Goal: Task Accomplishment & Management: Manage account settings

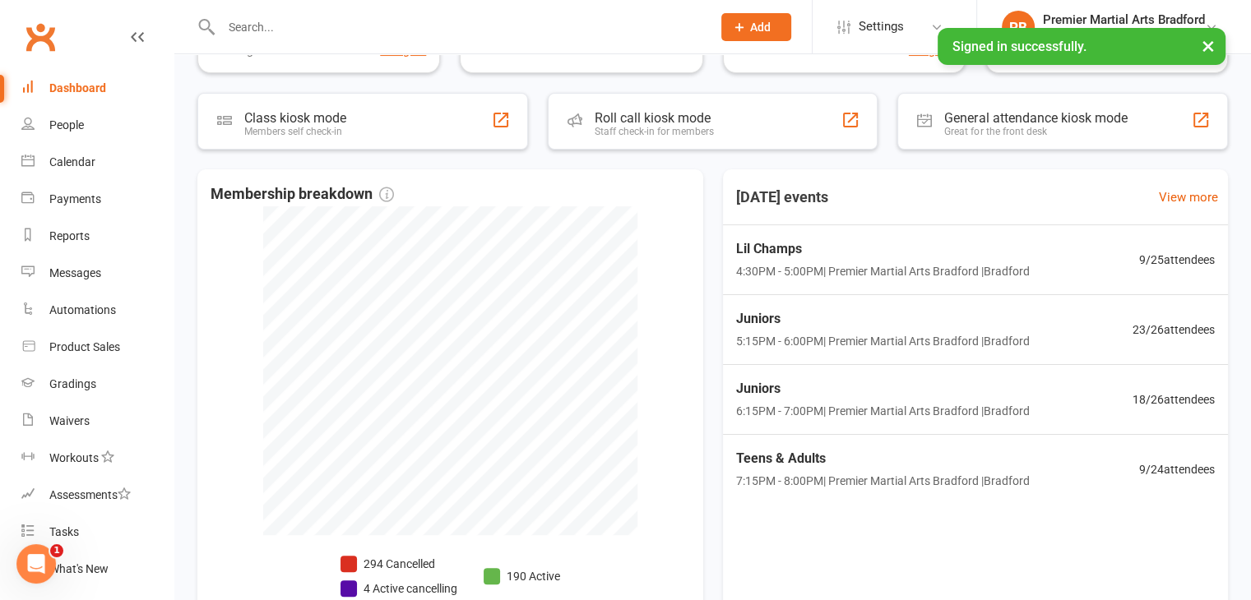
scroll to position [269, 0]
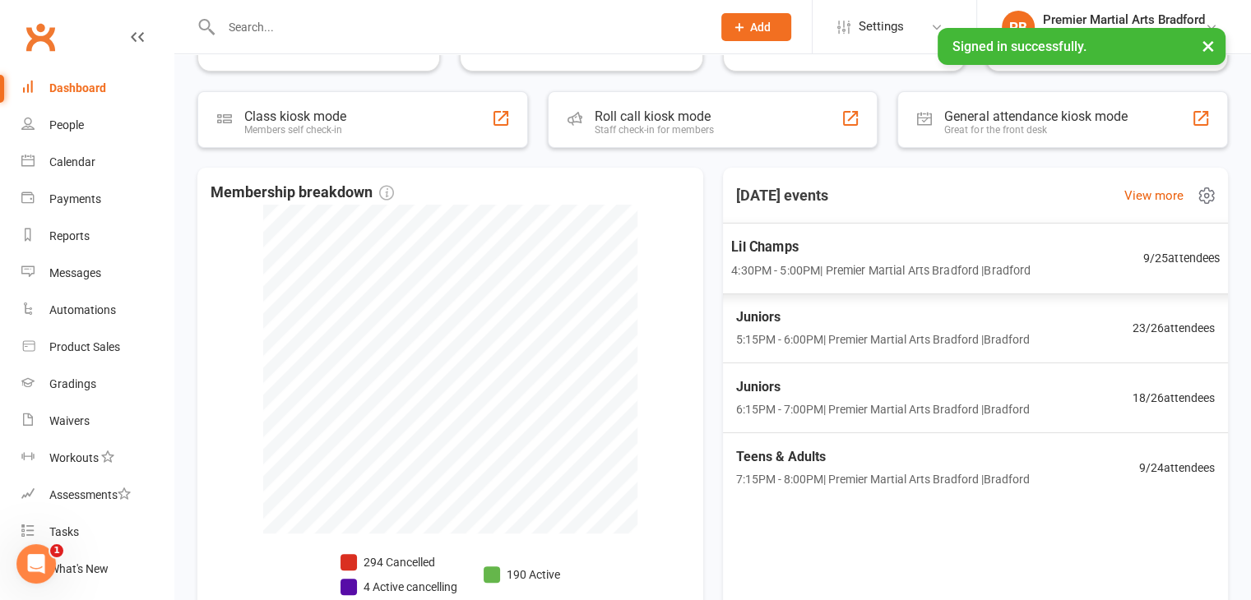
click at [1079, 247] on div "Lil Champs 4:30PM - 5:00PM | Premier Martial Arts [GEOGRAPHIC_DATA] | [GEOGRAPH…" at bounding box center [974, 259] width 529 height 72
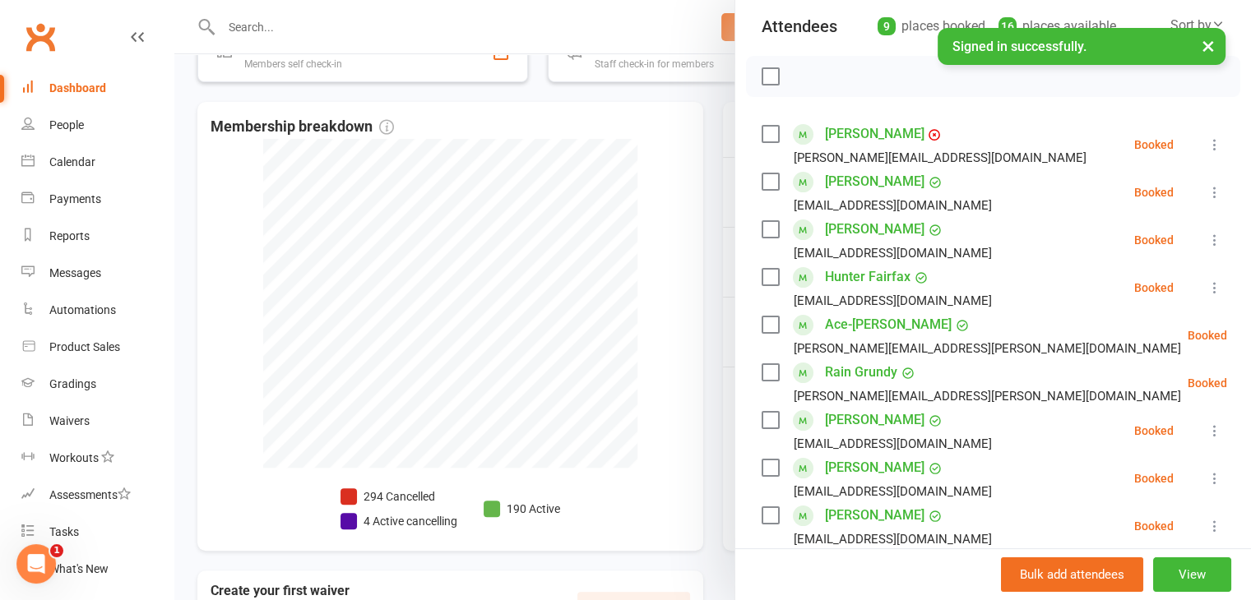
scroll to position [374, 0]
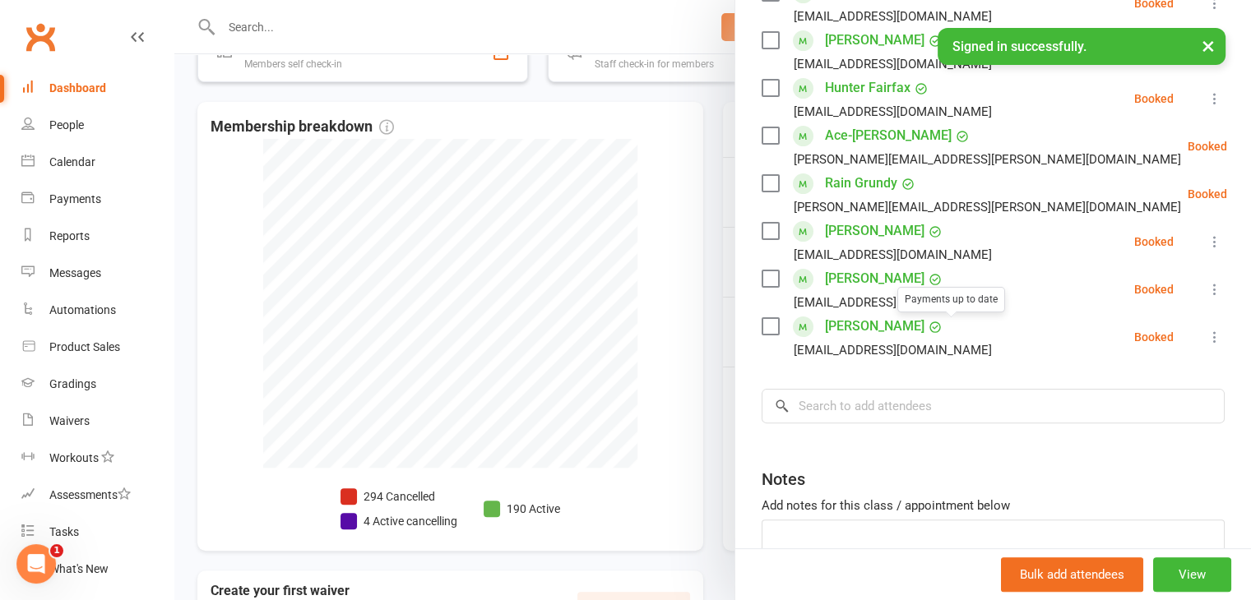
drag, startPoint x: 603, startPoint y: 231, endPoint x: 649, endPoint y: 238, distance: 45.7
click at [605, 230] on div at bounding box center [712, 300] width 1076 height 600
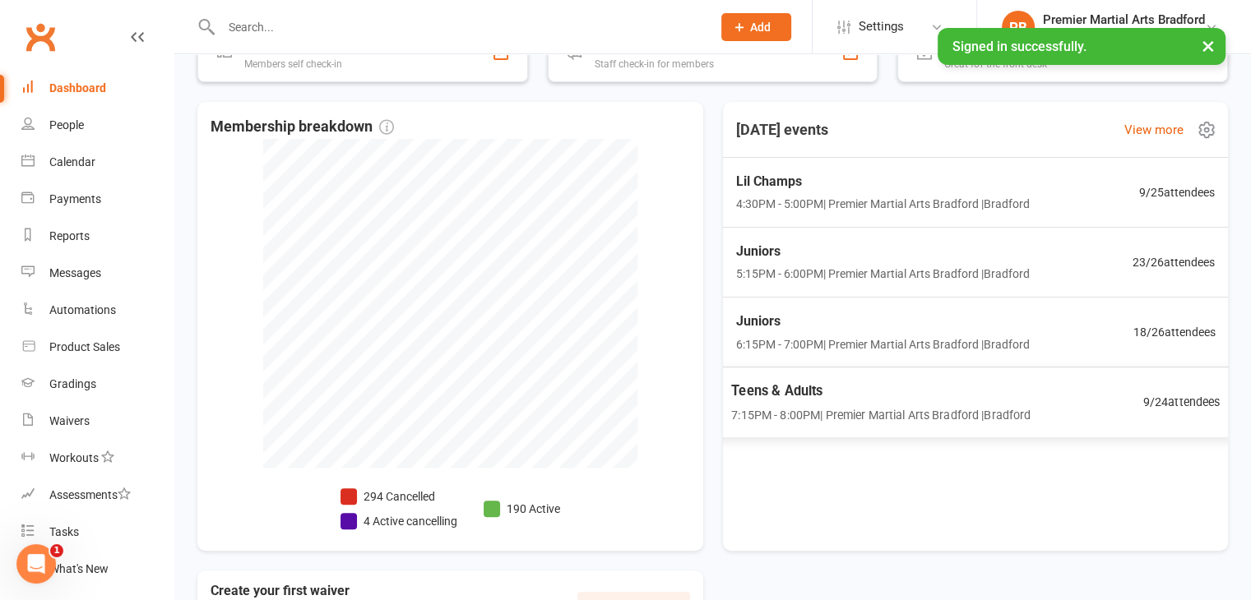
click at [814, 431] on div "Teens & Adults 7:15PM - 8:00PM | Premier Martial Arts [GEOGRAPHIC_DATA] | [GEOG…" at bounding box center [974, 402] width 529 height 71
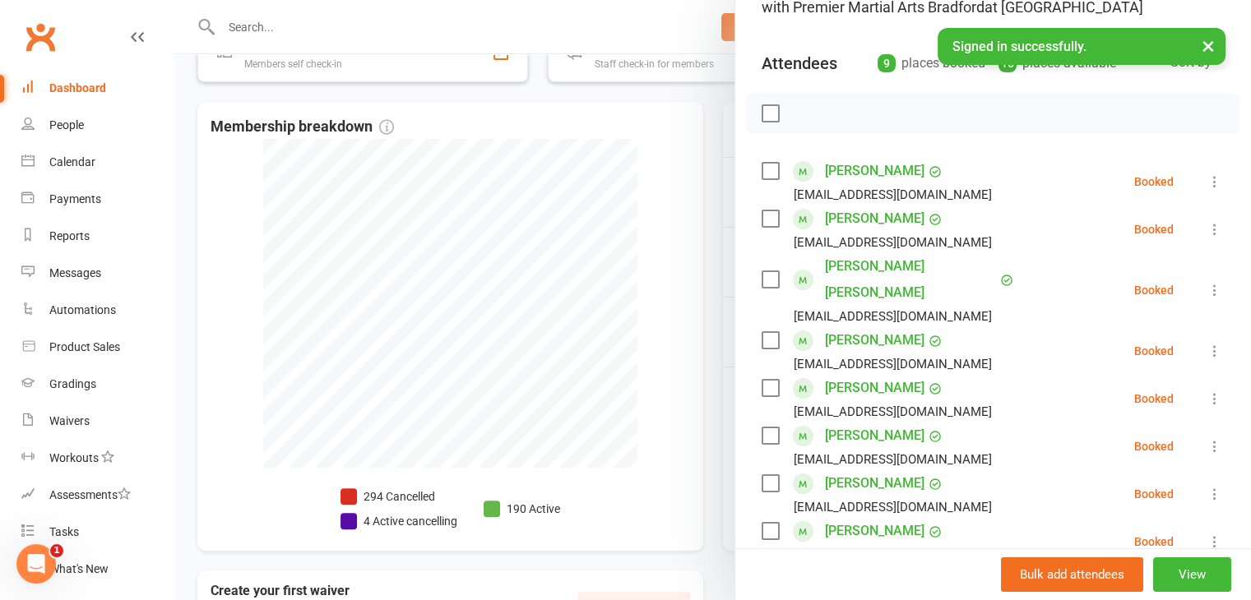
scroll to position [82, 0]
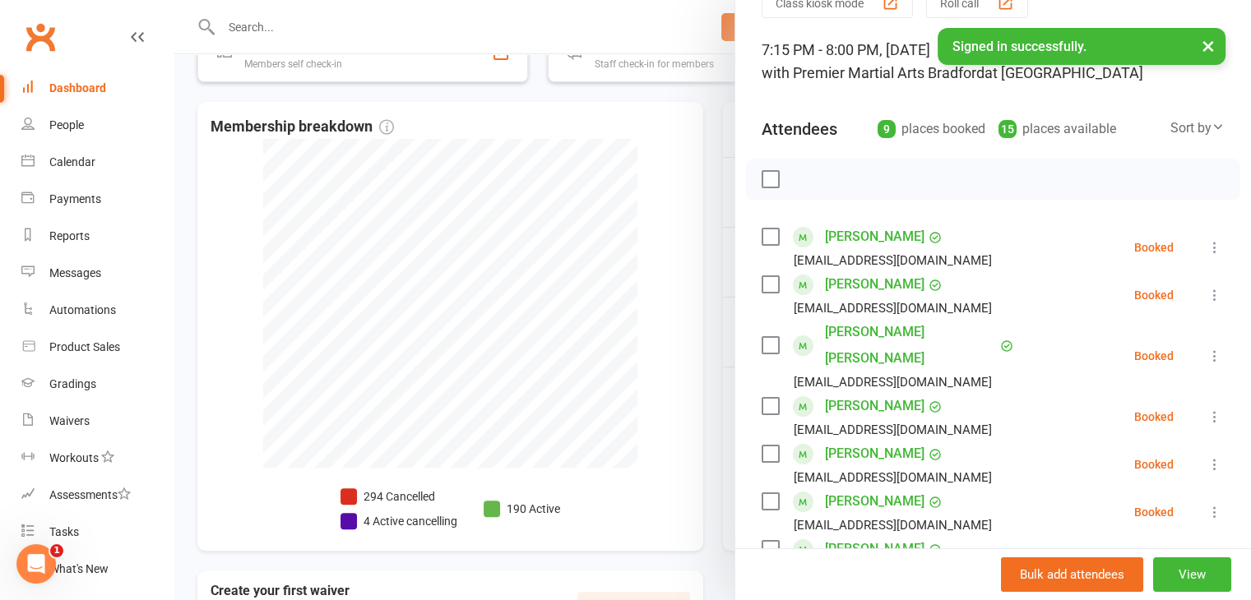
click at [697, 146] on div at bounding box center [712, 300] width 1076 height 600
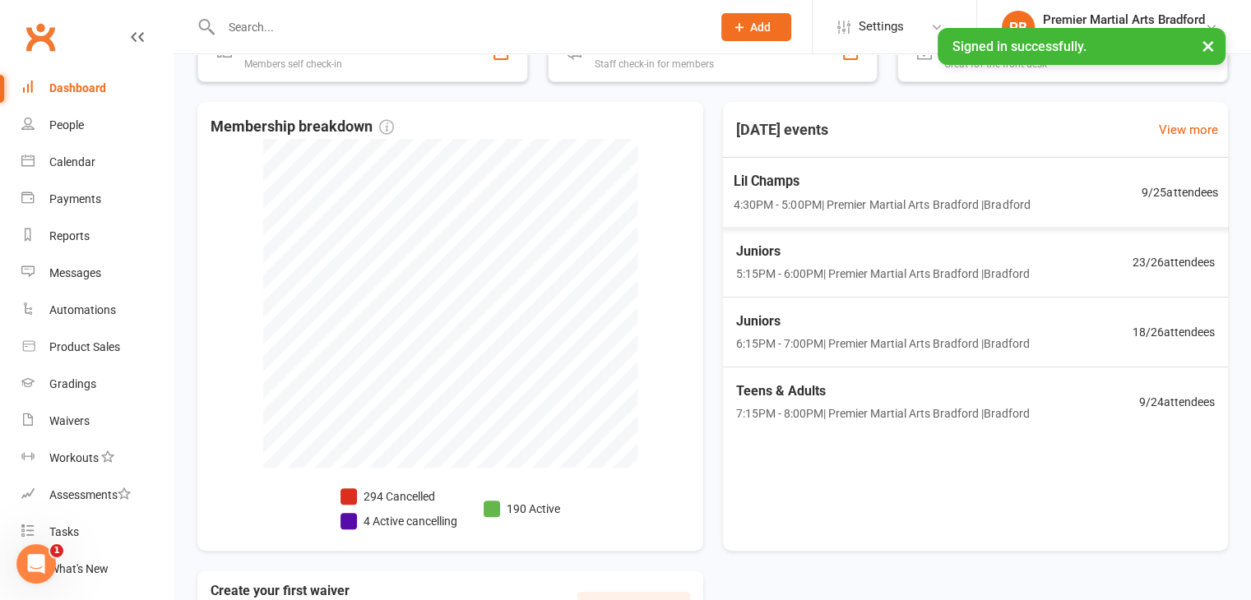
click at [830, 213] on span "4:30PM - 5:00PM | Premier Martial Arts [GEOGRAPHIC_DATA] | [GEOGRAPHIC_DATA]" at bounding box center [881, 204] width 297 height 19
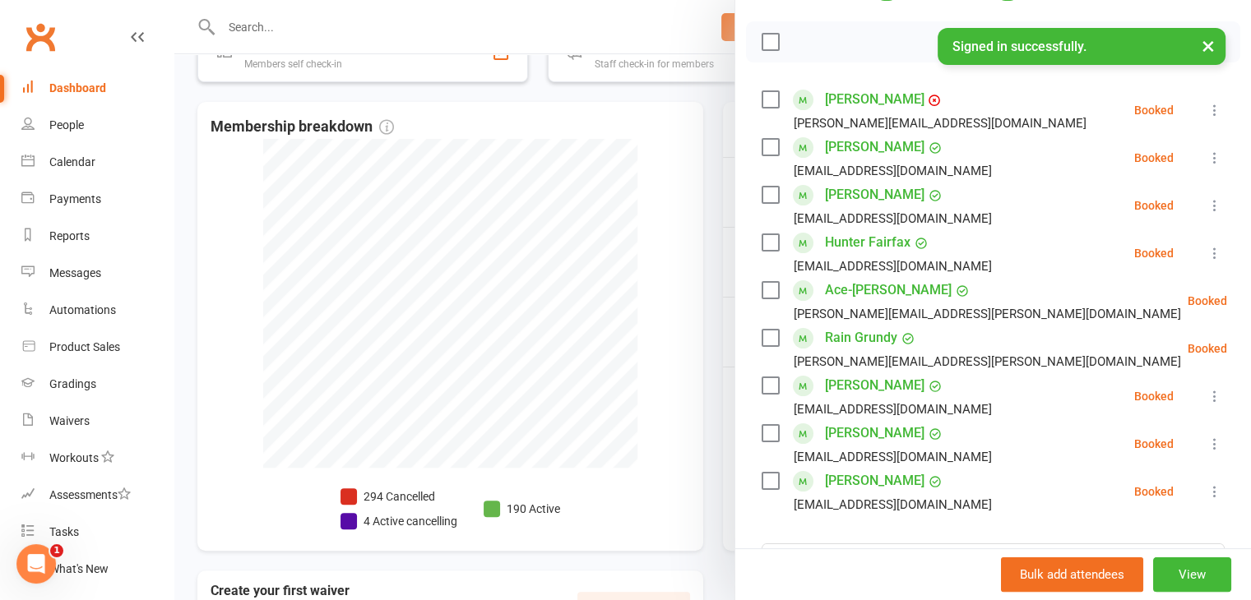
scroll to position [247, 0]
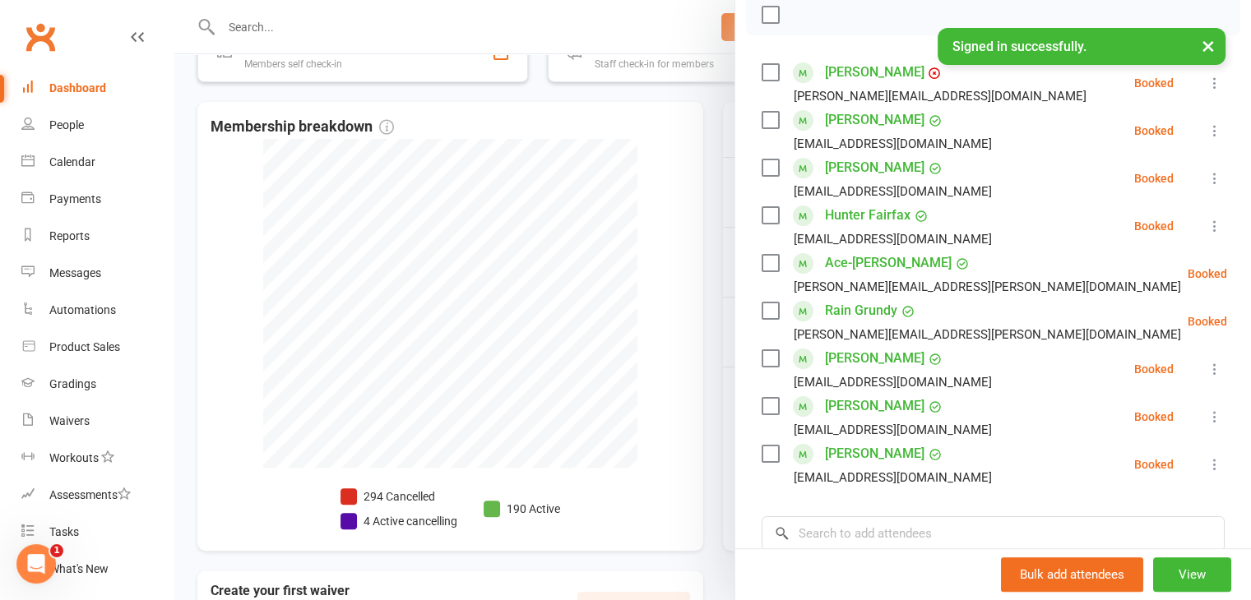
click at [750, 448] on div "Class kiosk mode Roll call 4:30 PM - 5:00 PM, [DATE] with Premier Martial Arts …" at bounding box center [993, 303] width 516 height 960
click at [763, 460] on label at bounding box center [769, 454] width 16 height 16
click at [763, 123] on label at bounding box center [769, 120] width 16 height 16
drag, startPoint x: 799, startPoint y: 8, endPoint x: 710, endPoint y: 90, distance: 121.1
click at [799, 9] on icon "button" at bounding box center [807, 15] width 18 height 18
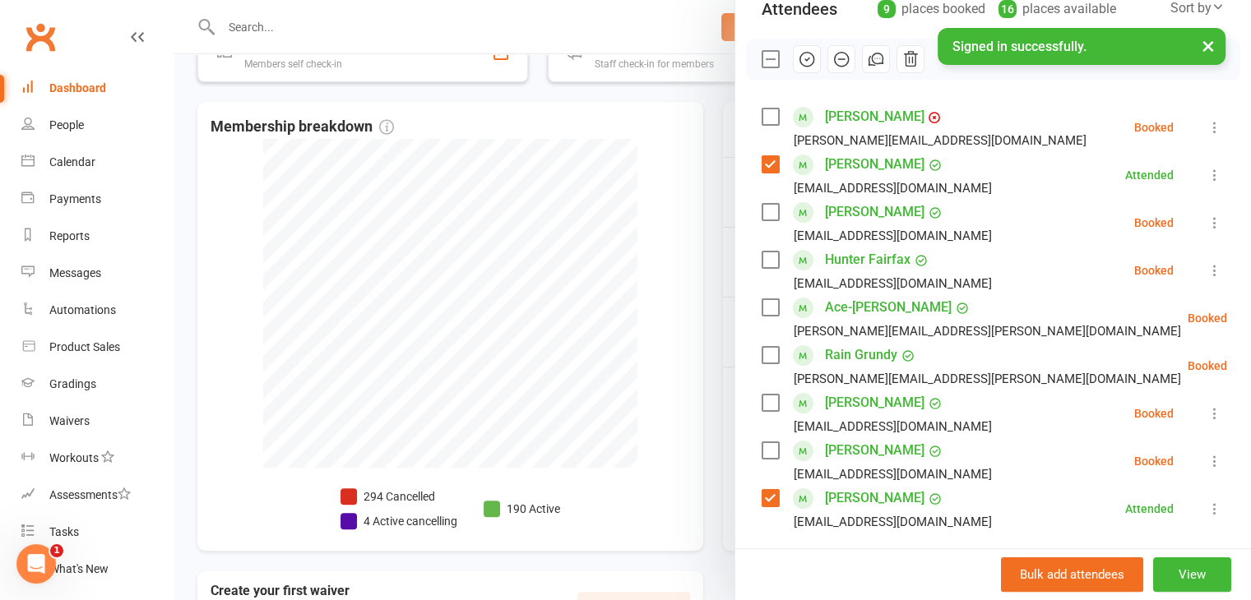
scroll to position [164, 0]
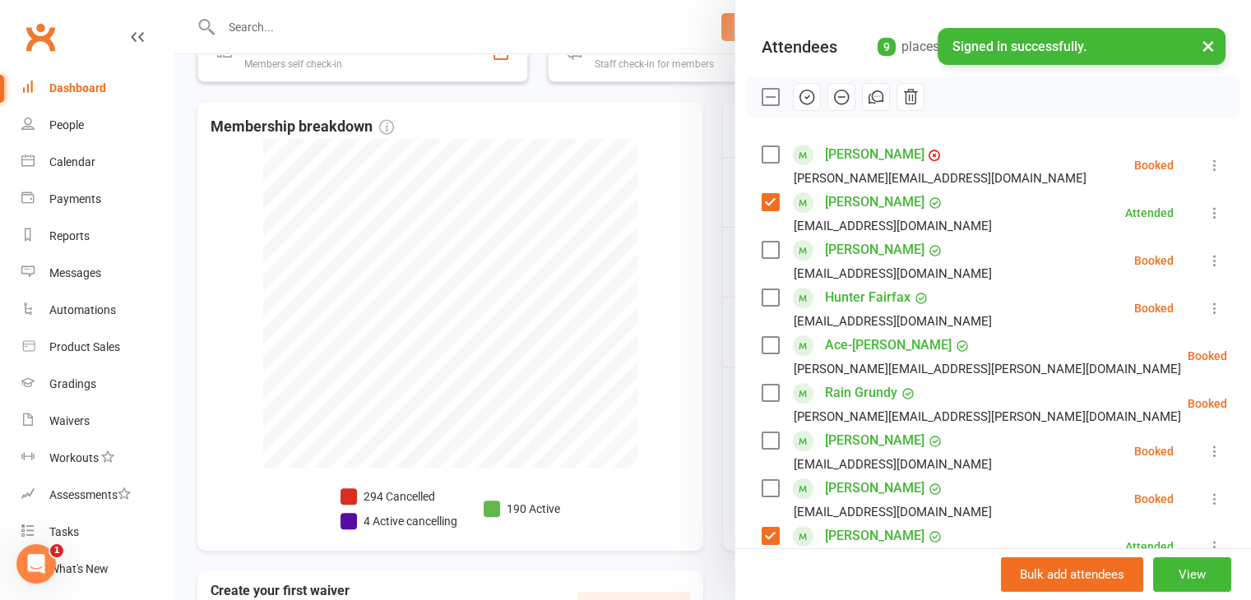
drag, startPoint x: 701, startPoint y: 157, endPoint x: 675, endPoint y: 154, distance: 26.5
click at [701, 157] on div at bounding box center [712, 300] width 1076 height 600
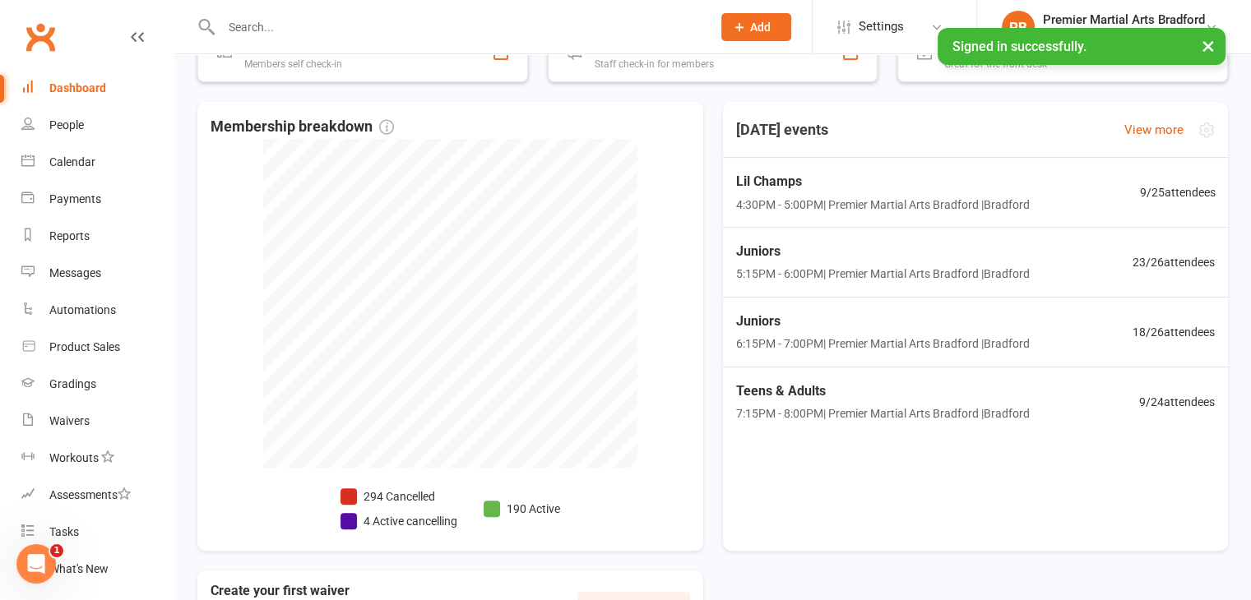
click at [821, 206] on span "4:30PM - 5:00PM | Premier Martial Arts [GEOGRAPHIC_DATA] | [GEOGRAPHIC_DATA]" at bounding box center [882, 204] width 294 height 18
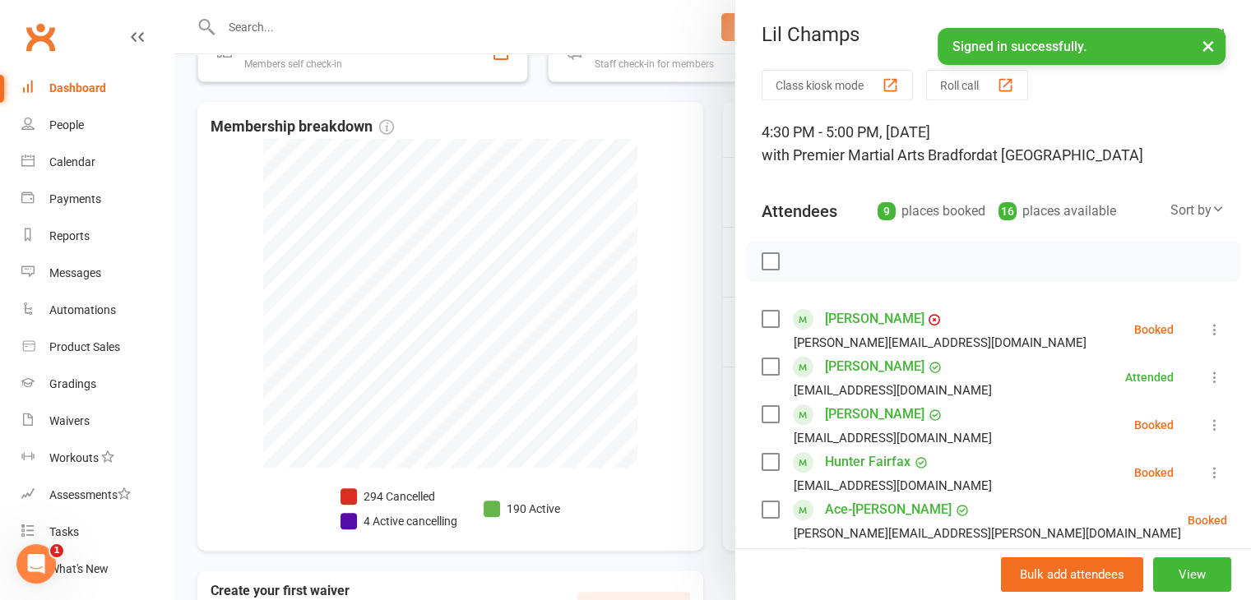
click at [761, 317] on label at bounding box center [769, 319] width 16 height 16
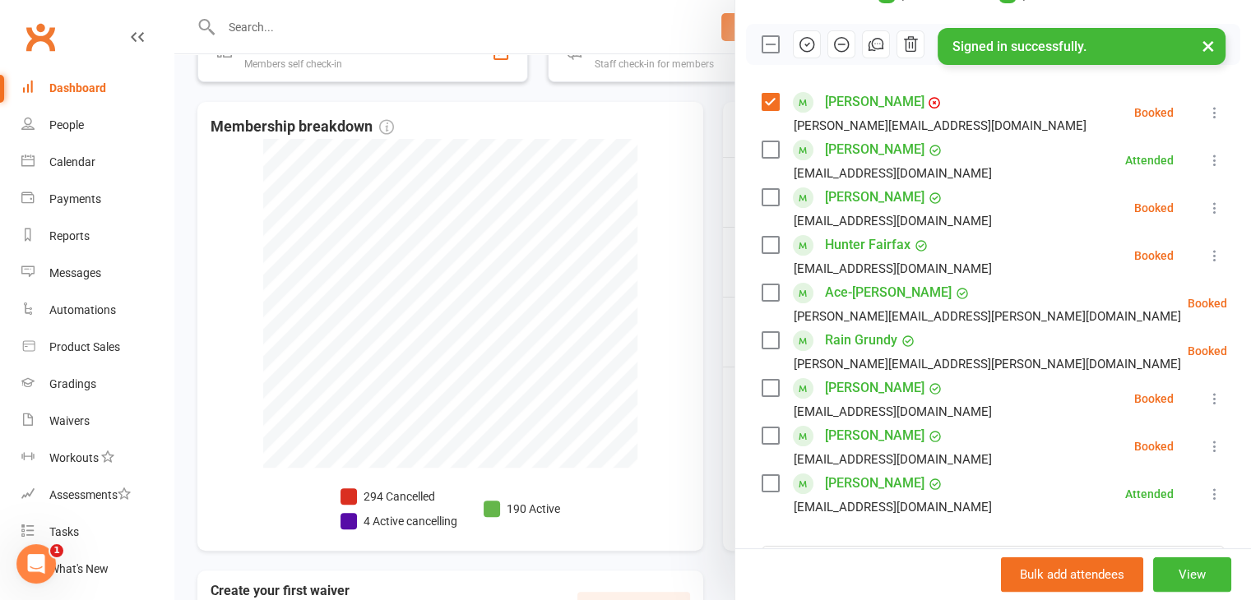
scroll to position [247, 0]
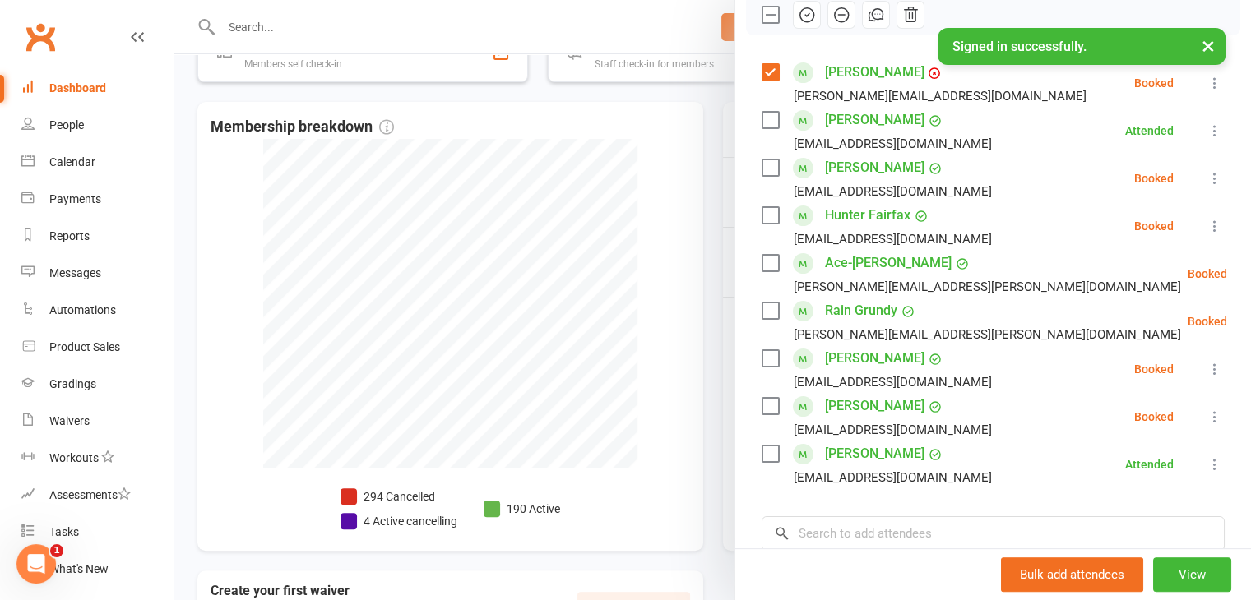
click at [645, 136] on div at bounding box center [712, 300] width 1076 height 600
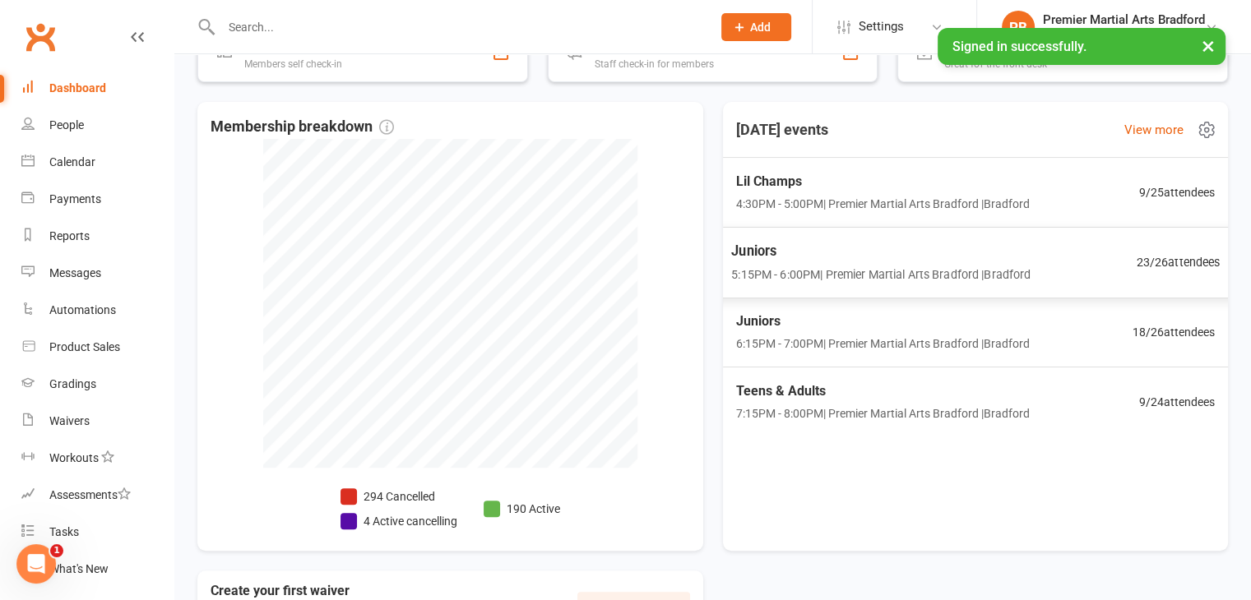
click at [794, 266] on span "5:15PM - 6:00PM | Premier Martial Arts [GEOGRAPHIC_DATA] | [GEOGRAPHIC_DATA]" at bounding box center [880, 274] width 299 height 19
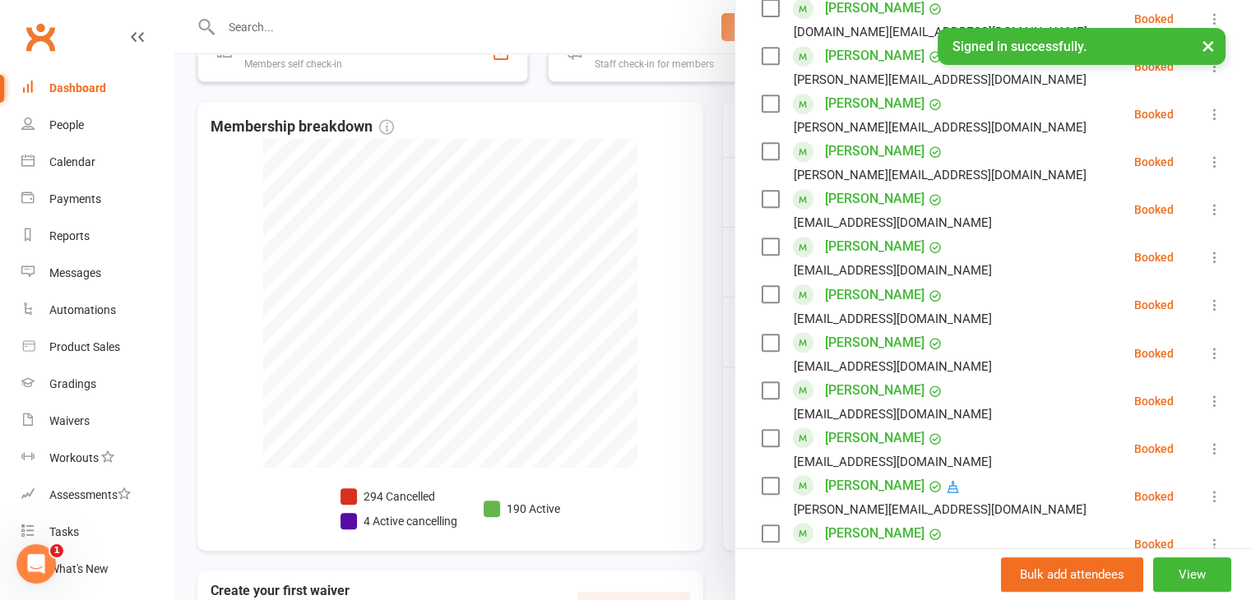
scroll to position [822, 0]
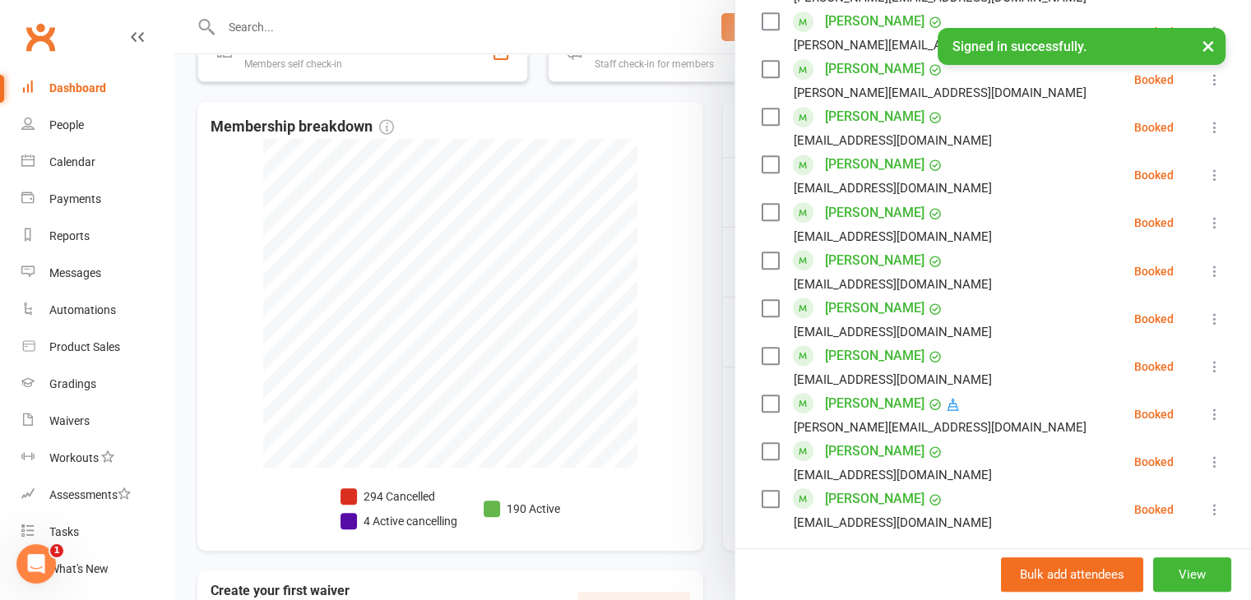
click at [641, 126] on div at bounding box center [712, 300] width 1076 height 600
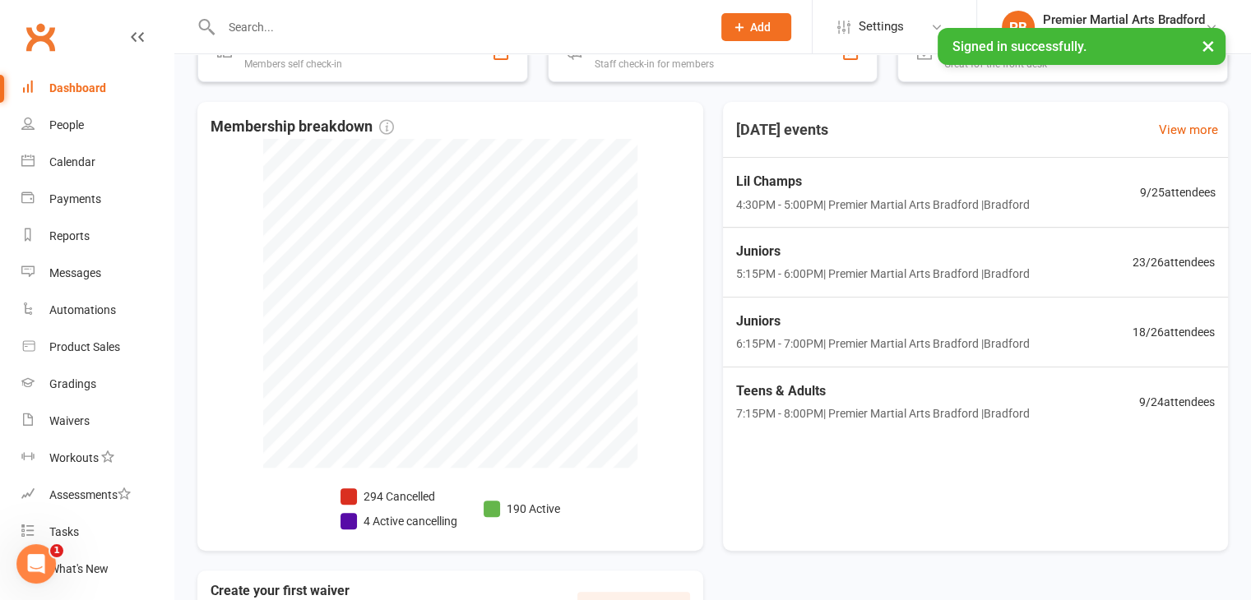
click at [783, 195] on span "4:30PM - 5:00PM | Premier Martial Arts [GEOGRAPHIC_DATA] | [GEOGRAPHIC_DATA]" at bounding box center [882, 204] width 294 height 18
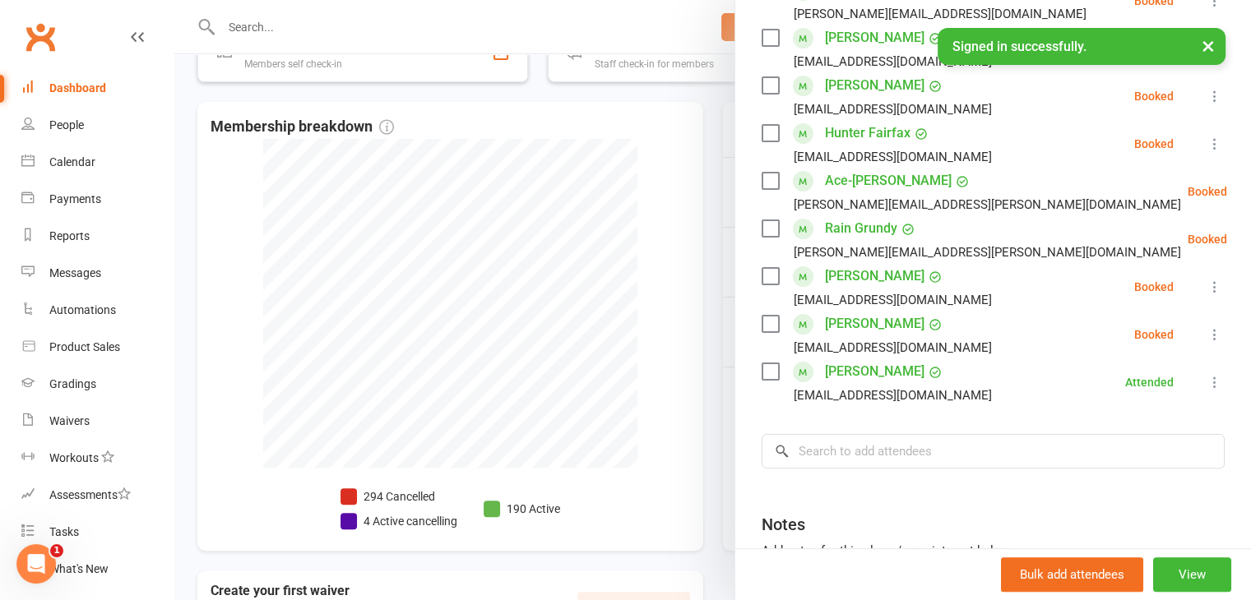
scroll to position [411, 0]
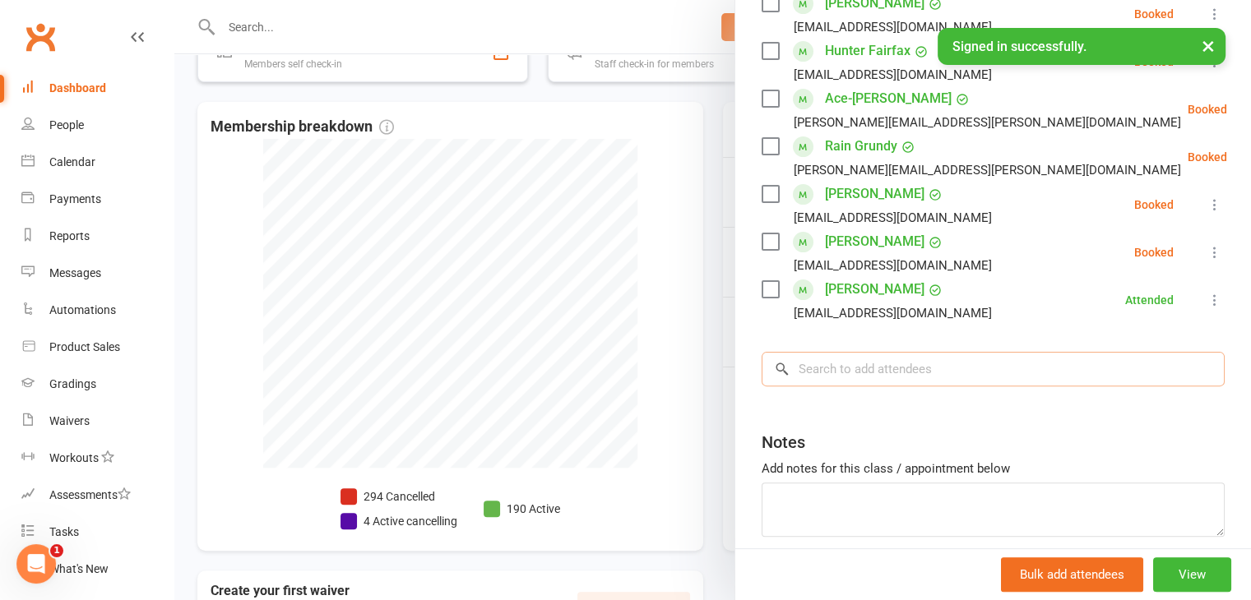
click at [972, 372] on input "search" at bounding box center [992, 369] width 463 height 35
type input "c"
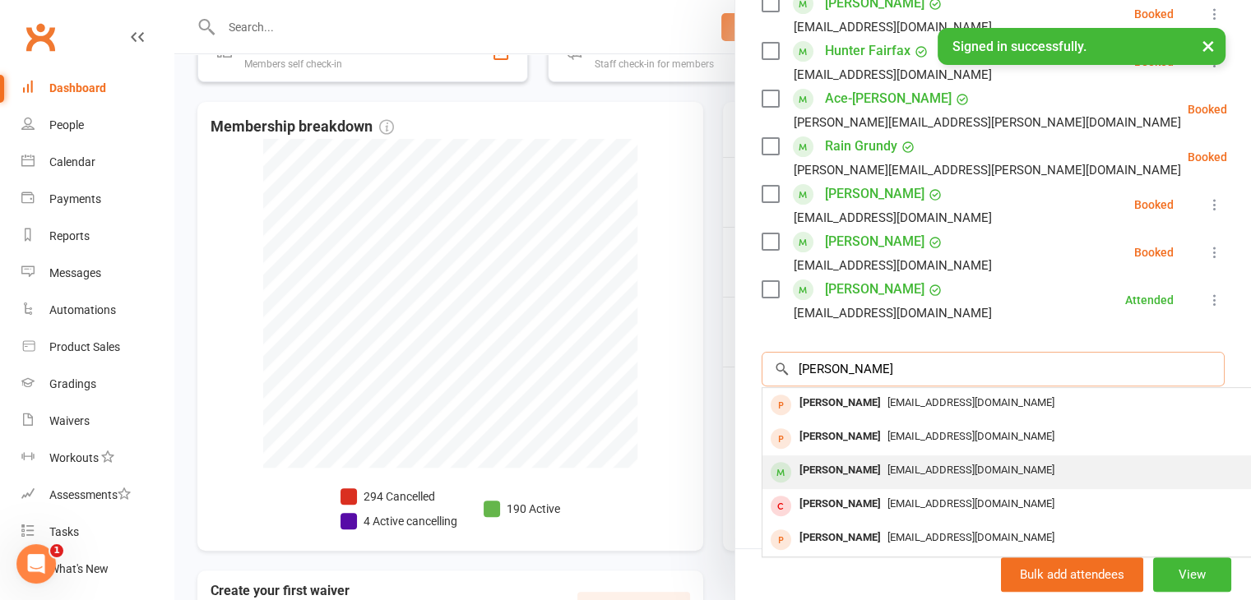
type input "[PERSON_NAME]"
click at [932, 474] on span "[EMAIL_ADDRESS][DOMAIN_NAME]" at bounding box center [970, 470] width 167 height 12
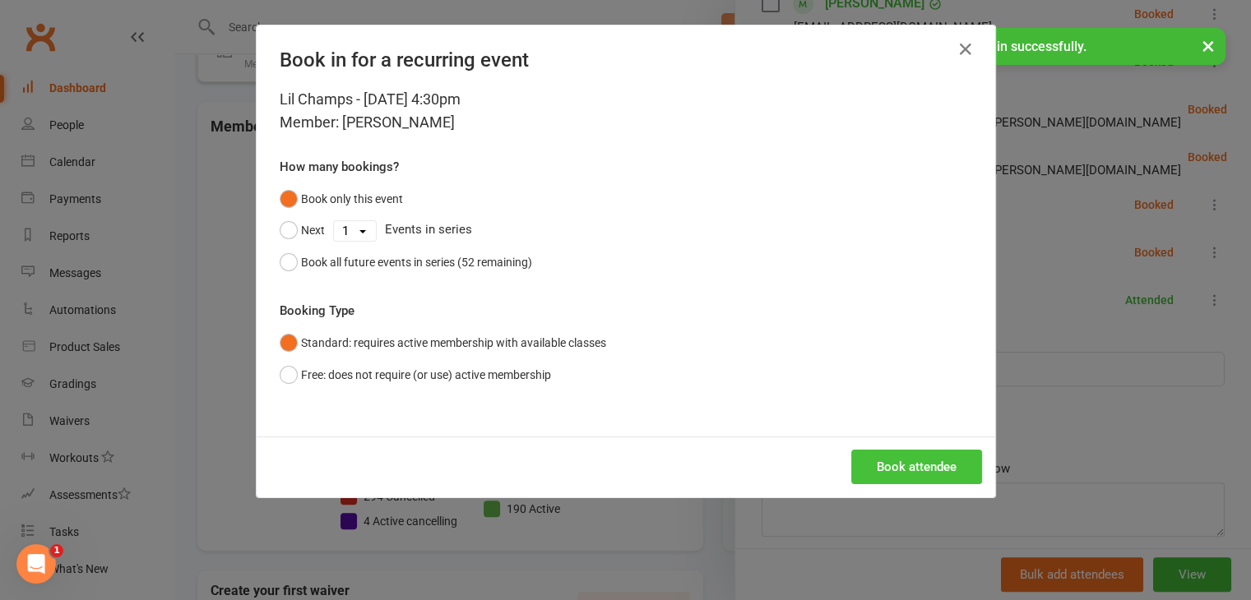
click at [930, 470] on button "Book attendee" at bounding box center [916, 467] width 131 height 35
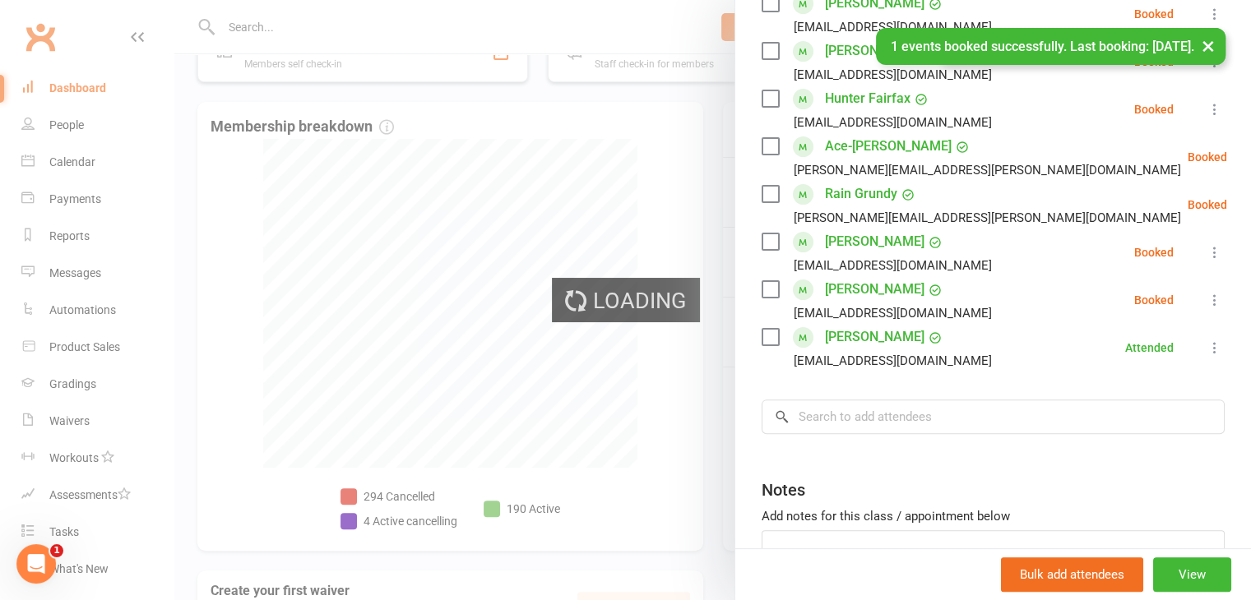
scroll to position [458, 0]
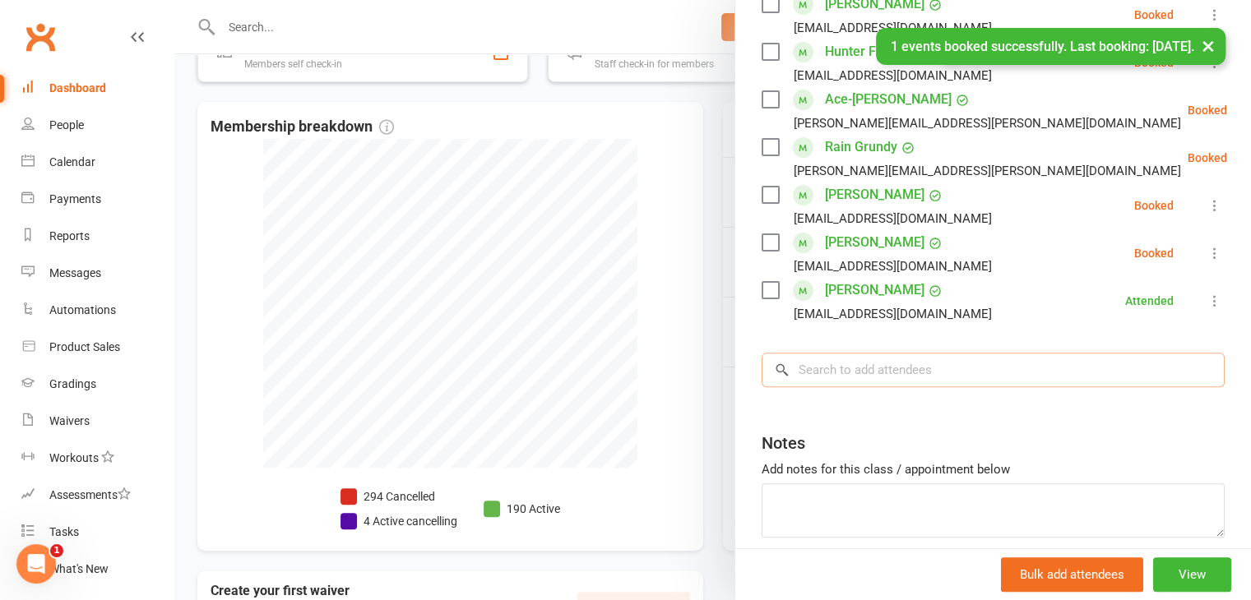
click at [904, 371] on input "search" at bounding box center [992, 370] width 463 height 35
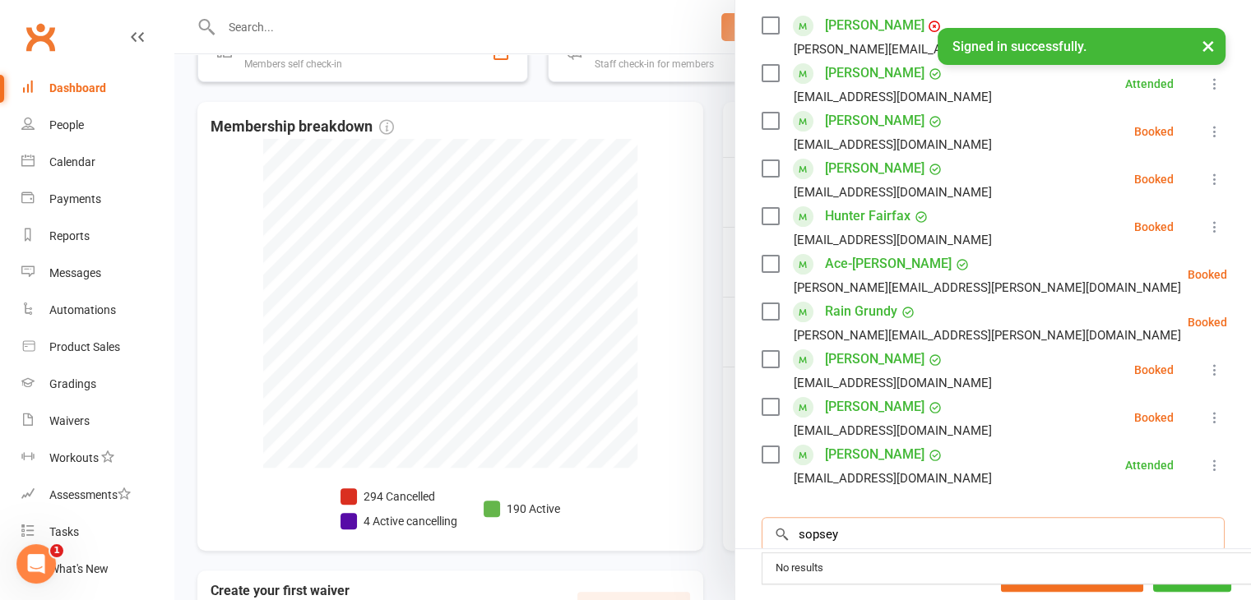
scroll to position [540, 0]
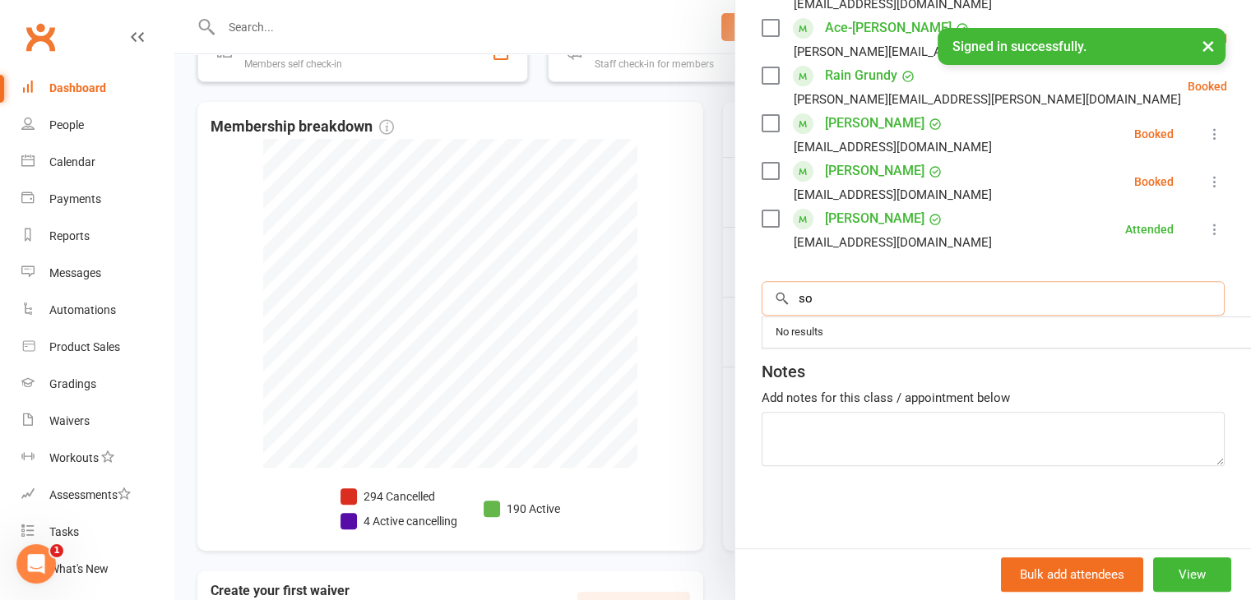
type input "s"
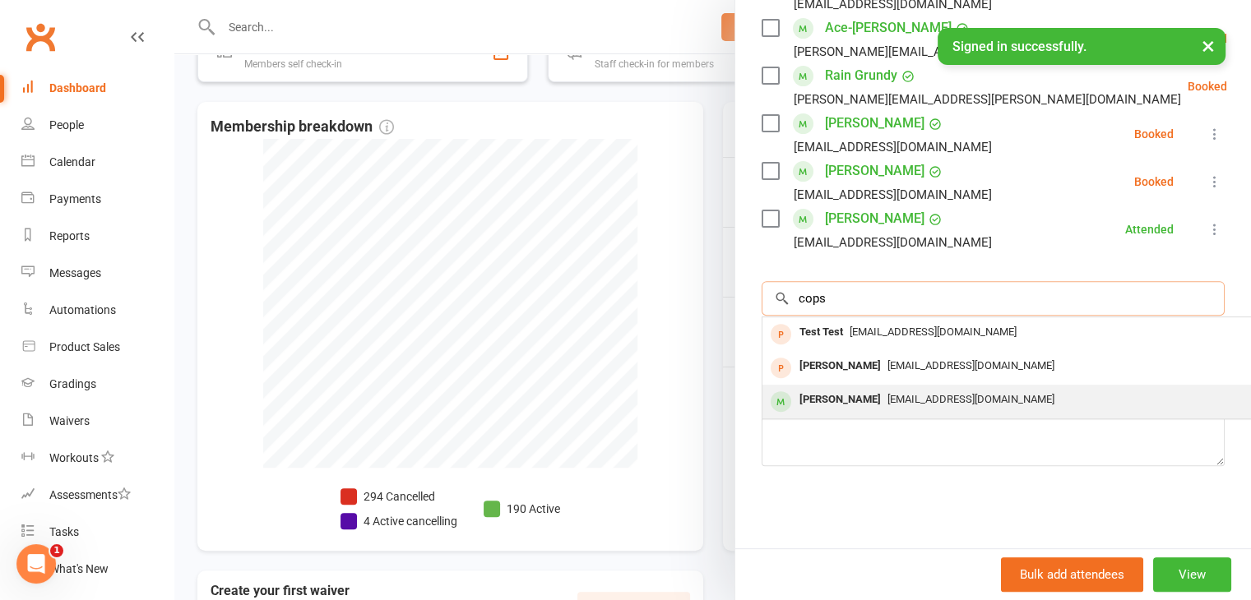
type input "cops"
click at [1032, 395] on div "[EMAIL_ADDRESS][DOMAIN_NAME]" at bounding box center [1008, 400] width 479 height 24
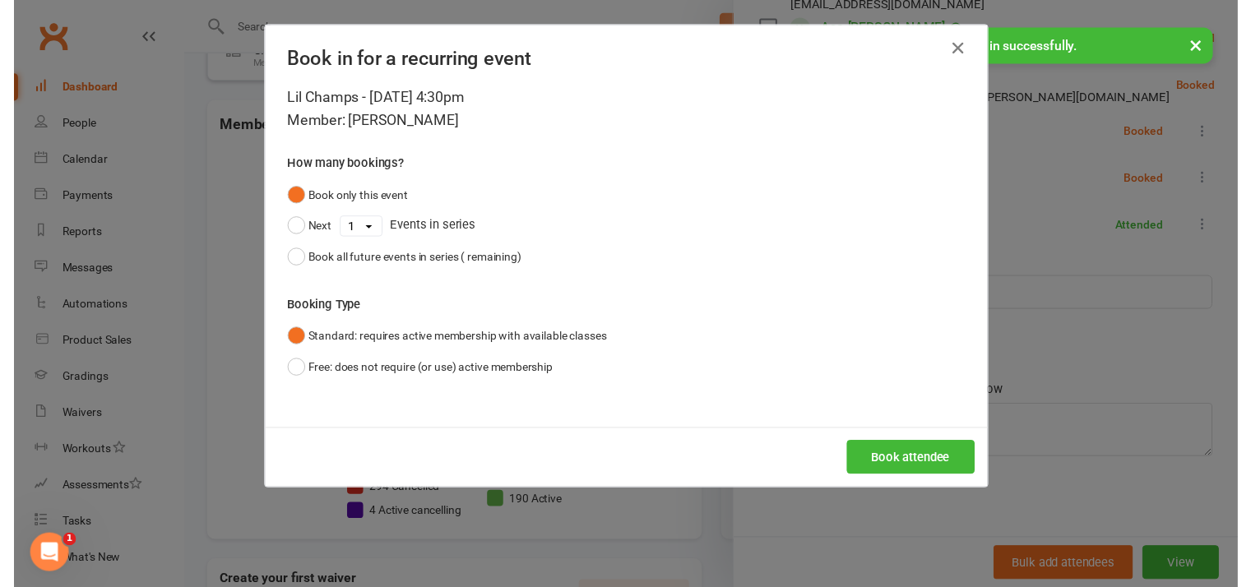
scroll to position [529, 0]
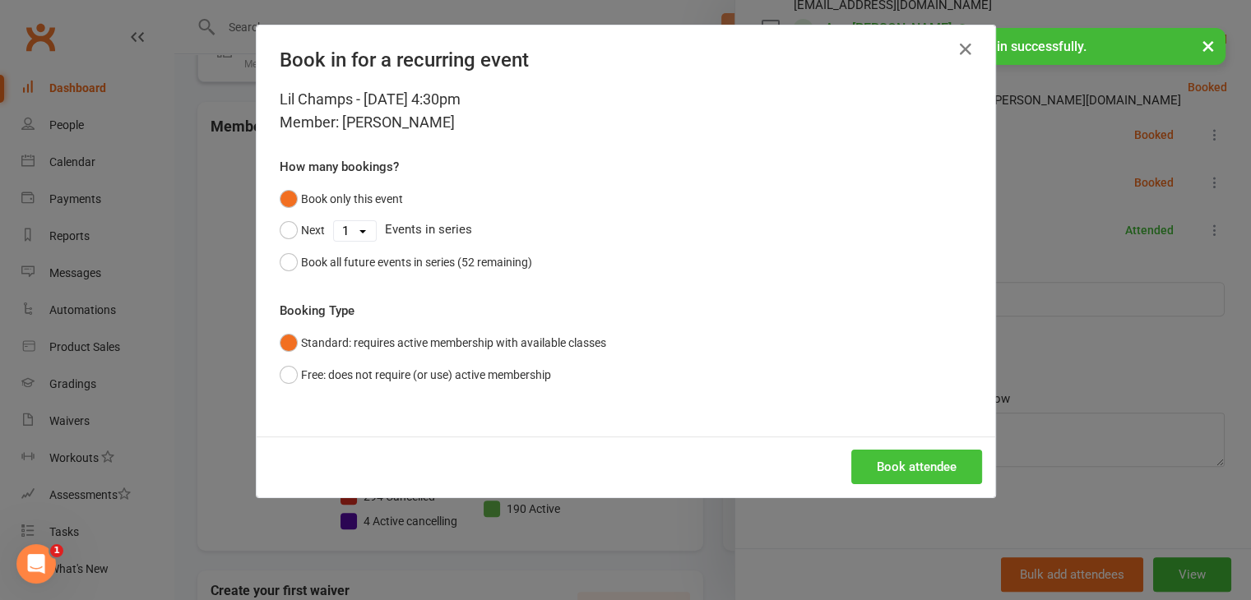
click at [932, 473] on button "Book attendee" at bounding box center [916, 467] width 131 height 35
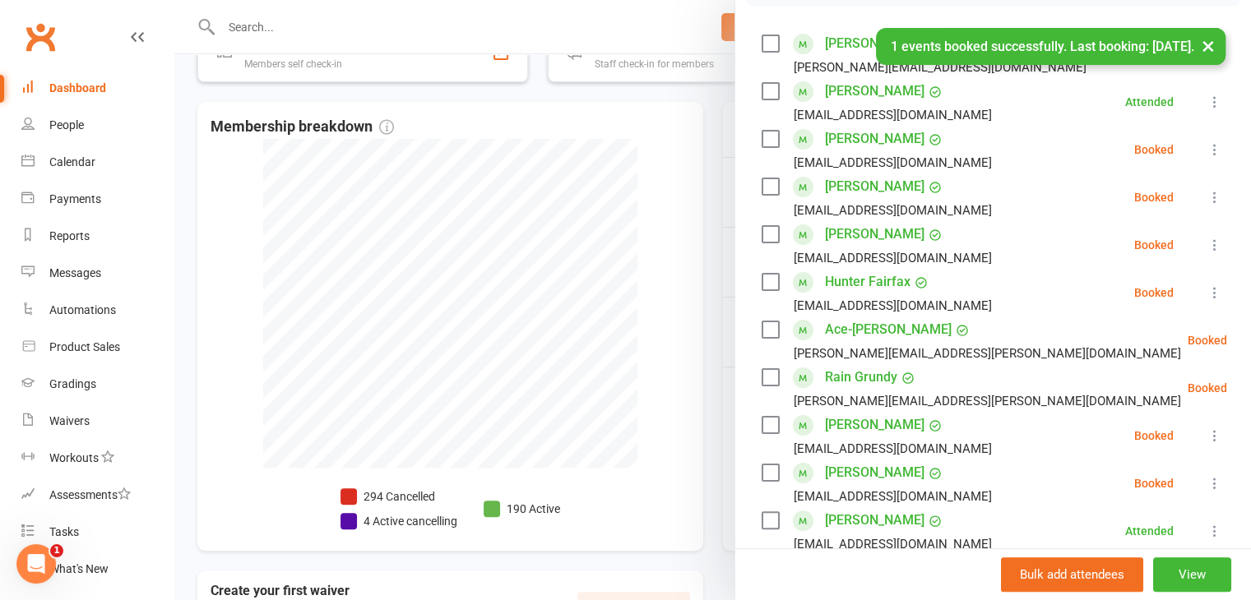
scroll to position [247, 0]
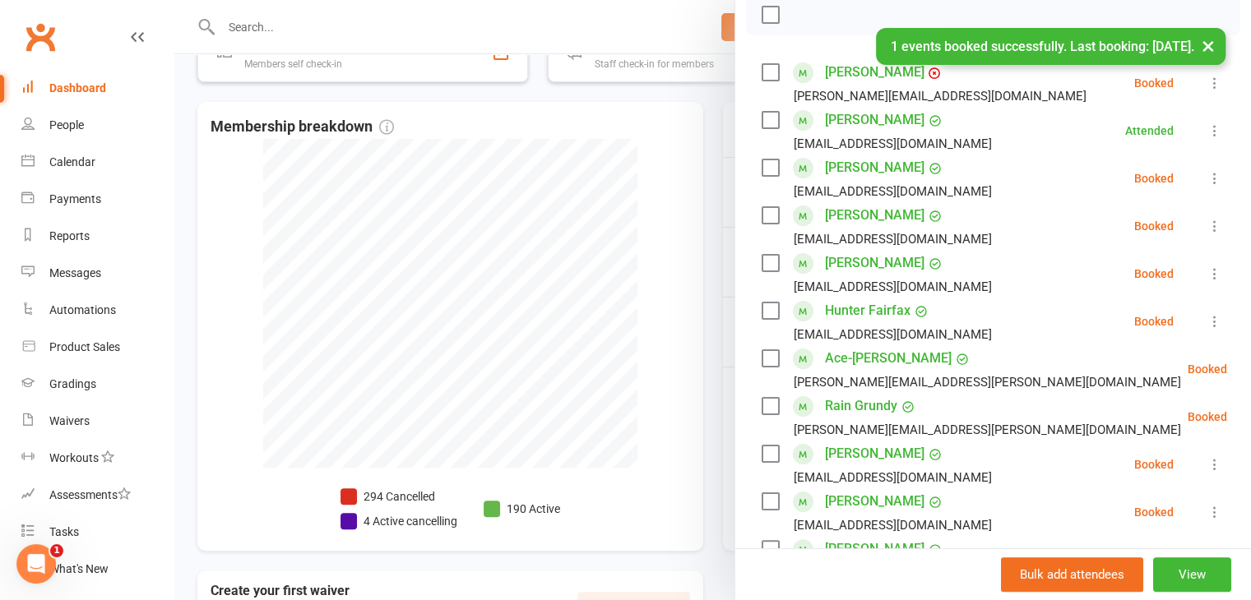
drag, startPoint x: 759, startPoint y: 158, endPoint x: 760, endPoint y: 179, distance: 21.4
click at [761, 160] on label at bounding box center [769, 168] width 16 height 16
click at [764, 215] on label at bounding box center [769, 215] width 16 height 16
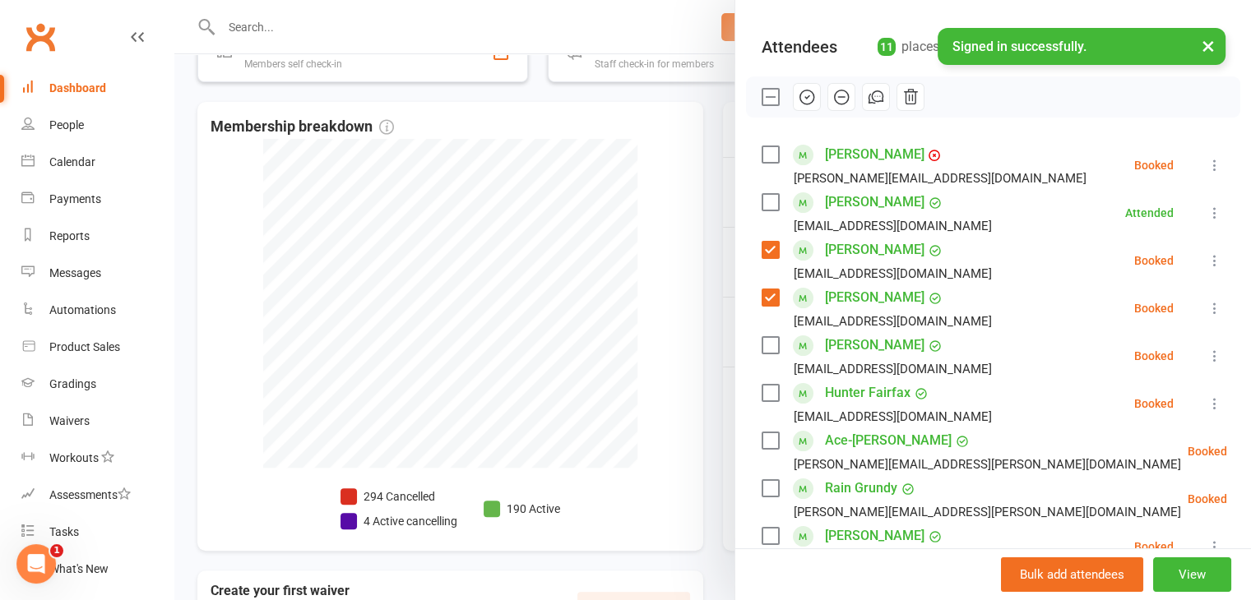
click at [763, 152] on label at bounding box center [769, 154] width 16 height 16
drag, startPoint x: 757, startPoint y: 342, endPoint x: 757, endPoint y: 383, distance: 41.1
click at [761, 343] on label at bounding box center [769, 345] width 16 height 16
click at [761, 390] on label at bounding box center [769, 393] width 16 height 16
drag, startPoint x: 795, startPoint y: 99, endPoint x: 707, endPoint y: 86, distance: 89.0
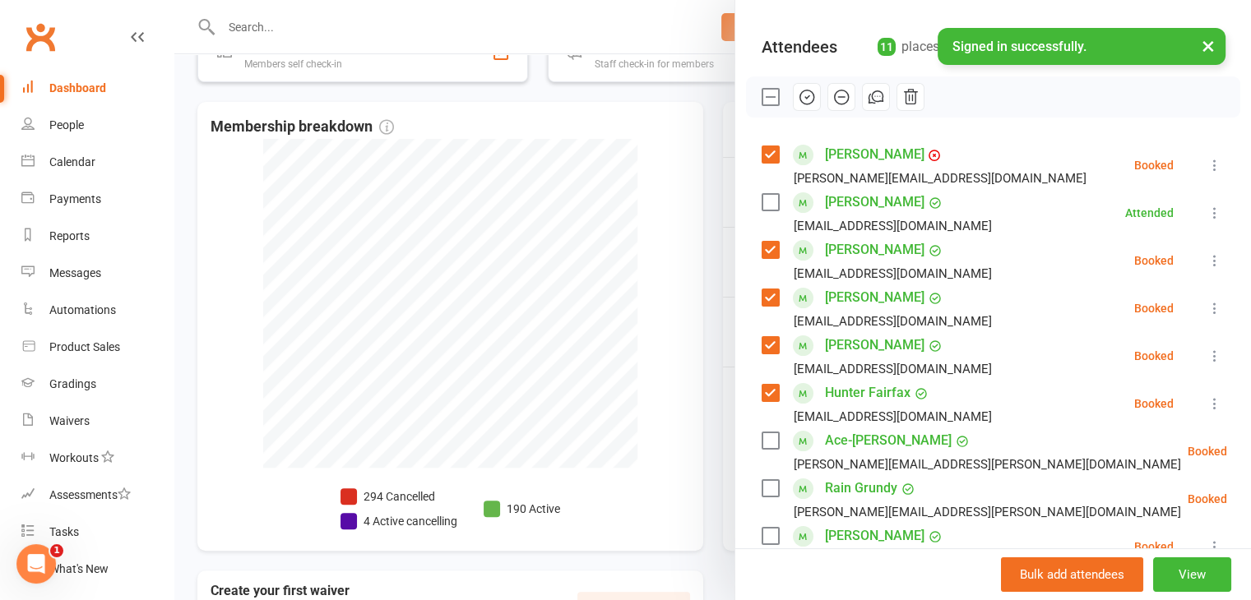
click at [798, 100] on icon "button" at bounding box center [807, 97] width 18 height 18
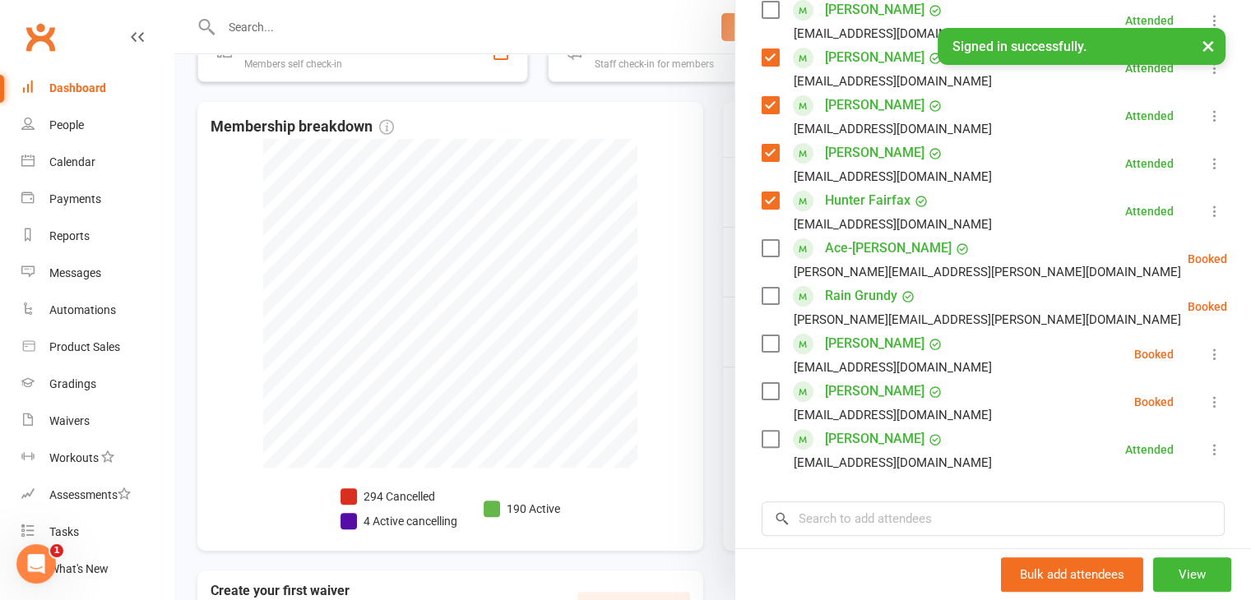
scroll to position [493, 0]
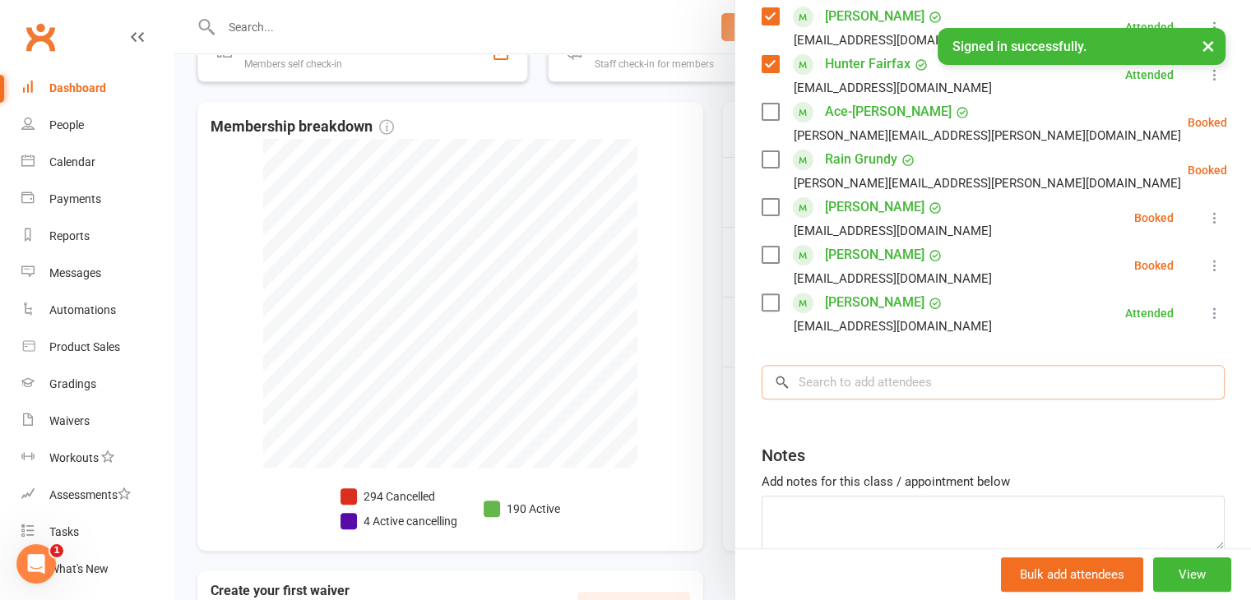
click at [930, 385] on input "search" at bounding box center [992, 382] width 463 height 35
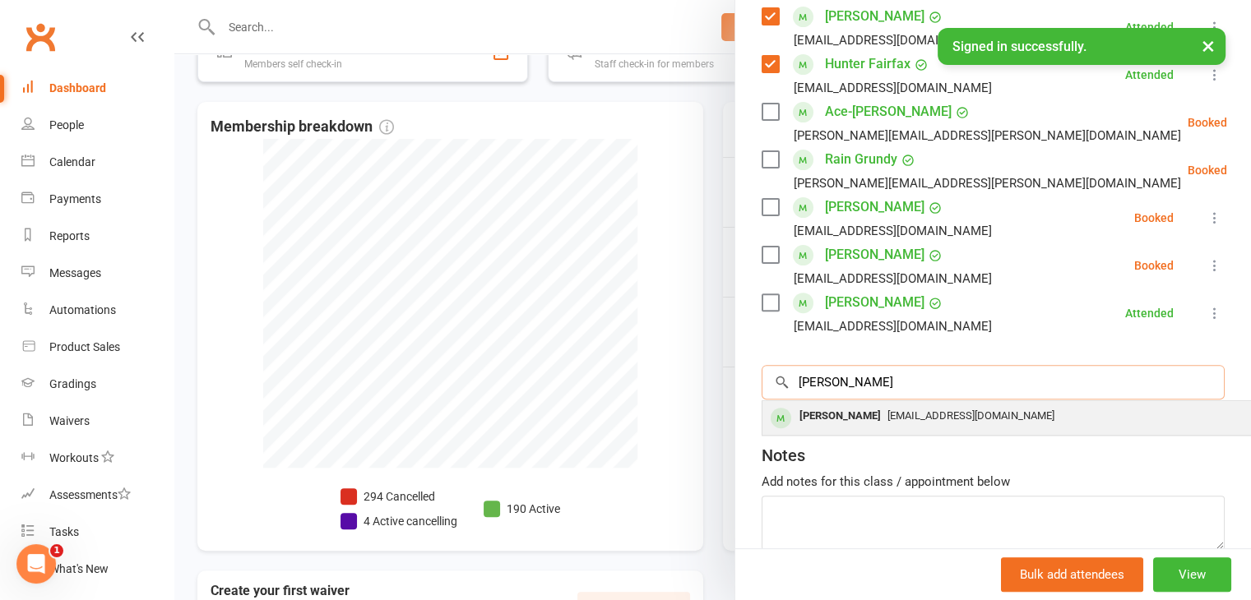
type input "[PERSON_NAME]"
click at [905, 414] on span "[EMAIL_ADDRESS][DOMAIN_NAME]" at bounding box center [970, 415] width 167 height 12
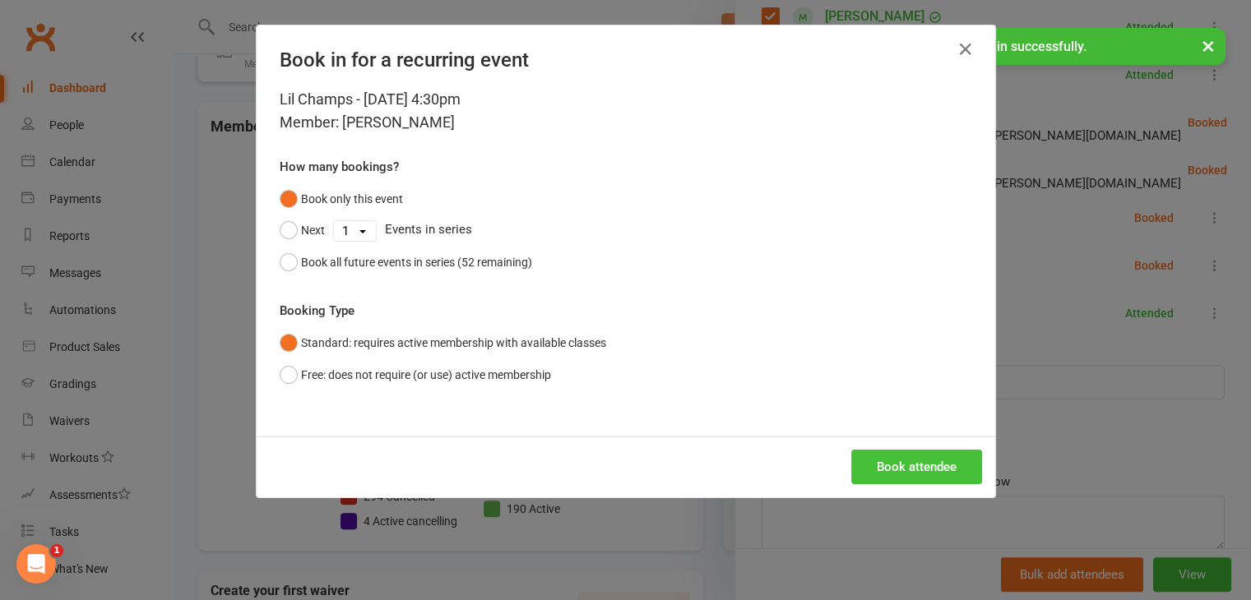
click at [905, 469] on button "Book attendee" at bounding box center [916, 467] width 131 height 35
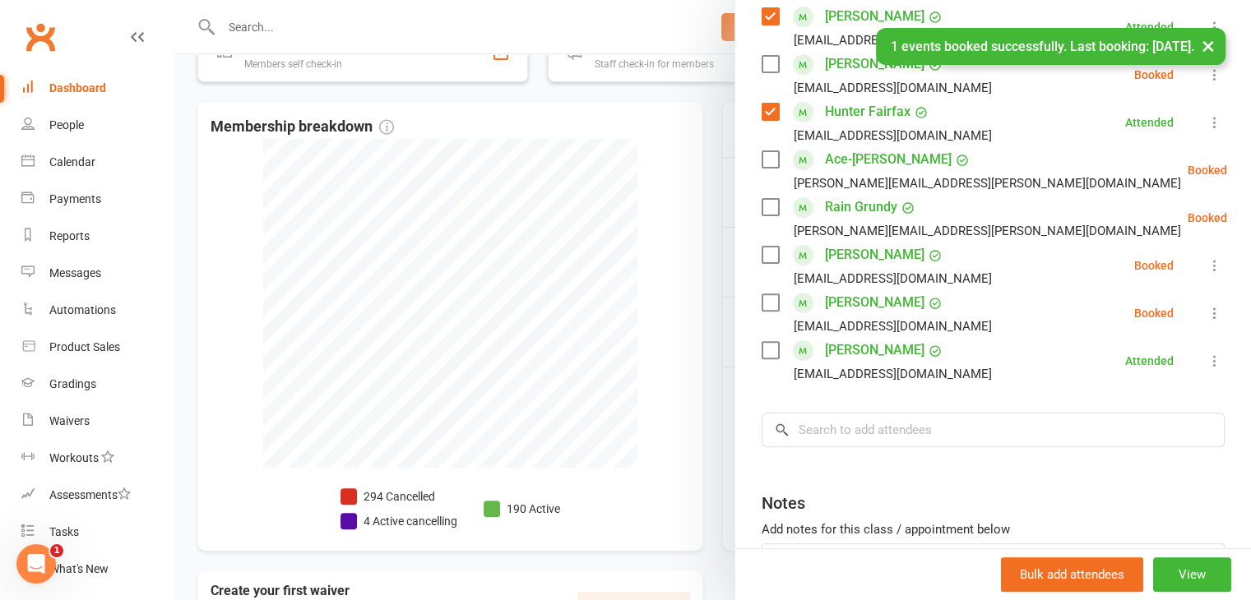
scroll to position [411, 0]
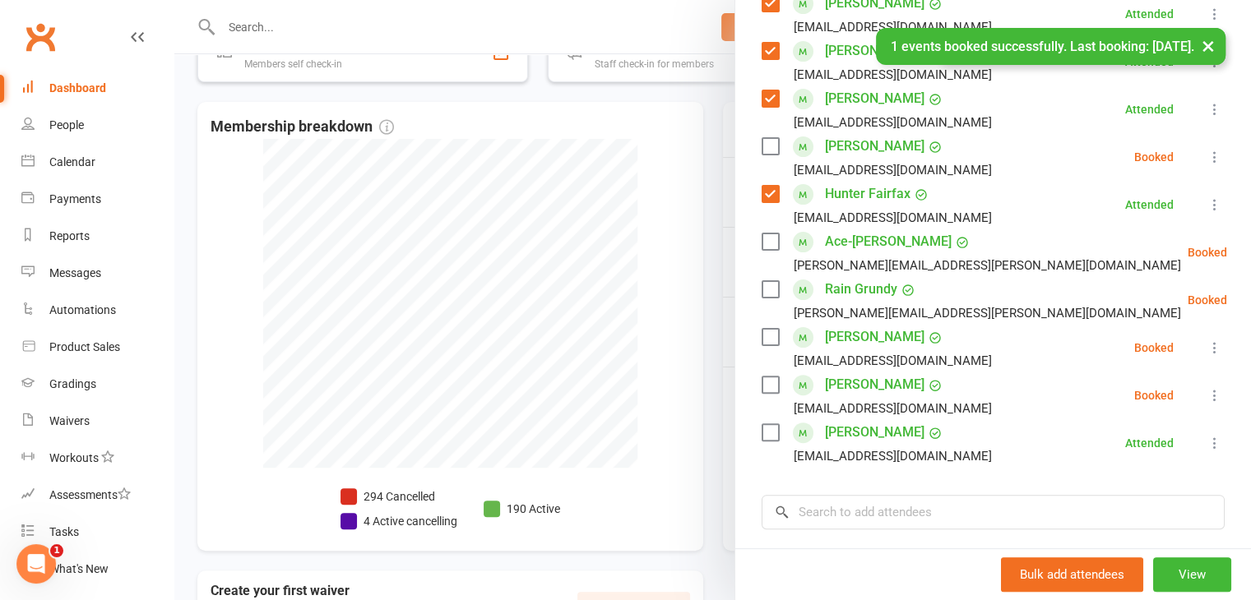
click at [766, 151] on label at bounding box center [769, 146] width 16 height 16
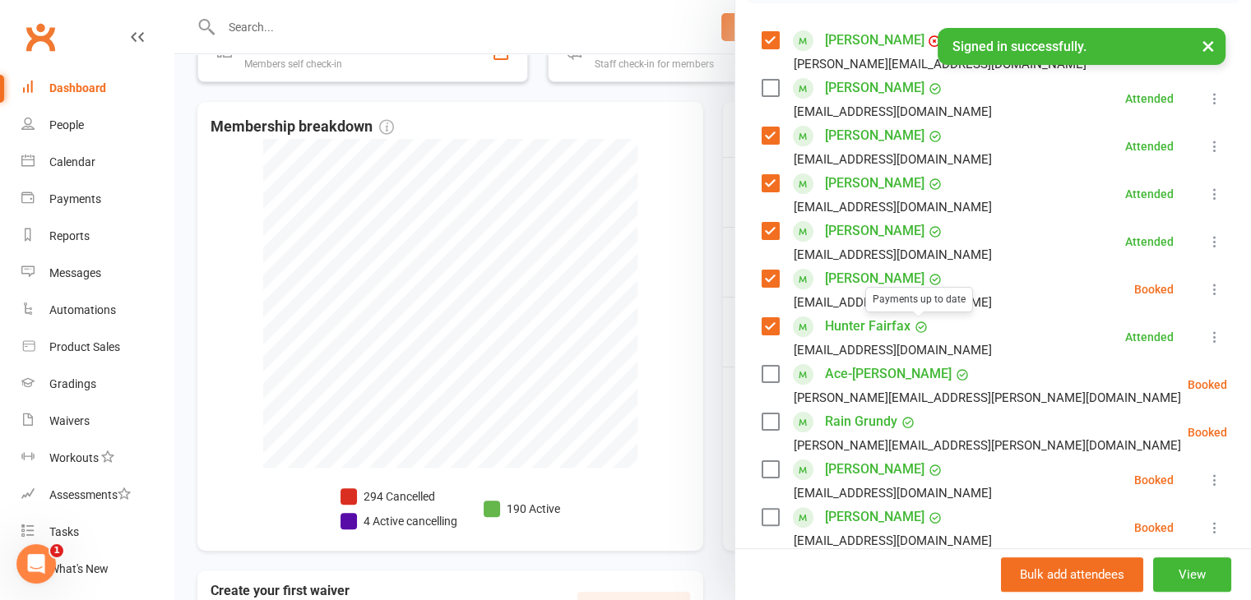
scroll to position [247, 0]
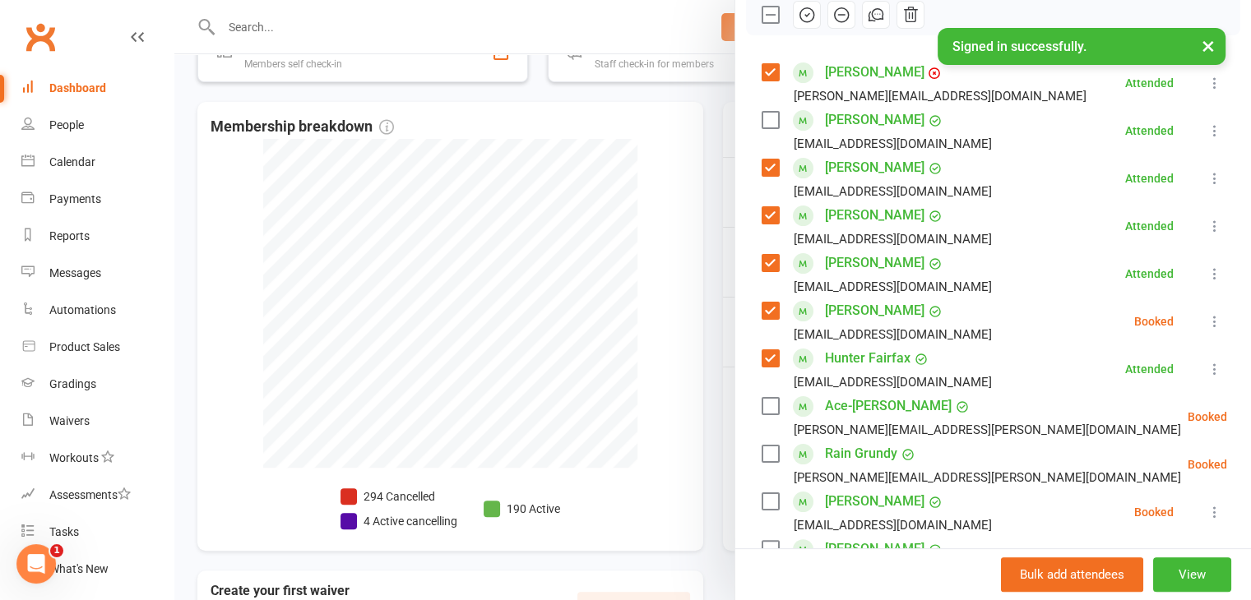
click at [798, 7] on icon "button" at bounding box center [807, 15] width 18 height 18
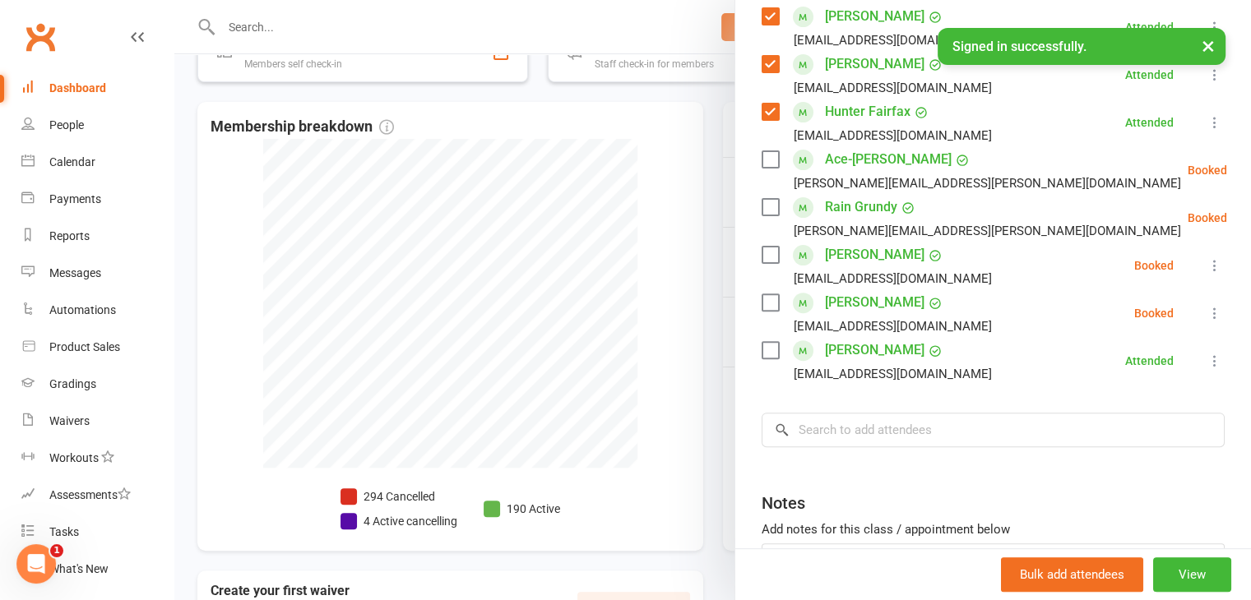
scroll to position [411, 0]
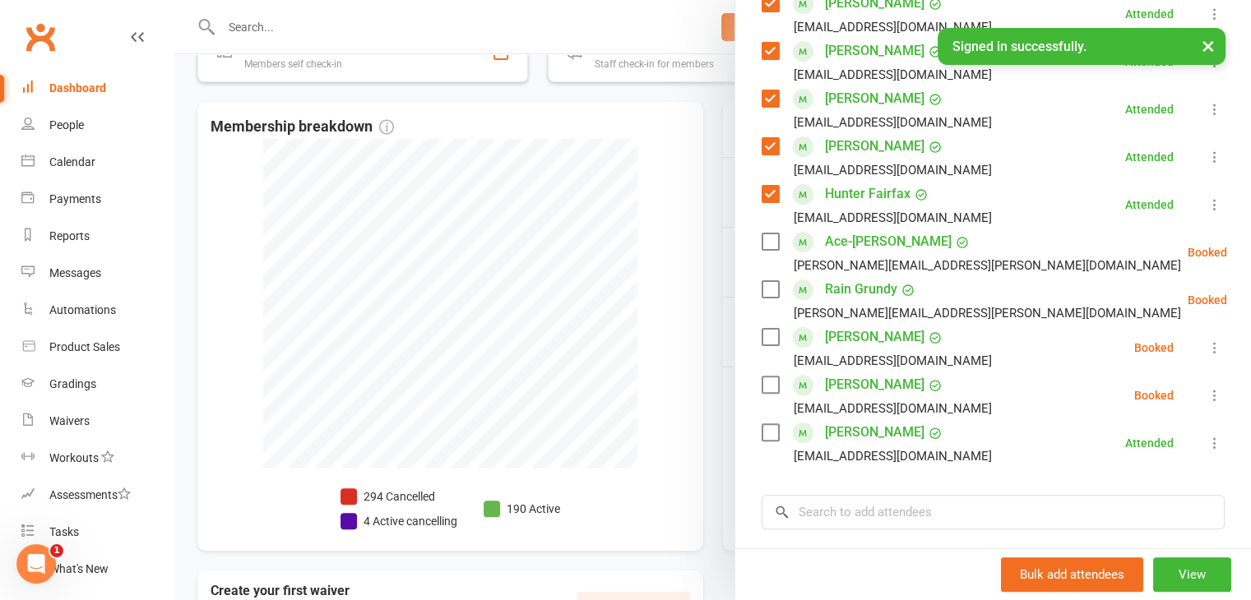
click at [761, 378] on label at bounding box center [769, 385] width 16 height 16
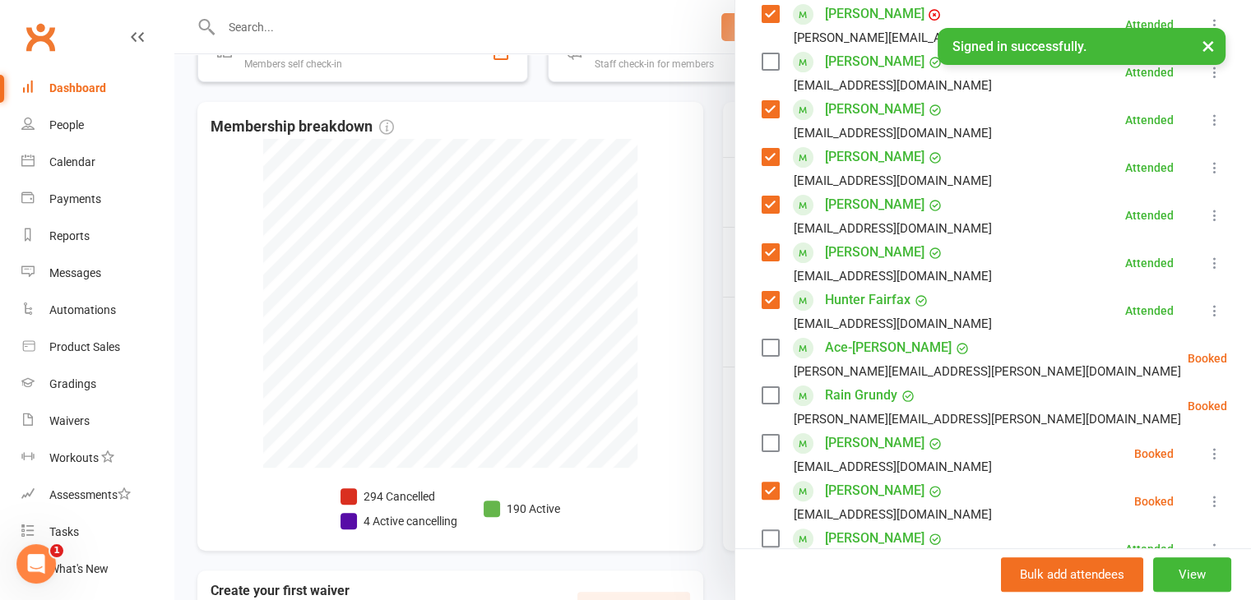
scroll to position [164, 0]
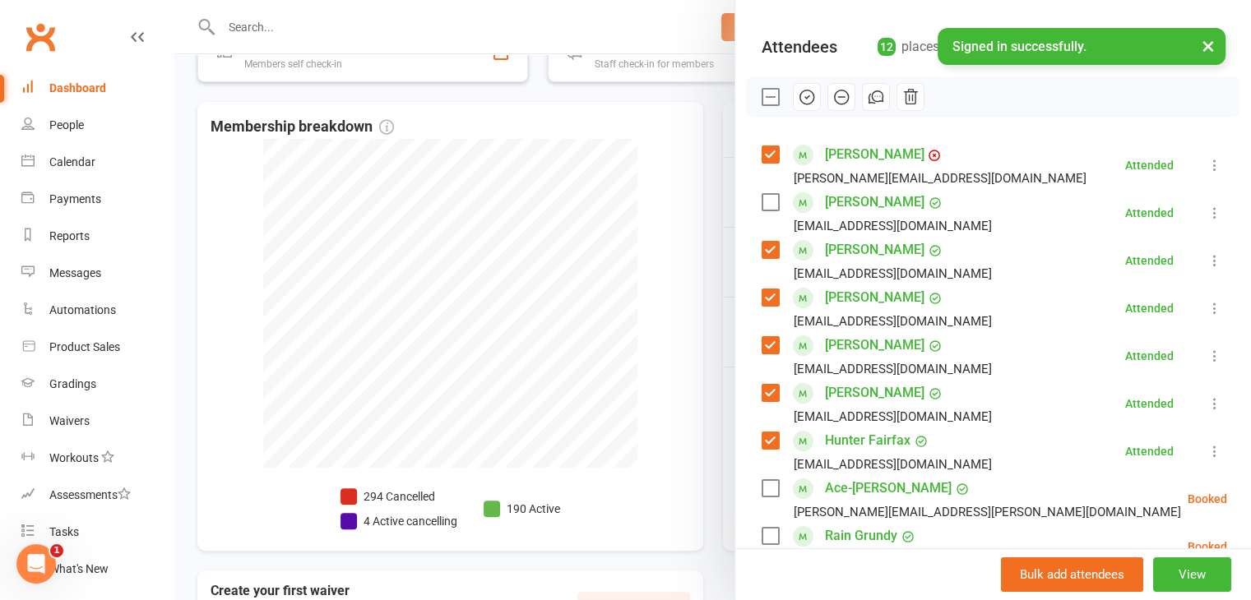
click at [798, 93] on icon "button" at bounding box center [807, 97] width 18 height 18
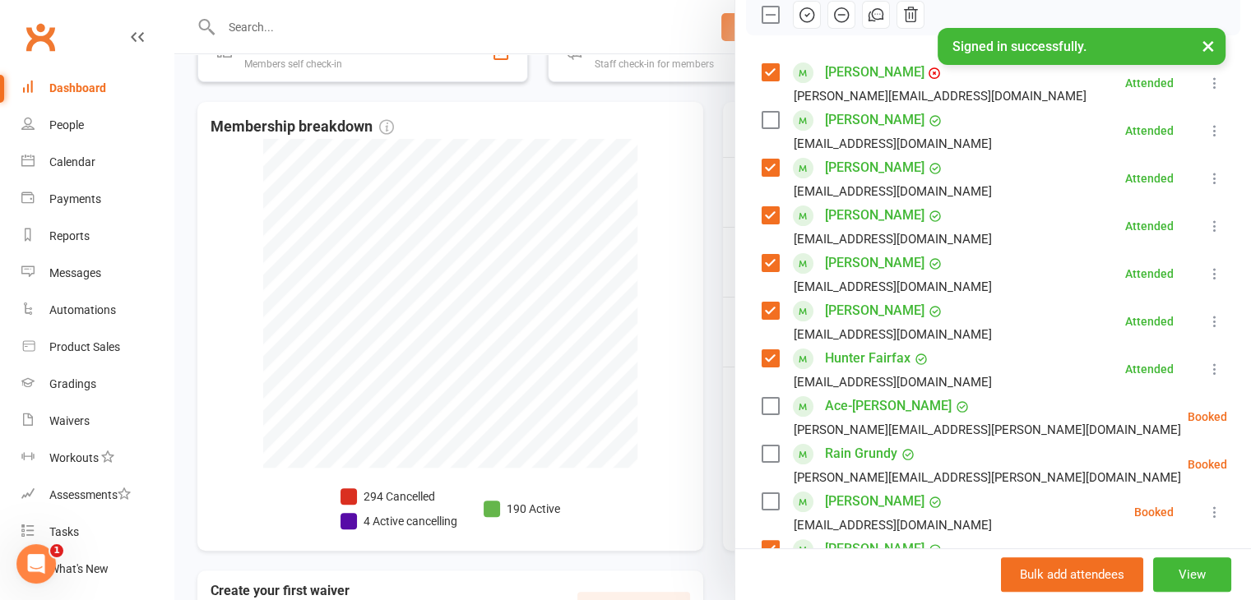
drag, startPoint x: 623, startPoint y: 188, endPoint x: 733, endPoint y: 289, distance: 149.0
click at [624, 188] on div at bounding box center [712, 300] width 1076 height 600
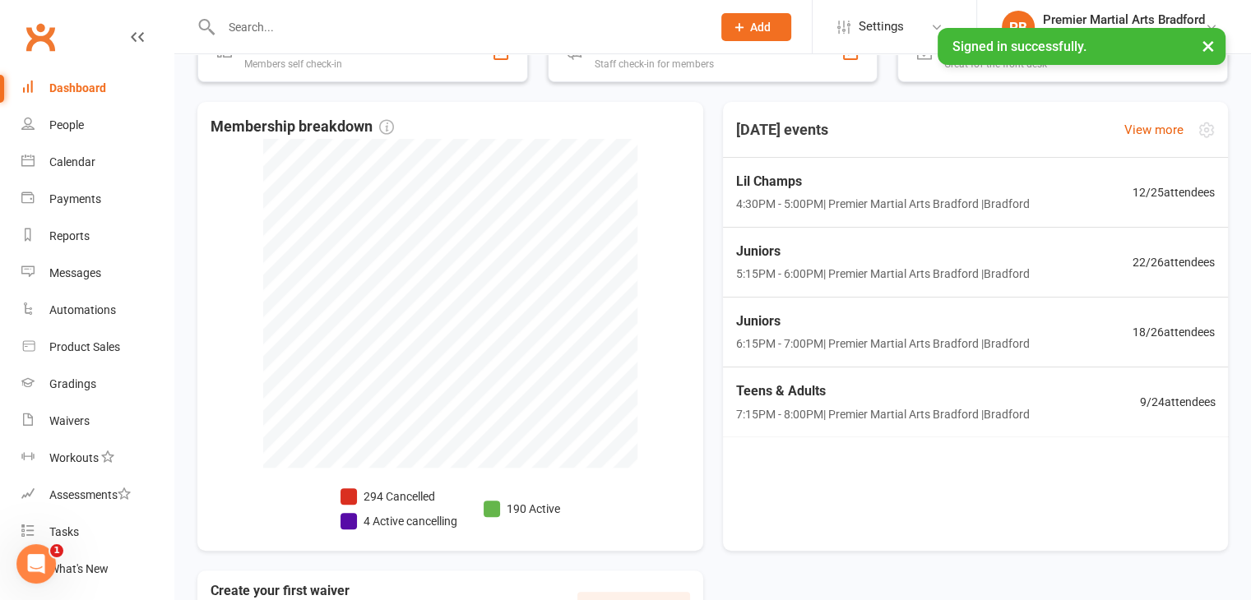
click at [1052, 414] on div "Teens & Adults 7:15PM - 8:00PM | Premier Martial Arts [GEOGRAPHIC_DATA] | [GEOG…" at bounding box center [975, 402] width 520 height 69
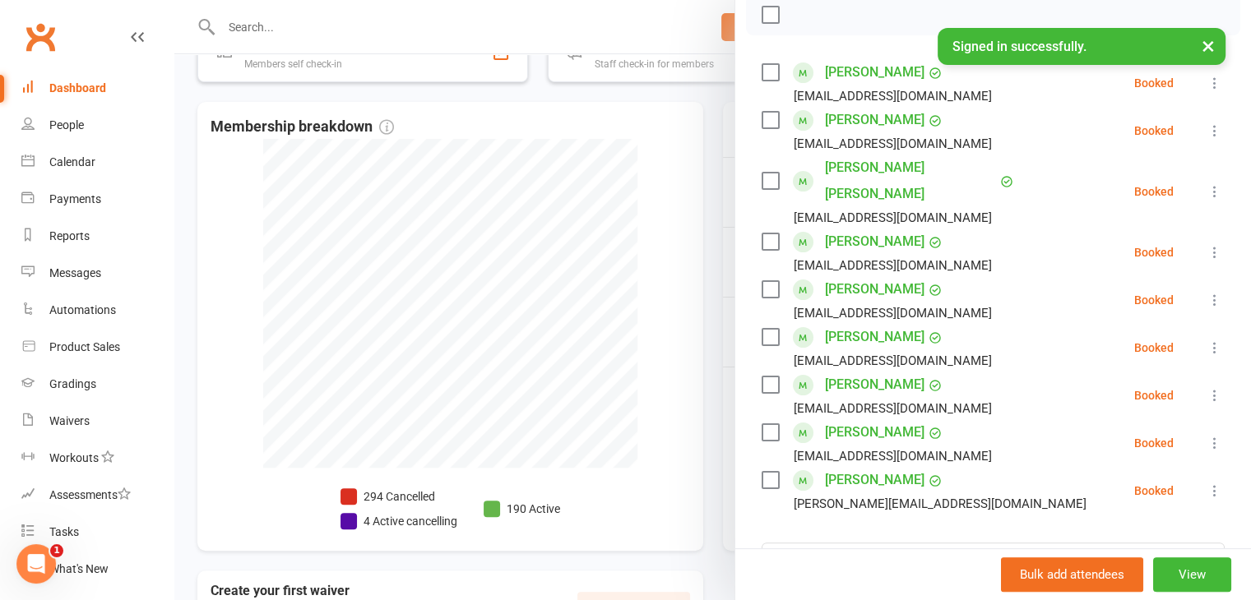
click at [635, 154] on div at bounding box center [712, 300] width 1076 height 600
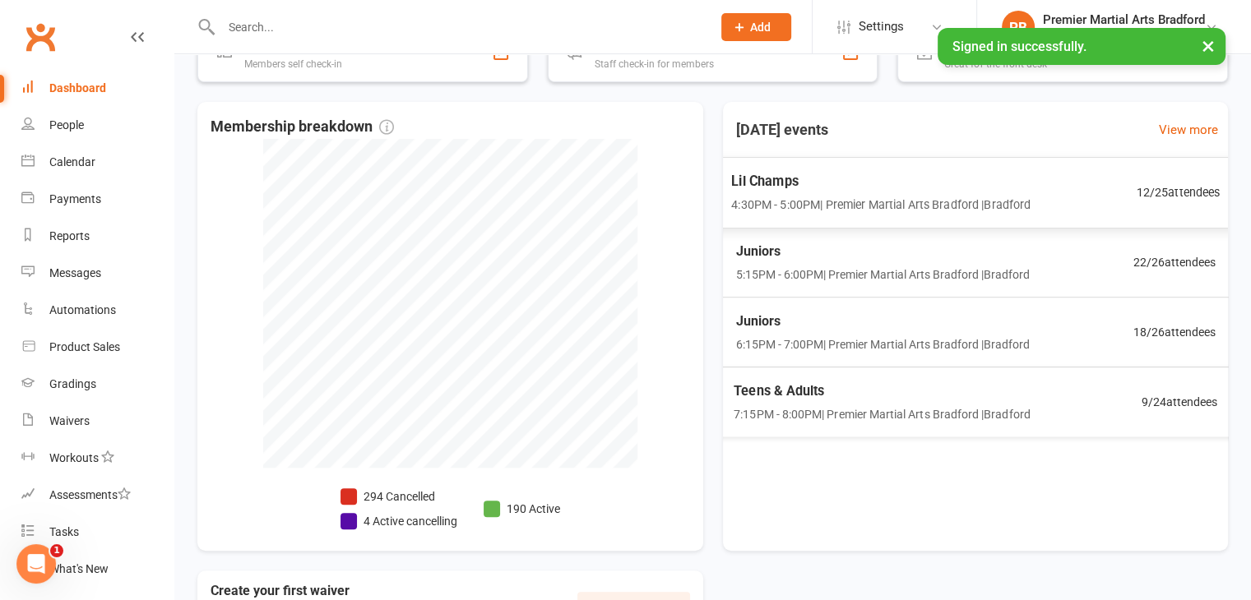
click at [853, 189] on span "Lil Champs" at bounding box center [880, 180] width 299 height 21
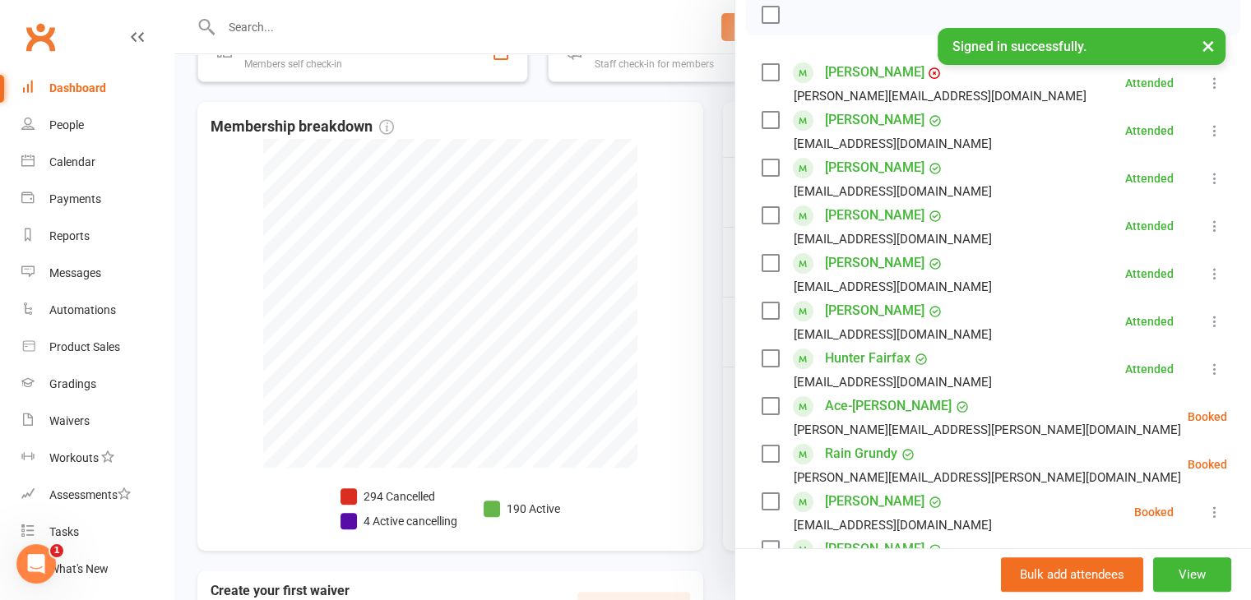
click at [652, 162] on div at bounding box center [712, 300] width 1076 height 600
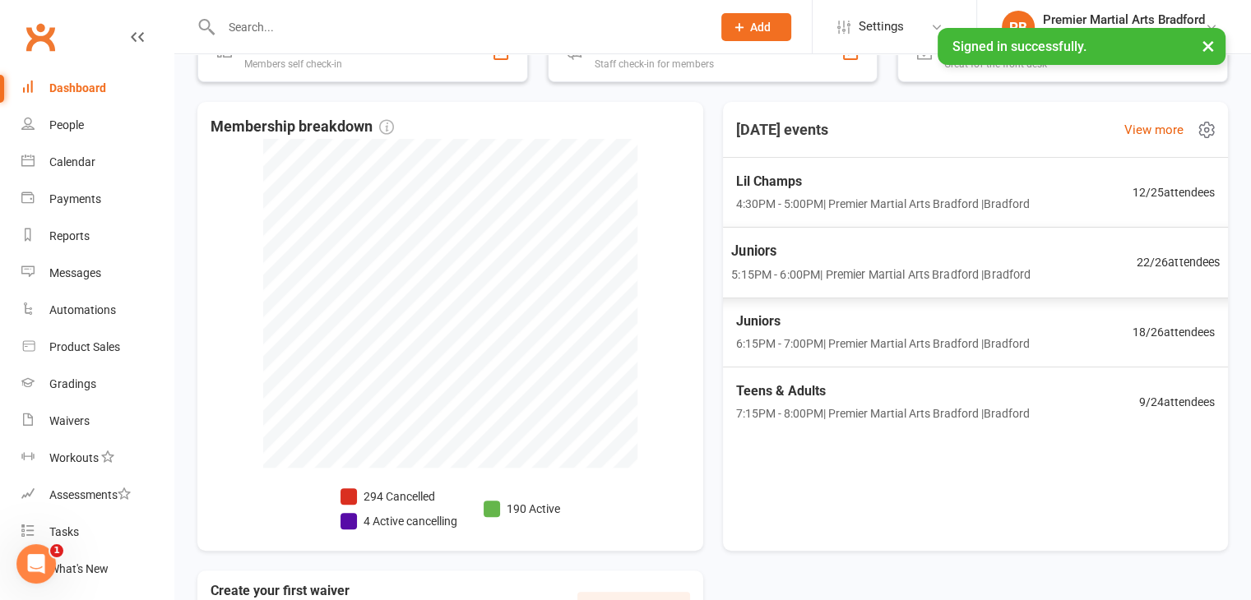
click at [1072, 267] on div "Juniors 5:15PM - 6:00PM | Premier Martial Arts [GEOGRAPHIC_DATA] | [GEOGRAPHIC_…" at bounding box center [974, 263] width 529 height 72
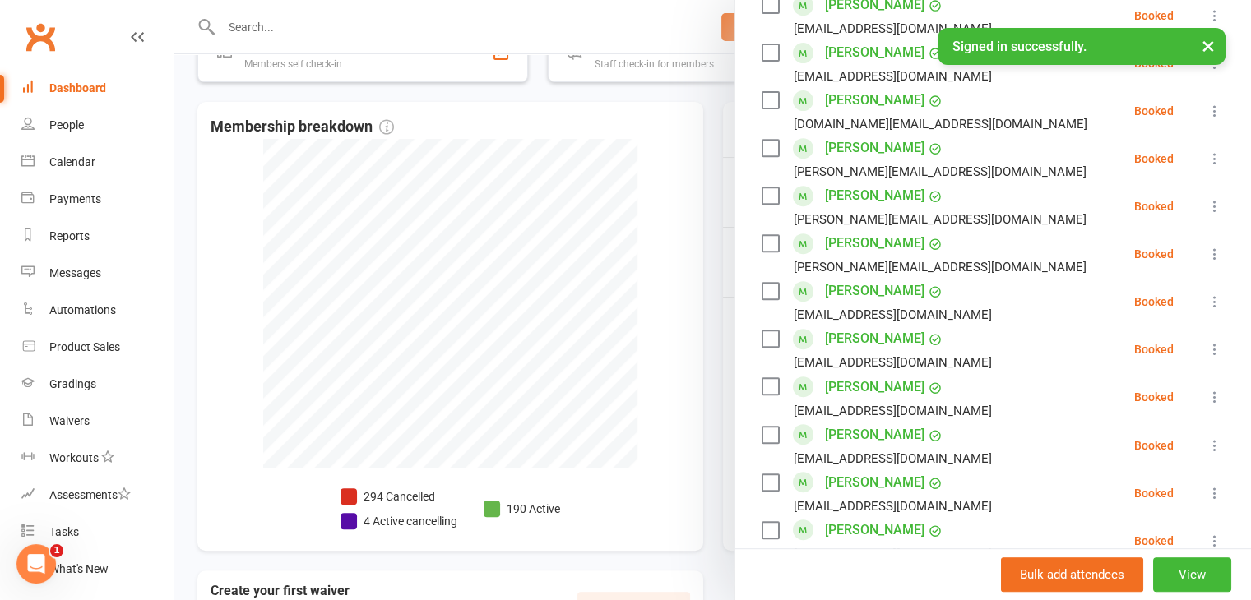
scroll to position [658, 0]
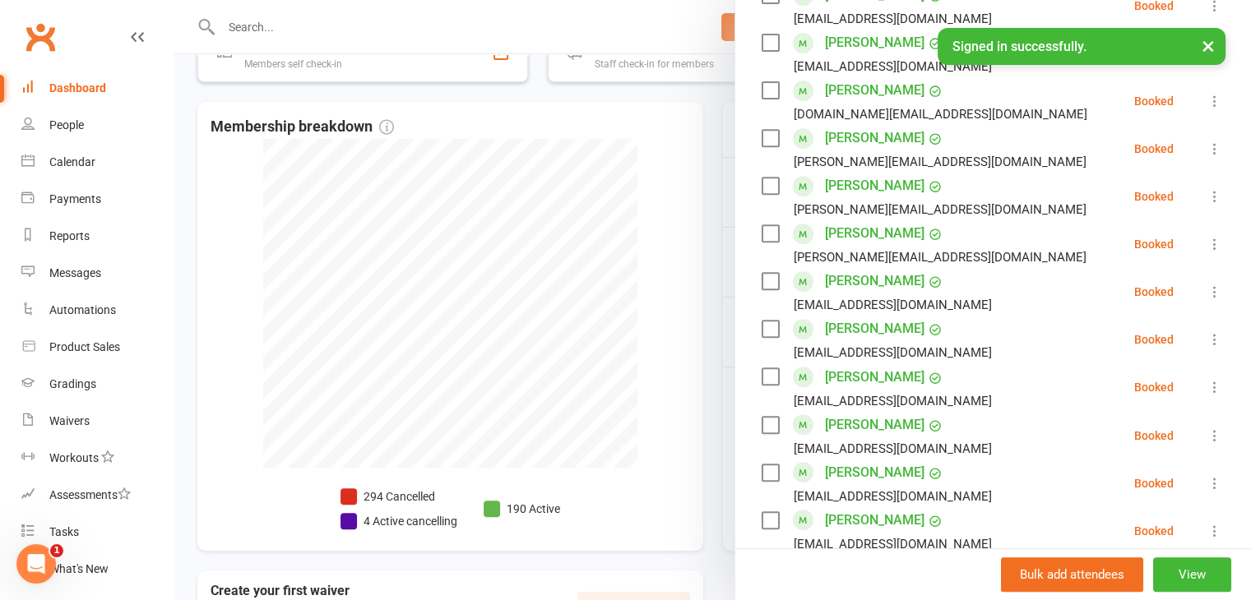
click at [655, 178] on div at bounding box center [712, 300] width 1076 height 600
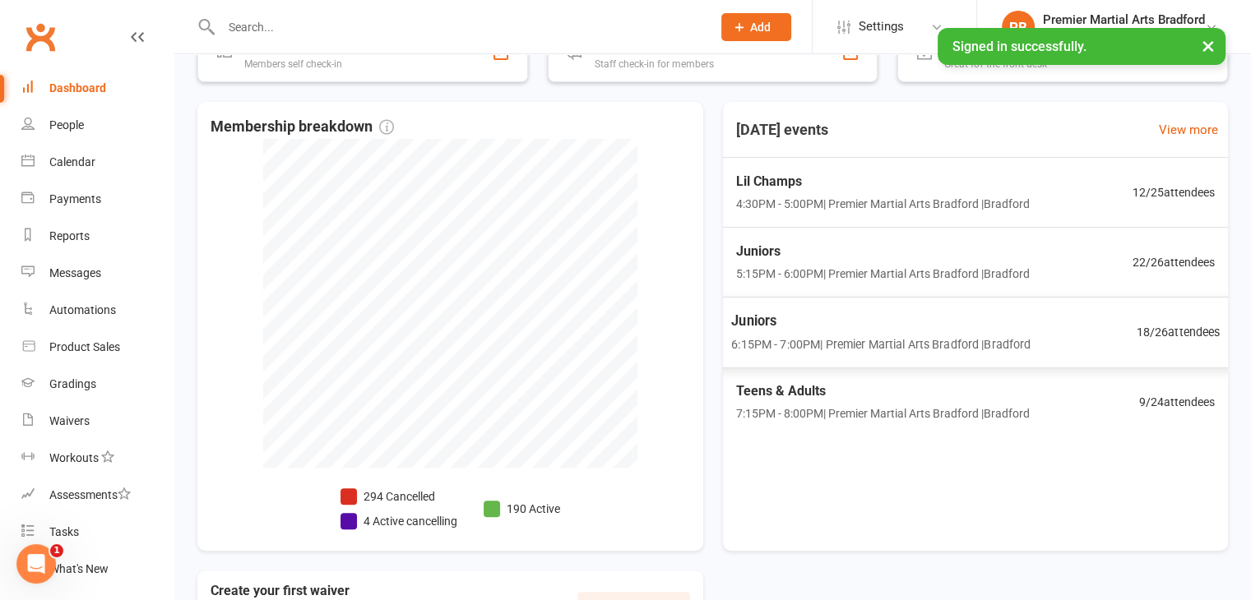
click at [1157, 341] on div "Juniors 6:15PM - 7:00PM | Premier Martial Arts [GEOGRAPHIC_DATA] | [GEOGRAPHIC_…" at bounding box center [974, 333] width 529 height 72
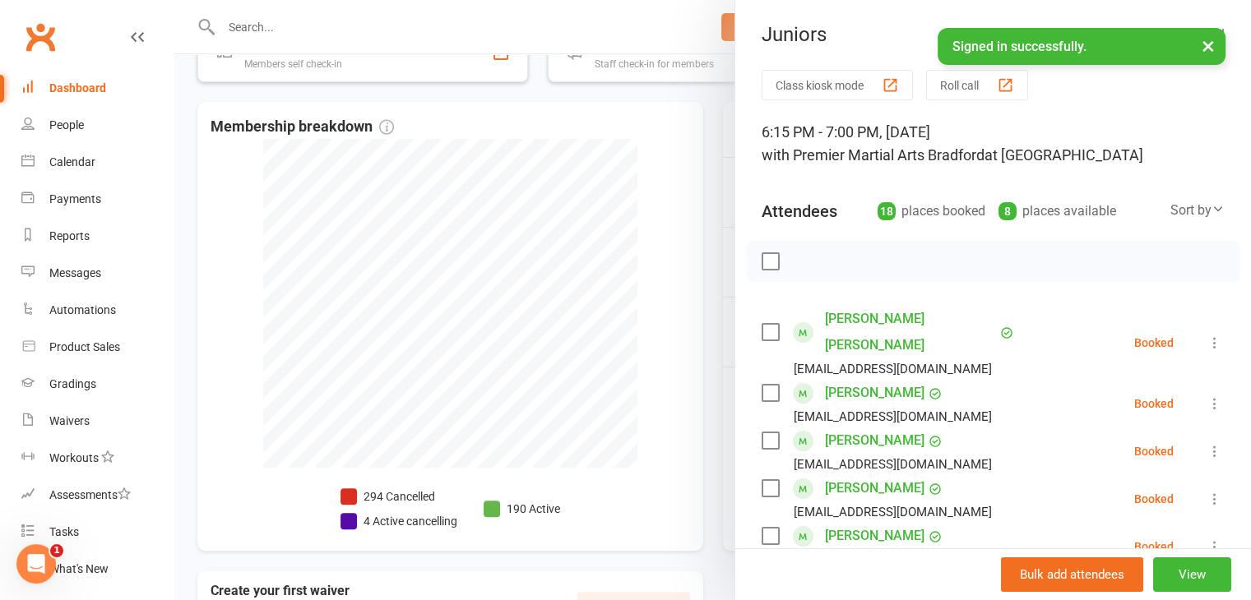
click at [666, 168] on div at bounding box center [712, 300] width 1076 height 600
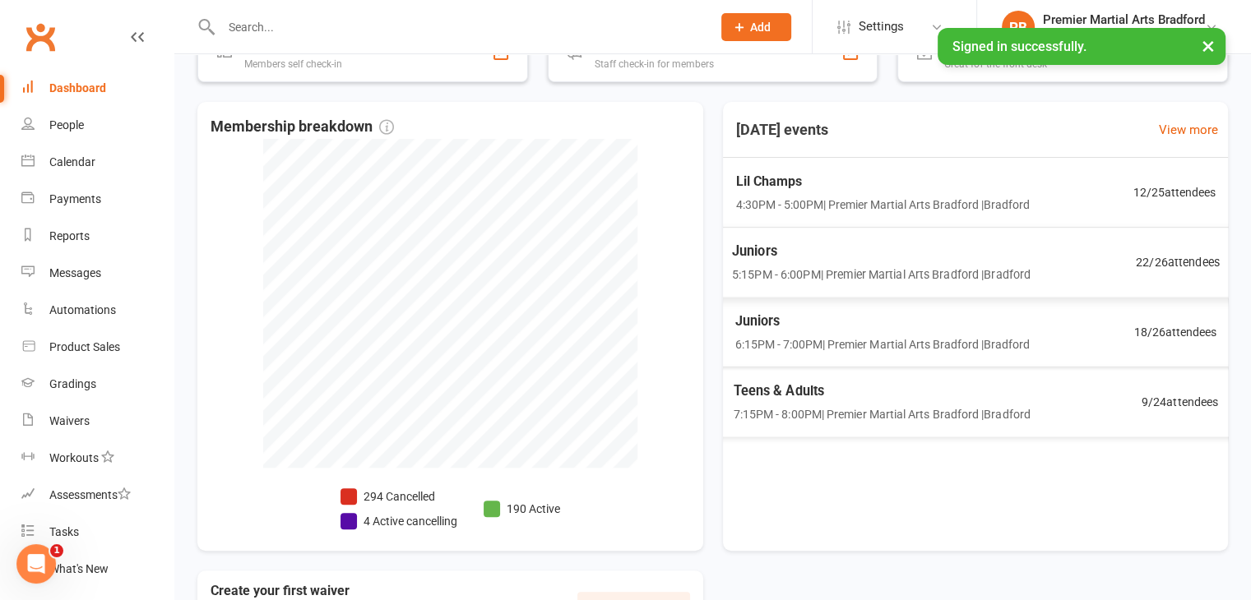
click at [1108, 206] on div "Lil Champs 4:30PM - 5:00PM | Premier Martial Arts [GEOGRAPHIC_DATA] | [GEOGRAPH…" at bounding box center [974, 193] width 519 height 70
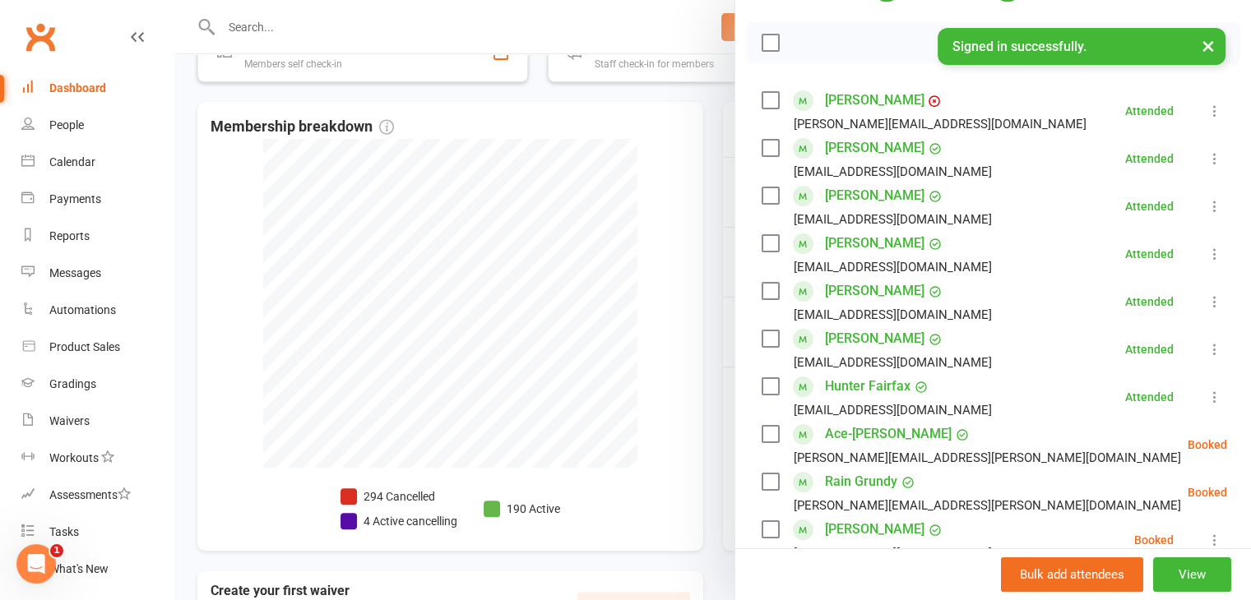
scroll to position [247, 0]
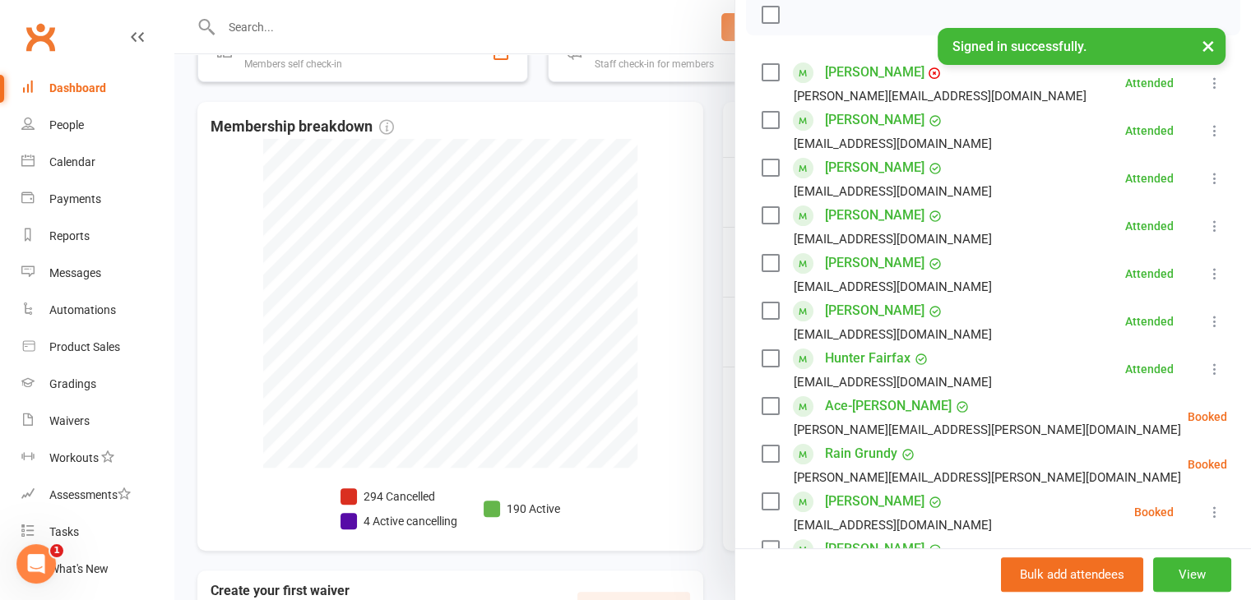
drag, startPoint x: 761, startPoint y: 455, endPoint x: 761, endPoint y: 445, distance: 9.9
click at [761, 451] on label at bounding box center [769, 454] width 16 height 16
click at [768, 409] on label at bounding box center [769, 406] width 16 height 16
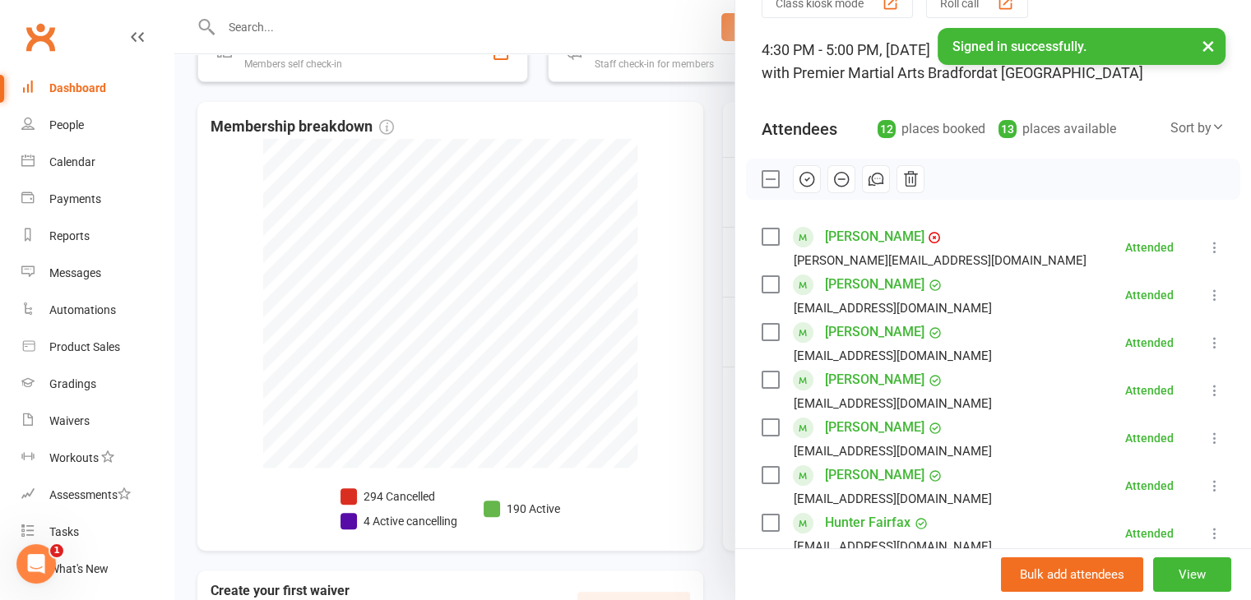
drag, startPoint x: 798, startPoint y: 179, endPoint x: 703, endPoint y: 95, distance: 126.4
click at [798, 179] on icon "button" at bounding box center [807, 179] width 18 height 18
click at [653, 192] on div at bounding box center [712, 300] width 1076 height 600
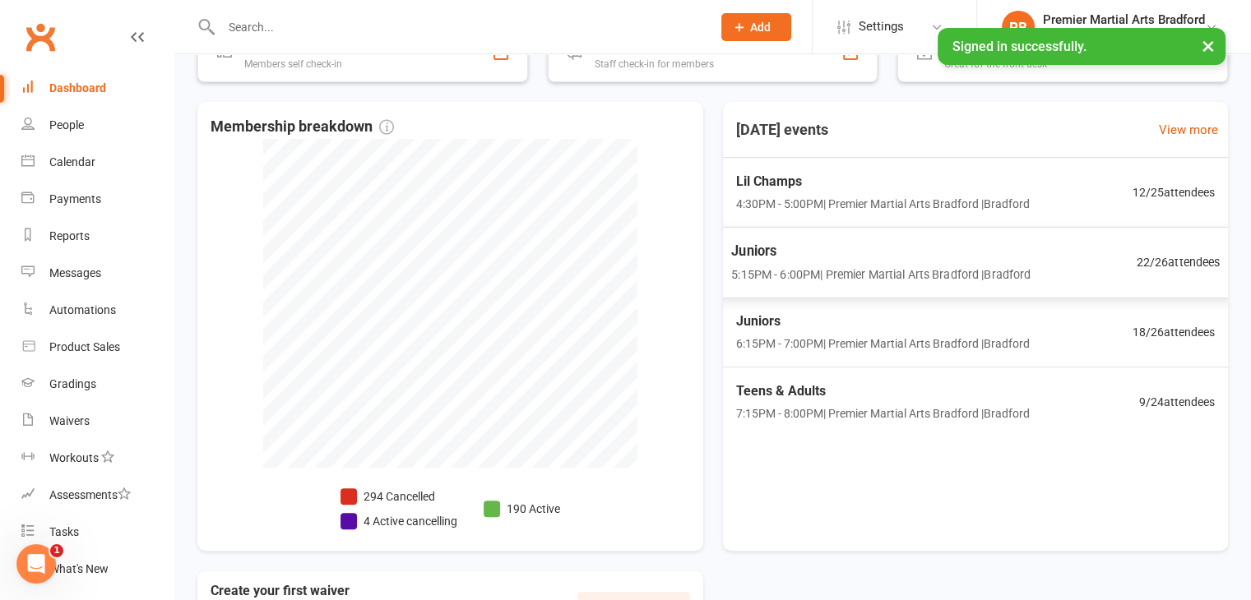
click at [861, 261] on div "Juniors 5:15PM - 6:00PM | Premier Martial Arts Bradford | [GEOGRAPHIC_DATA]" at bounding box center [880, 262] width 299 height 44
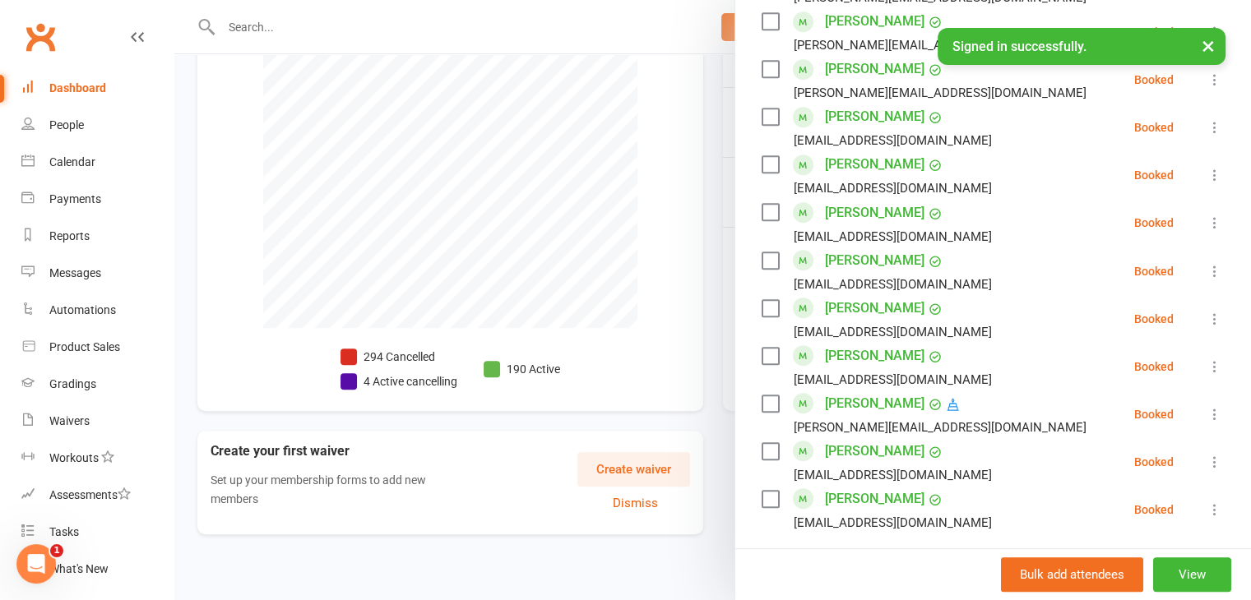
scroll to position [904, 0]
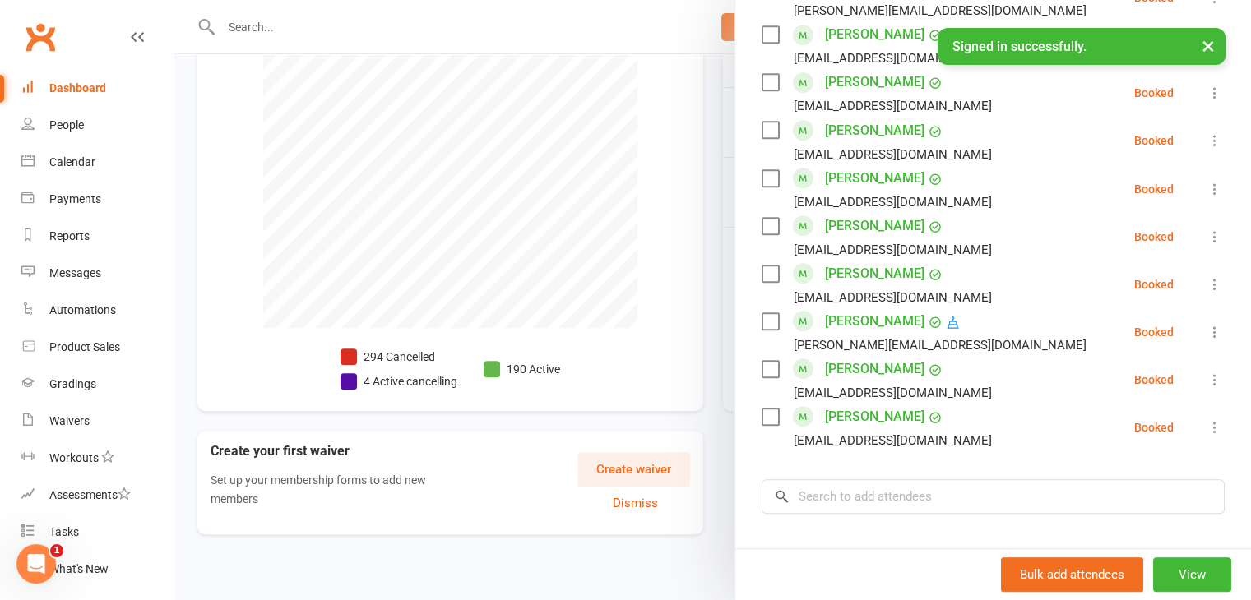
click at [667, 265] on div at bounding box center [712, 300] width 1076 height 600
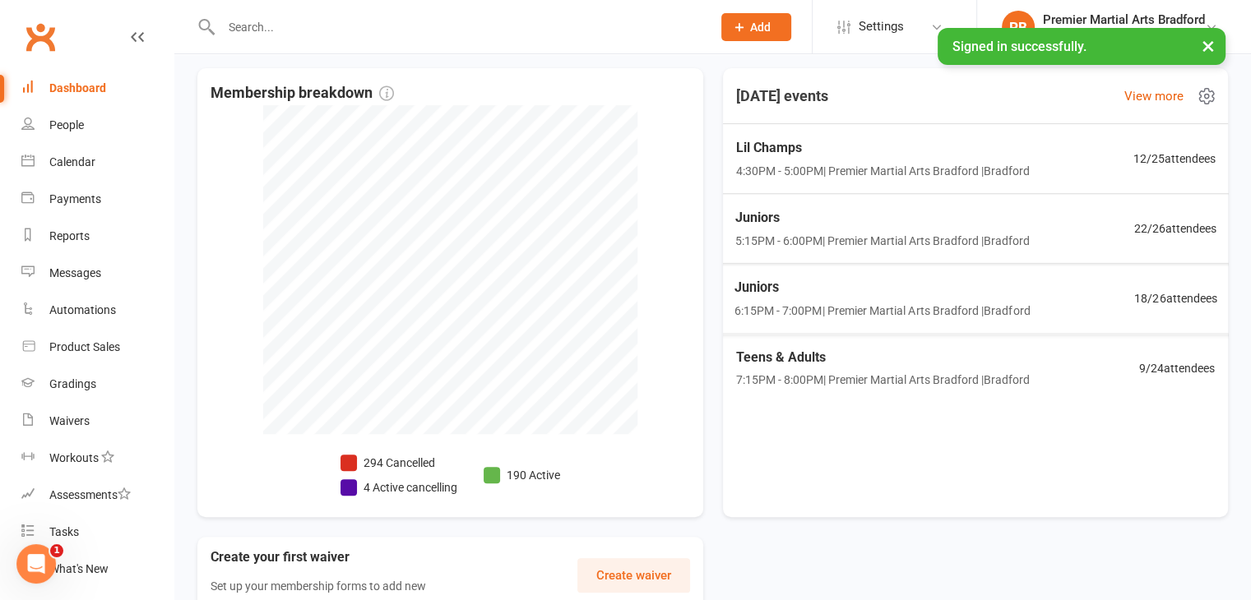
scroll to position [310, 0]
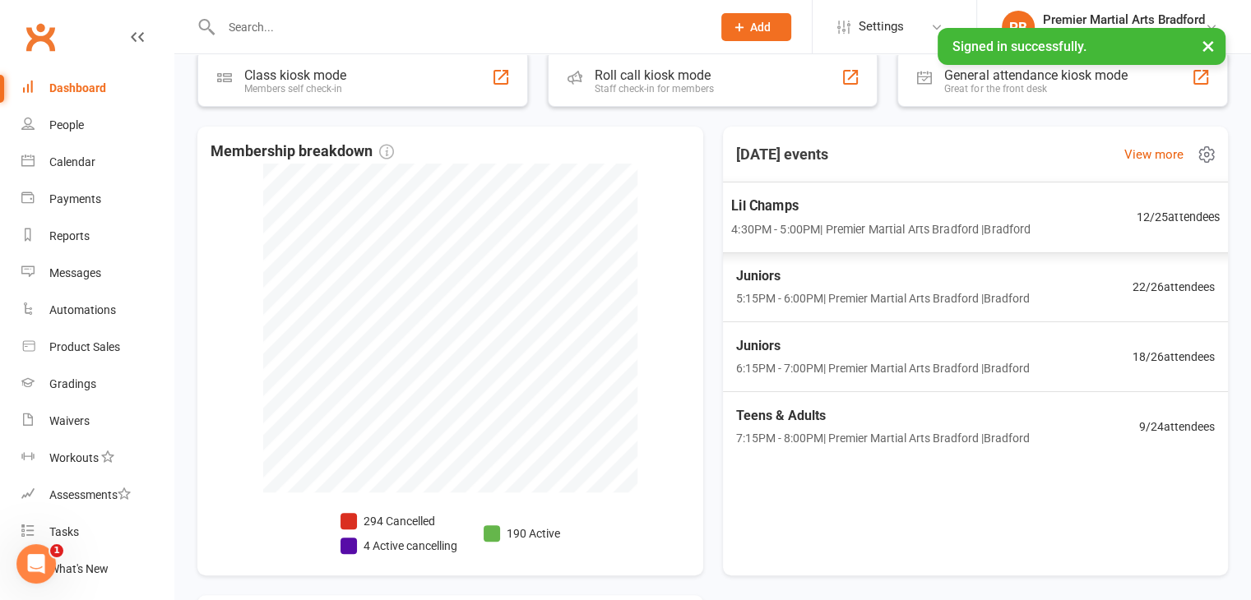
click at [839, 207] on span "Lil Champs" at bounding box center [880, 205] width 299 height 21
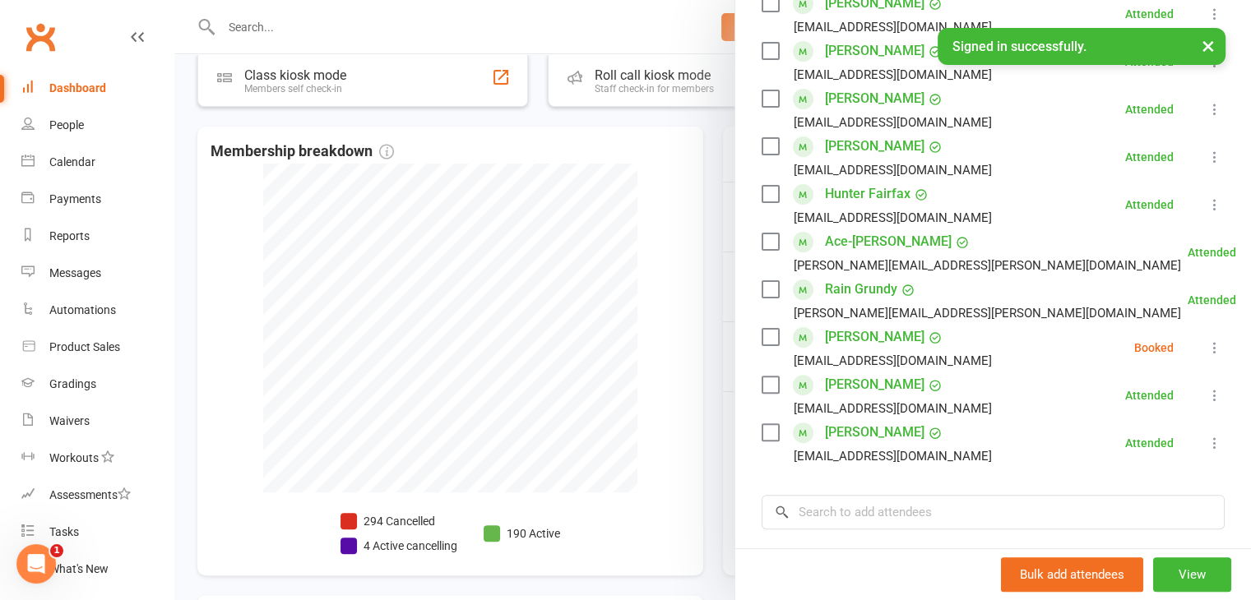
scroll to position [493, 0]
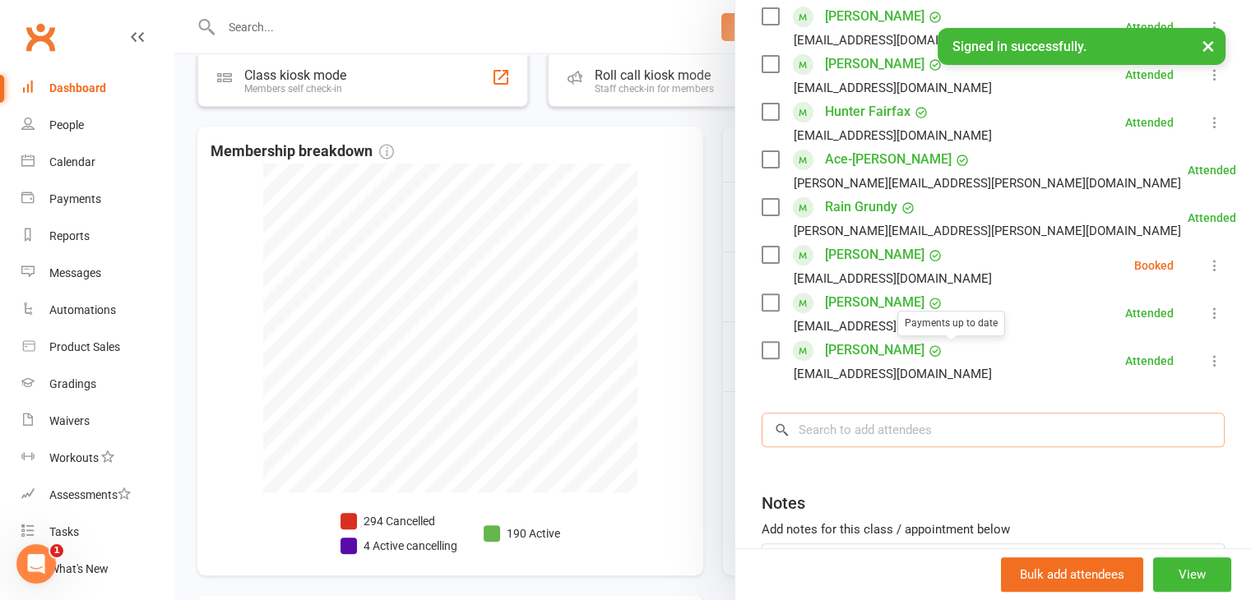
click at [941, 436] on input "search" at bounding box center [992, 430] width 463 height 35
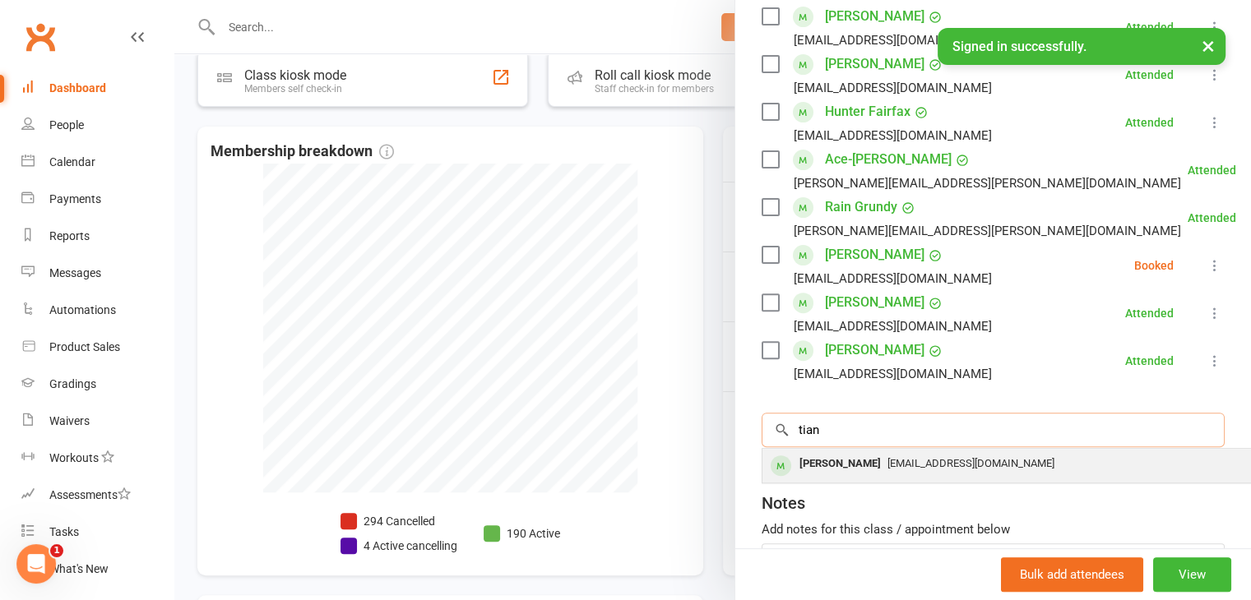
type input "tian"
click at [916, 465] on span "[EMAIL_ADDRESS][DOMAIN_NAME]" at bounding box center [970, 463] width 167 height 12
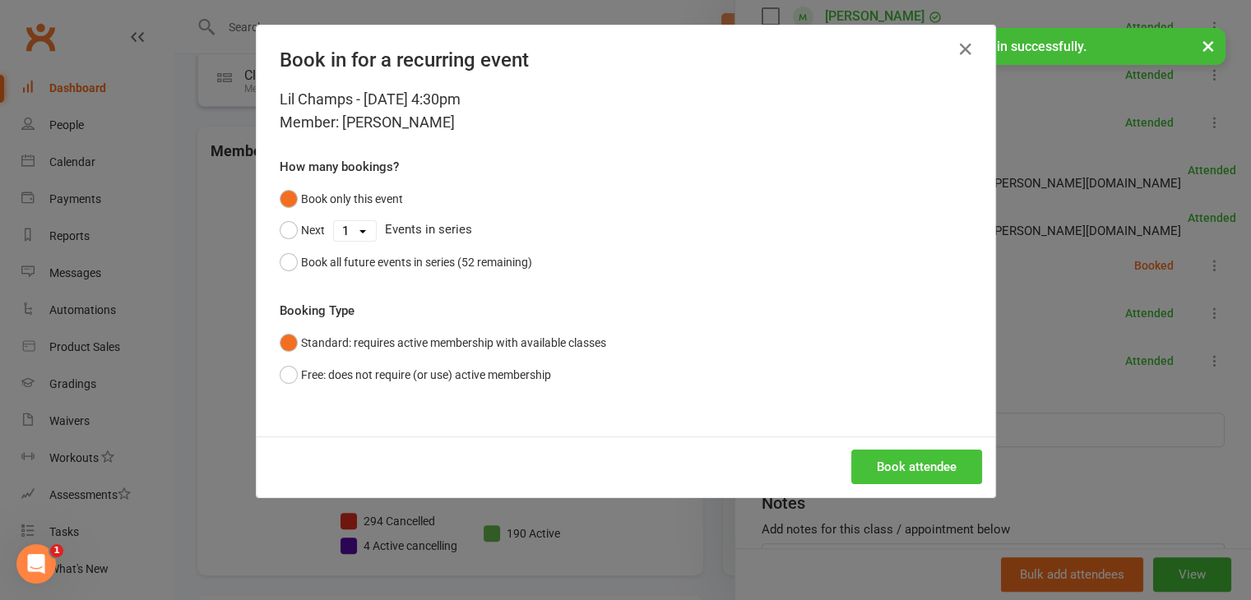
click at [915, 461] on button "Book attendee" at bounding box center [916, 467] width 131 height 35
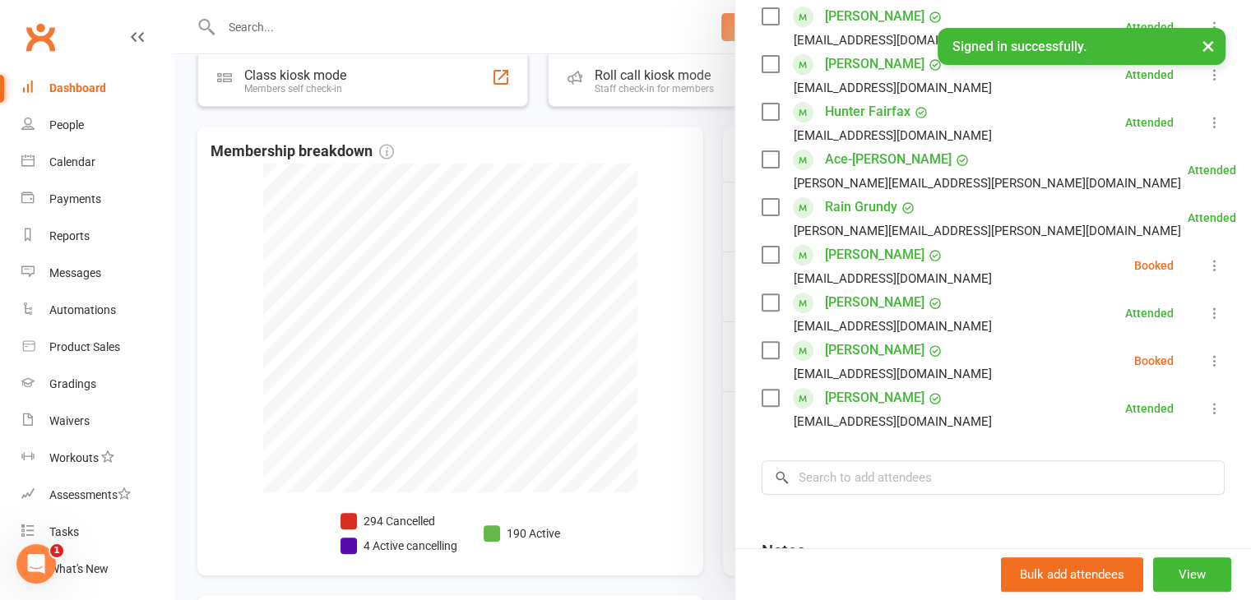
click at [766, 352] on label at bounding box center [769, 350] width 16 height 16
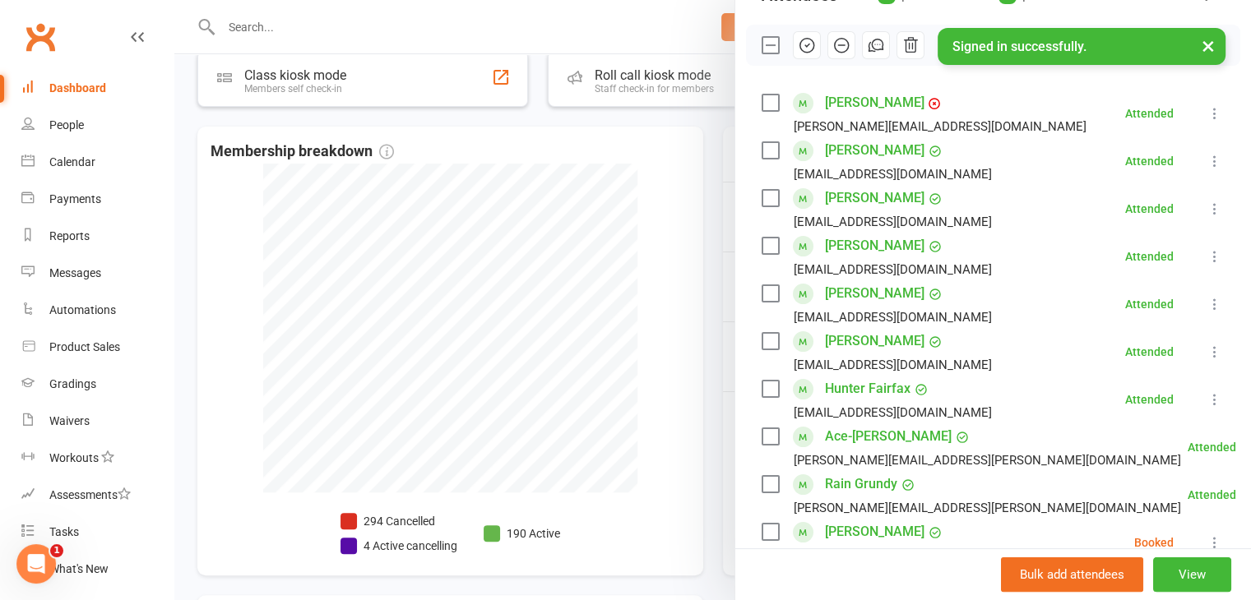
scroll to position [82, 0]
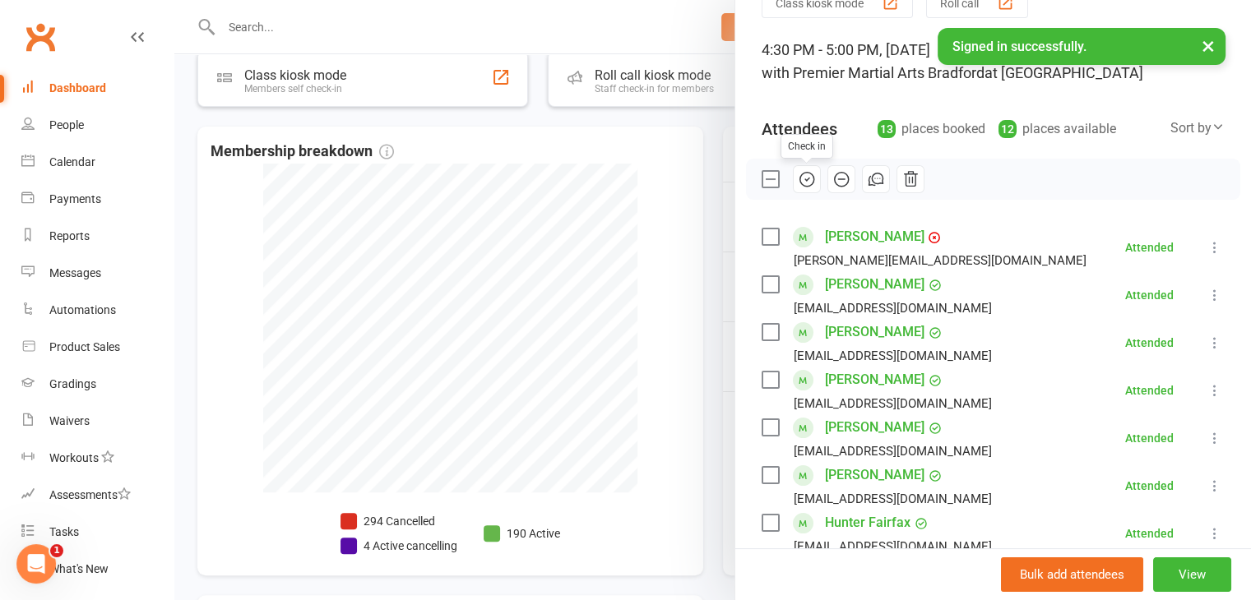
click at [798, 182] on icon "button" at bounding box center [807, 179] width 18 height 18
click at [684, 187] on div at bounding box center [712, 300] width 1076 height 600
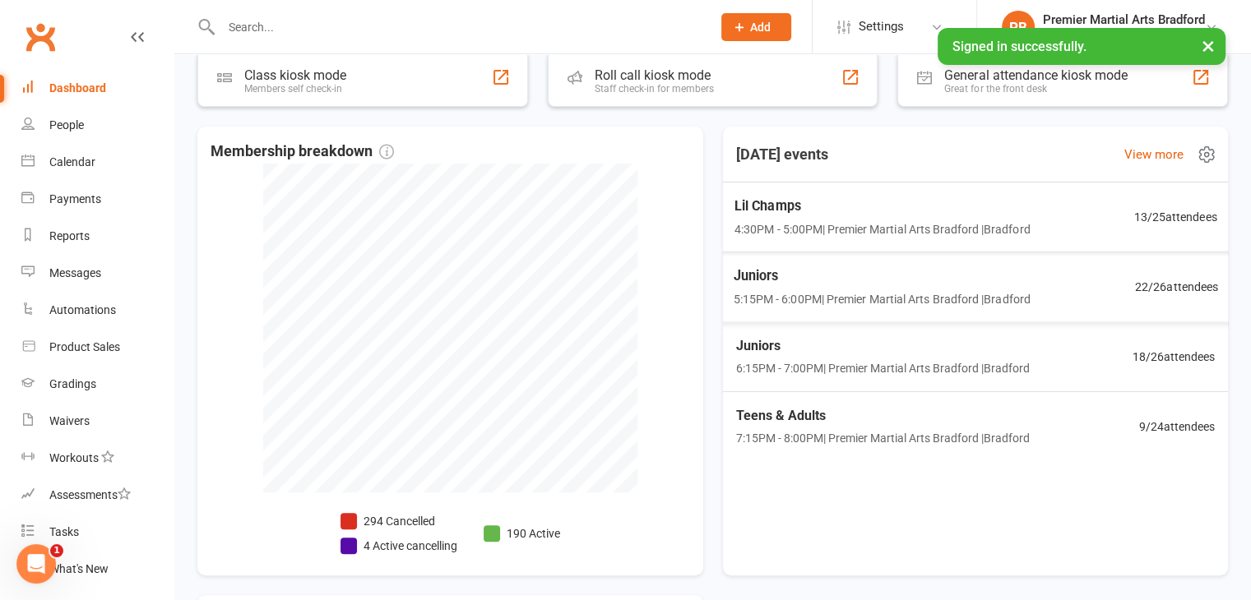
click at [931, 280] on span "Juniors" at bounding box center [881, 275] width 297 height 21
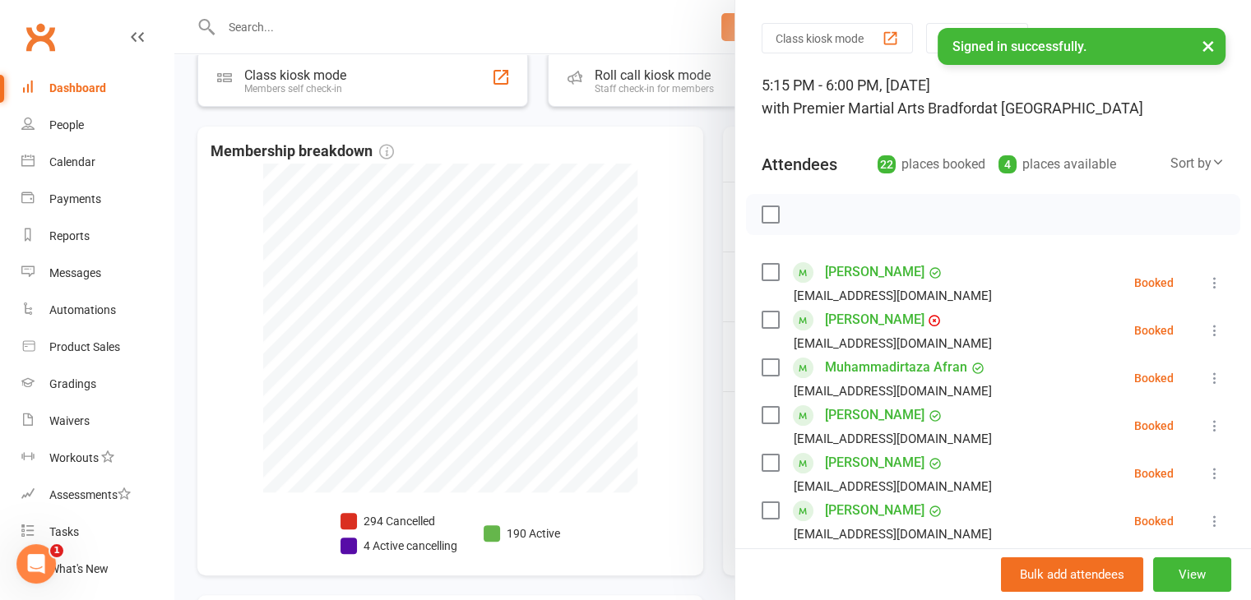
scroll to position [0, 0]
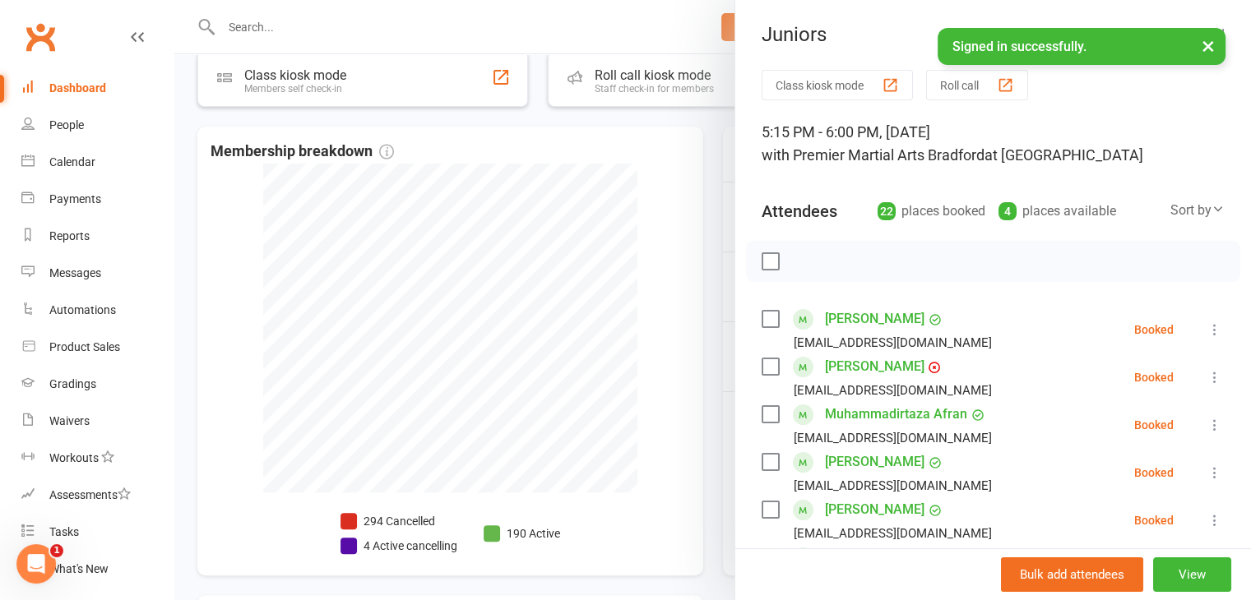
click at [662, 183] on div at bounding box center [712, 300] width 1076 height 600
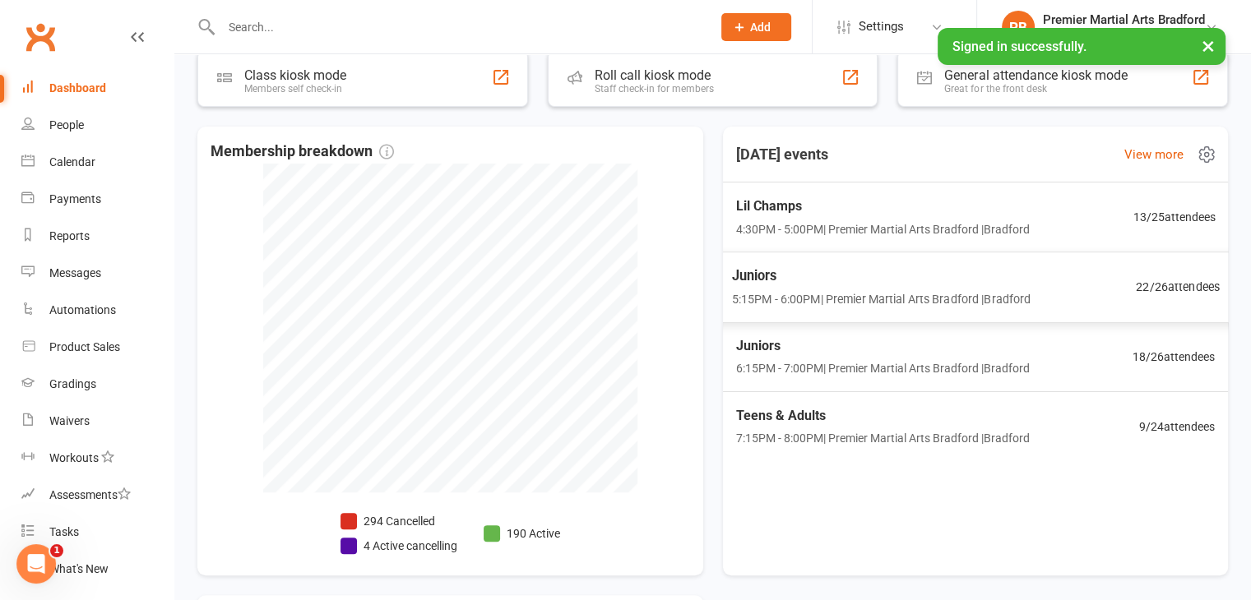
click at [802, 283] on span "Juniors" at bounding box center [880, 275] width 299 height 21
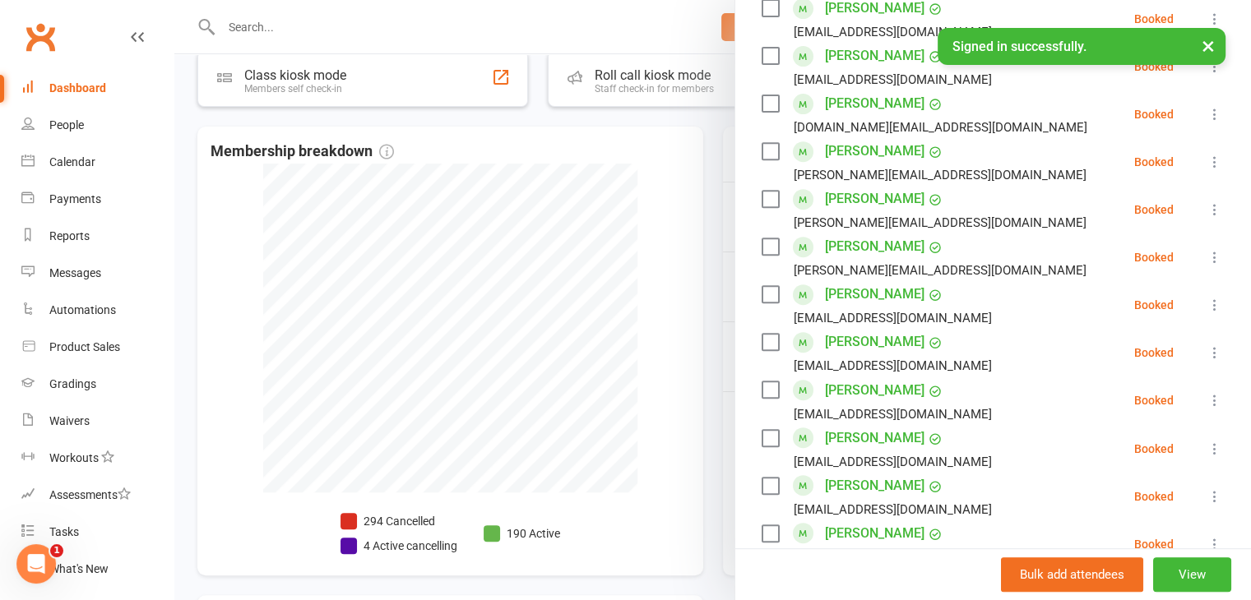
scroll to position [740, 0]
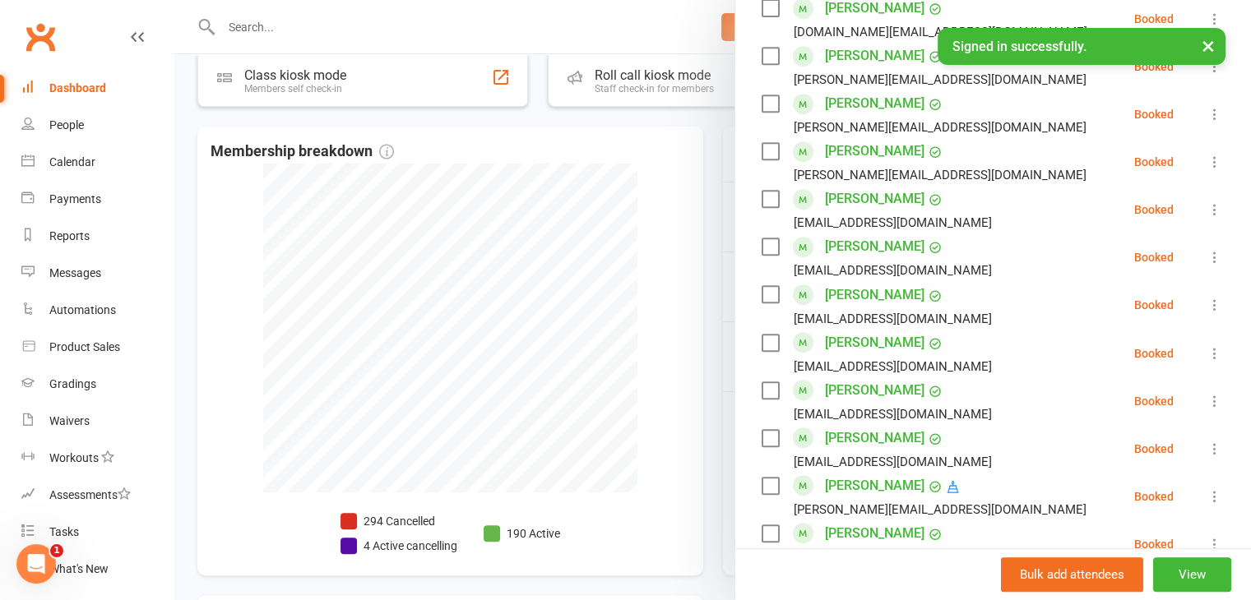
click at [768, 292] on label at bounding box center [769, 294] width 16 height 16
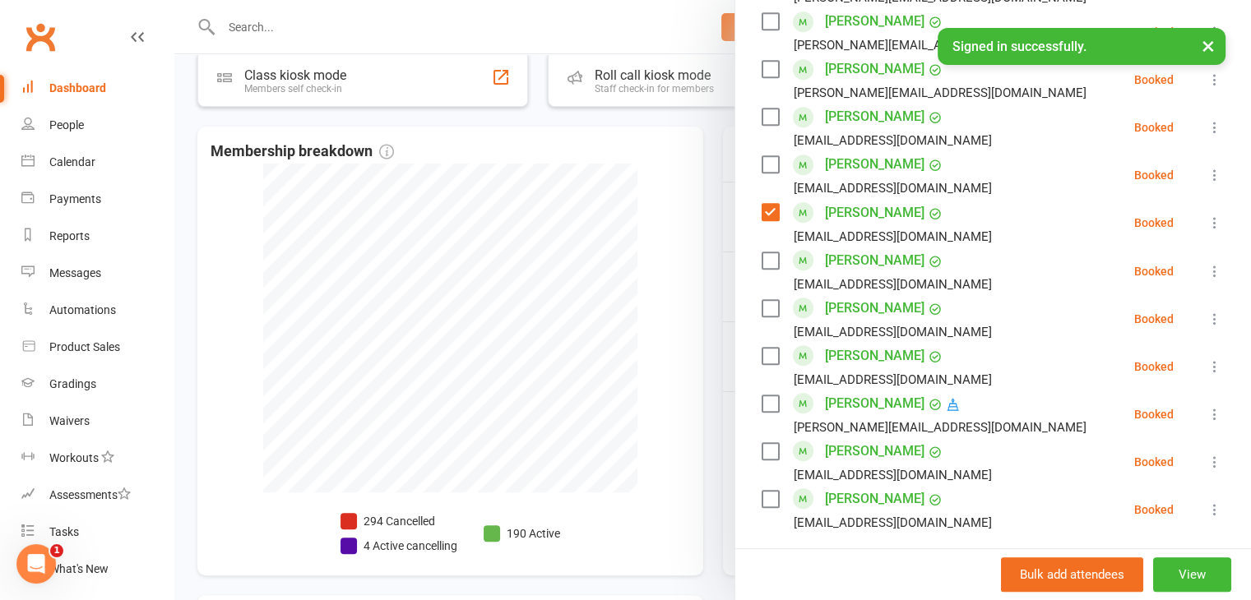
click at [766, 266] on label at bounding box center [769, 260] width 16 height 16
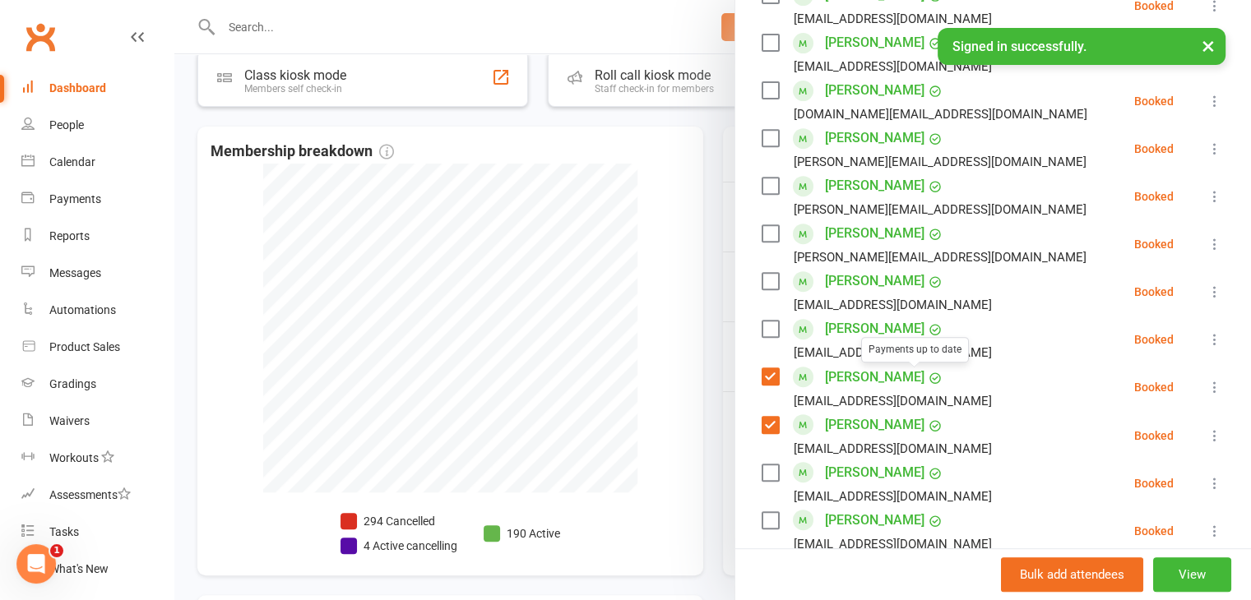
scroll to position [576, 0]
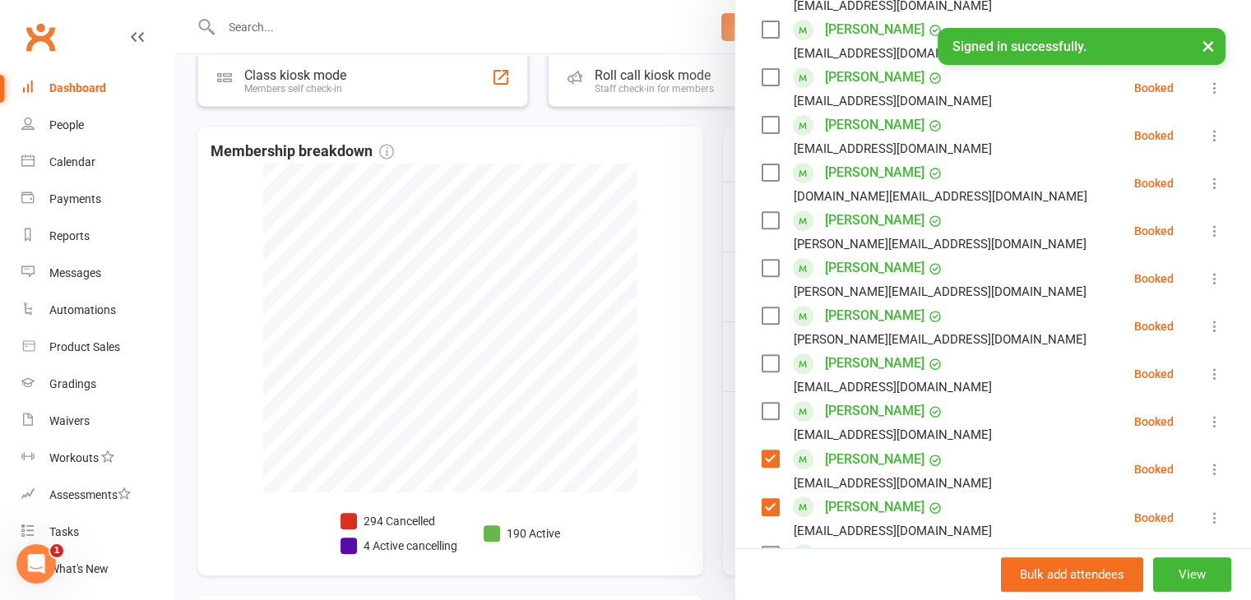
click at [761, 173] on label at bounding box center [769, 172] width 16 height 16
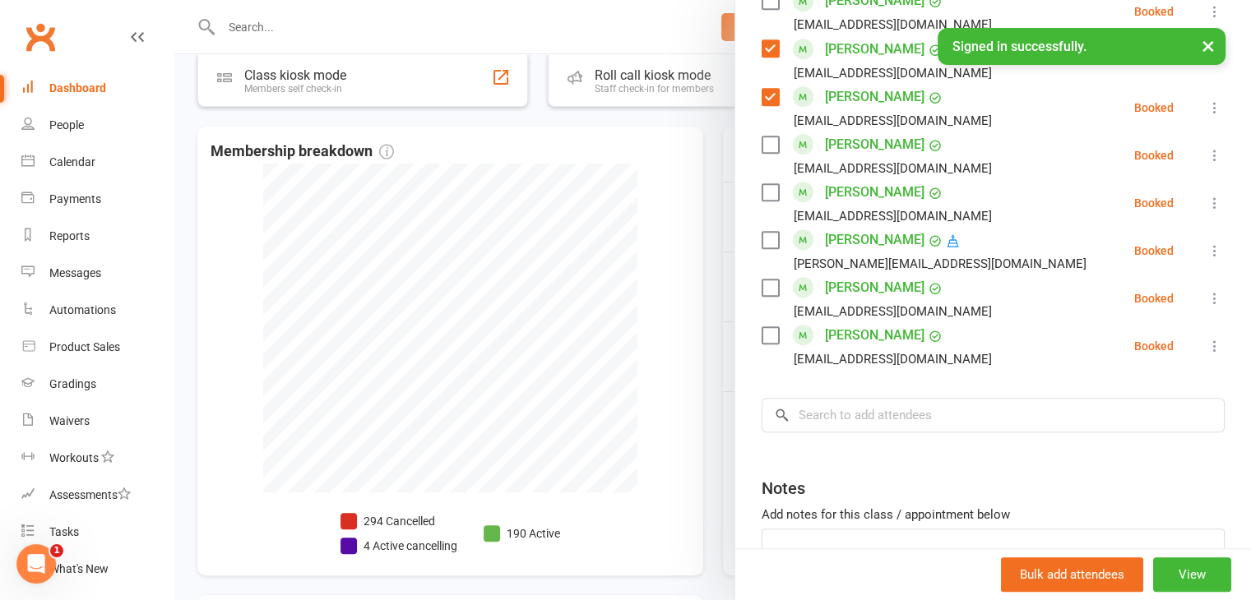
scroll to position [987, 0]
click at [873, 418] on input "search" at bounding box center [992, 414] width 463 height 35
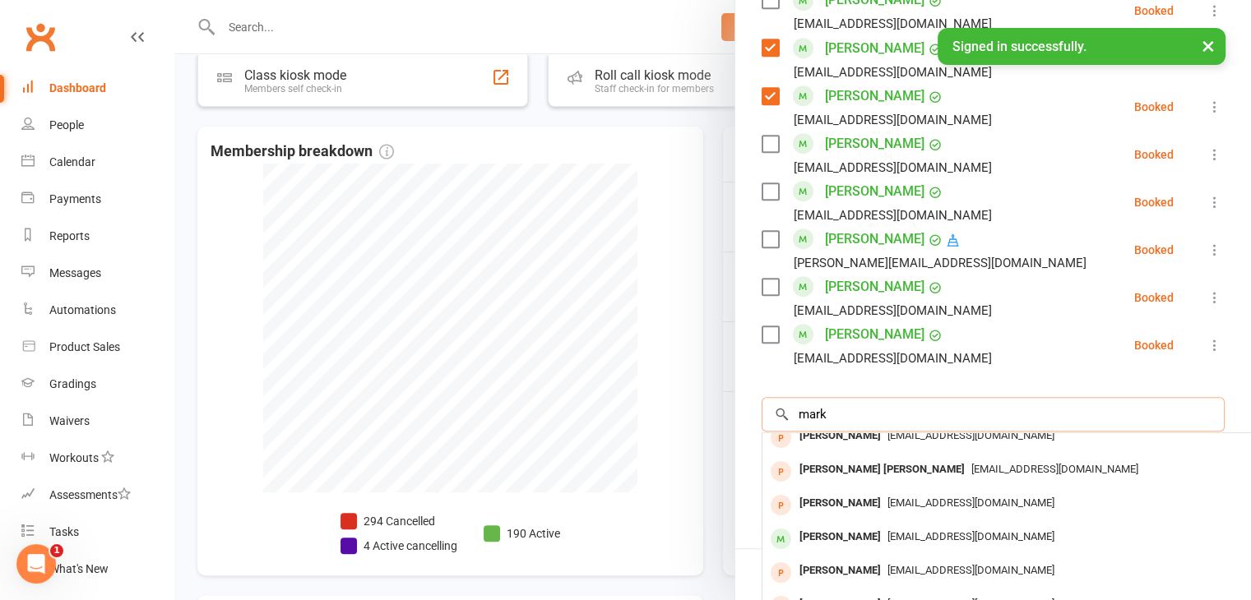
scroll to position [90, 0]
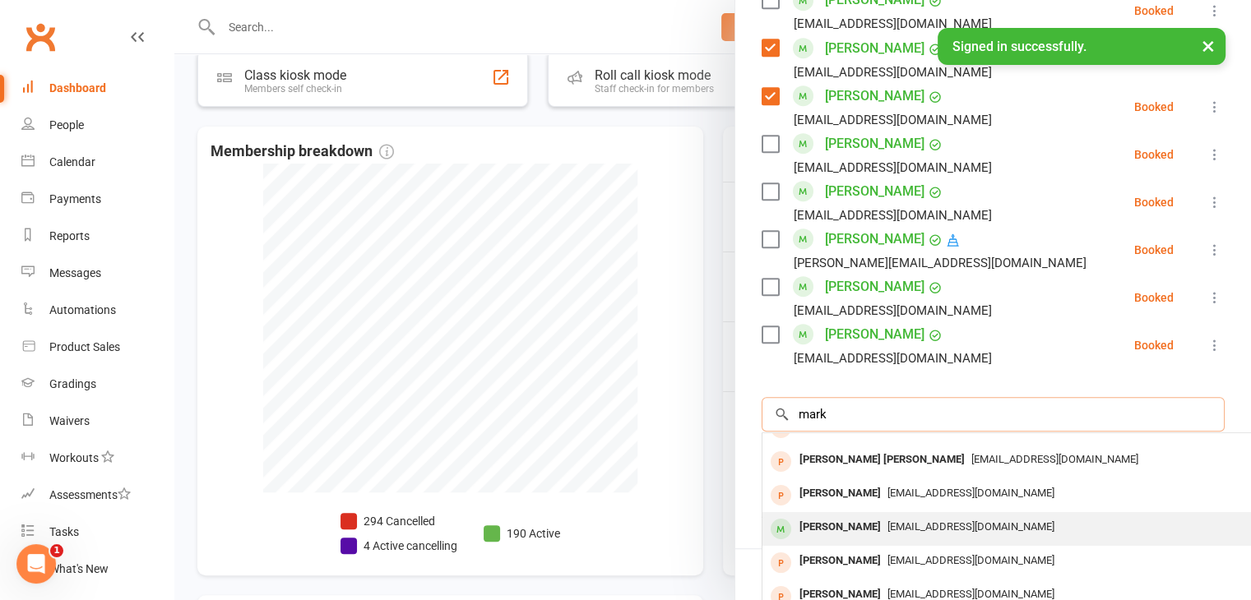
type input "mark"
click at [904, 523] on span "[EMAIL_ADDRESS][DOMAIN_NAME]" at bounding box center [970, 526] width 167 height 12
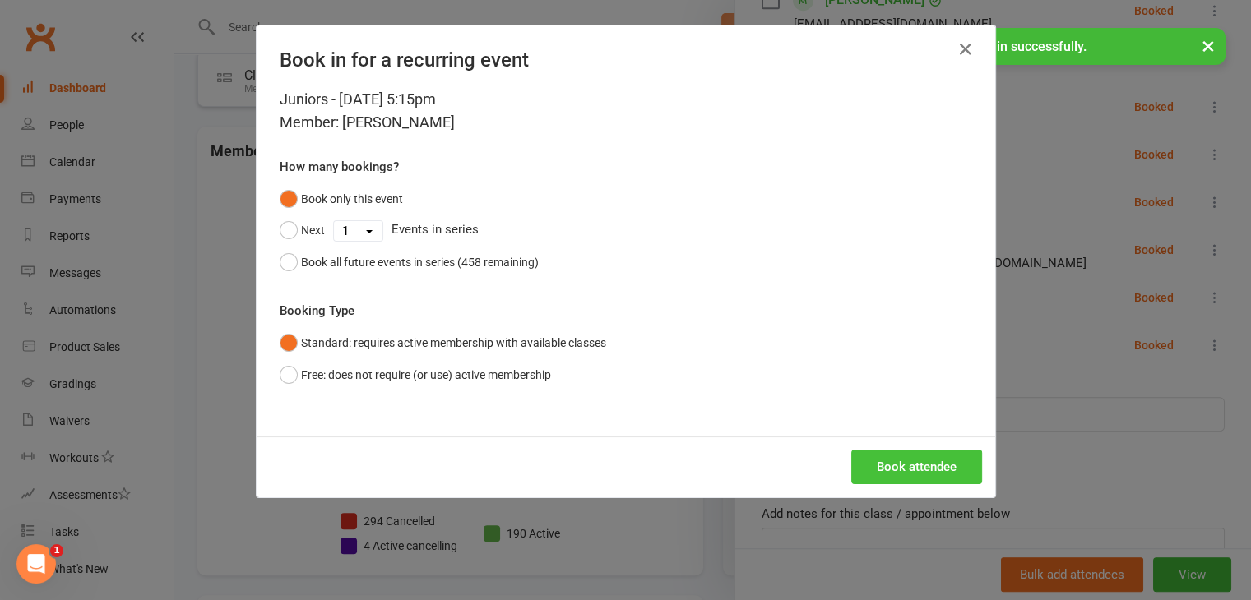
click at [904, 464] on button "Book attendee" at bounding box center [916, 467] width 131 height 35
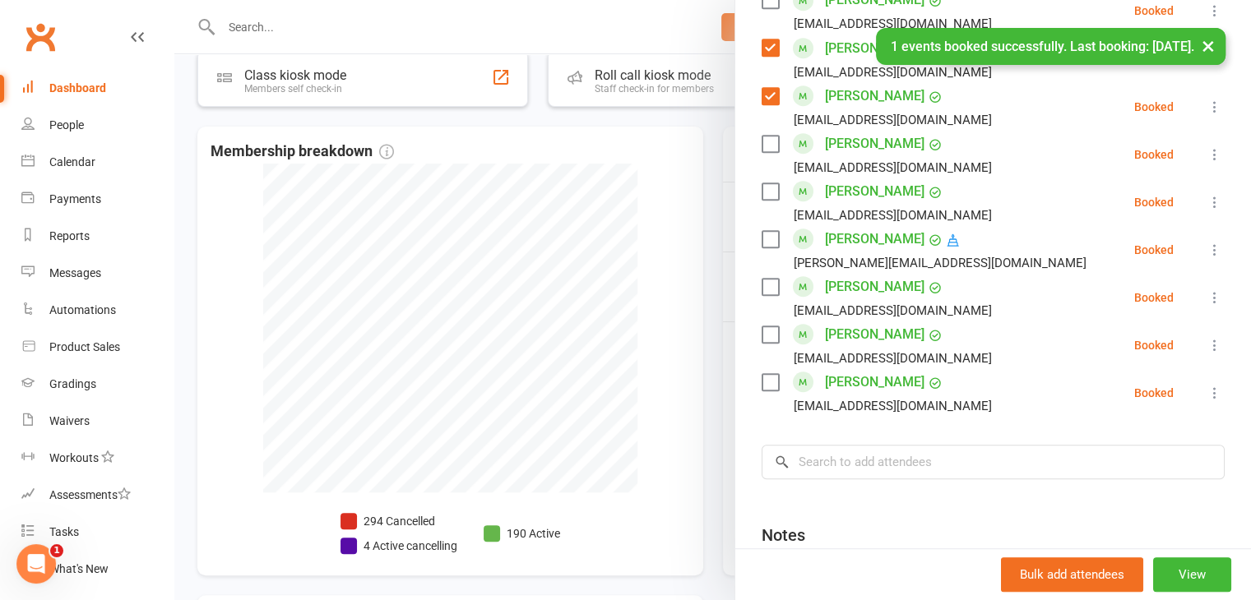
click at [761, 238] on label at bounding box center [769, 239] width 16 height 16
click at [765, 284] on label at bounding box center [769, 287] width 16 height 16
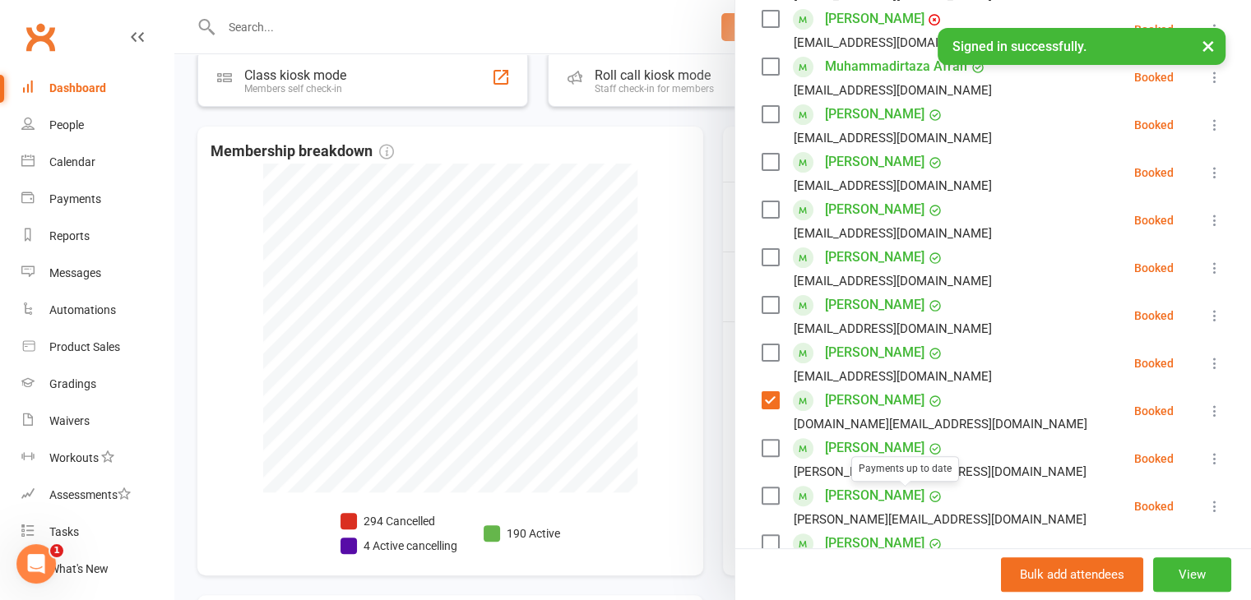
scroll to position [247, 0]
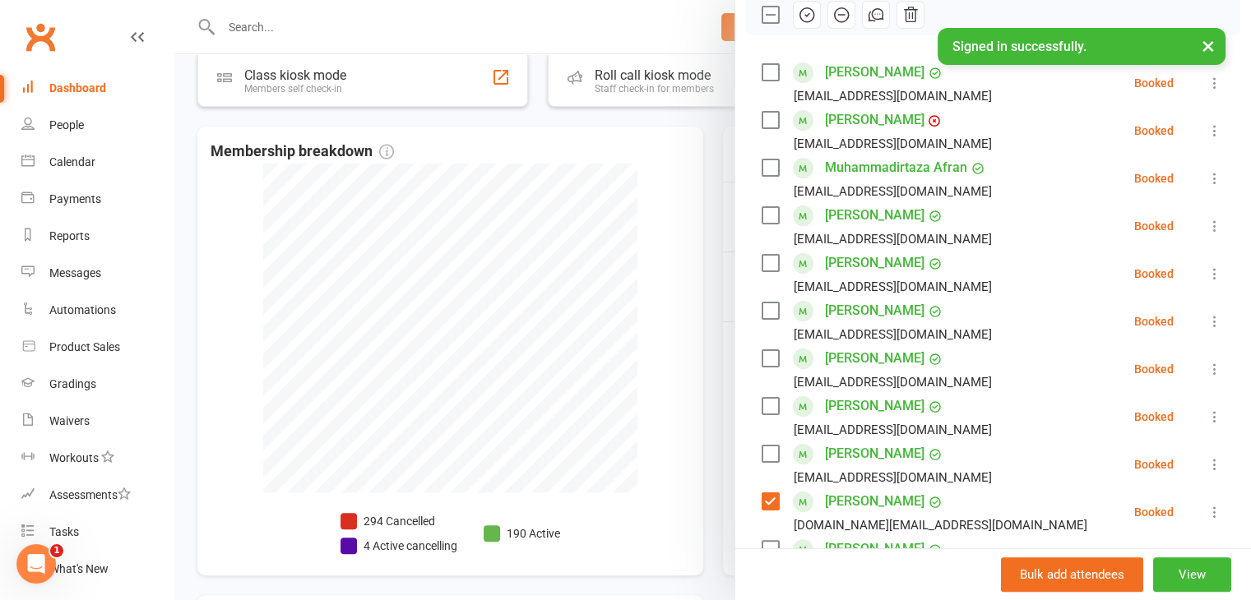
click at [764, 169] on label at bounding box center [769, 168] width 16 height 16
click at [761, 215] on label at bounding box center [769, 215] width 16 height 16
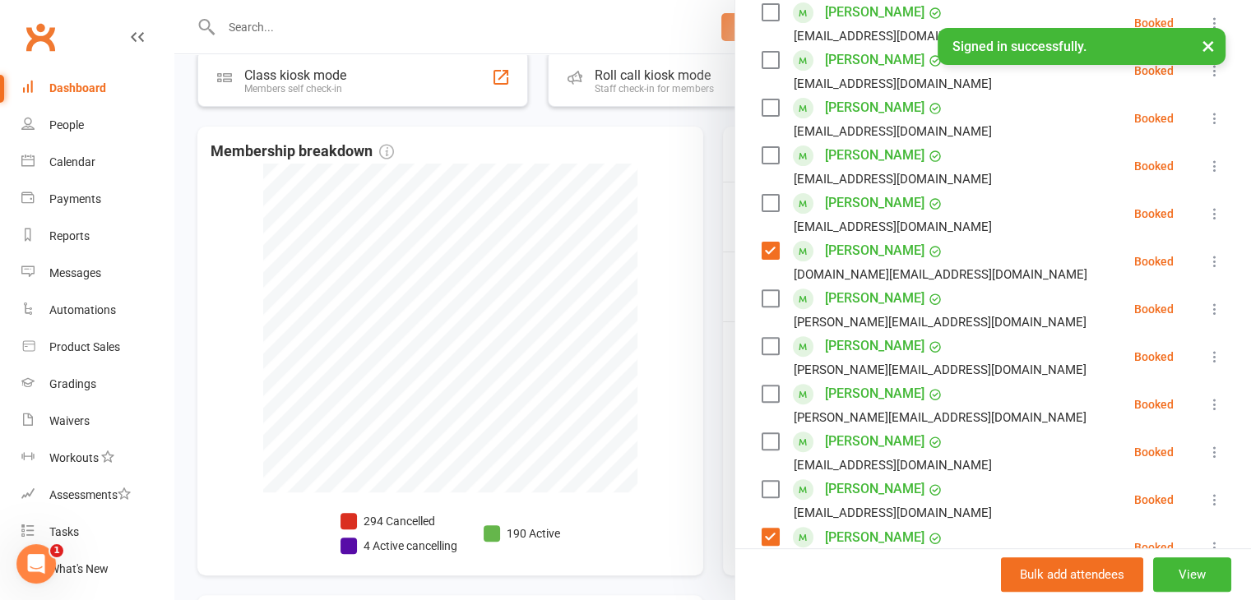
scroll to position [576, 0]
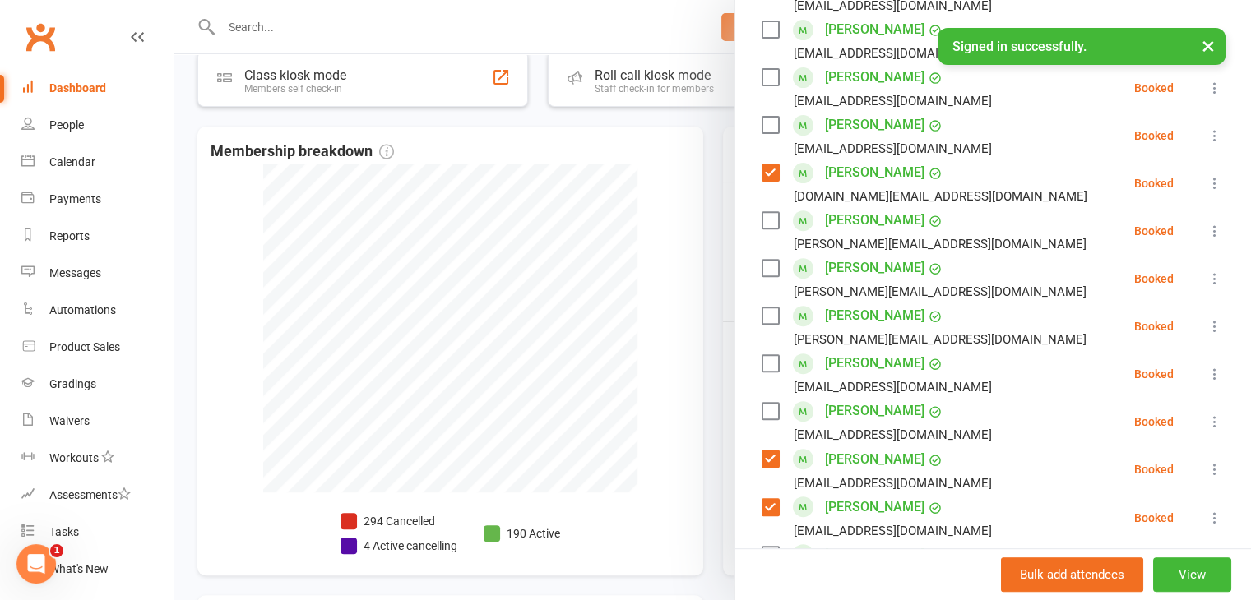
click at [763, 311] on label at bounding box center [769, 316] width 16 height 16
click at [764, 363] on label at bounding box center [769, 363] width 16 height 16
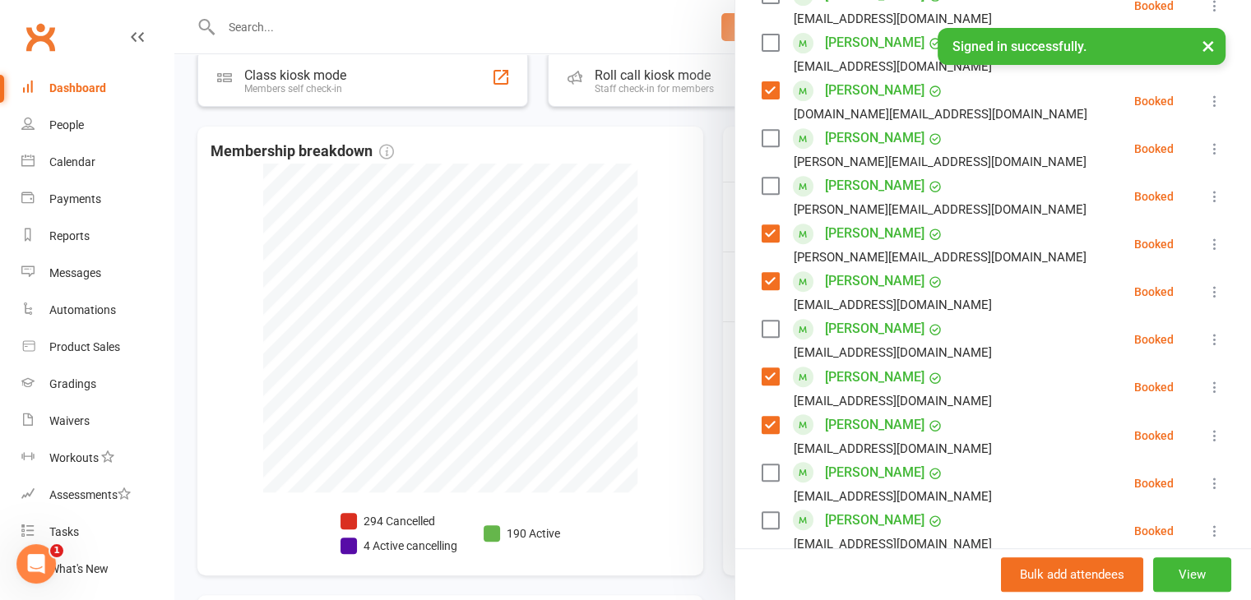
scroll to position [740, 0]
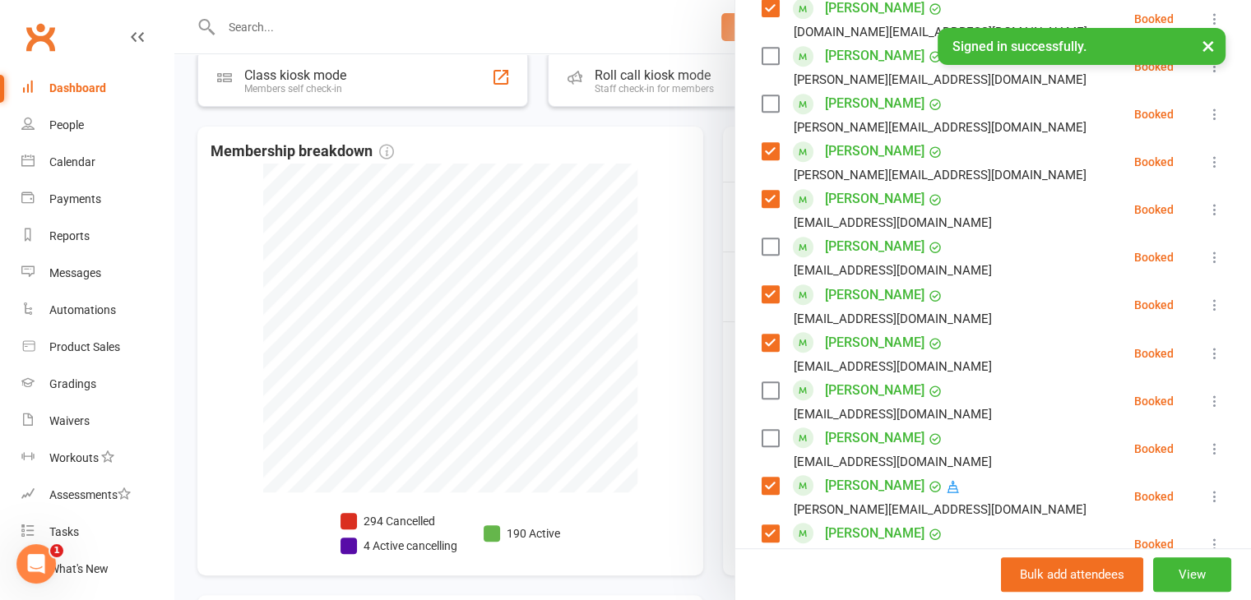
click at [763, 389] on label at bounding box center [769, 390] width 16 height 16
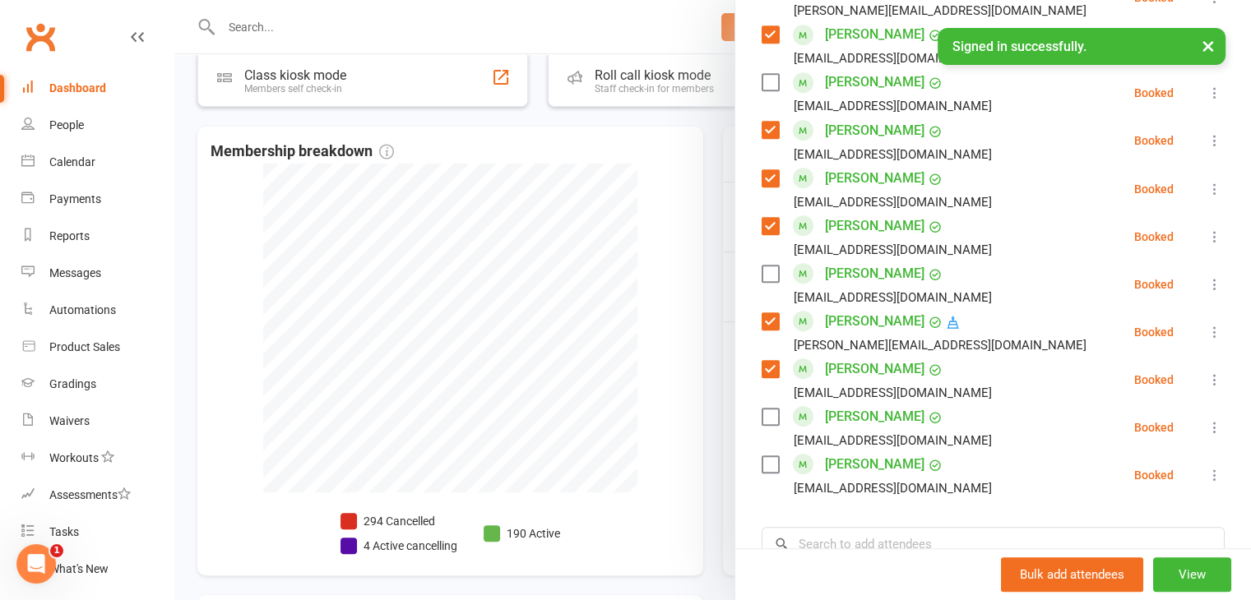
click at [770, 416] on label at bounding box center [769, 417] width 16 height 16
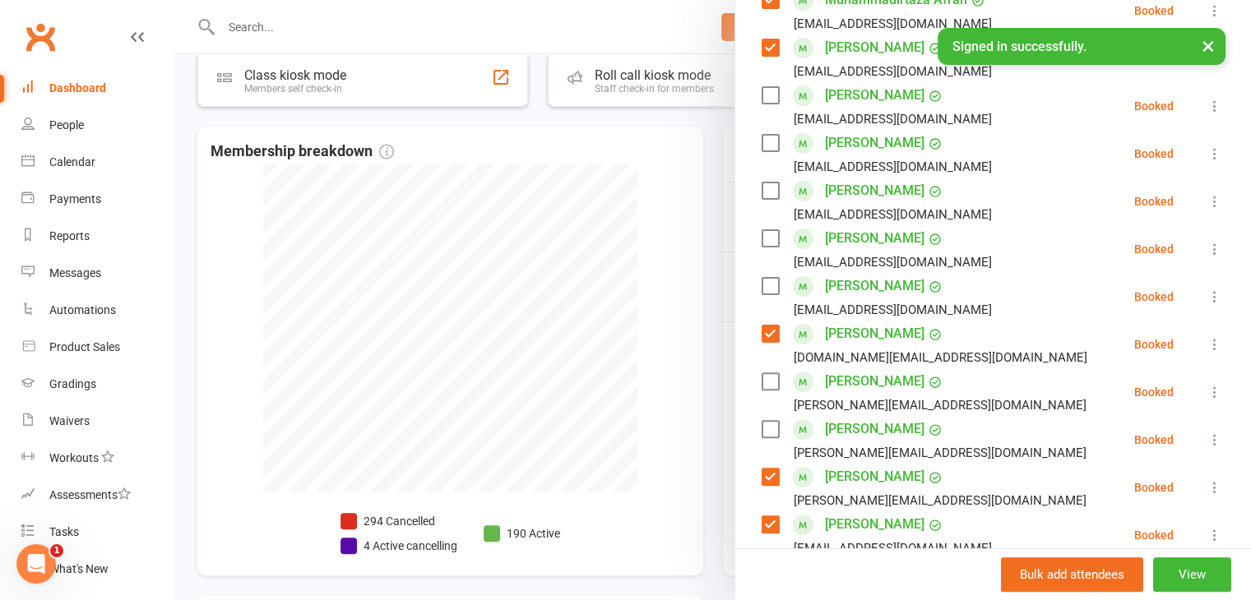
scroll to position [411, 0]
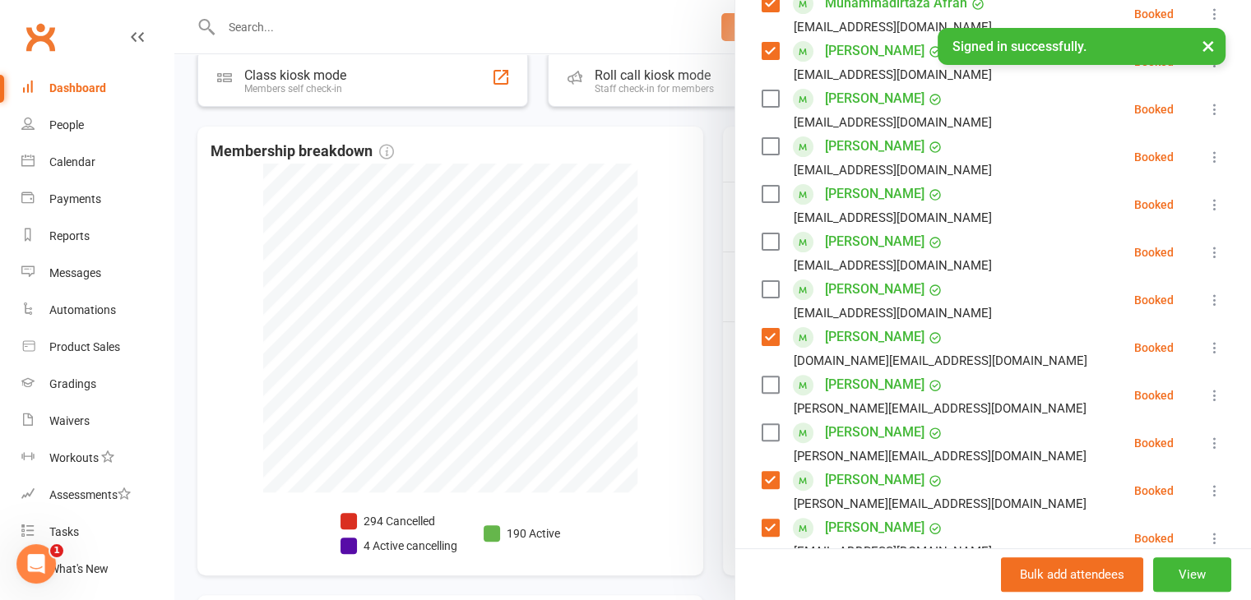
click at [765, 99] on label at bounding box center [769, 98] width 16 height 16
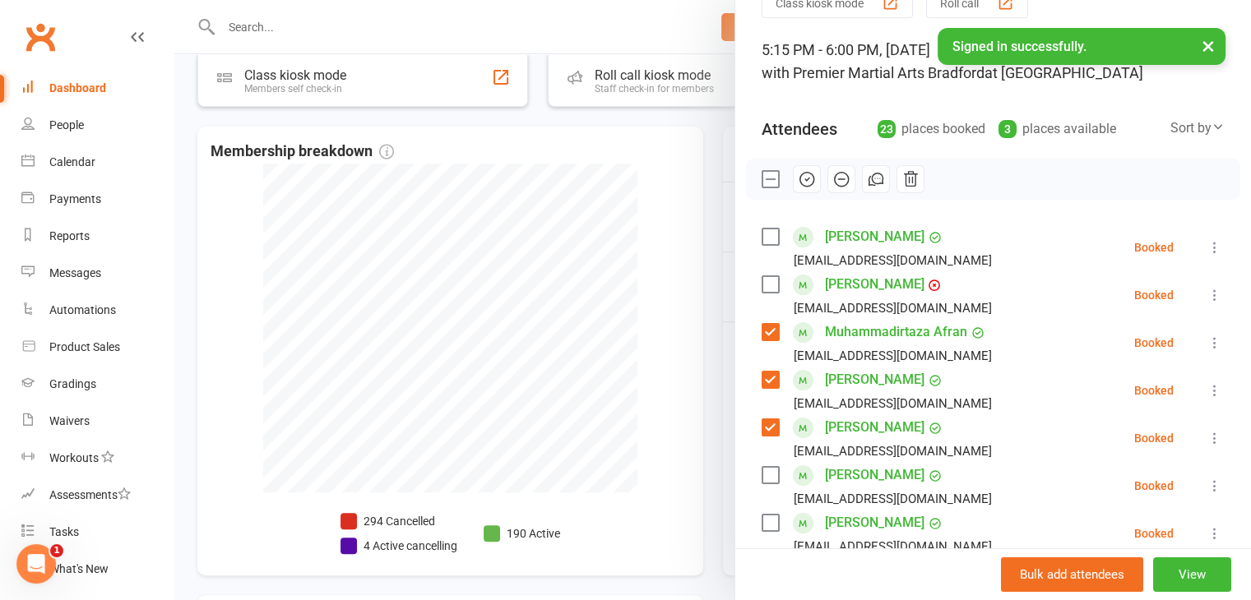
click at [764, 287] on label at bounding box center [769, 284] width 16 height 16
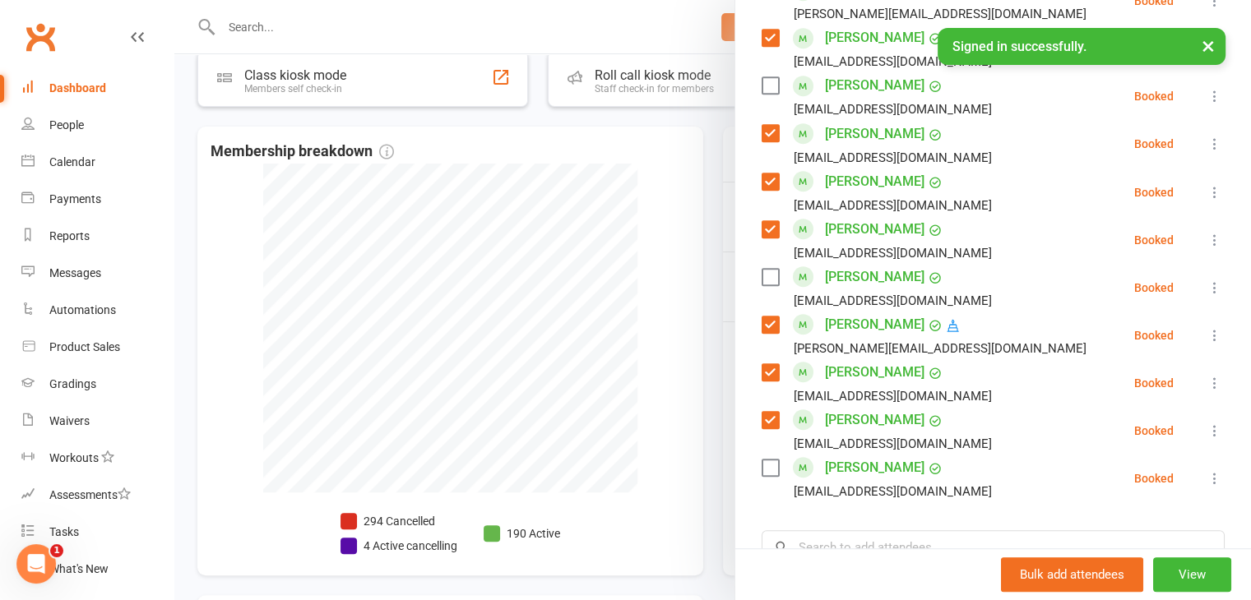
scroll to position [1069, 0]
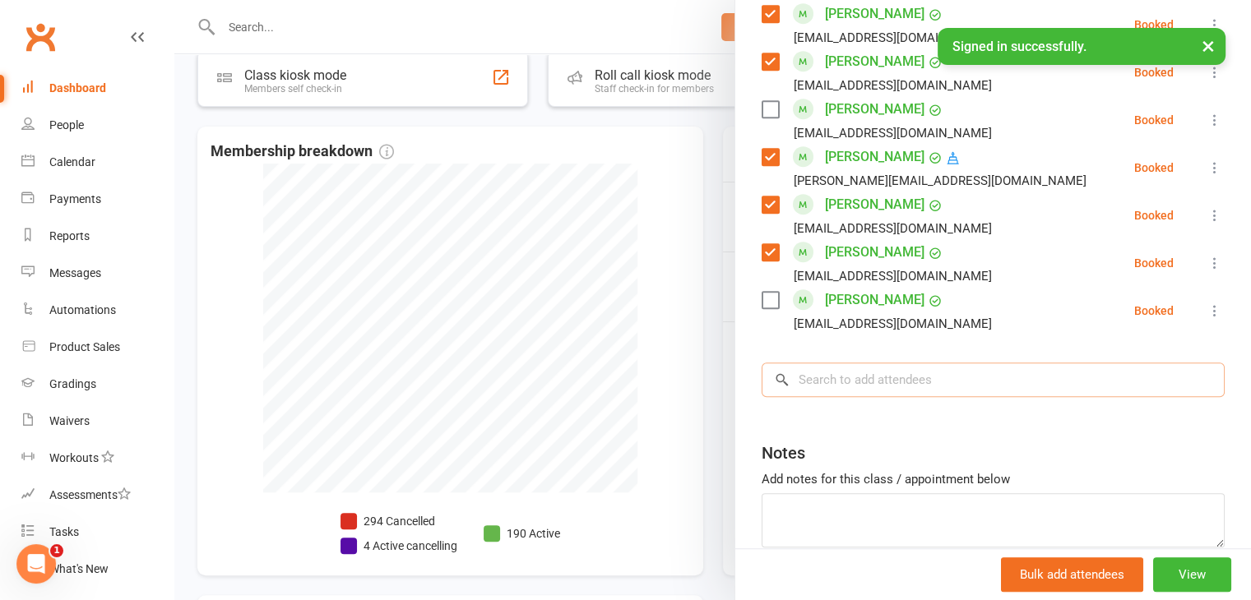
click at [854, 376] on input "search" at bounding box center [992, 380] width 463 height 35
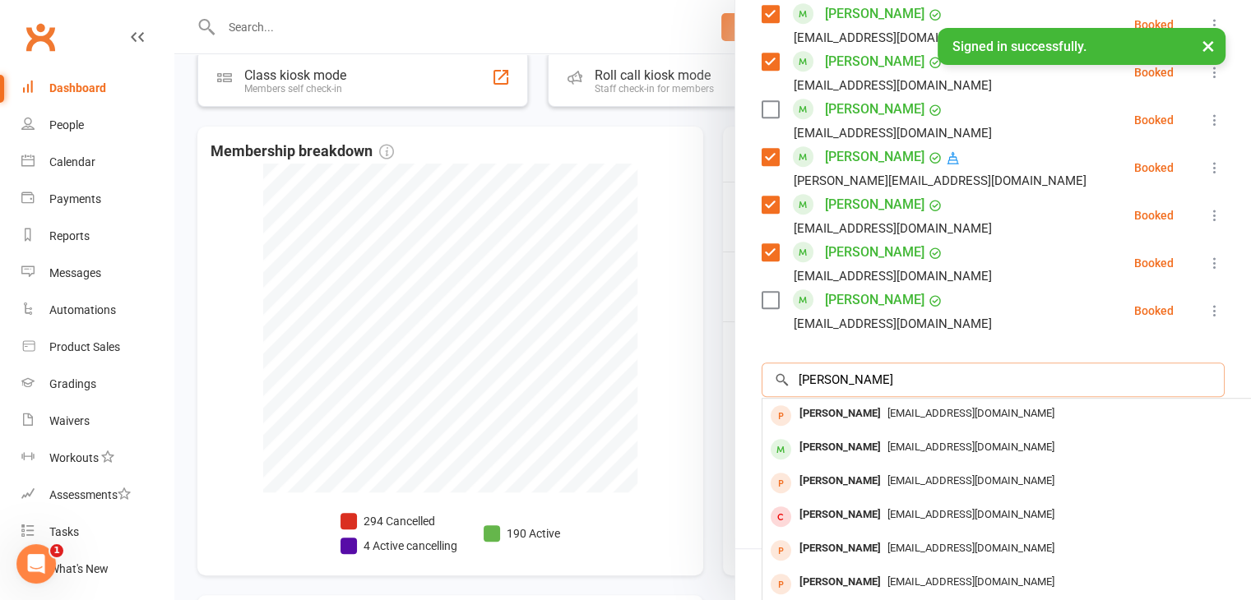
scroll to position [0, 0]
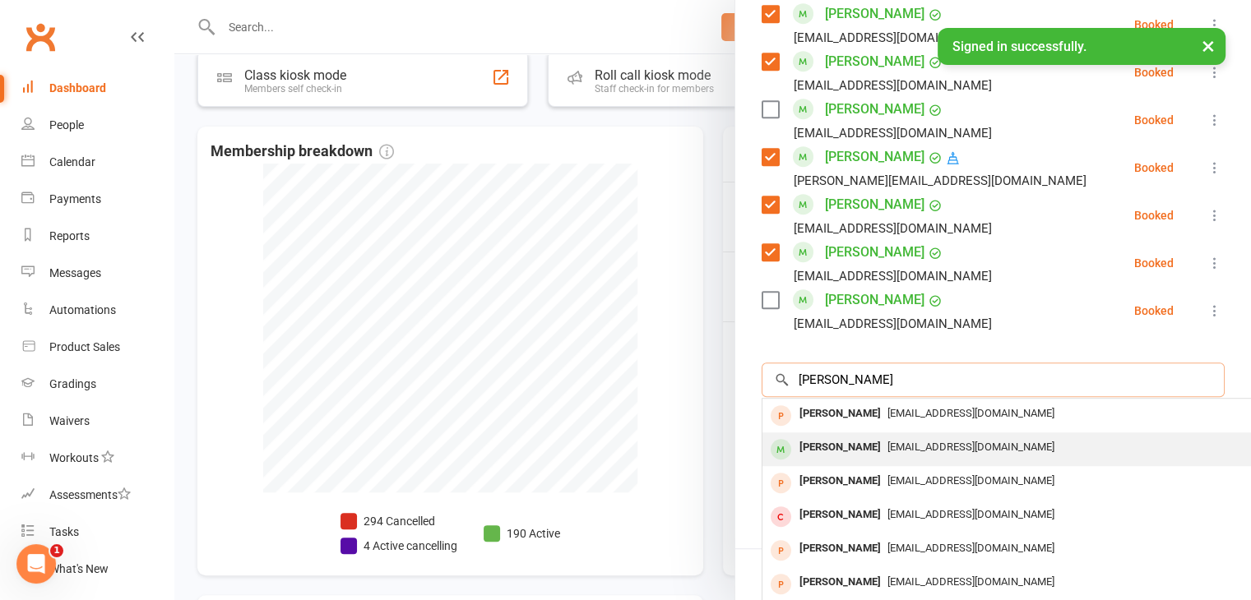
type input "[PERSON_NAME]"
click at [899, 442] on span "[EMAIL_ADDRESS][DOMAIN_NAME]" at bounding box center [970, 447] width 167 height 12
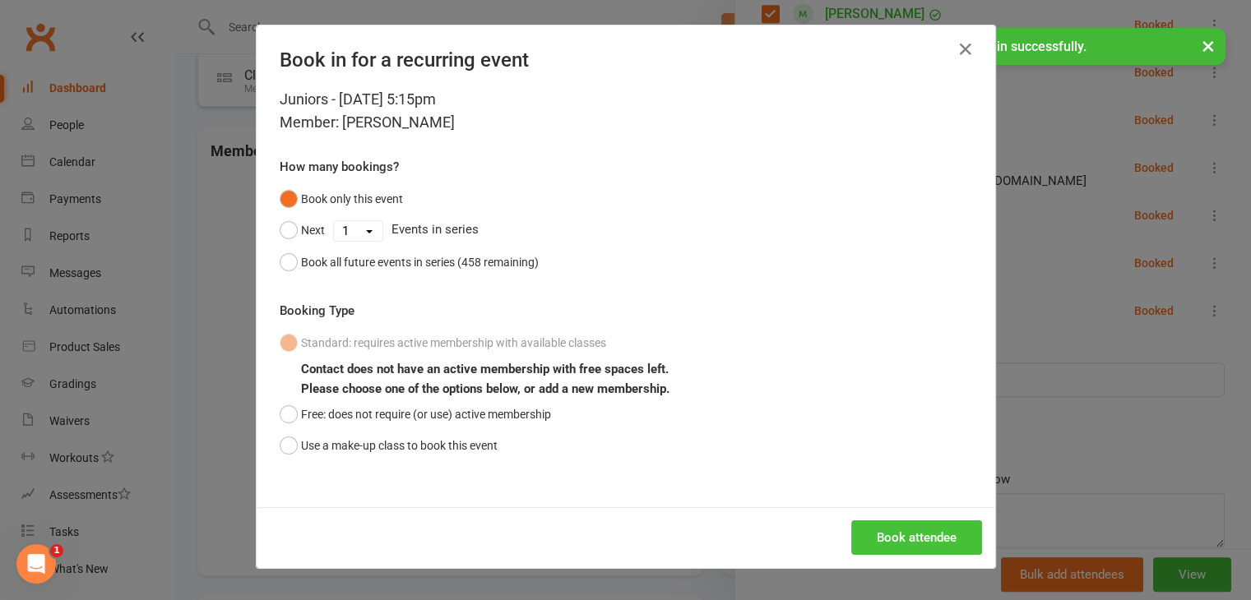
click at [901, 540] on button "Book attendee" at bounding box center [916, 537] width 131 height 35
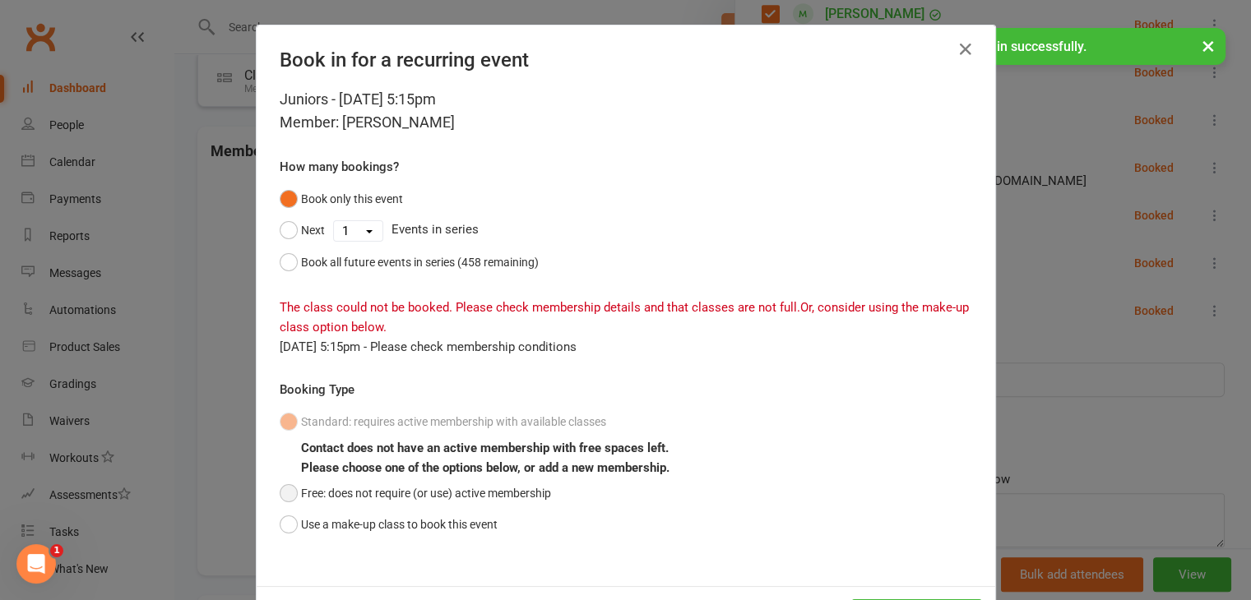
click at [286, 492] on button "Free: does not require (or use) active membership" at bounding box center [415, 493] width 271 height 31
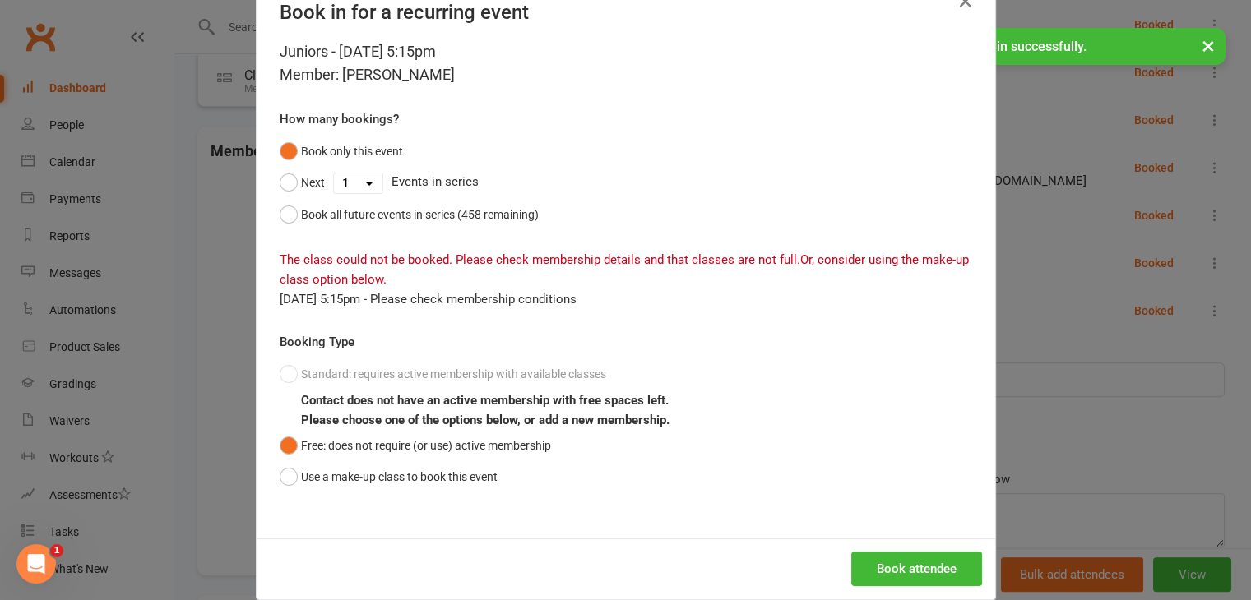
scroll to position [72, 0]
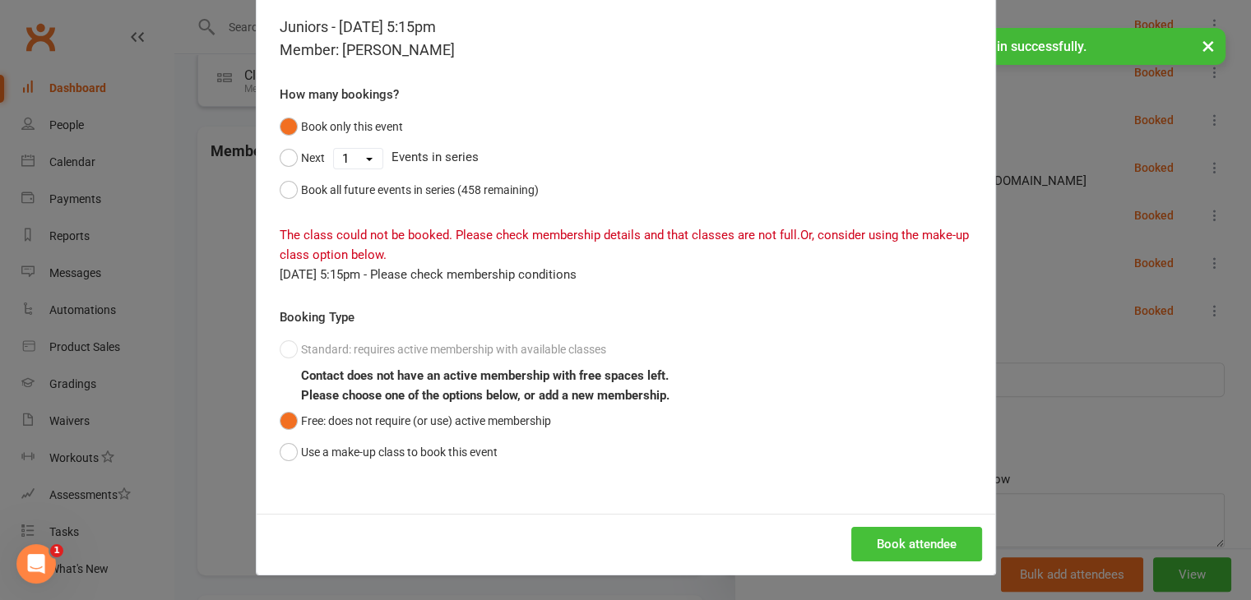
click at [909, 540] on button "Book attendee" at bounding box center [916, 544] width 131 height 35
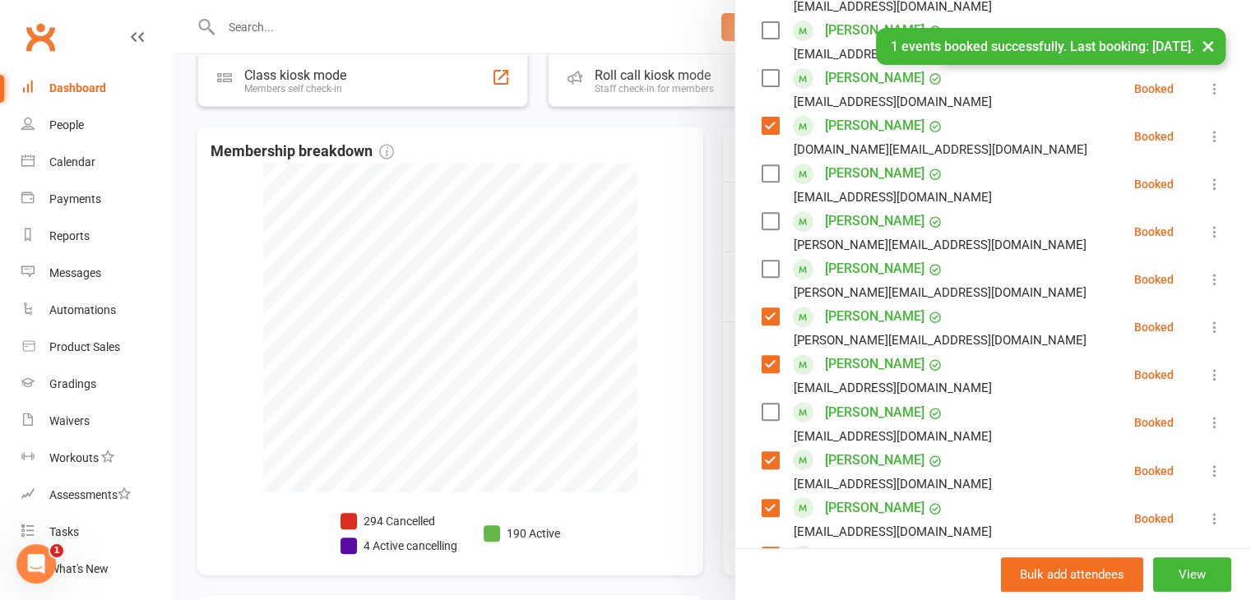
scroll to position [540, 0]
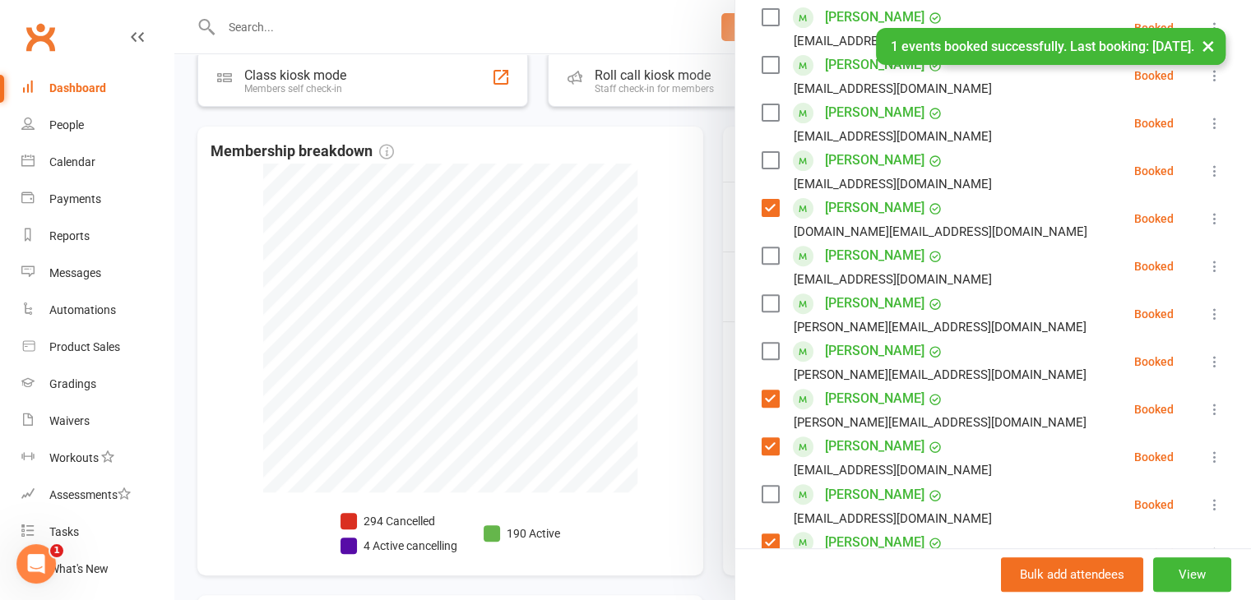
click at [761, 254] on label at bounding box center [769, 255] width 16 height 16
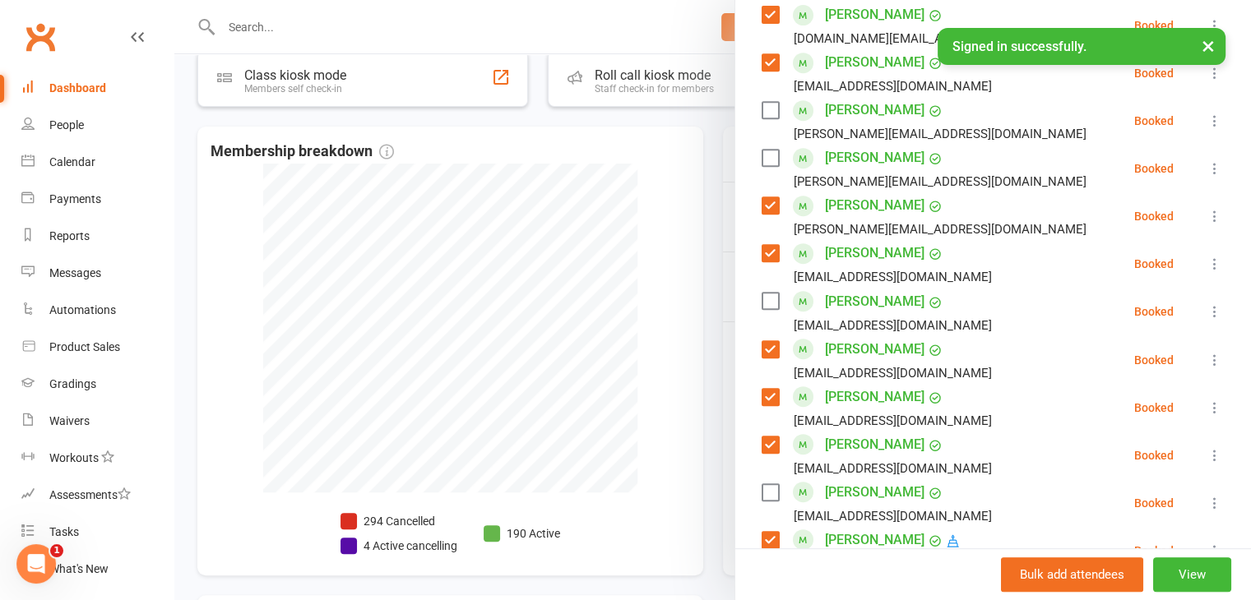
scroll to position [705, 0]
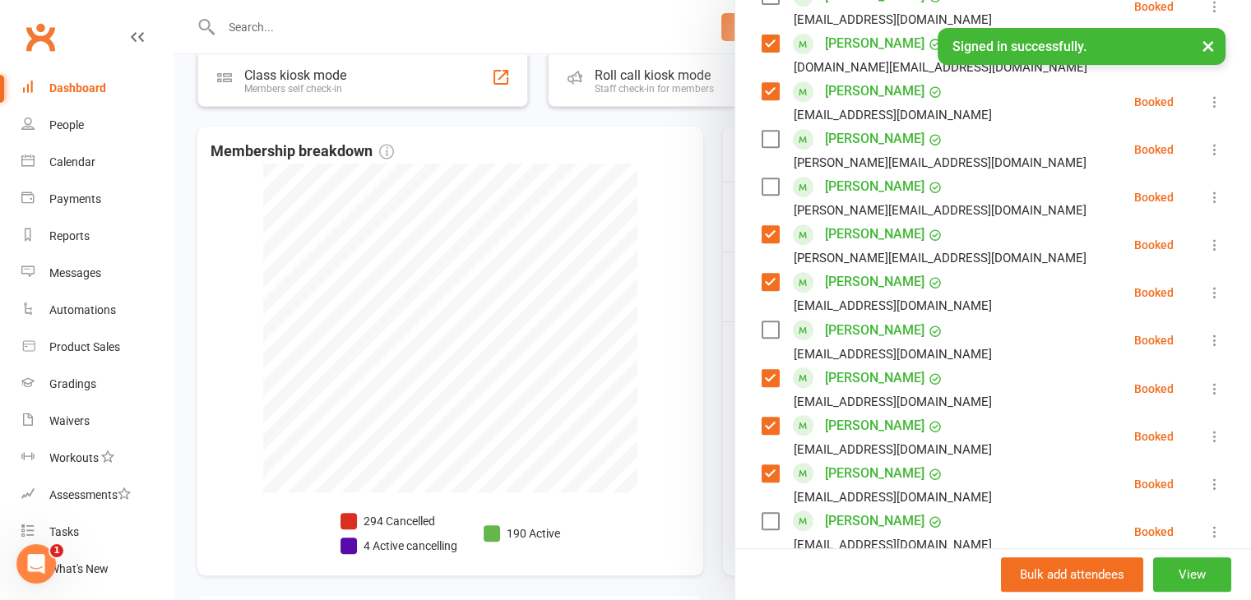
click at [761, 188] on label at bounding box center [769, 186] width 16 height 16
click at [761, 143] on label at bounding box center [769, 139] width 16 height 16
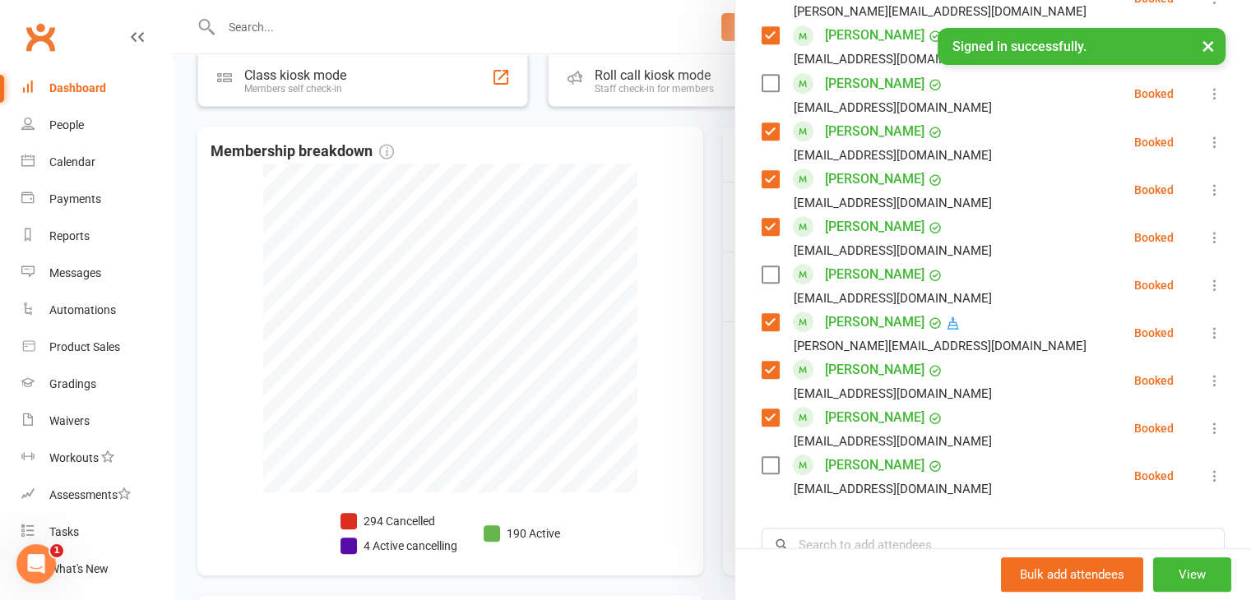
click at [762, 466] on label at bounding box center [769, 465] width 16 height 16
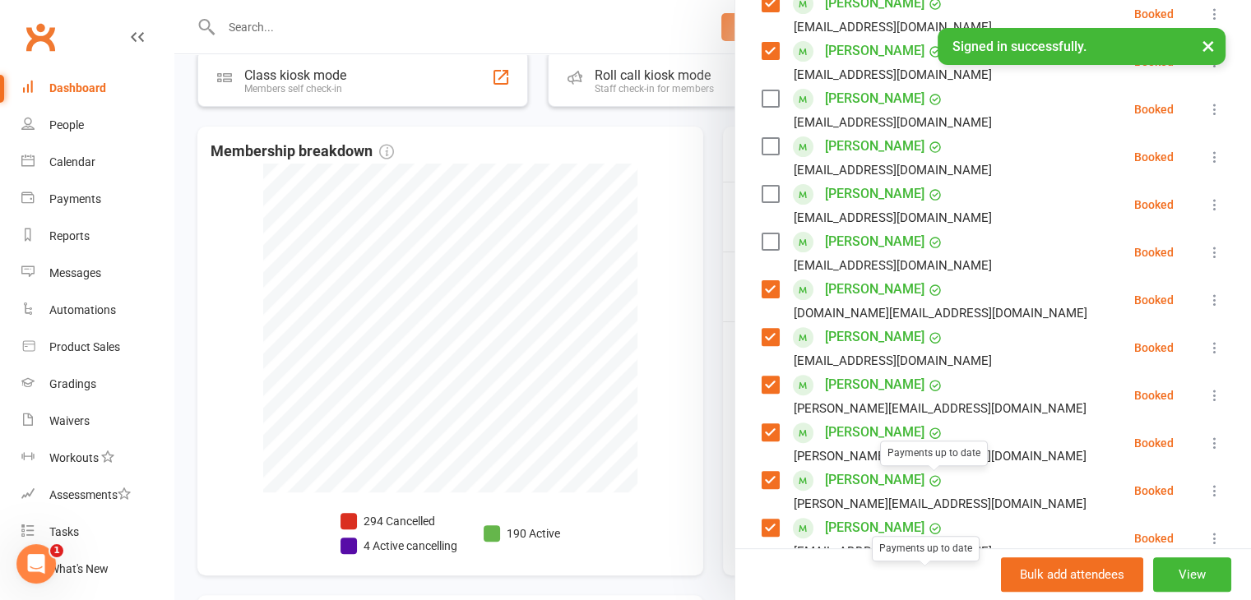
scroll to position [458, 0]
click at [761, 193] on label at bounding box center [769, 195] width 16 height 16
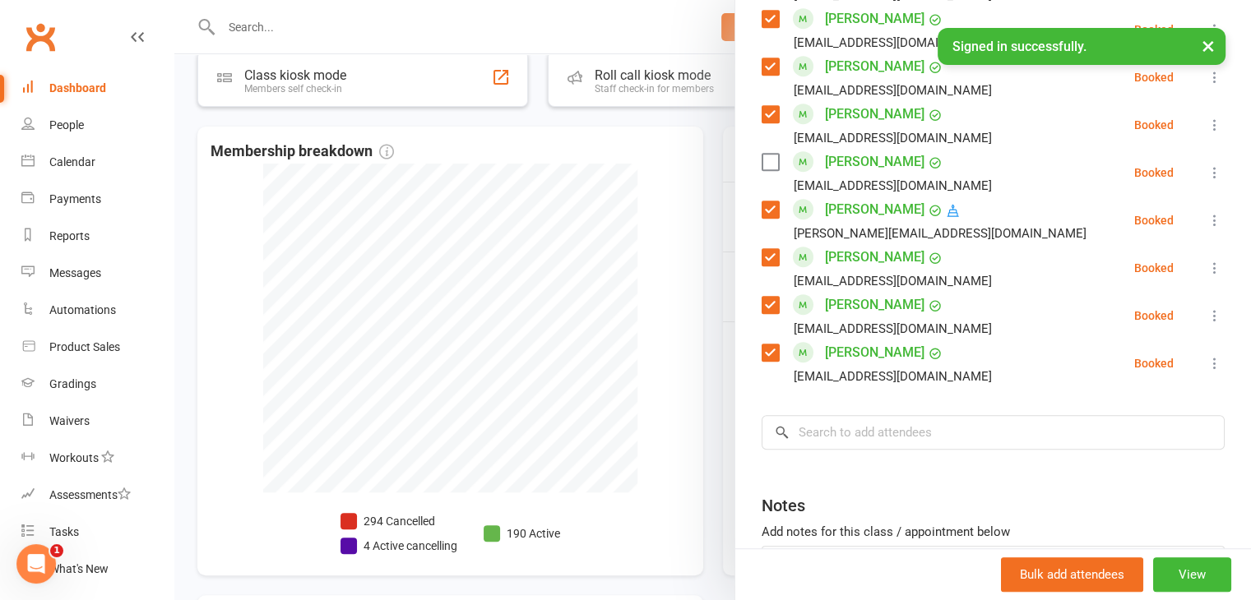
scroll to position [1196, 0]
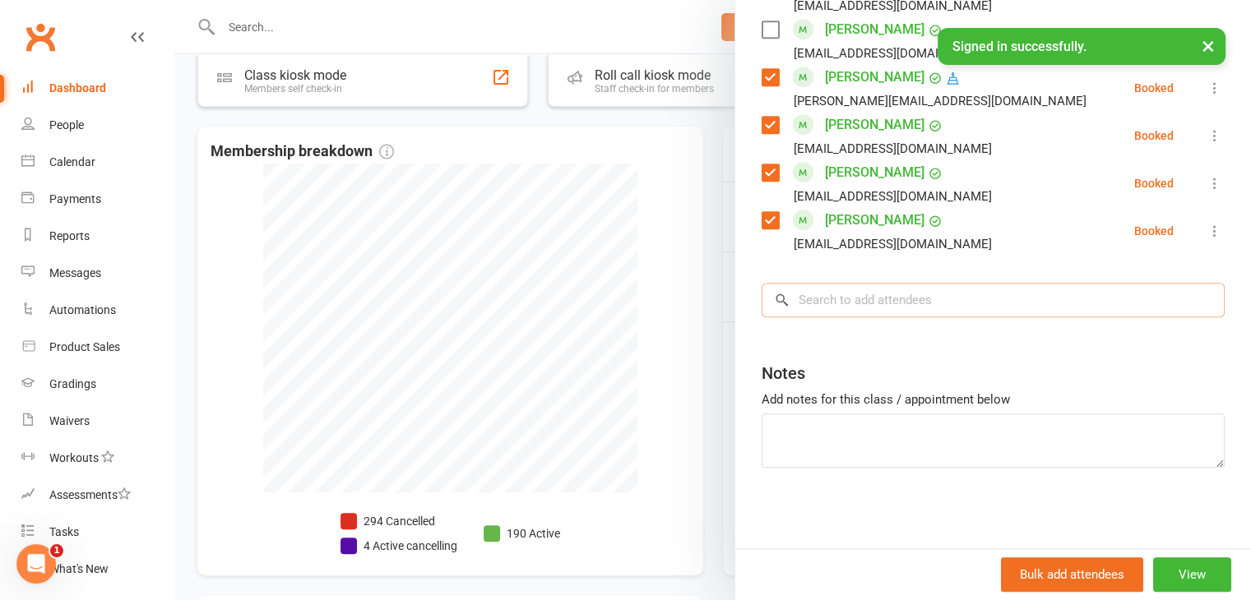
click at [927, 303] on input "search" at bounding box center [992, 300] width 463 height 35
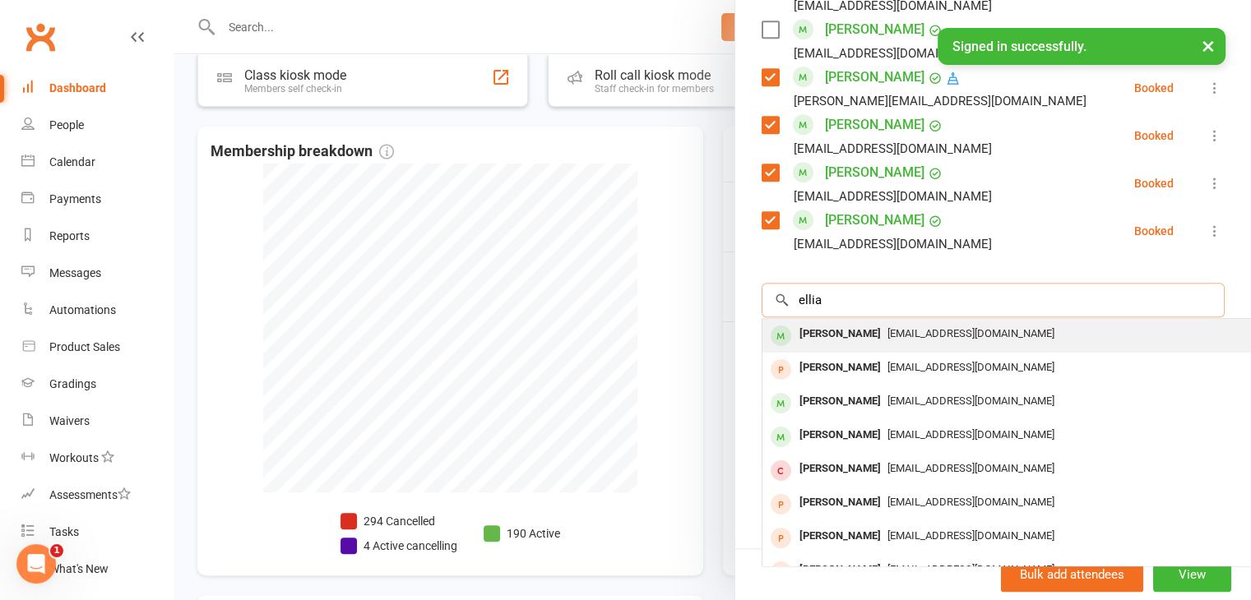
type input "ellia"
click at [917, 327] on span "[EMAIL_ADDRESS][DOMAIN_NAME]" at bounding box center [970, 333] width 167 height 12
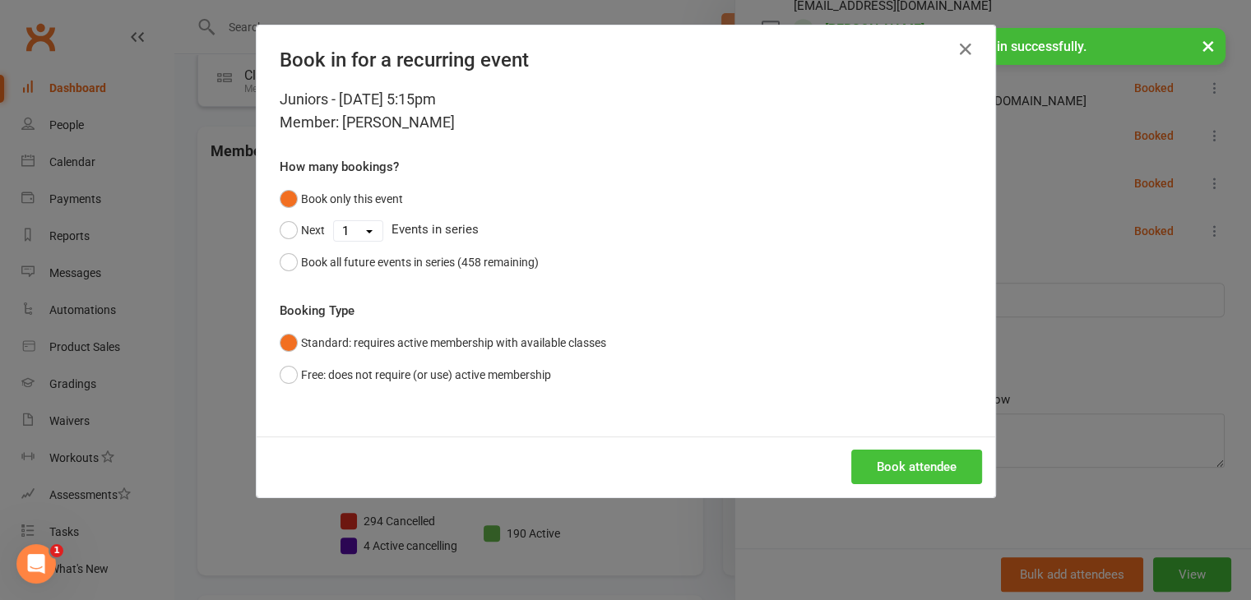
click at [904, 465] on button "Book attendee" at bounding box center [916, 467] width 131 height 35
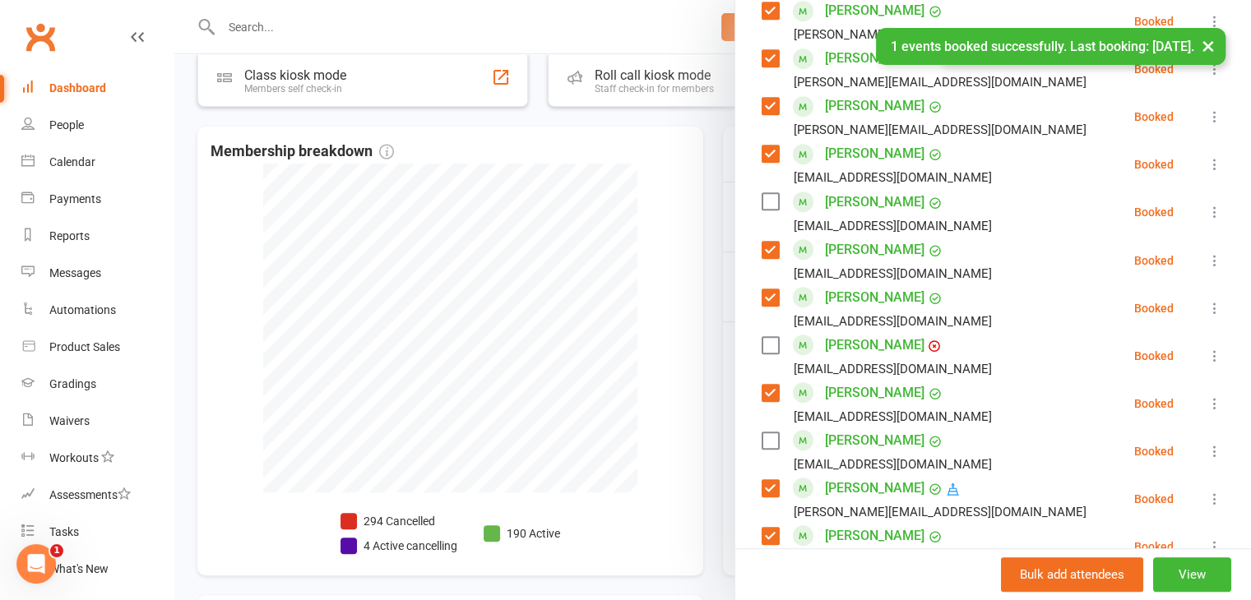
scroll to position [751, 0]
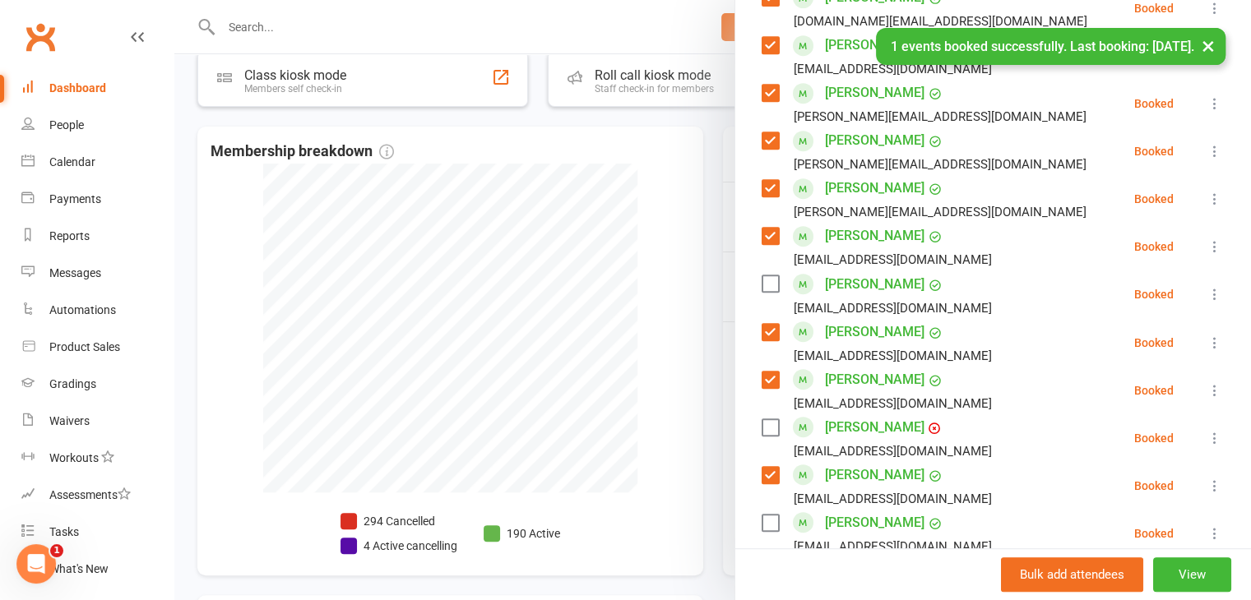
click at [763, 423] on label at bounding box center [769, 427] width 16 height 16
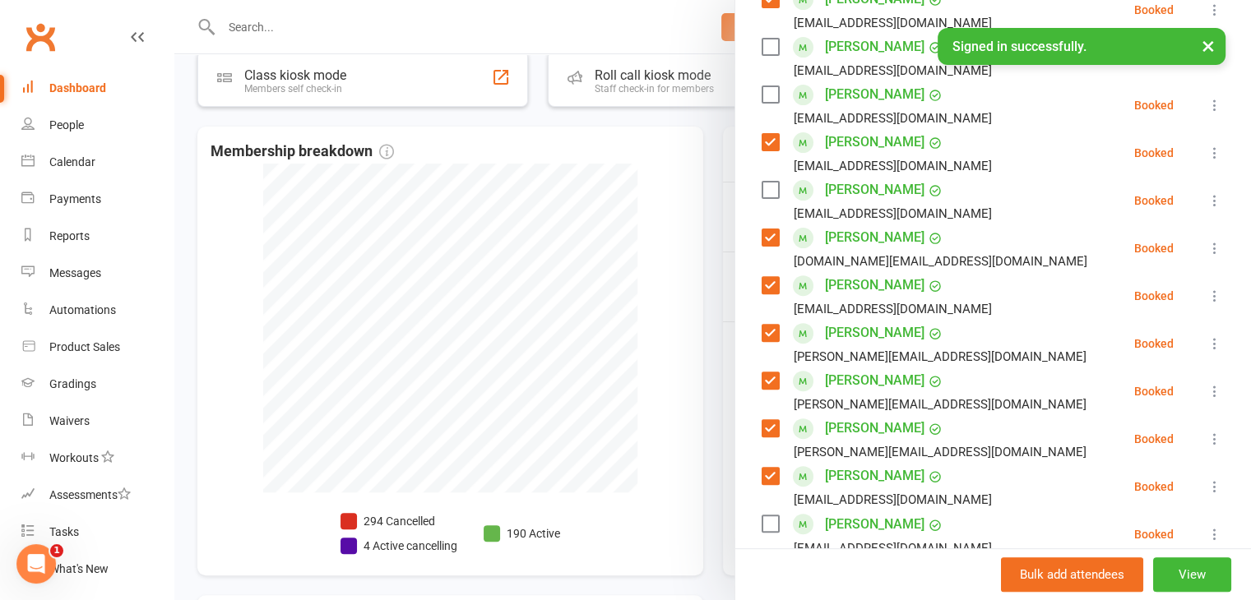
scroll to position [504, 0]
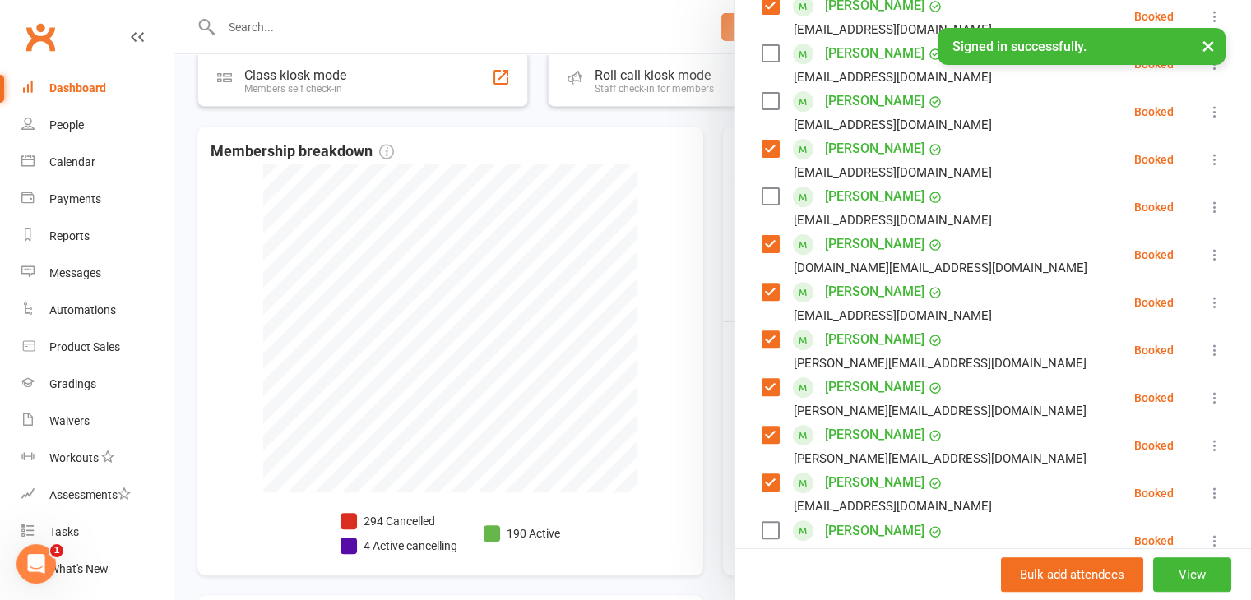
click at [761, 197] on label at bounding box center [769, 196] width 16 height 16
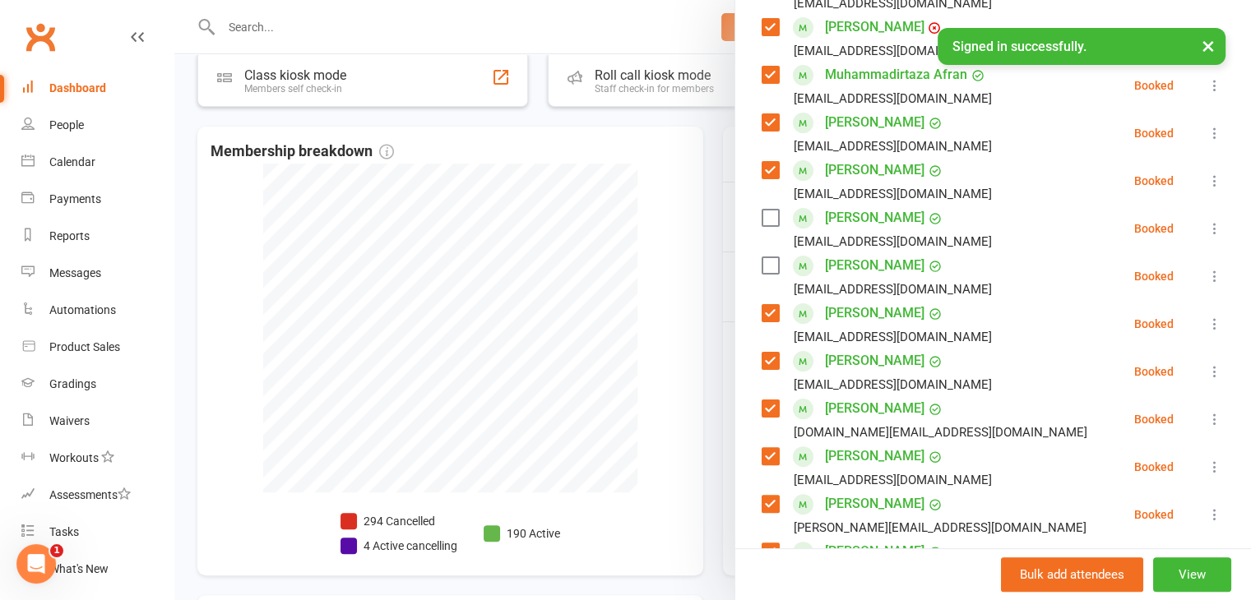
scroll to position [11, 0]
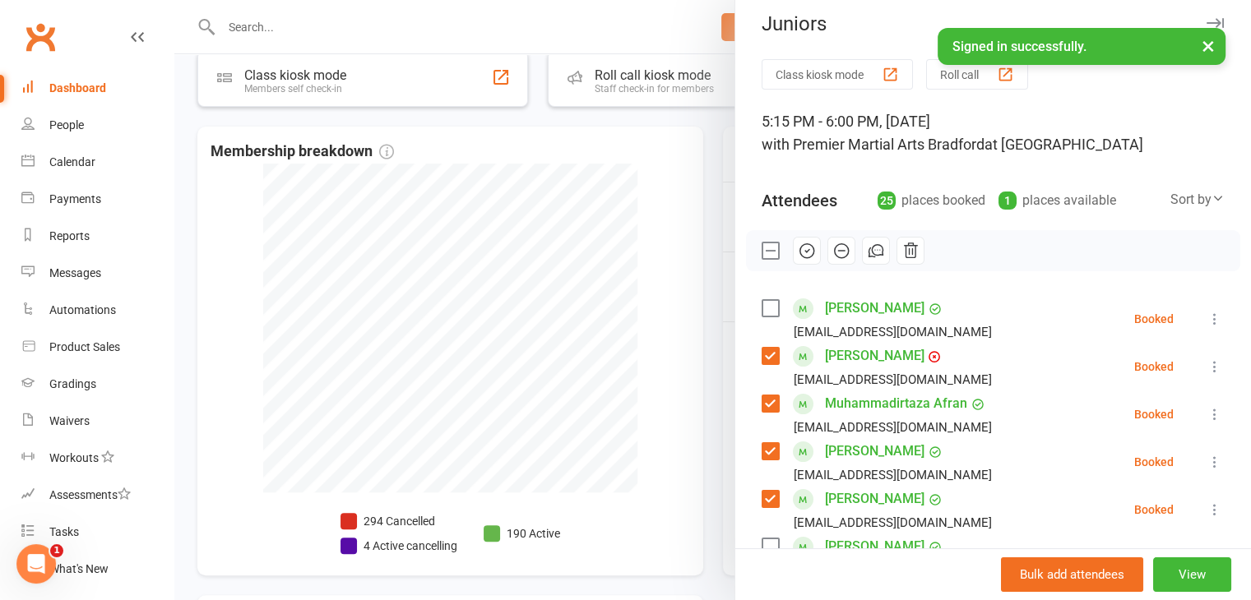
click at [798, 252] on icon "button" at bounding box center [807, 251] width 18 height 18
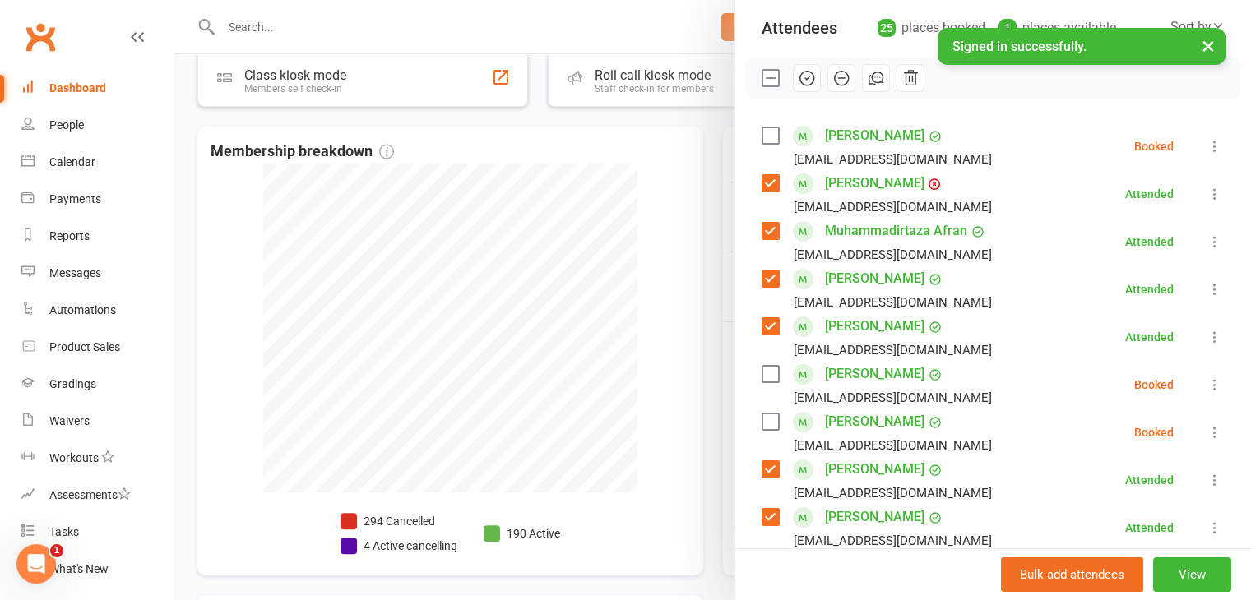
scroll to position [257, 0]
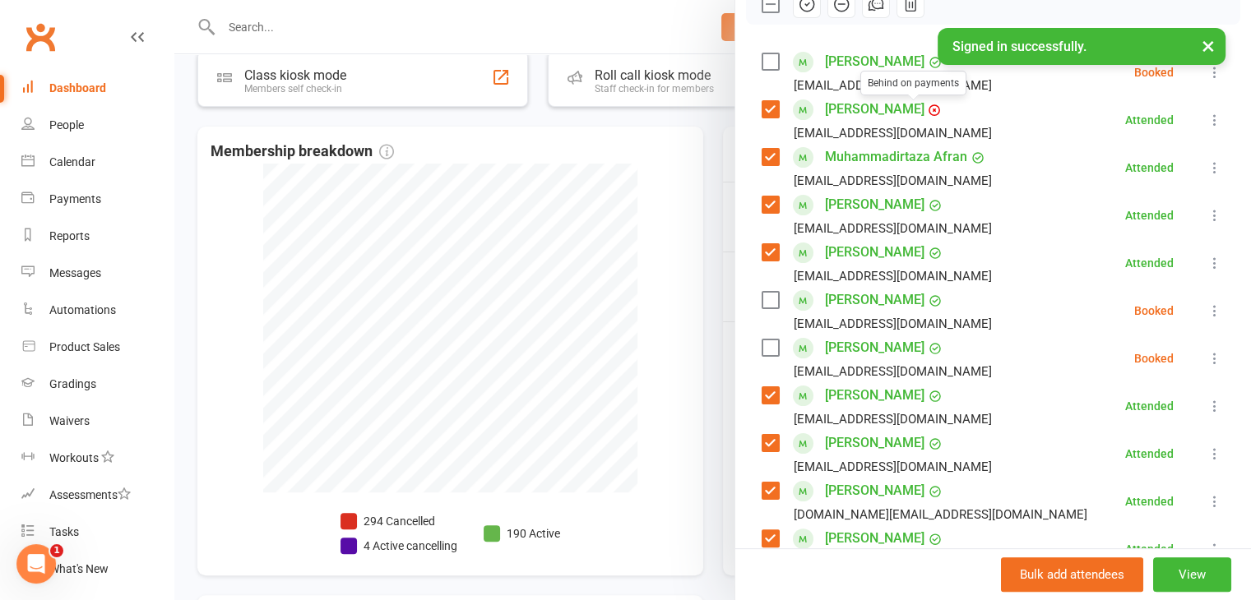
click at [864, 111] on link "[PERSON_NAME]" at bounding box center [874, 109] width 99 height 26
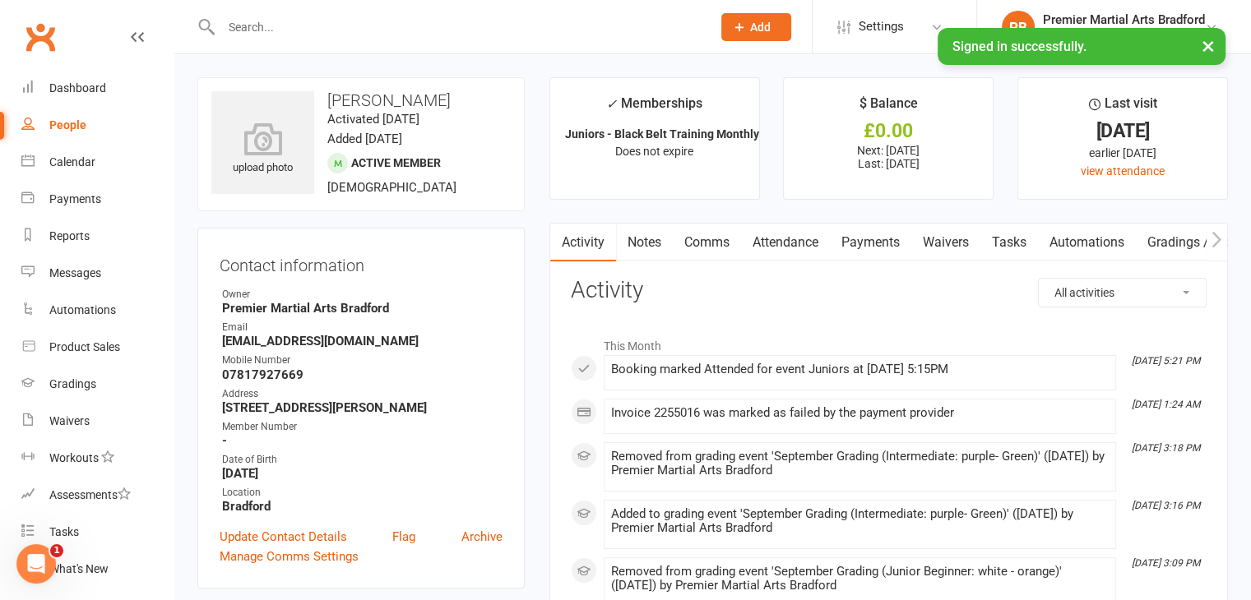
click at [887, 241] on link "Payments" at bounding box center [870, 243] width 81 height 38
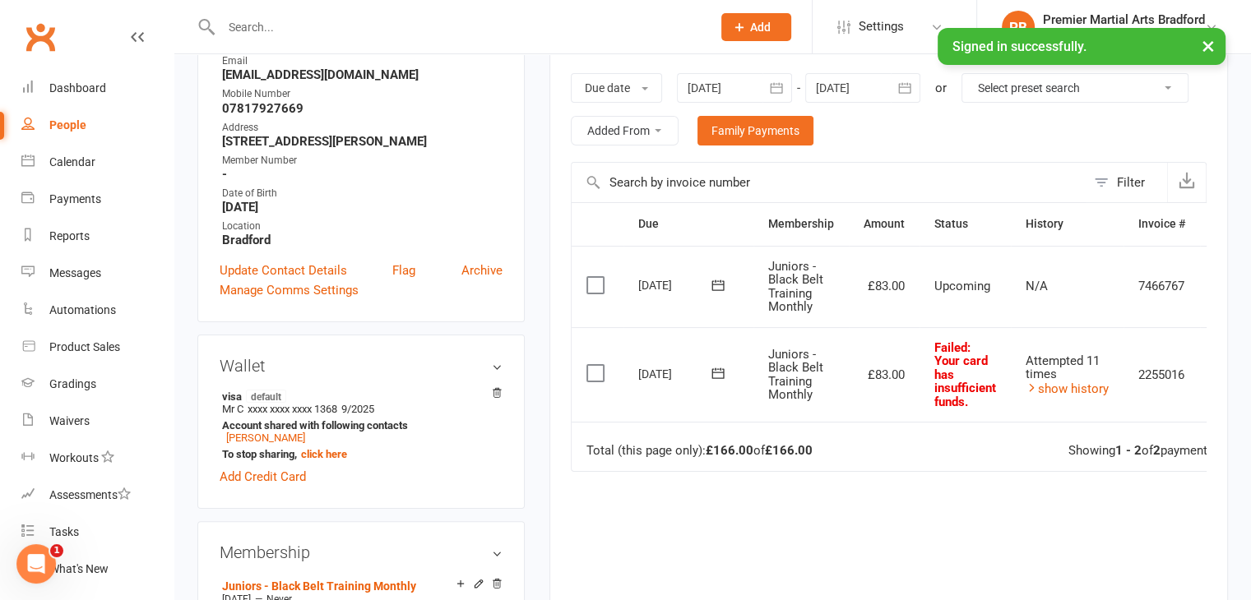
scroll to position [329, 0]
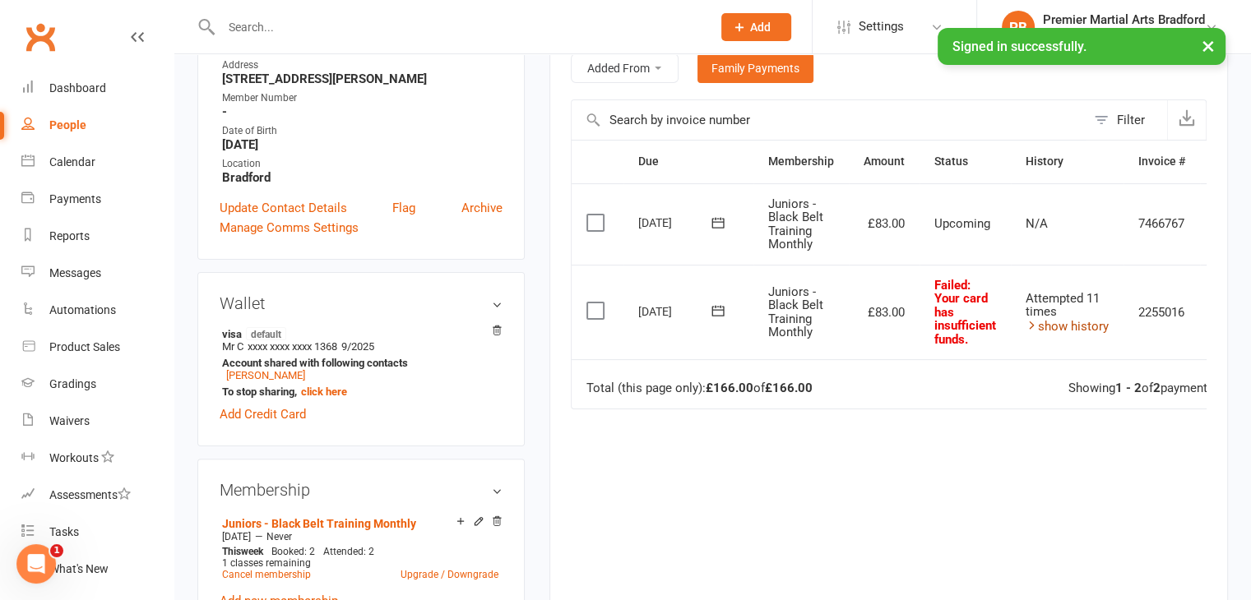
click at [1075, 325] on link "show history" at bounding box center [1066, 326] width 83 height 15
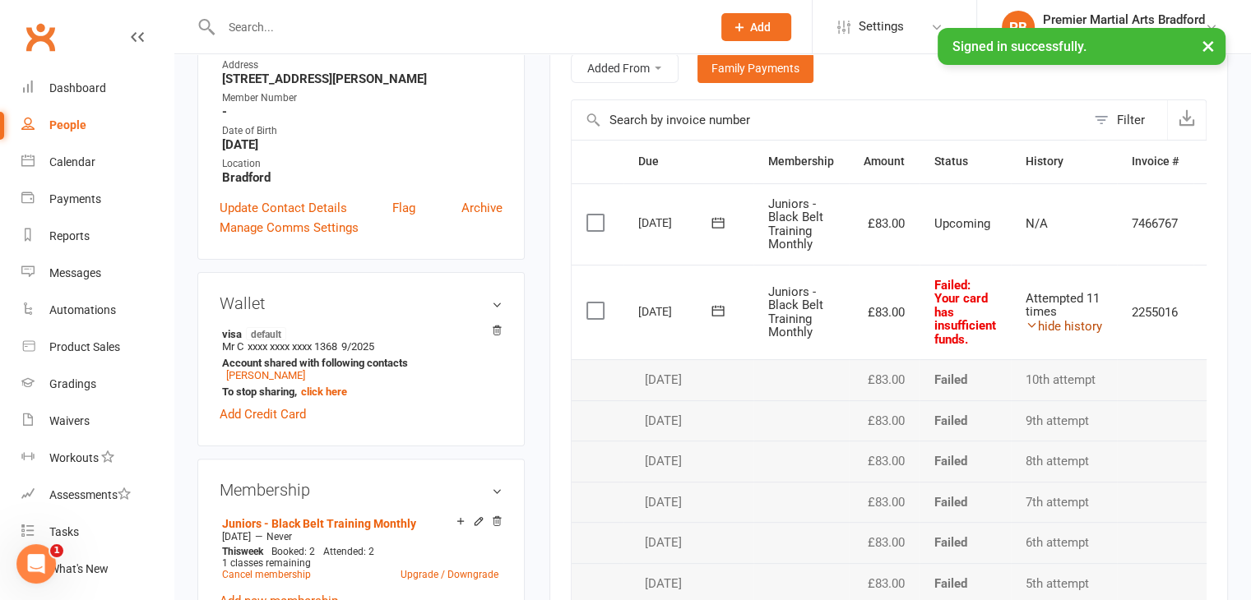
click at [1085, 322] on link "hide history" at bounding box center [1063, 326] width 76 height 15
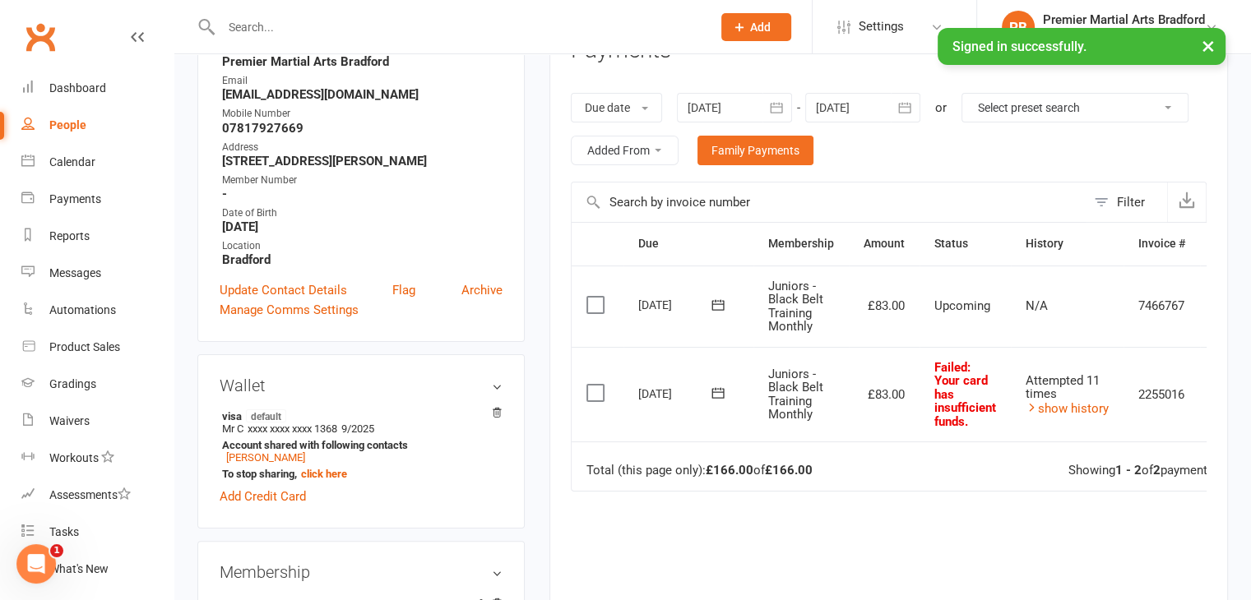
scroll to position [164, 0]
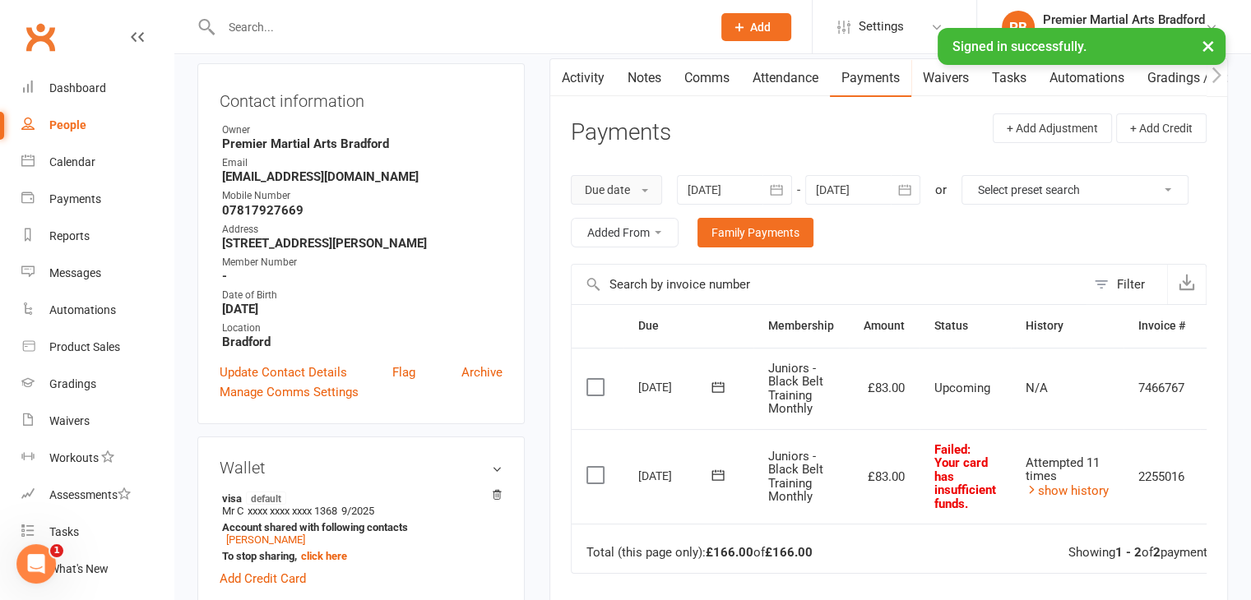
click at [653, 189] on button "Due date" at bounding box center [616, 190] width 91 height 30
click at [660, 288] on link "Date failed" at bounding box center [652, 292] width 163 height 33
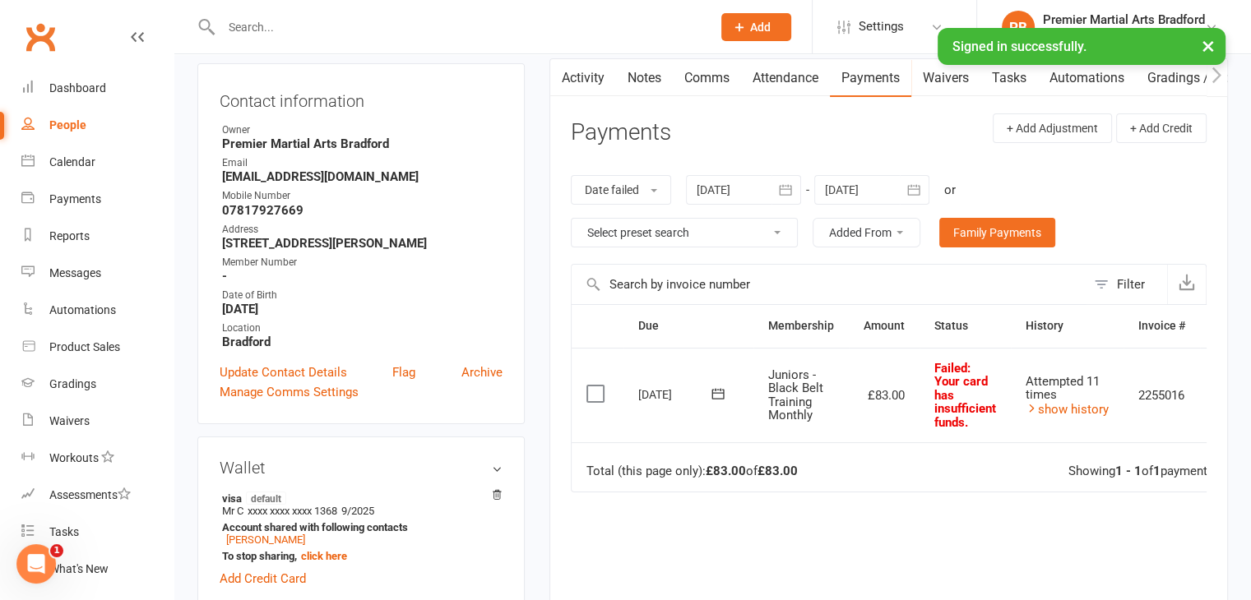
click at [764, 188] on div at bounding box center [743, 190] width 115 height 30
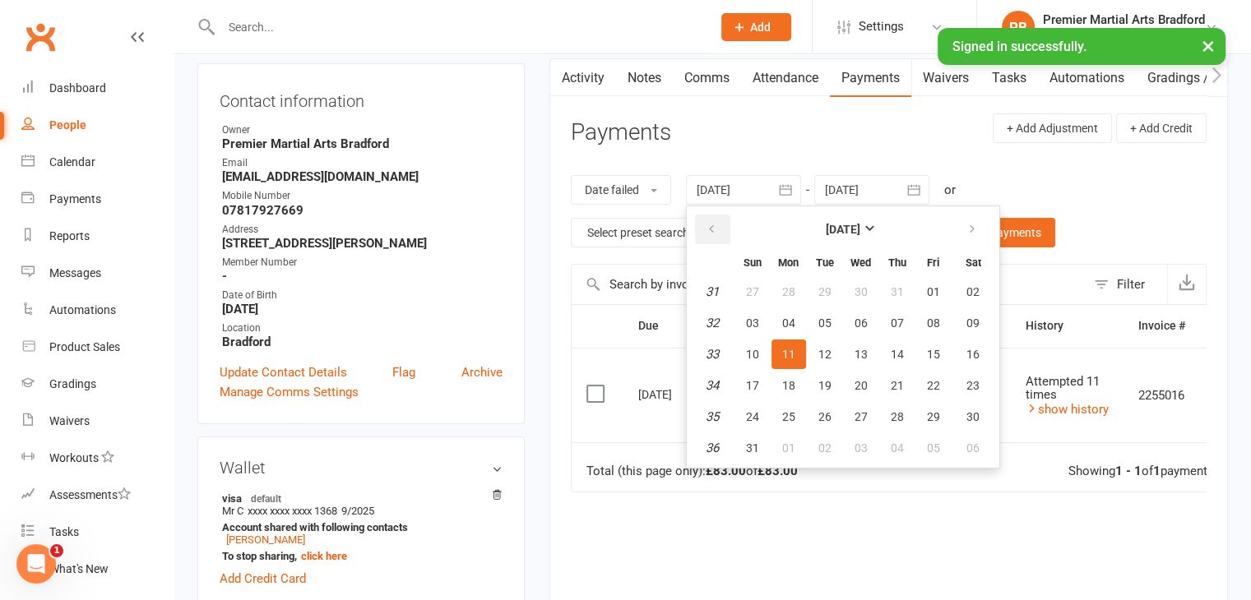
click at [705, 228] on button "button" at bounding box center [712, 230] width 35 height 30
click at [855, 313] on button "11" at bounding box center [861, 323] width 35 height 30
type input "[DATE]"
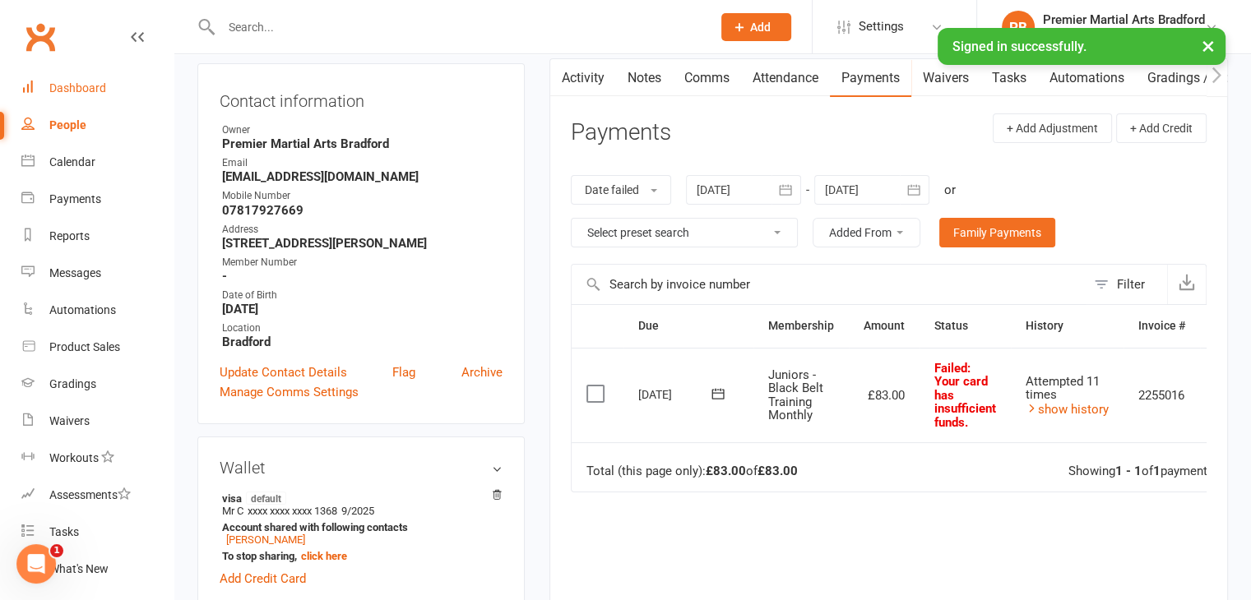
click at [99, 90] on div "Dashboard" at bounding box center [77, 87] width 57 height 13
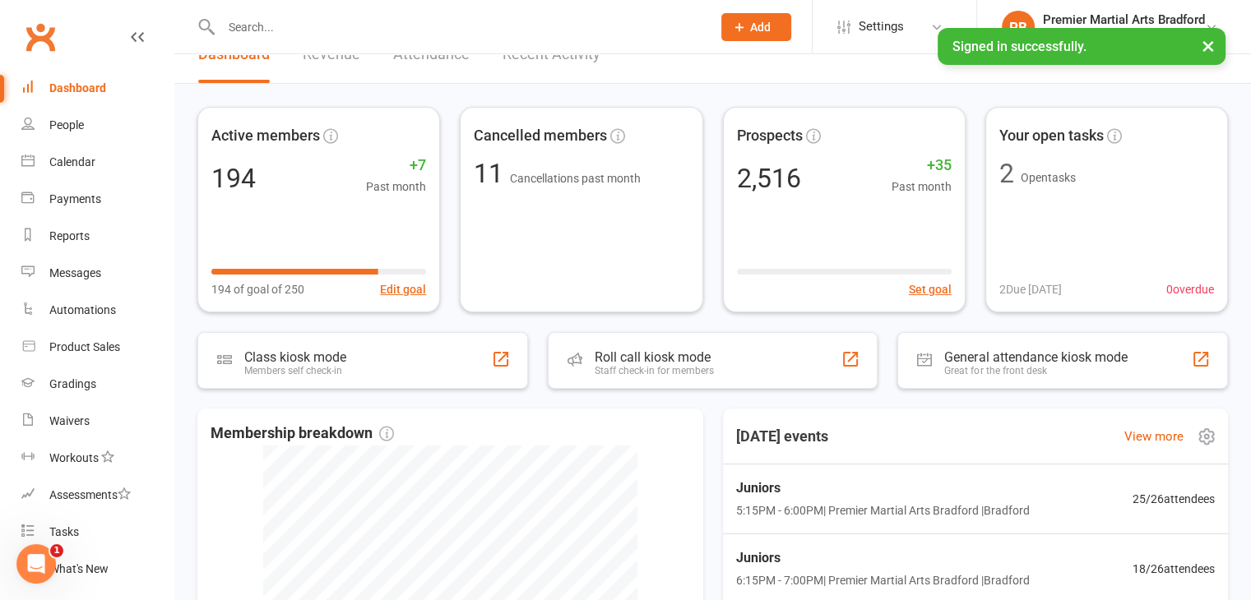
scroll to position [164, 0]
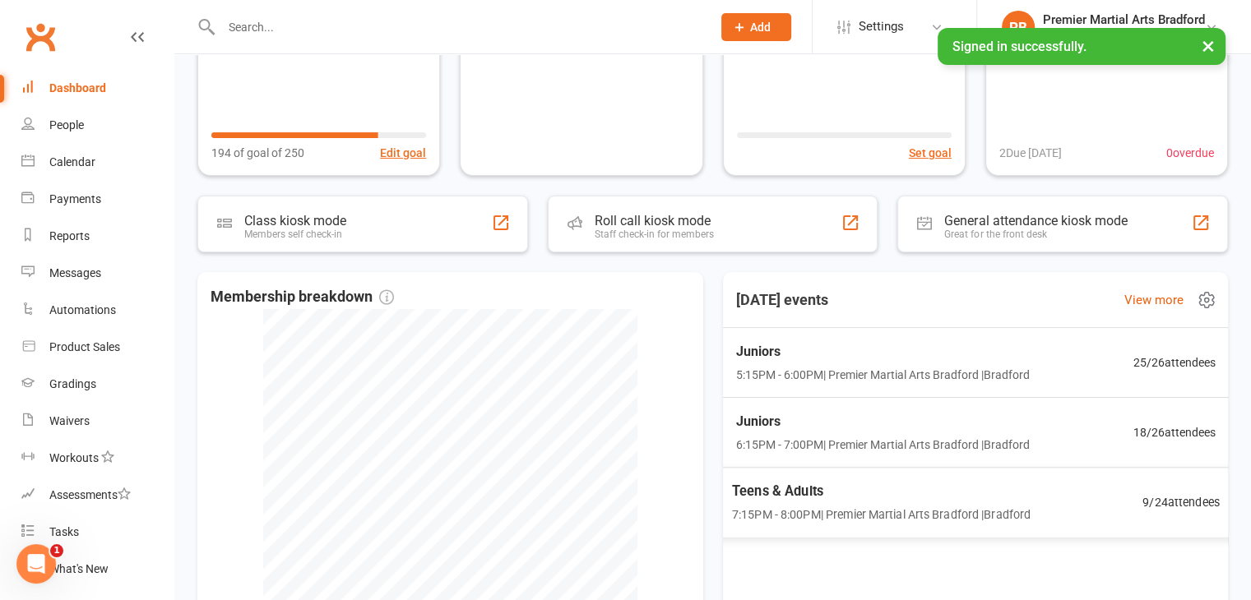
click at [862, 371] on span "5:15PM - 6:00PM | Premier Martial Arts [GEOGRAPHIC_DATA] | [GEOGRAPHIC_DATA]" at bounding box center [882, 374] width 294 height 18
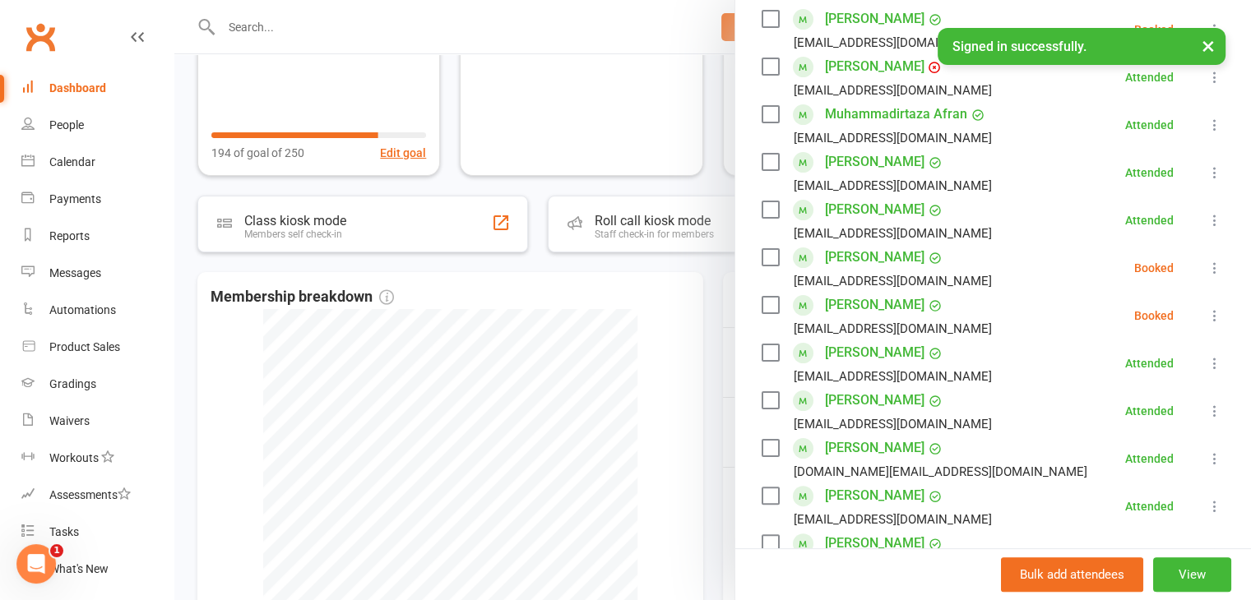
scroll to position [329, 0]
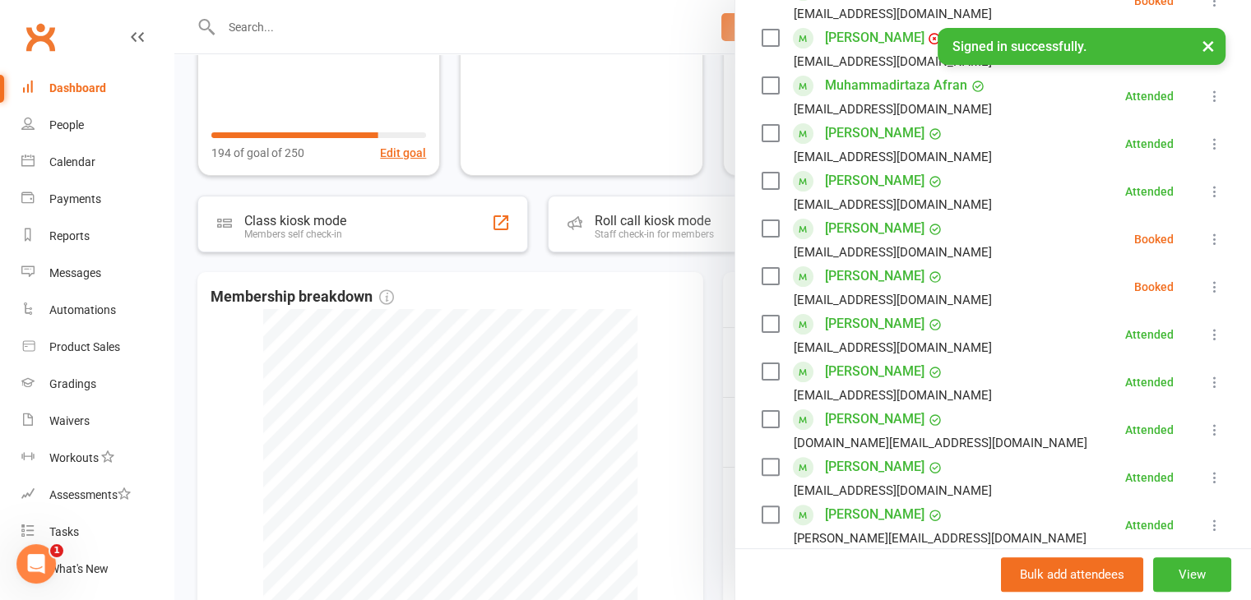
drag, startPoint x: 759, startPoint y: 225, endPoint x: 789, endPoint y: 225, distance: 30.4
click at [761, 225] on label at bounding box center [769, 228] width 16 height 16
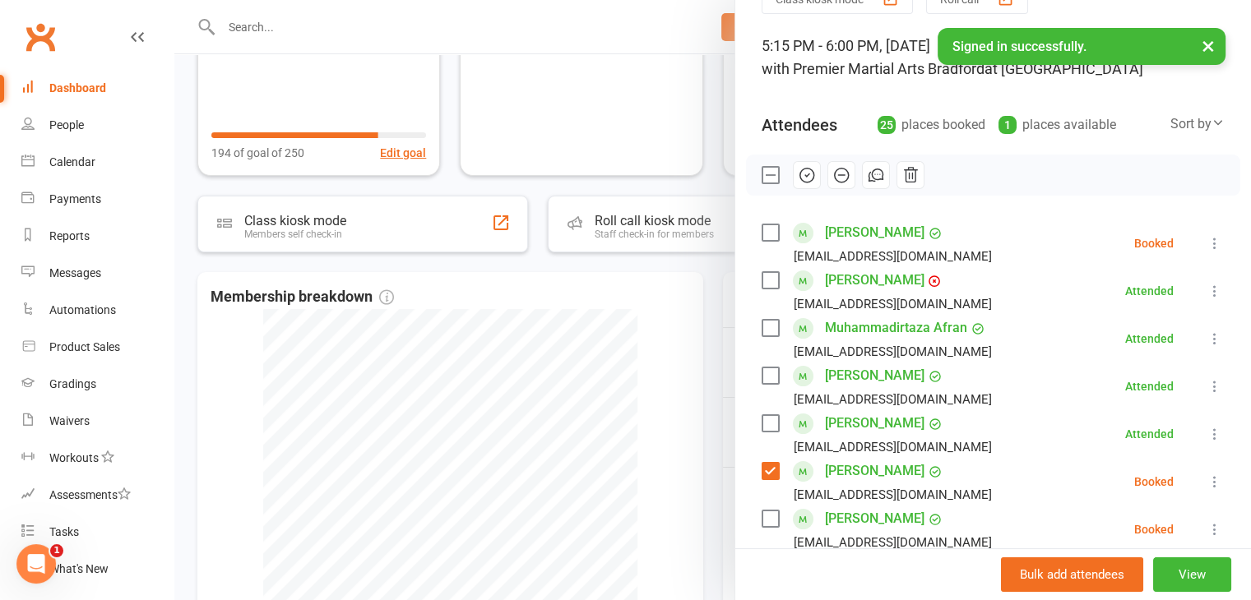
scroll to position [0, 0]
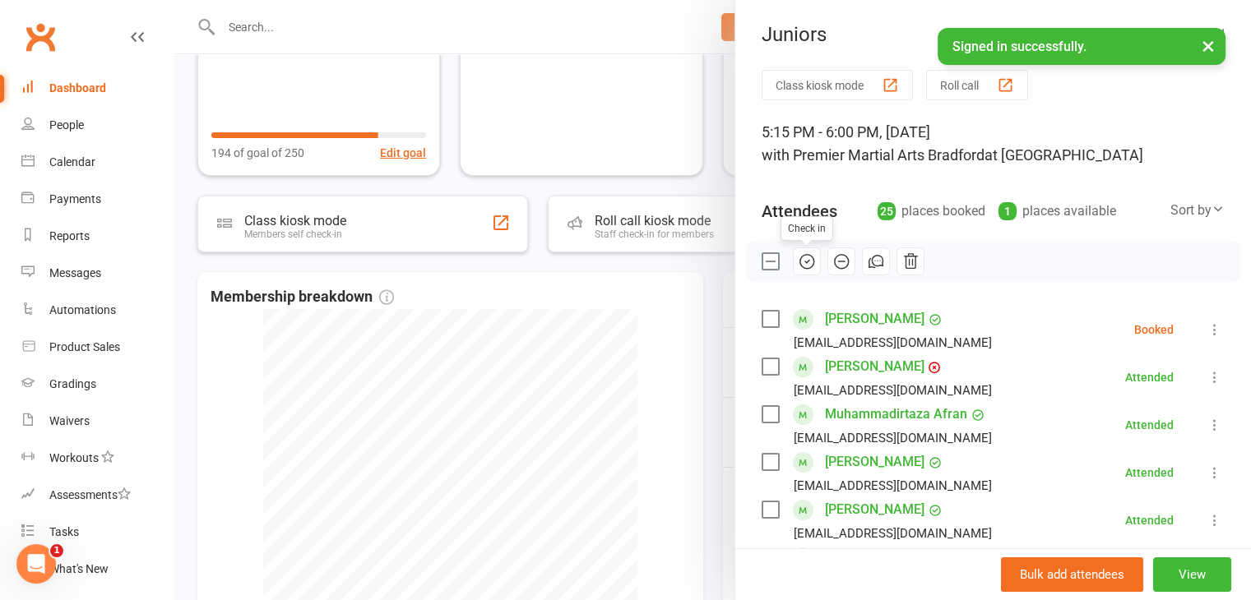
click at [802, 262] on icon "button" at bounding box center [807, 261] width 18 height 18
click at [866, 366] on link "[PERSON_NAME]" at bounding box center [874, 367] width 99 height 26
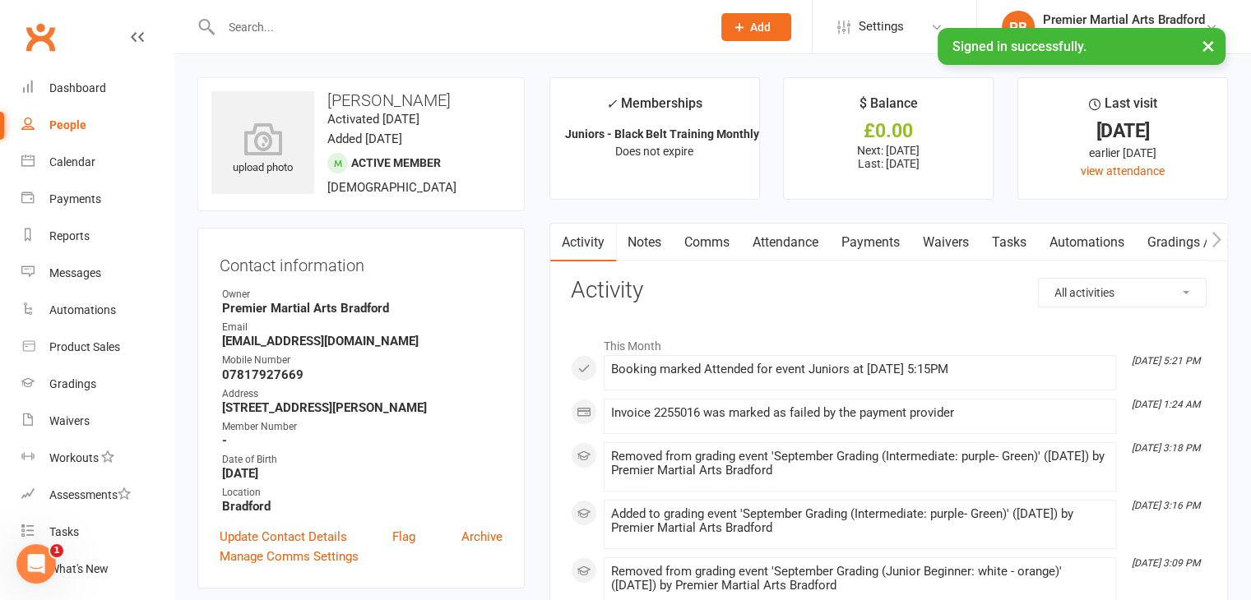
click at [872, 248] on link "Payments" at bounding box center [870, 243] width 81 height 38
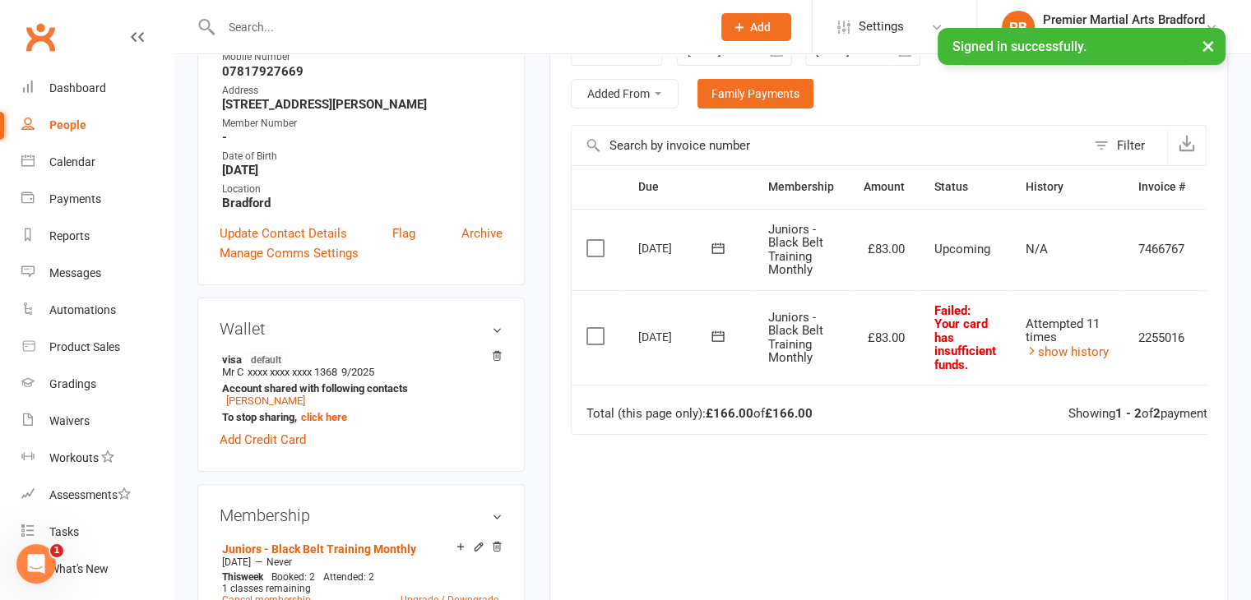
scroll to position [329, 0]
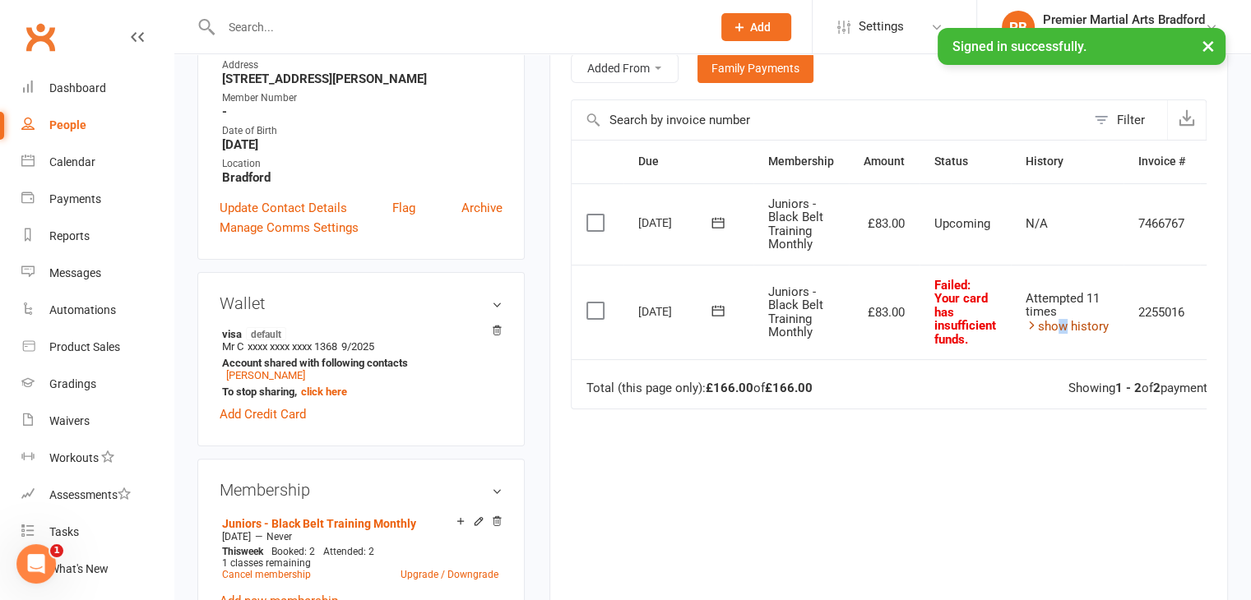
click at [1056, 325] on link "show history" at bounding box center [1066, 326] width 83 height 15
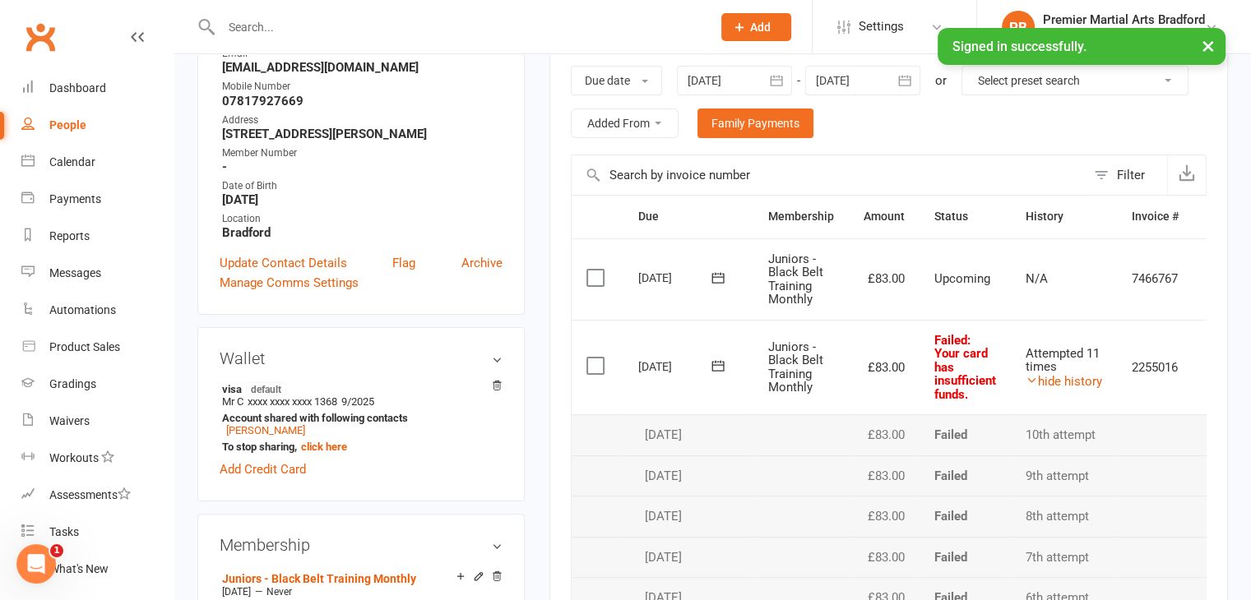
scroll to position [247, 0]
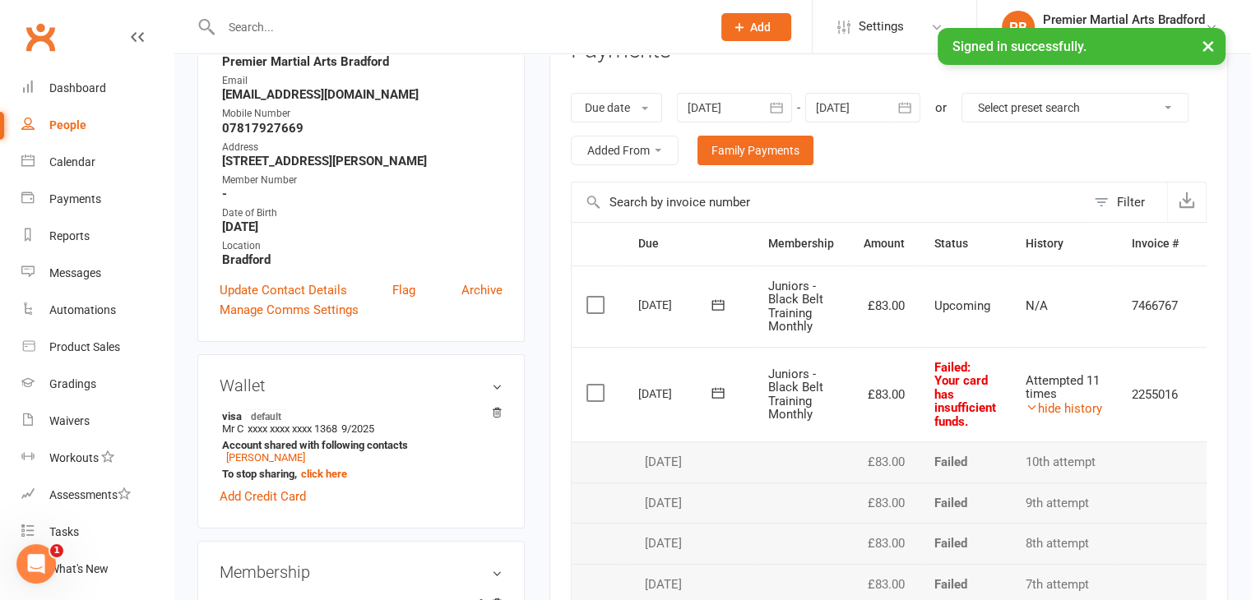
click at [739, 109] on div at bounding box center [734, 108] width 115 height 30
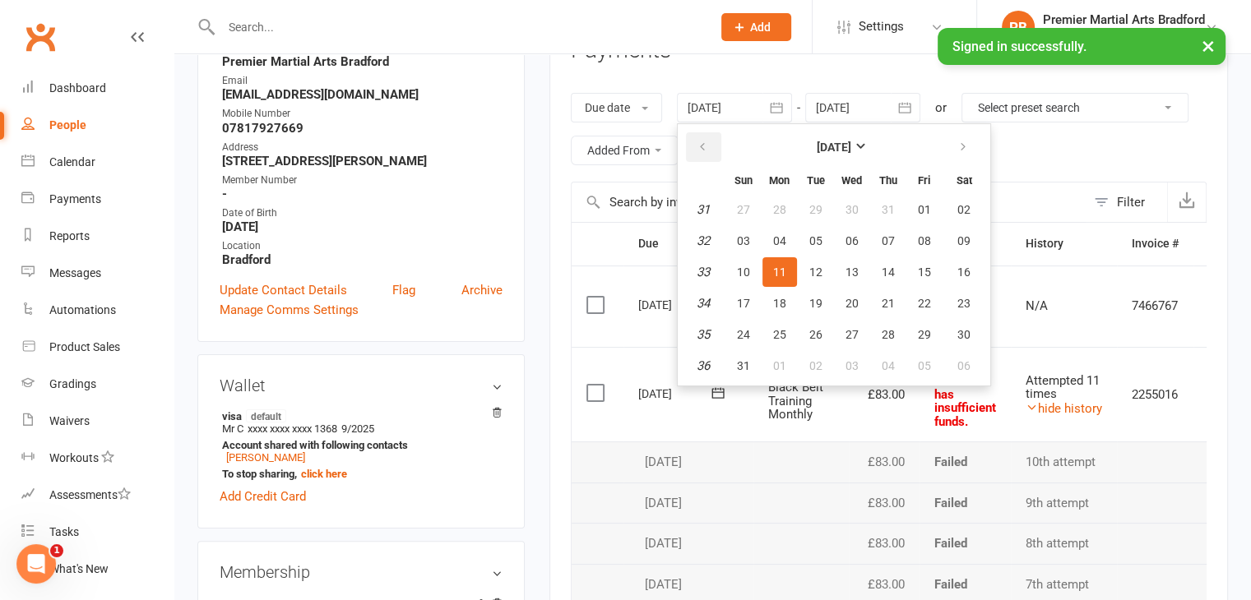
click at [705, 141] on icon "button" at bounding box center [702, 147] width 12 height 13
click at [704, 141] on icon "button" at bounding box center [702, 147] width 12 height 13
drag, startPoint x: 881, startPoint y: 203, endPoint x: 891, endPoint y: 224, distance: 23.2
click at [881, 204] on span "01" at bounding box center [887, 209] width 13 height 13
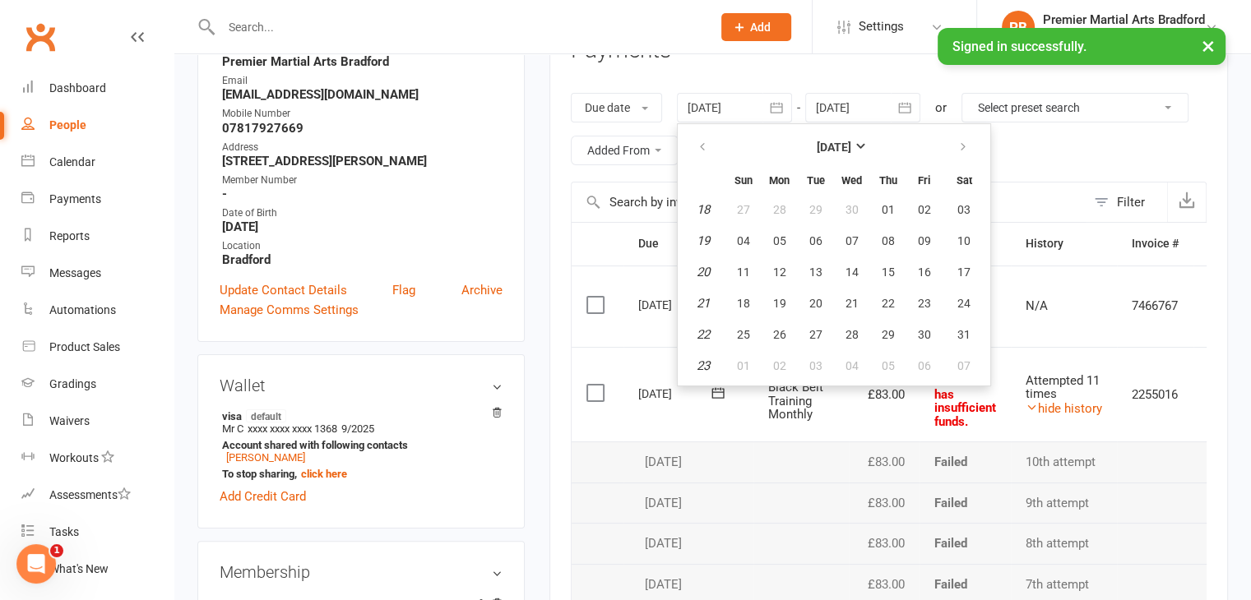
type input "[DATE]"
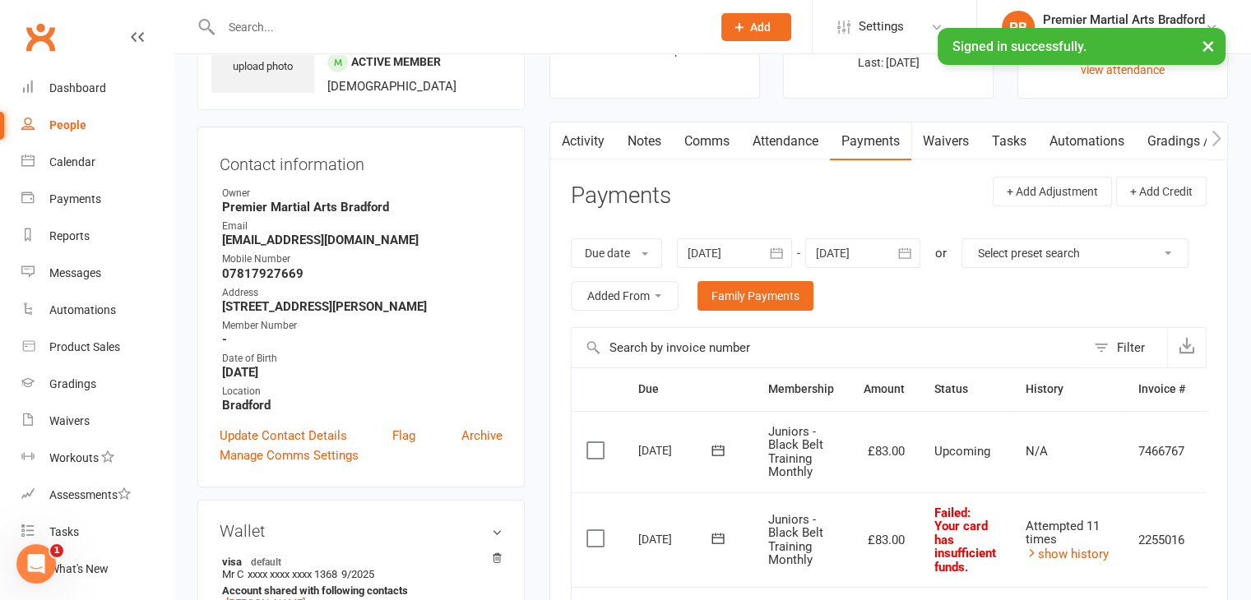
scroll to position [0, 0]
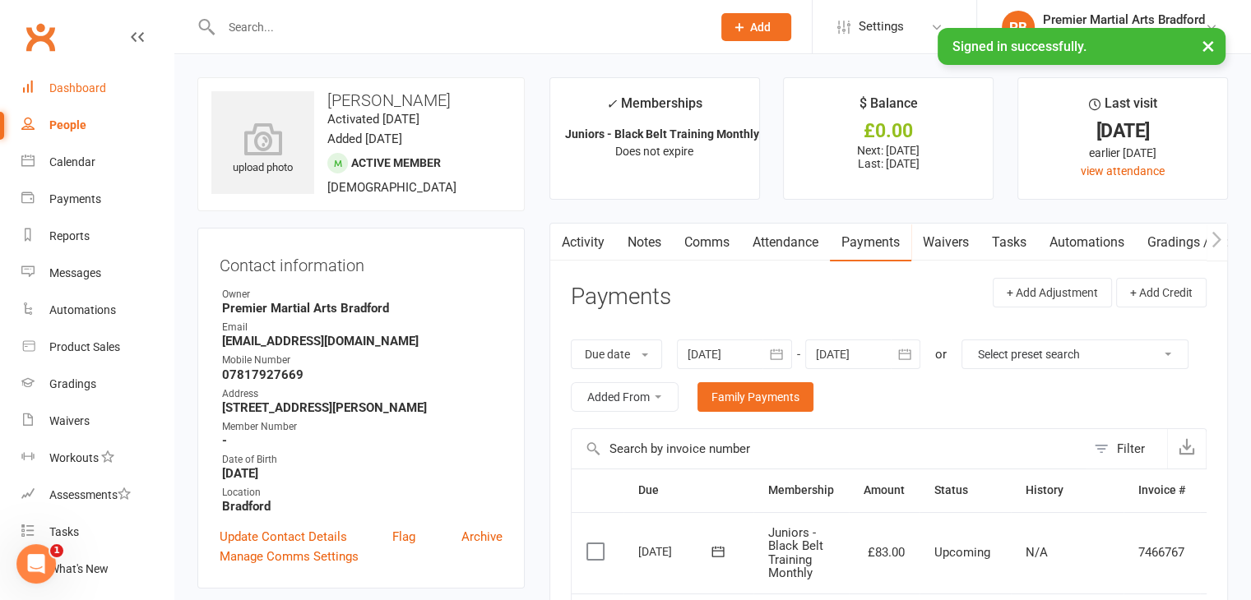
click at [92, 90] on div "Dashboard" at bounding box center [77, 87] width 57 height 13
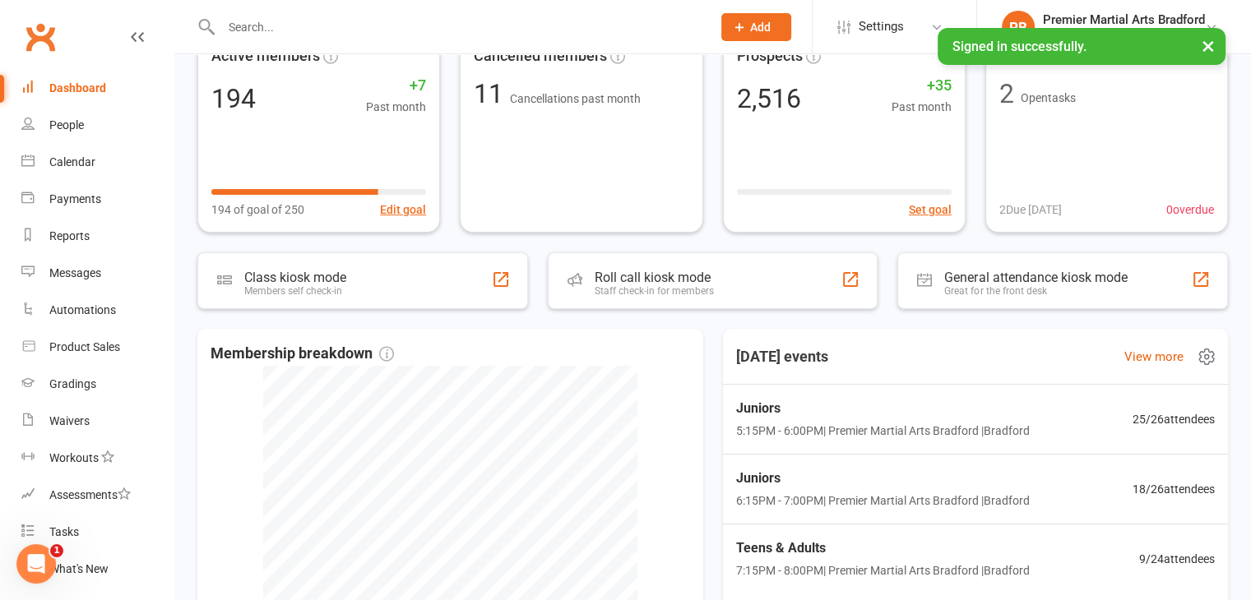
scroll to position [164, 0]
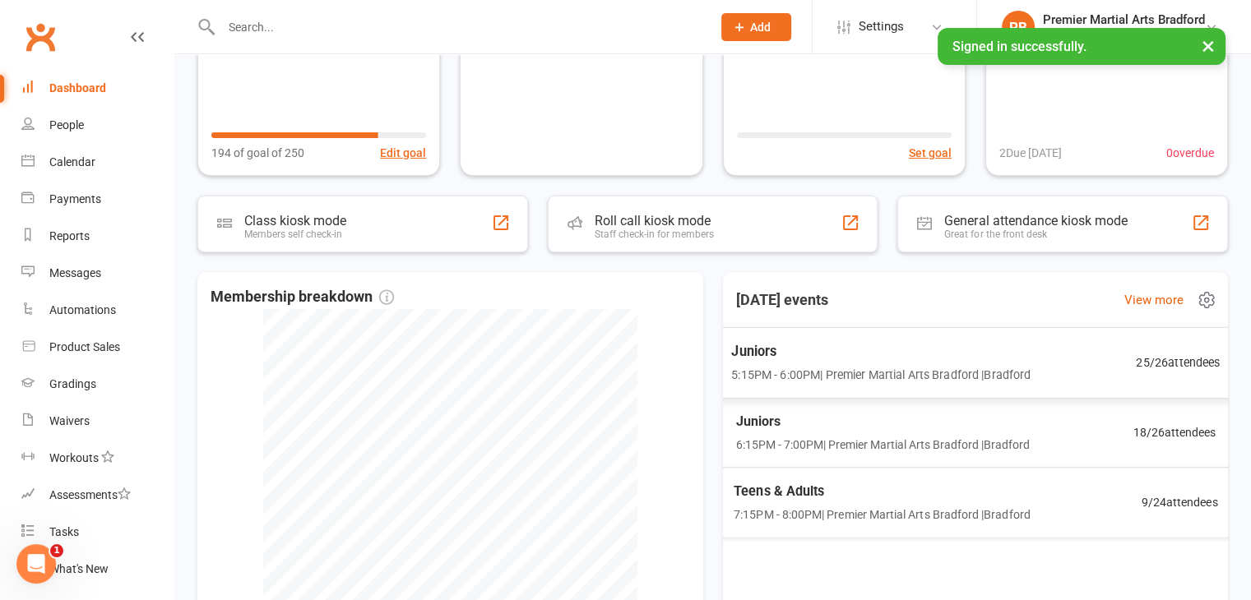
click at [910, 365] on span "5:15PM - 6:00PM | Premier Martial Arts [GEOGRAPHIC_DATA] | [GEOGRAPHIC_DATA]" at bounding box center [880, 374] width 299 height 19
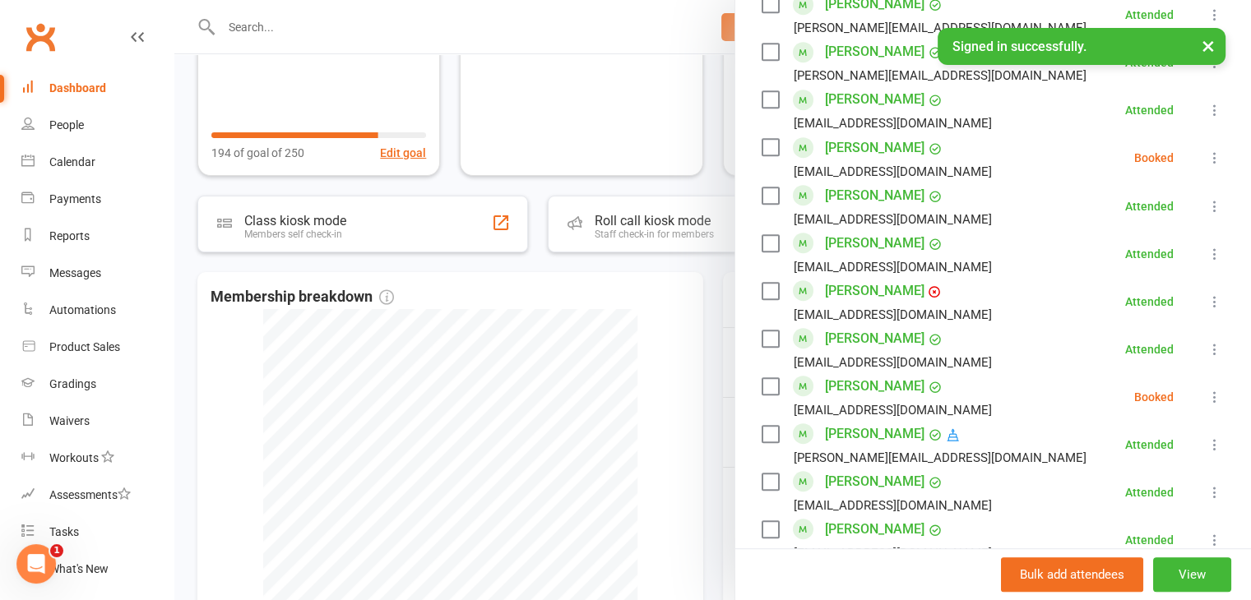
scroll to position [987, 0]
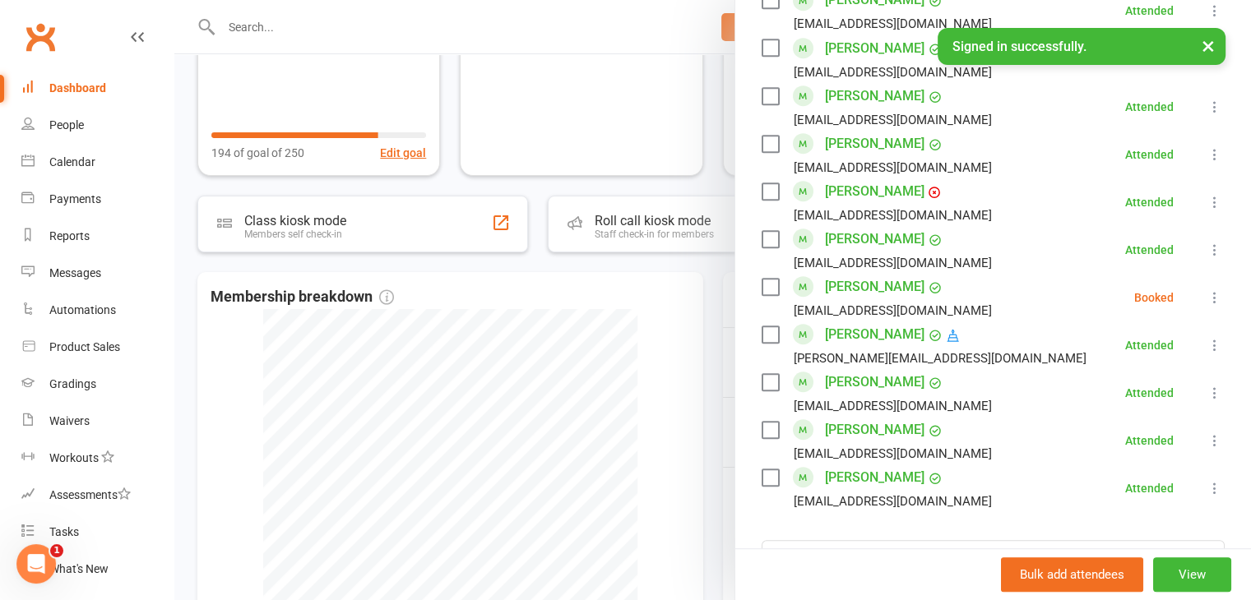
click at [764, 286] on label at bounding box center [769, 287] width 16 height 16
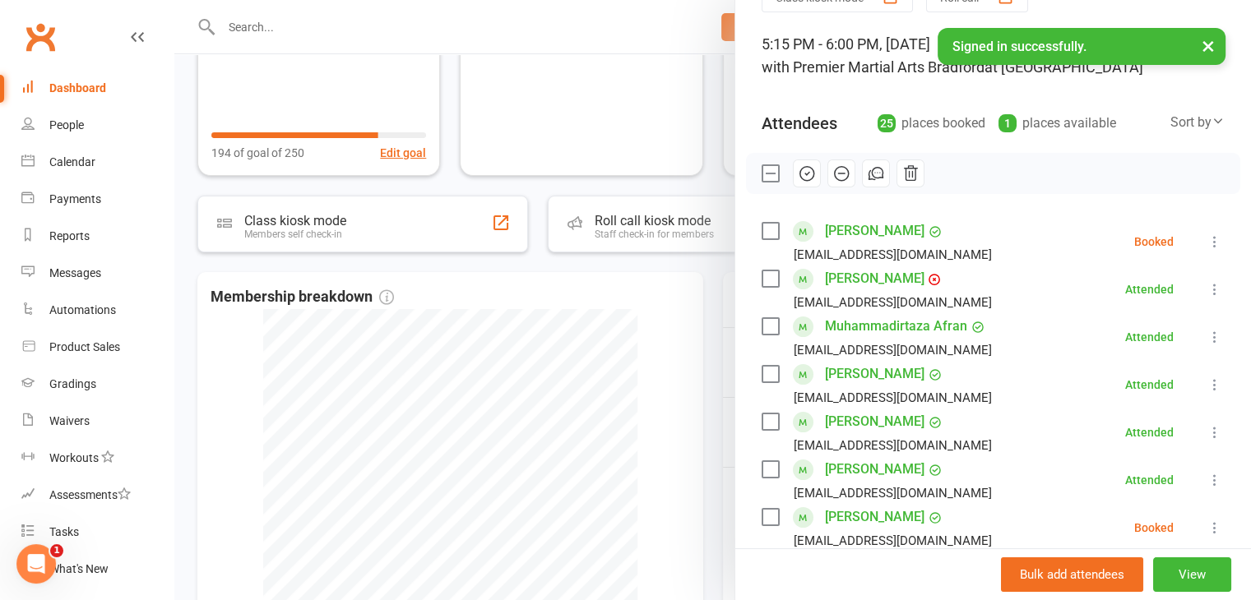
scroll to position [0, 0]
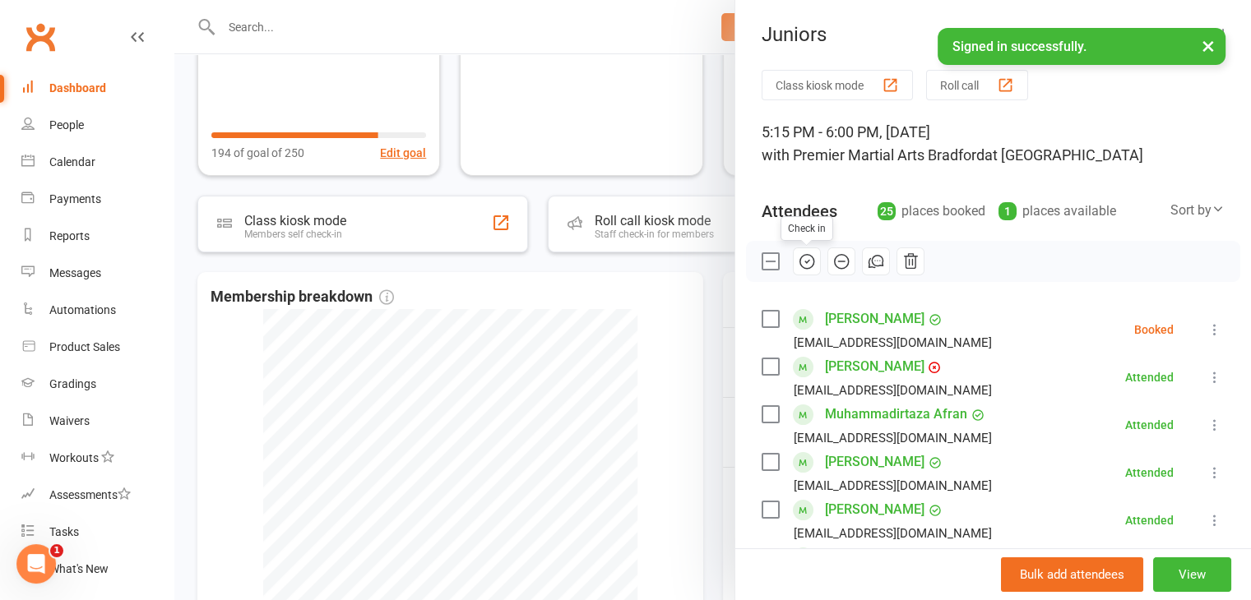
click at [798, 257] on icon "button" at bounding box center [807, 261] width 18 height 18
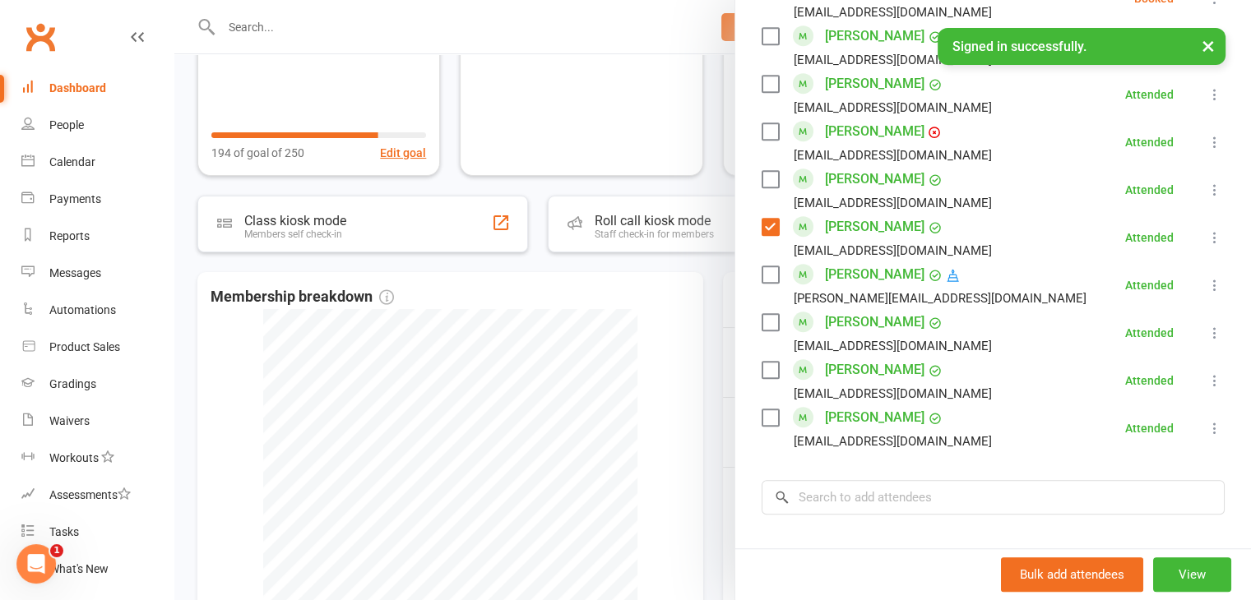
scroll to position [1069, 0]
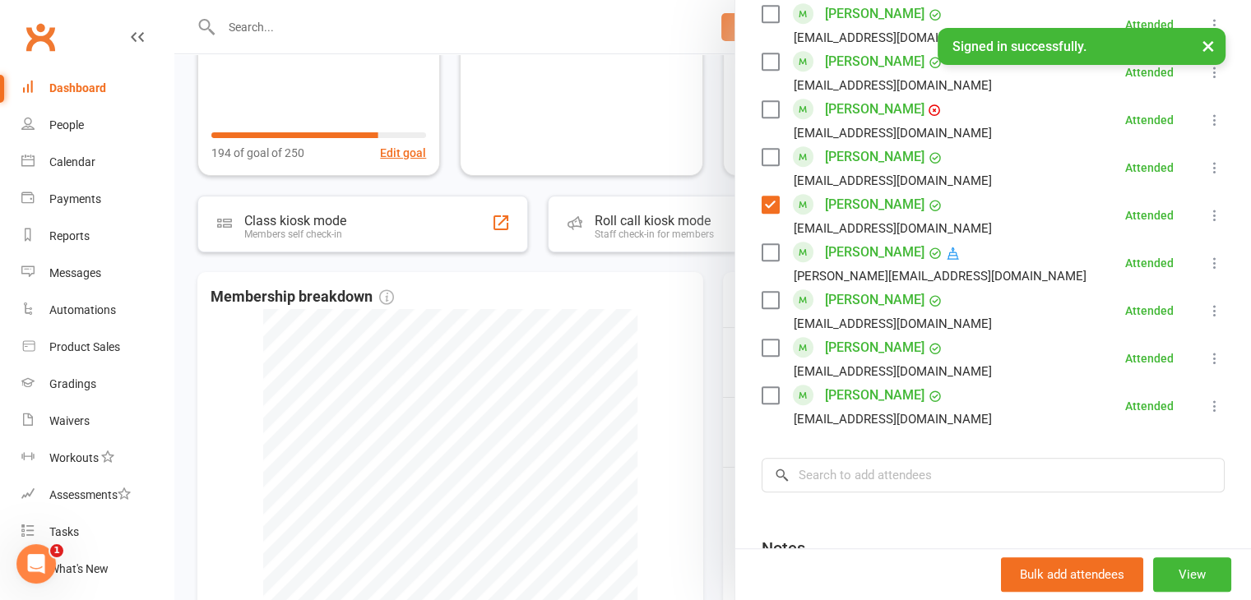
click at [631, 328] on div at bounding box center [712, 300] width 1076 height 600
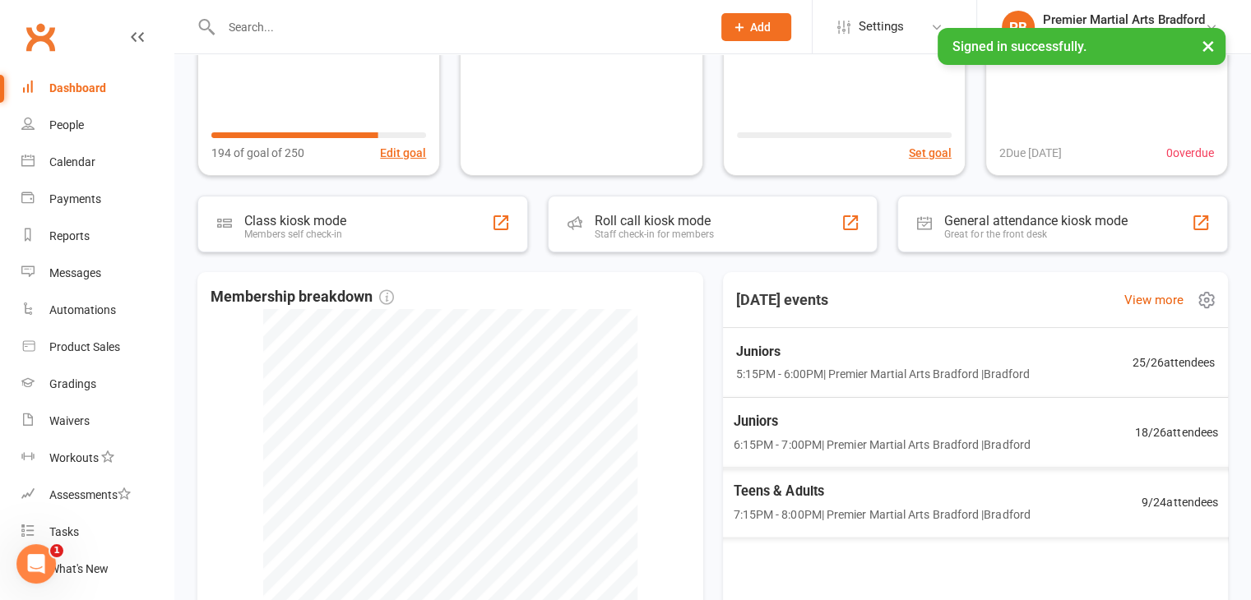
click at [830, 510] on span "7:15PM - 8:00PM | Premier Martial Arts [GEOGRAPHIC_DATA] | [GEOGRAPHIC_DATA]" at bounding box center [881, 514] width 297 height 19
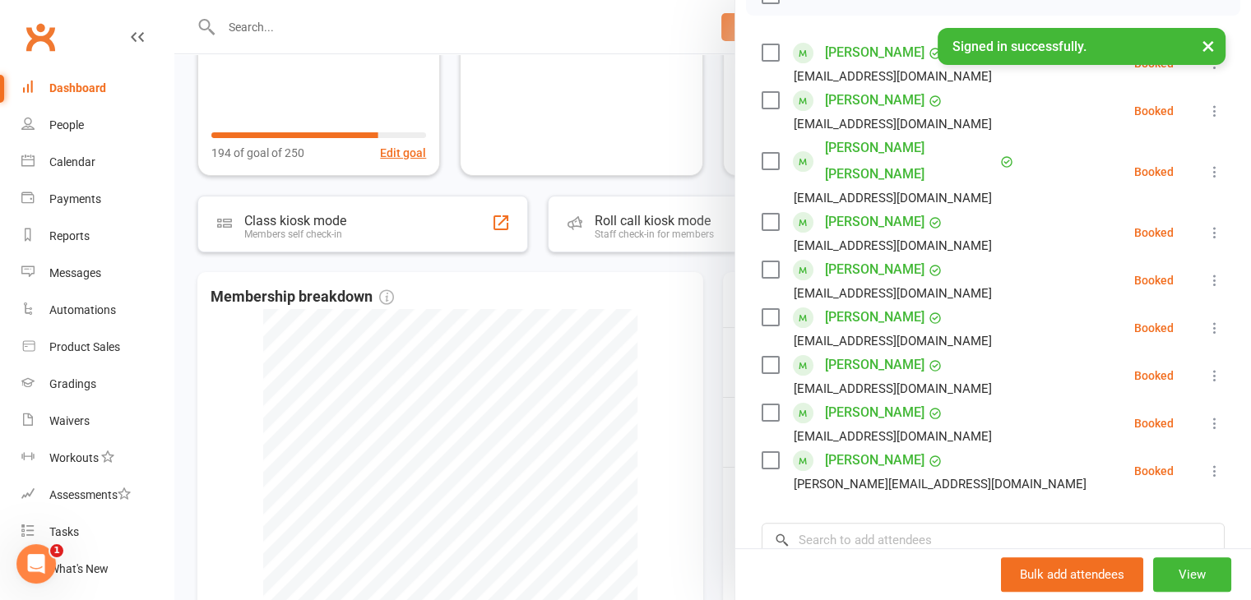
scroll to position [329, 0]
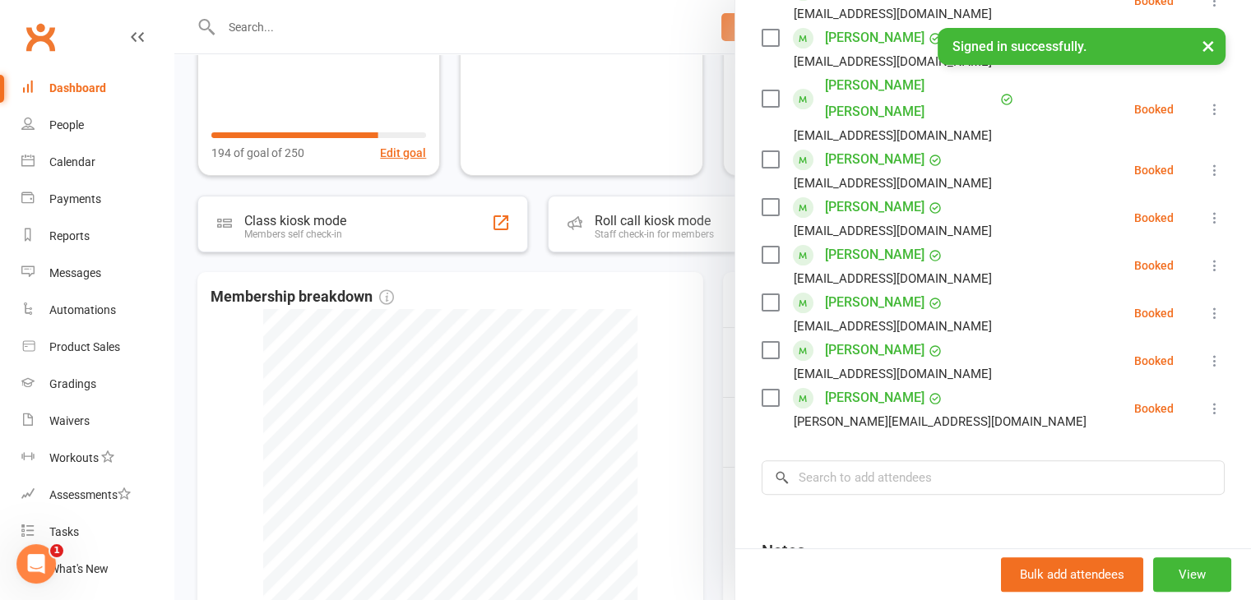
click at [868, 385] on link "[PERSON_NAME]" at bounding box center [874, 398] width 99 height 26
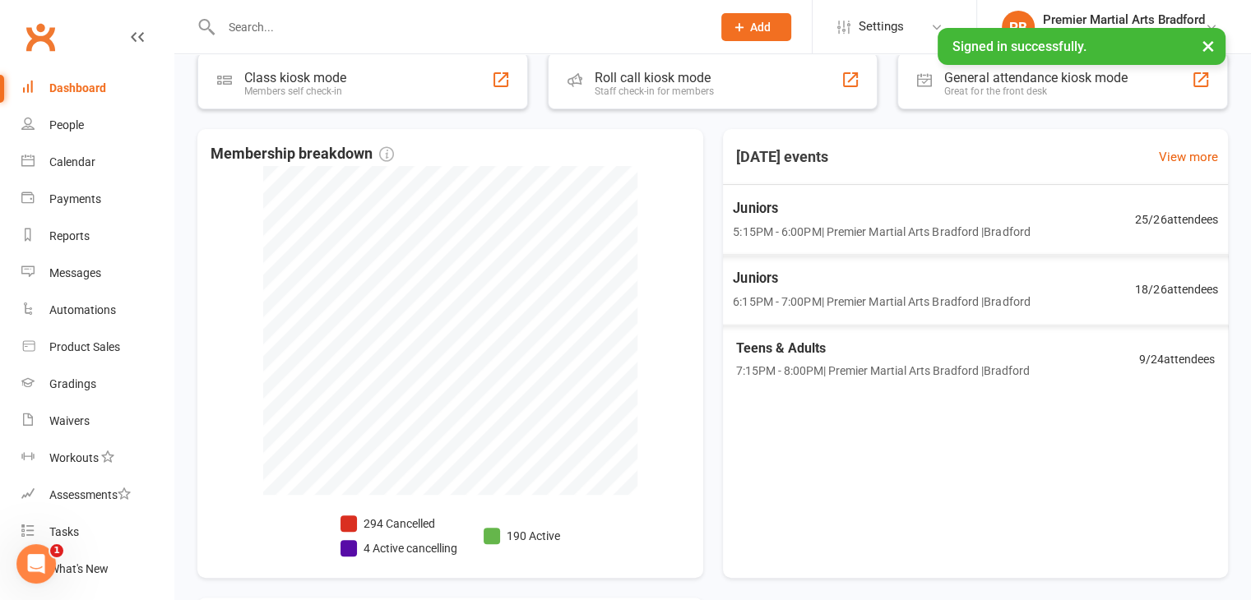
scroll to position [329, 0]
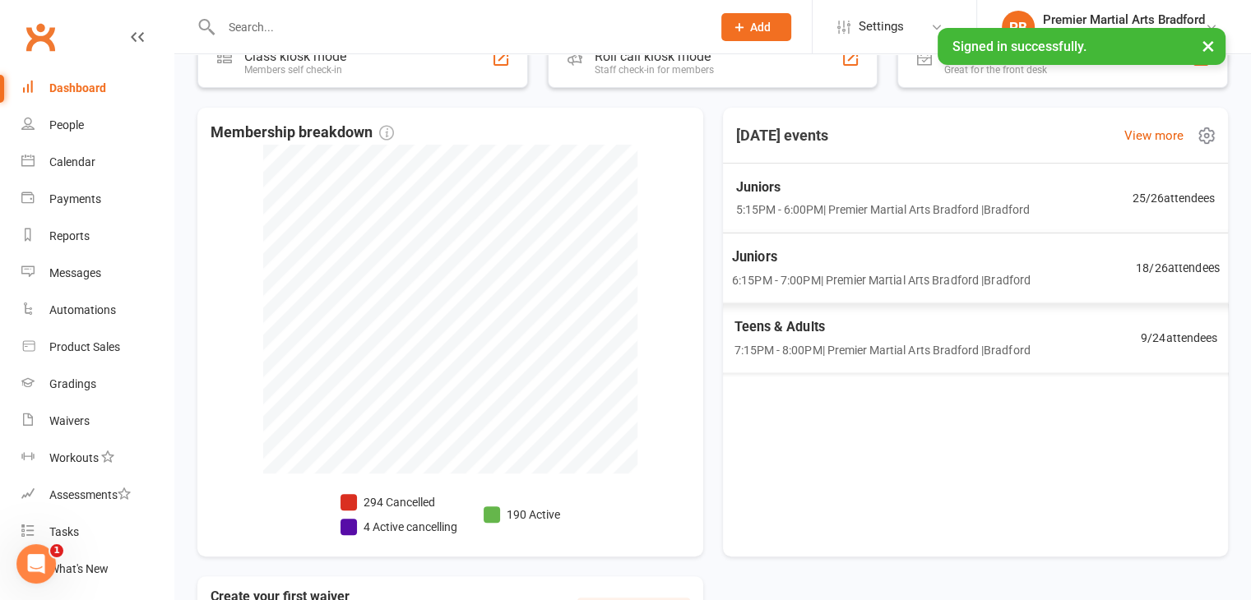
click at [848, 334] on span "Teens & Adults" at bounding box center [881, 327] width 296 height 21
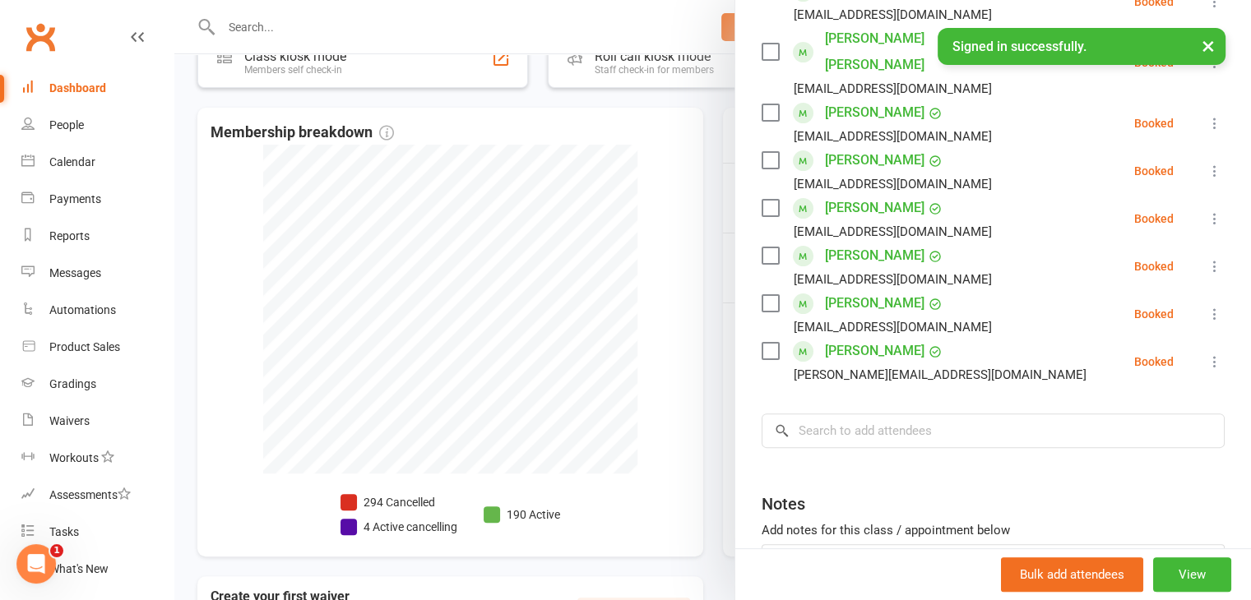
scroll to position [411, 0]
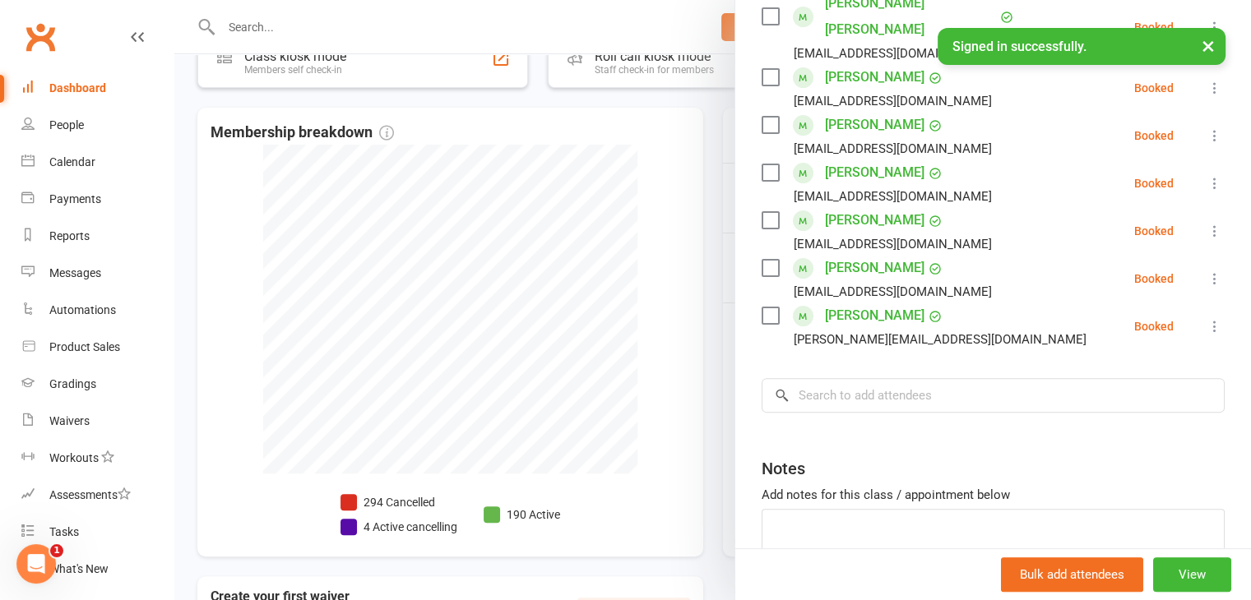
click at [846, 255] on link "[PERSON_NAME]" at bounding box center [874, 268] width 99 height 26
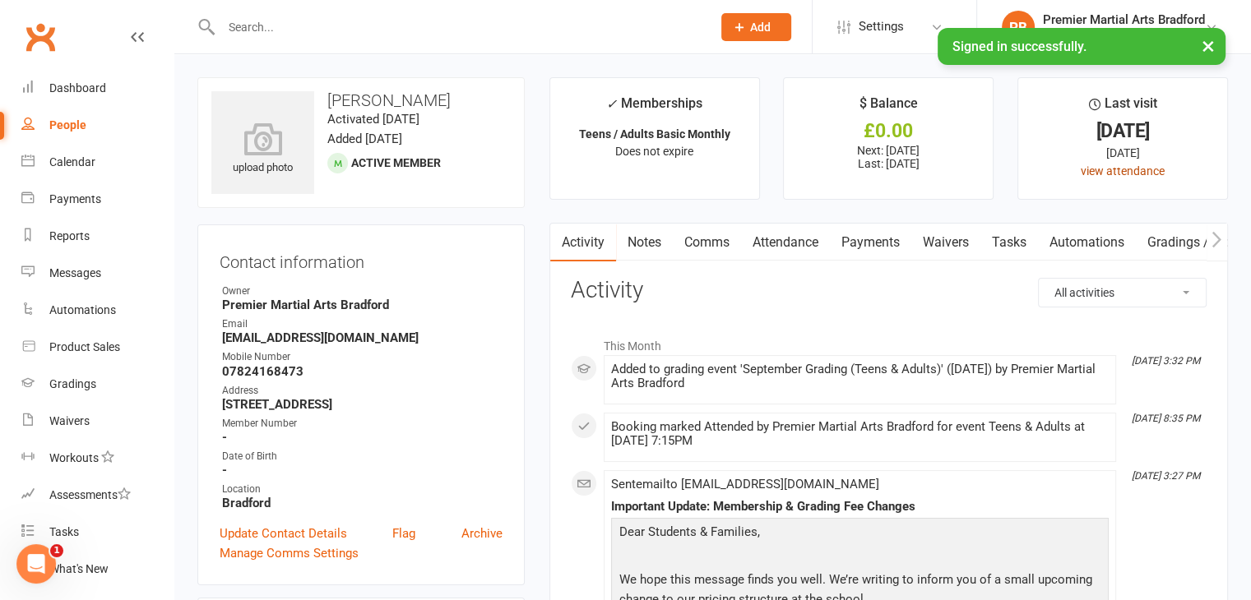
click at [1131, 171] on link "view attendance" at bounding box center [1122, 170] width 84 height 13
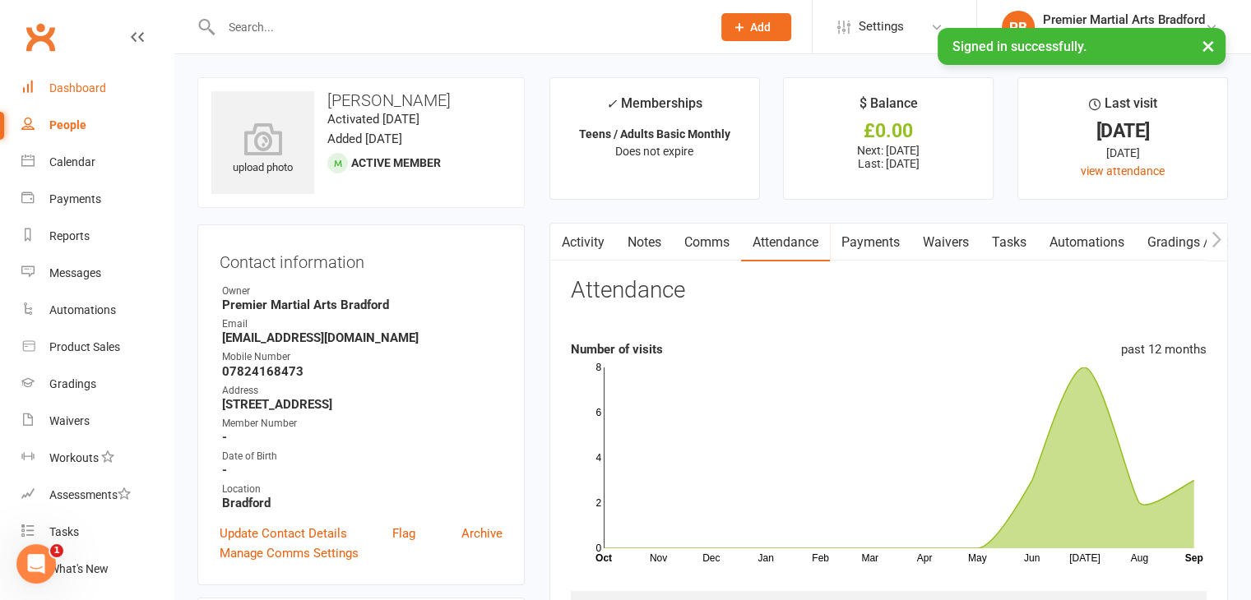
click at [89, 96] on link "Dashboard" at bounding box center [97, 88] width 152 height 37
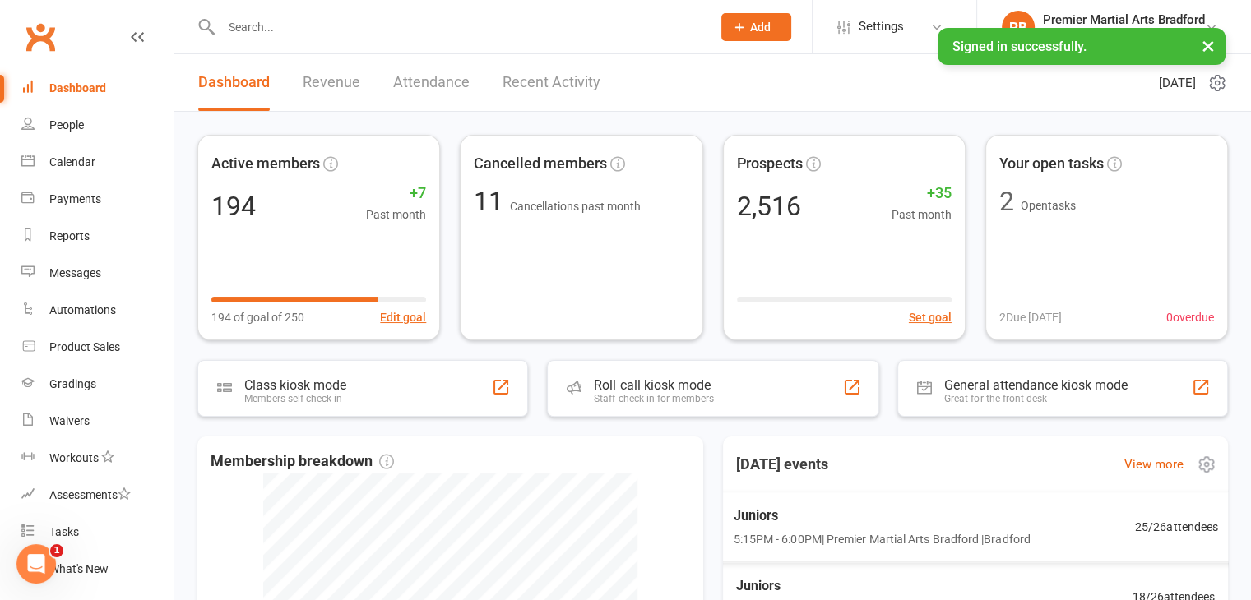
scroll to position [329, 0]
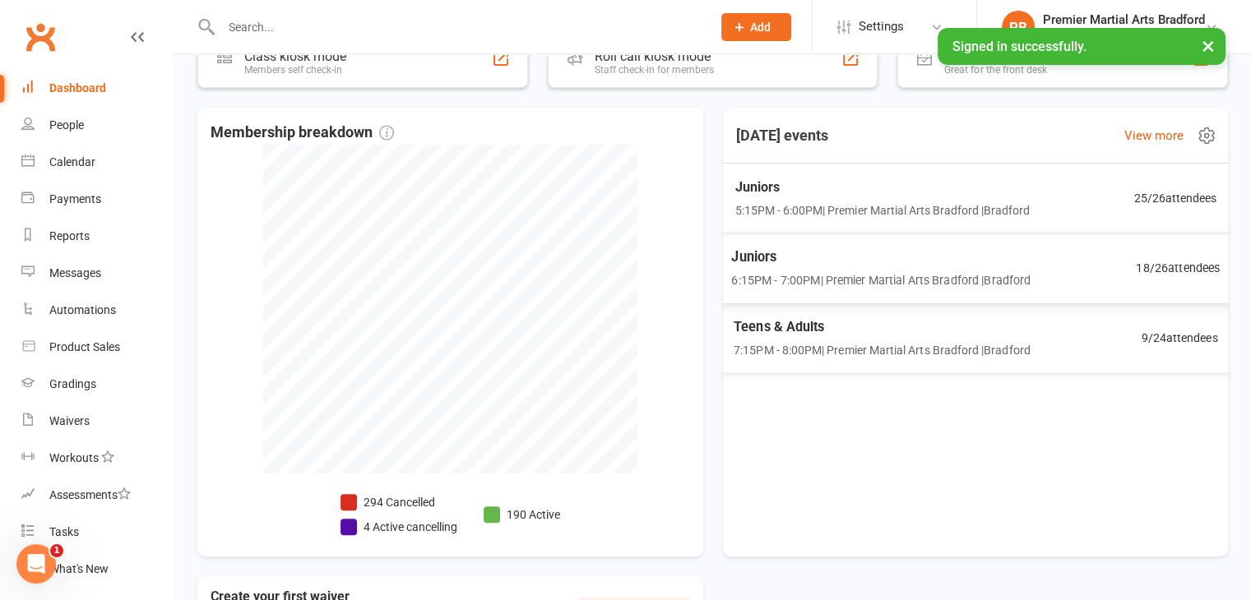
click at [933, 206] on span "5:15PM - 6:00PM | Premier Martial Arts [GEOGRAPHIC_DATA] | [GEOGRAPHIC_DATA]" at bounding box center [881, 210] width 295 height 18
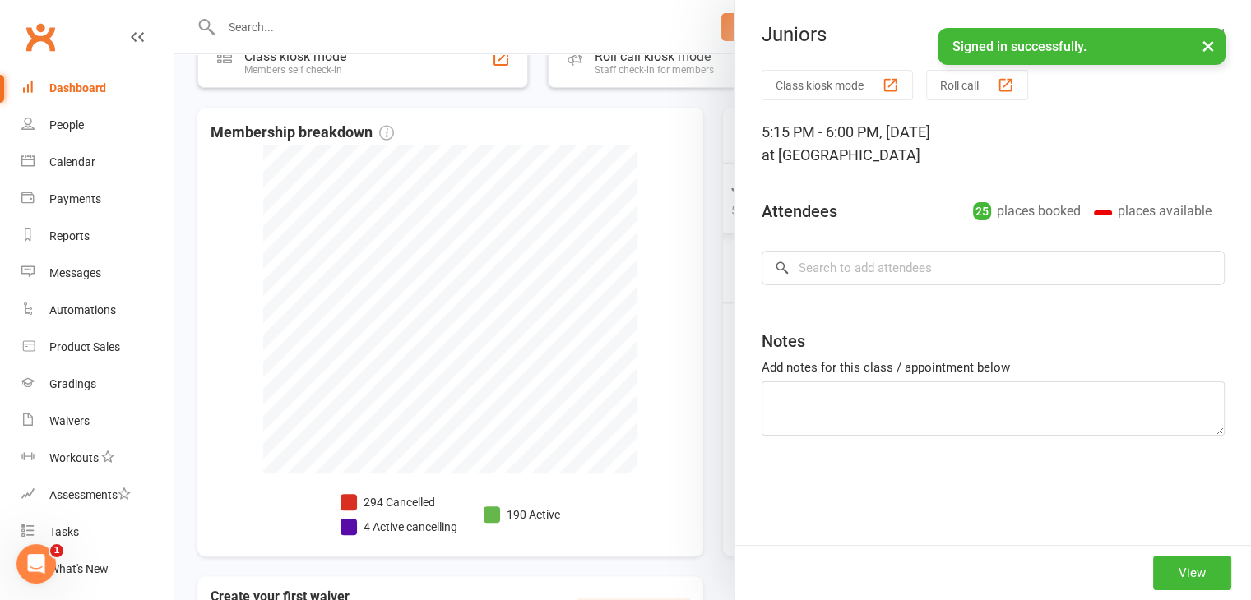
click at [933, 0] on div "Juniors Class kiosk mode Roll call 5:15 PM - 6:00 PM, [DATE] at [GEOGRAPHIC_DAT…" at bounding box center [712, 0] width 1076 height 0
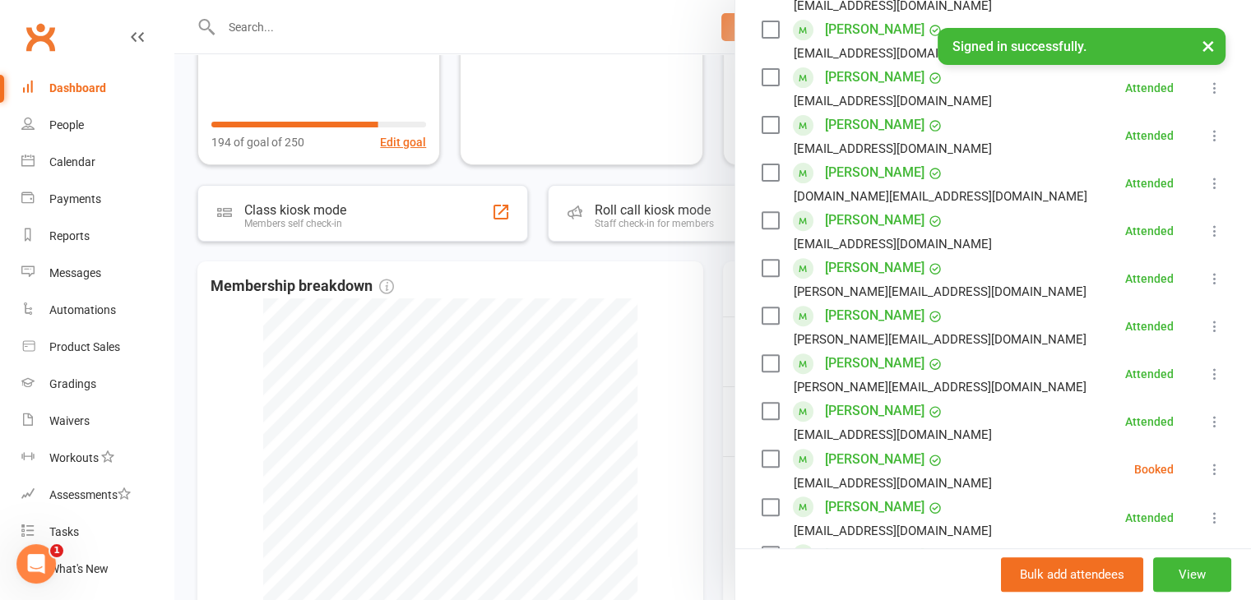
scroll to position [0, 0]
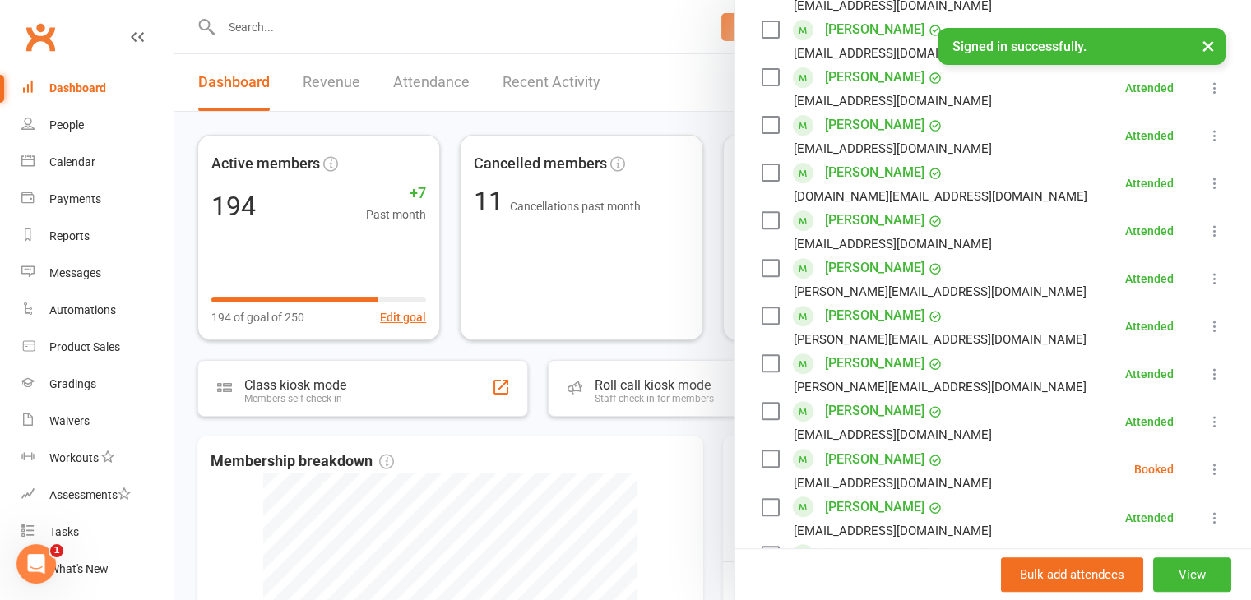
click at [580, 284] on div at bounding box center [712, 300] width 1076 height 600
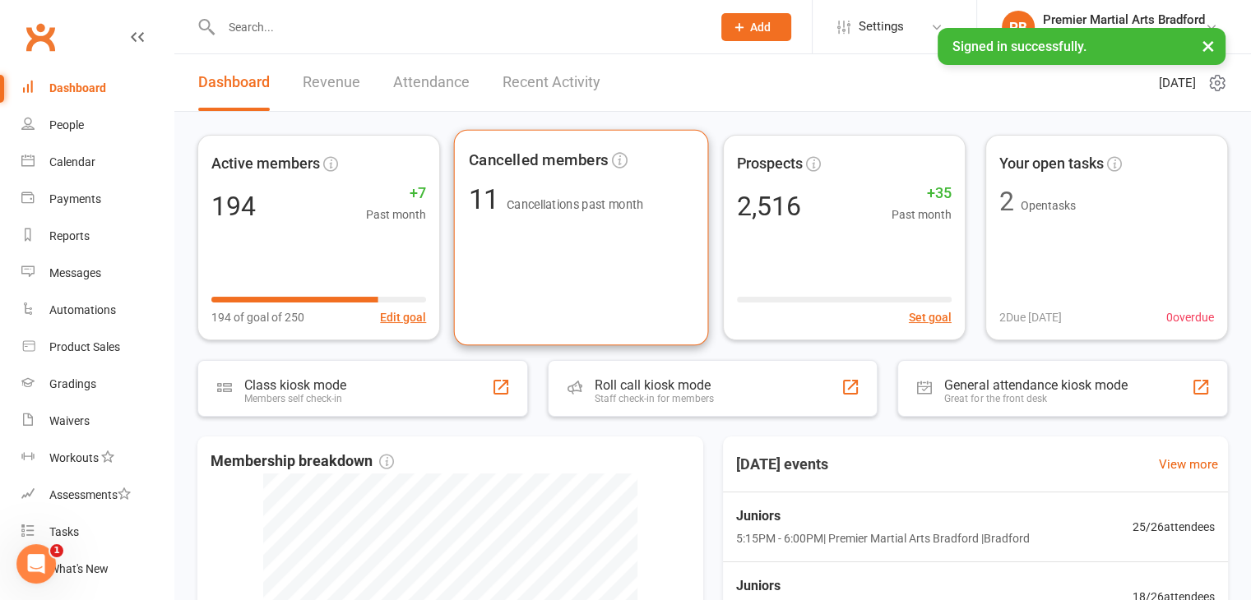
click at [578, 269] on div "Cancelled members 11 Cancellations past month" at bounding box center [581, 238] width 255 height 216
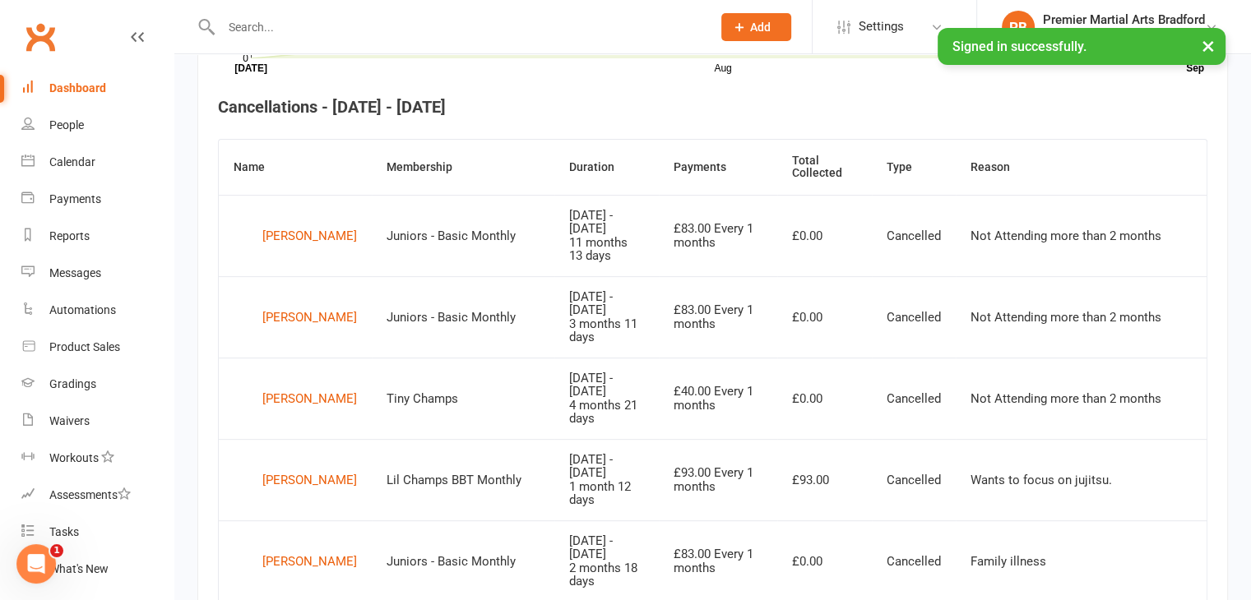
scroll to position [365, 0]
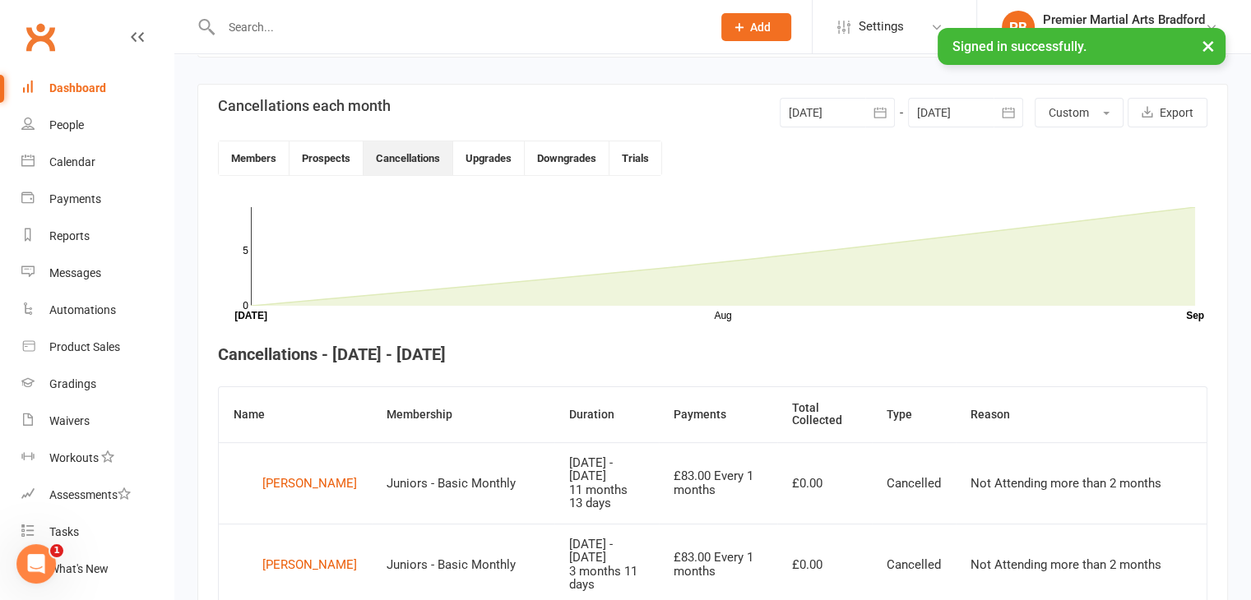
click at [58, 93] on div "Dashboard" at bounding box center [77, 87] width 57 height 13
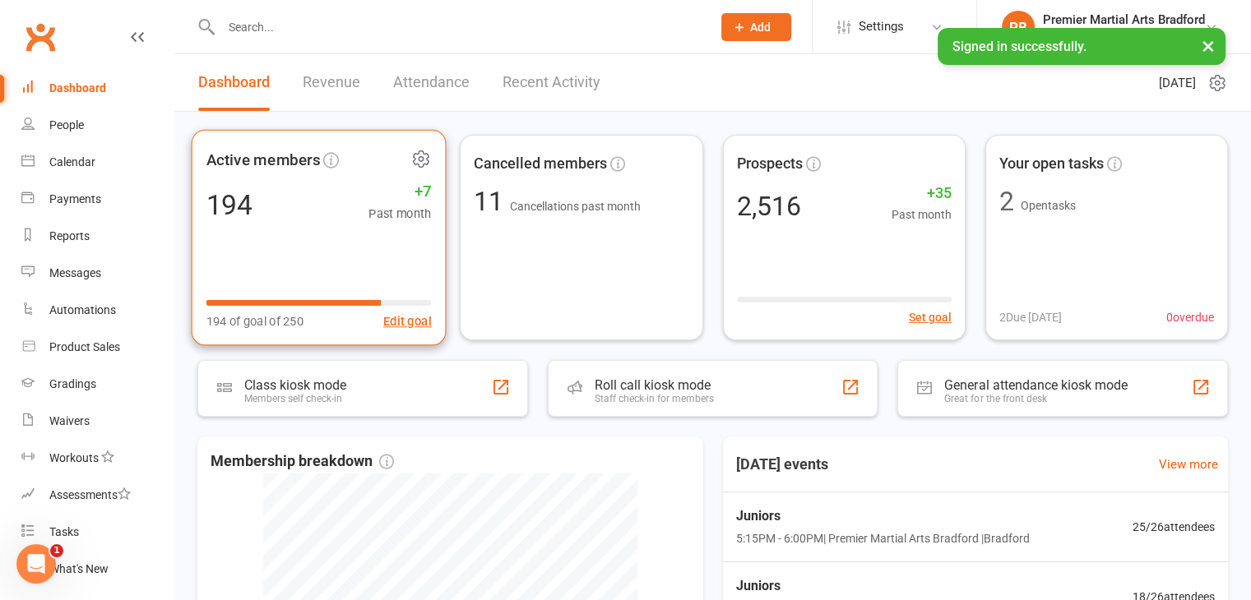
click at [409, 241] on div "Active members 194 +7 Past month 194 of goal of 250 Edit goal" at bounding box center [319, 238] width 255 height 216
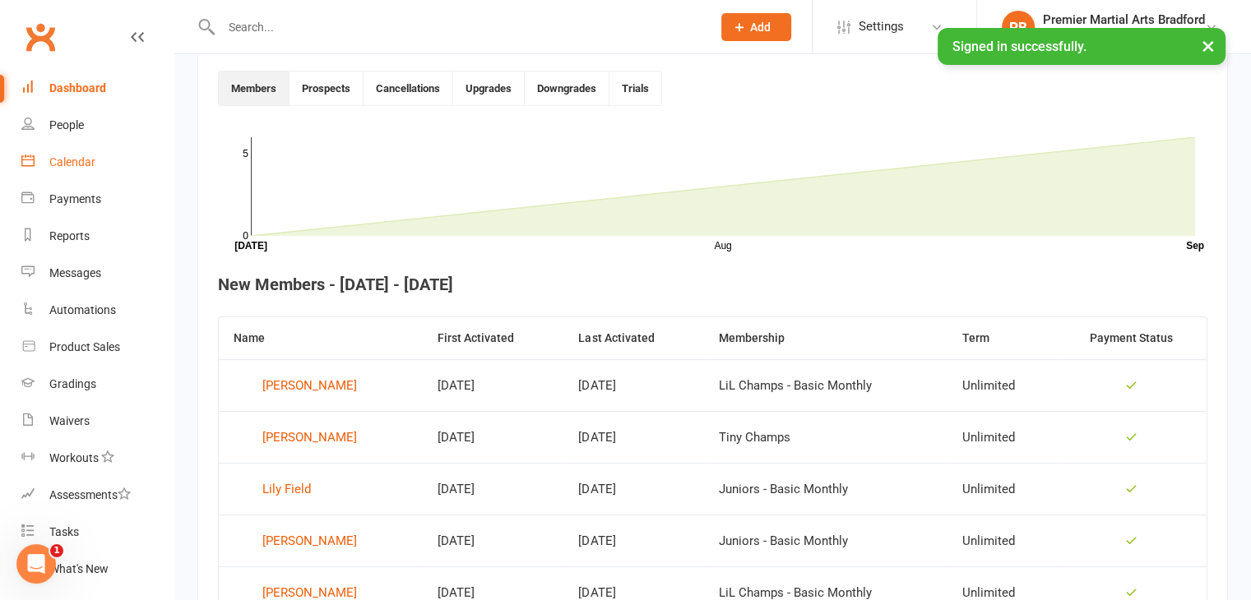
scroll to position [329, 0]
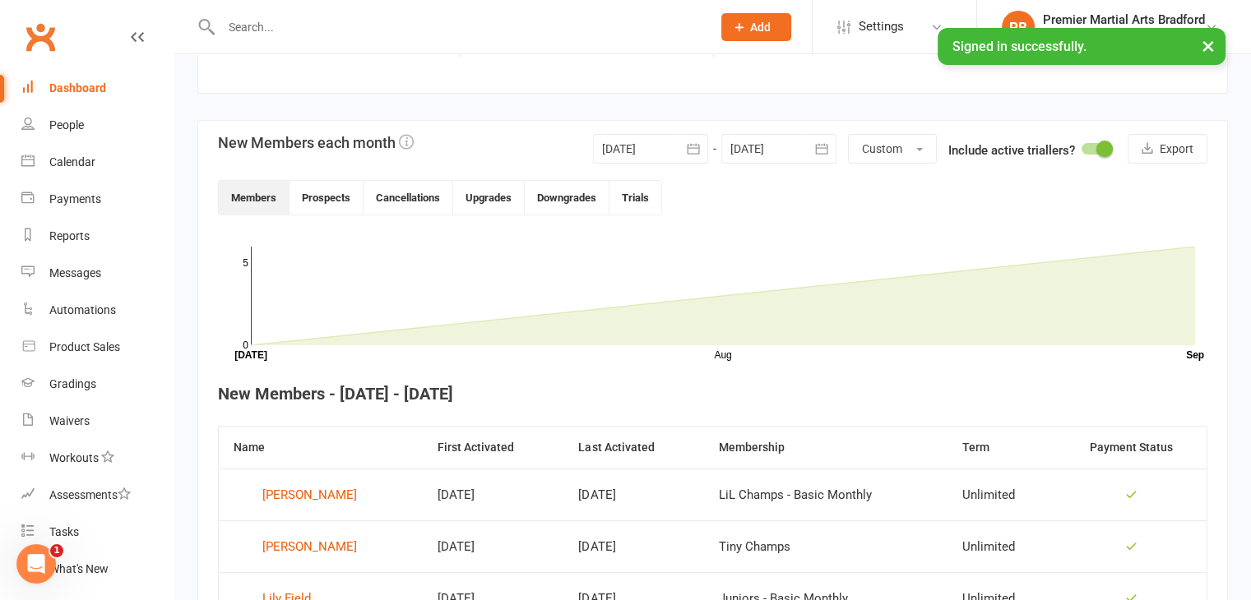
click at [76, 83] on div "Dashboard" at bounding box center [77, 87] width 57 height 13
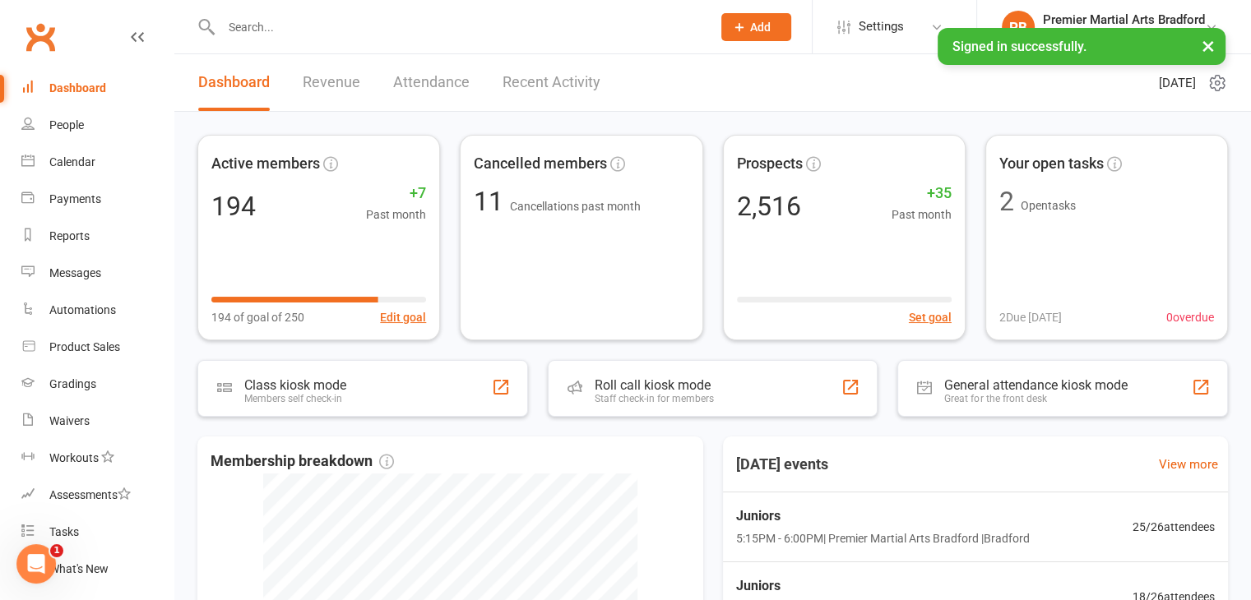
click at [317, 81] on link "Revenue" at bounding box center [332, 82] width 58 height 57
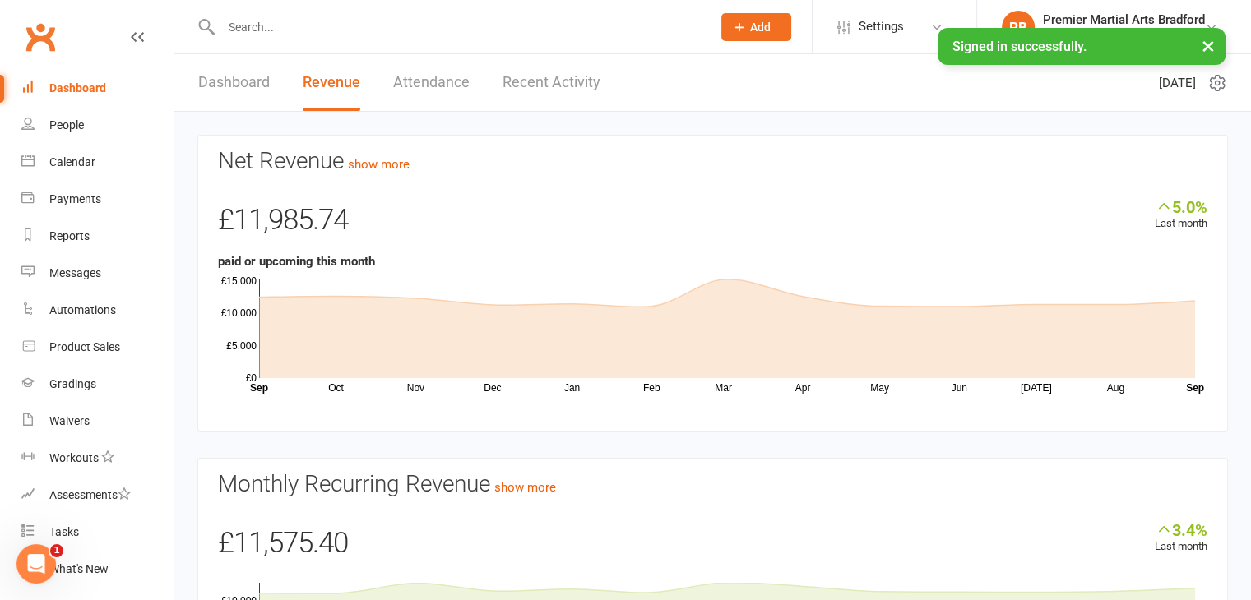
click at [512, 86] on link "Recent Activity" at bounding box center [551, 82] width 98 height 57
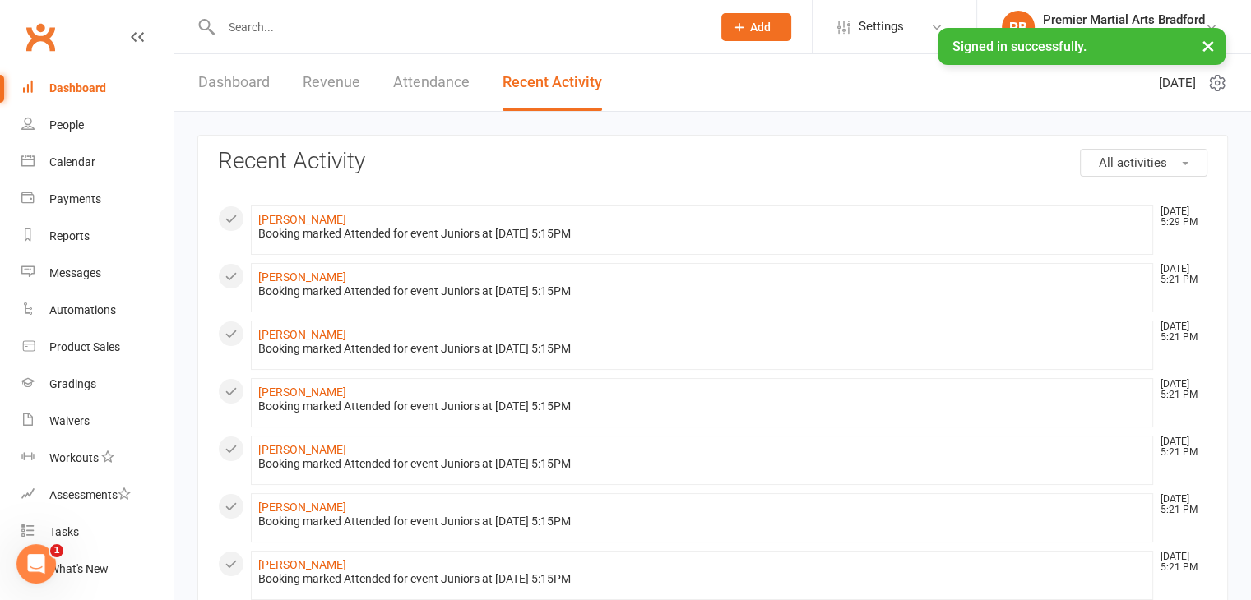
click at [419, 74] on link "Attendance" at bounding box center [431, 82] width 76 height 57
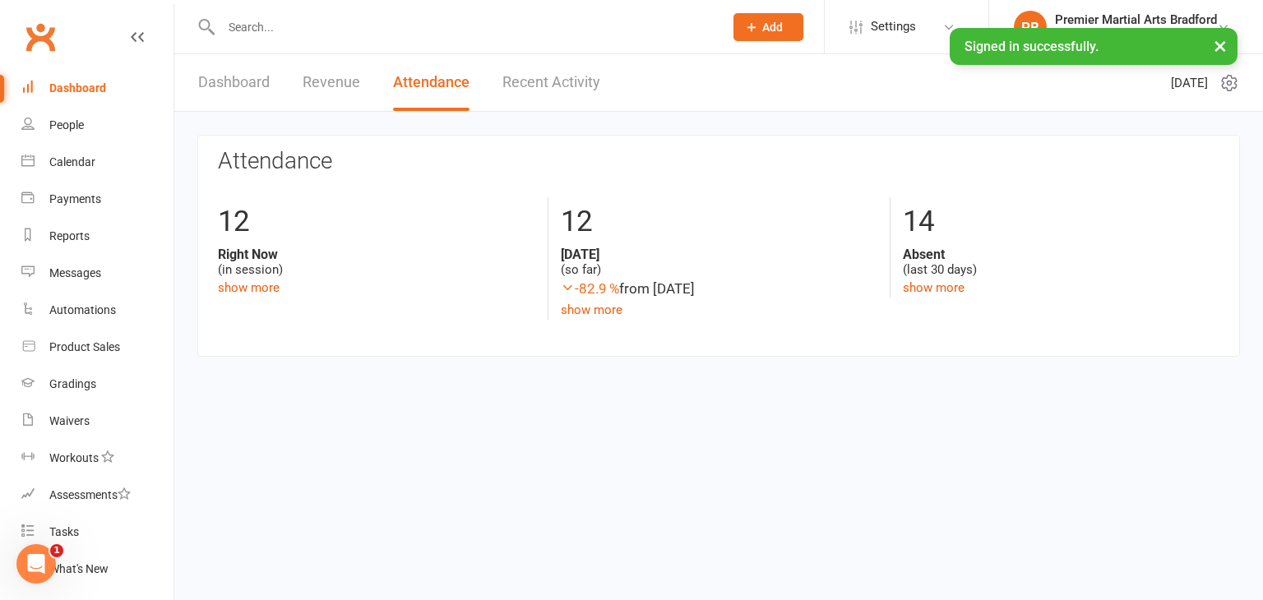
click at [217, 86] on link "Dashboard" at bounding box center [234, 82] width 72 height 57
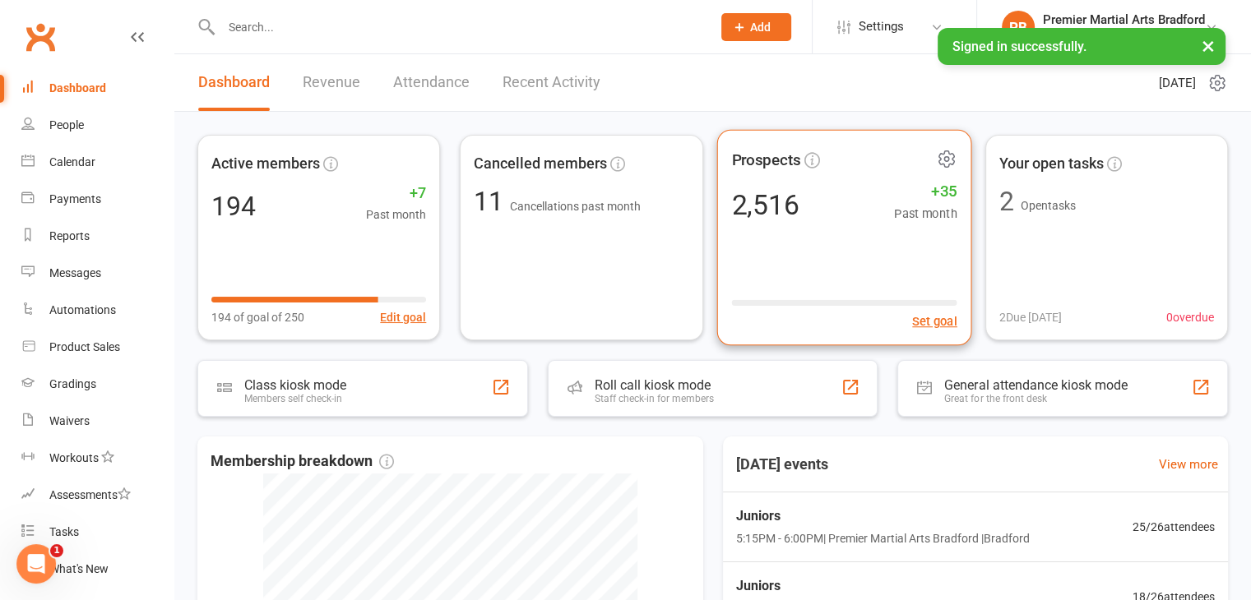
click at [853, 269] on div "Prospects 2,516 +35 Past month Set goal" at bounding box center [843, 238] width 255 height 216
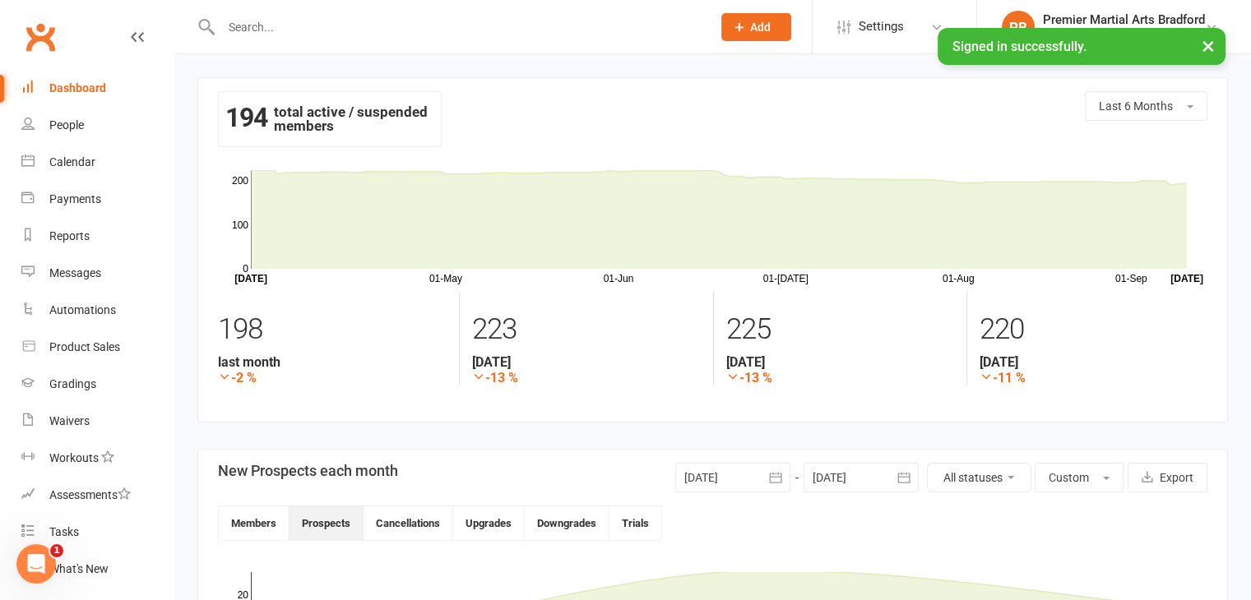
click at [99, 88] on div "Dashboard" at bounding box center [77, 87] width 57 height 13
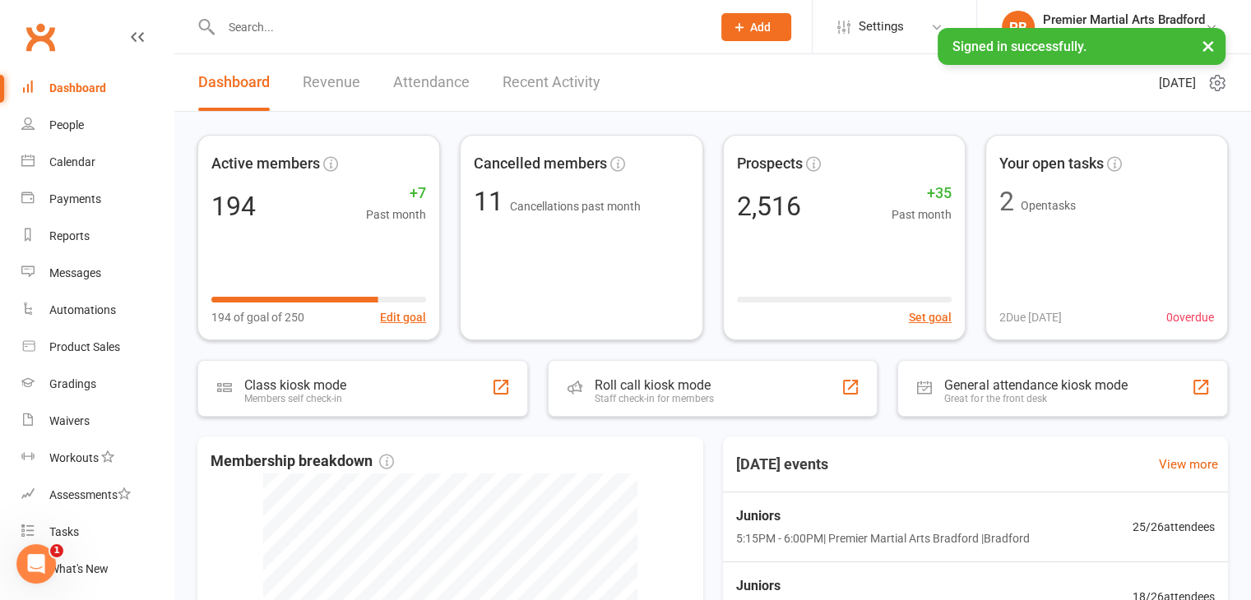
click at [1205, 47] on button "×" at bounding box center [1208, 45] width 30 height 35
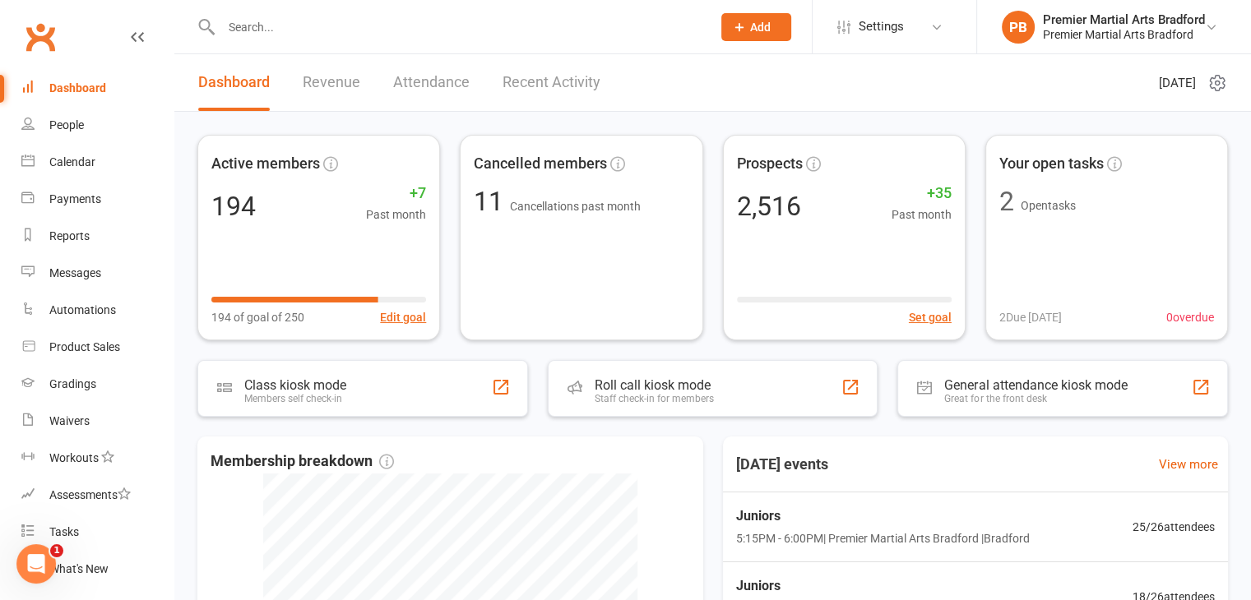
scroll to position [247, 0]
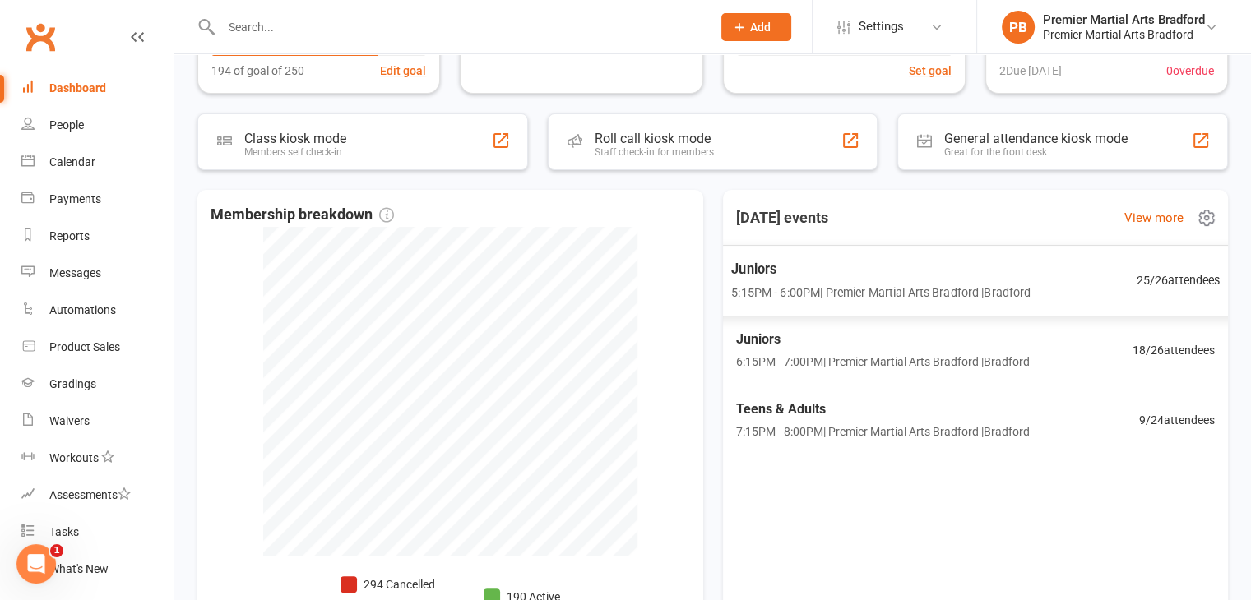
drag, startPoint x: 856, startPoint y: 287, endPoint x: 861, endPoint y: 297, distance: 11.0
click at [861, 297] on span "5:15PM - 6:00PM | Premier Martial Arts [GEOGRAPHIC_DATA] | [GEOGRAPHIC_DATA]" at bounding box center [880, 292] width 299 height 19
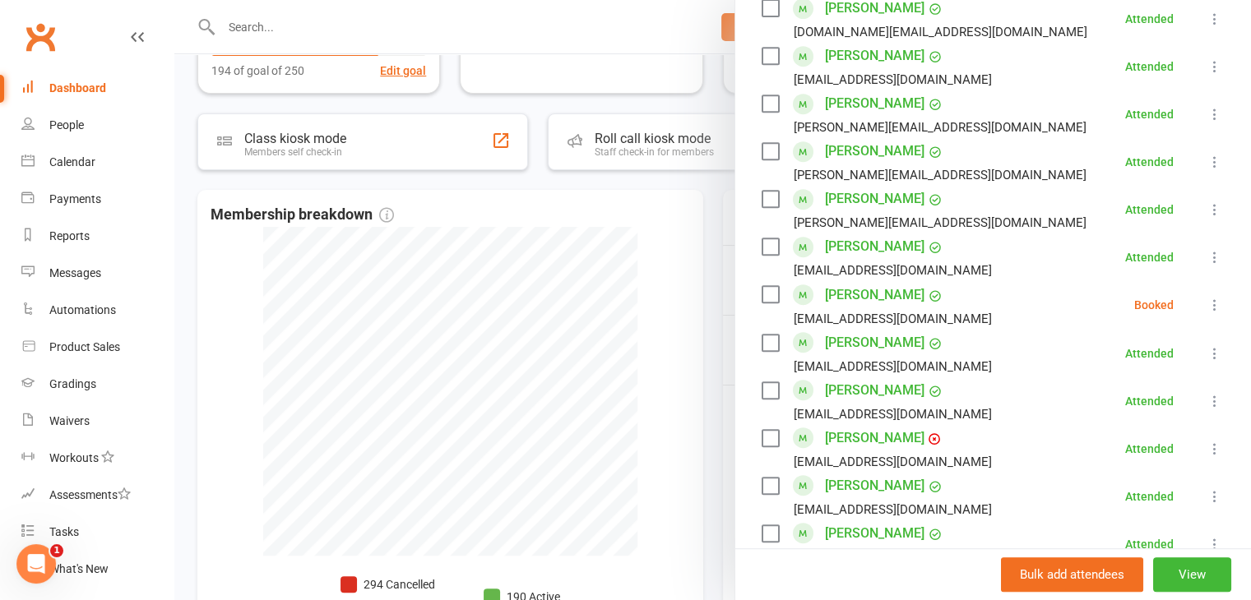
scroll to position [987, 0]
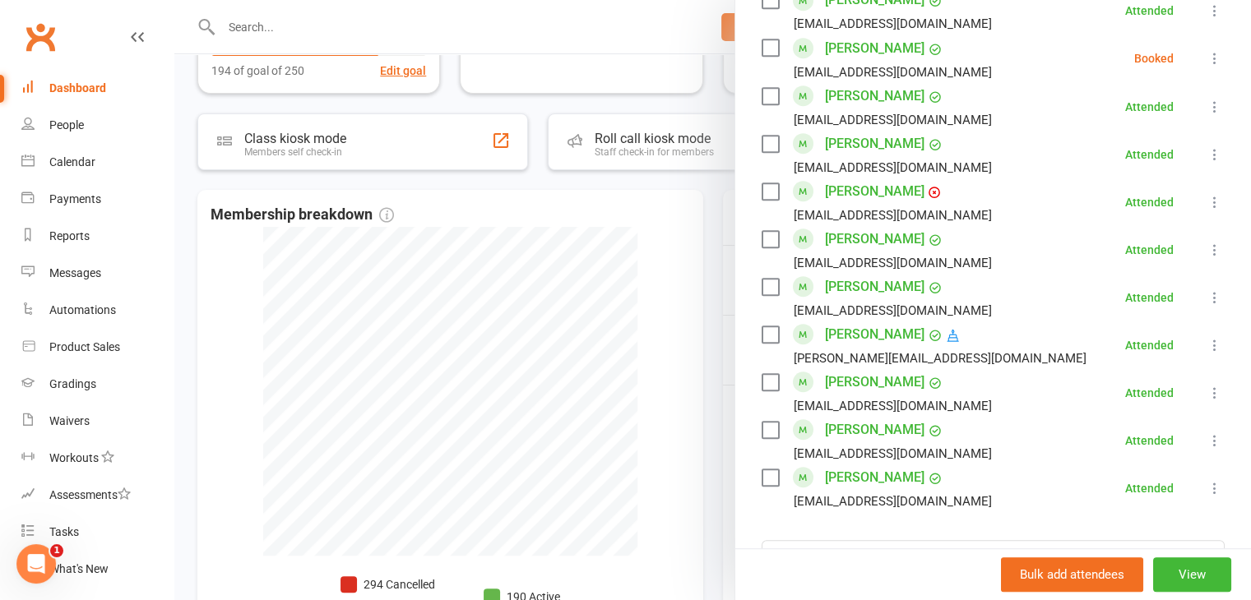
click at [627, 244] on div at bounding box center [712, 300] width 1076 height 600
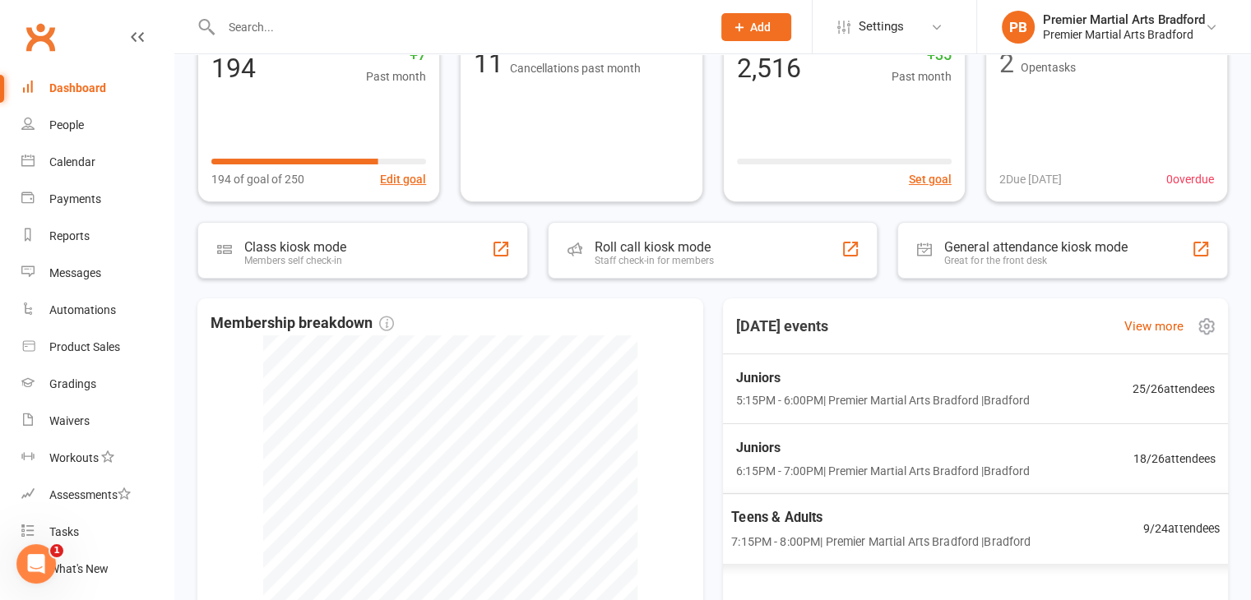
scroll to position [0, 0]
